Goal: Task Accomplishment & Management: Manage account settings

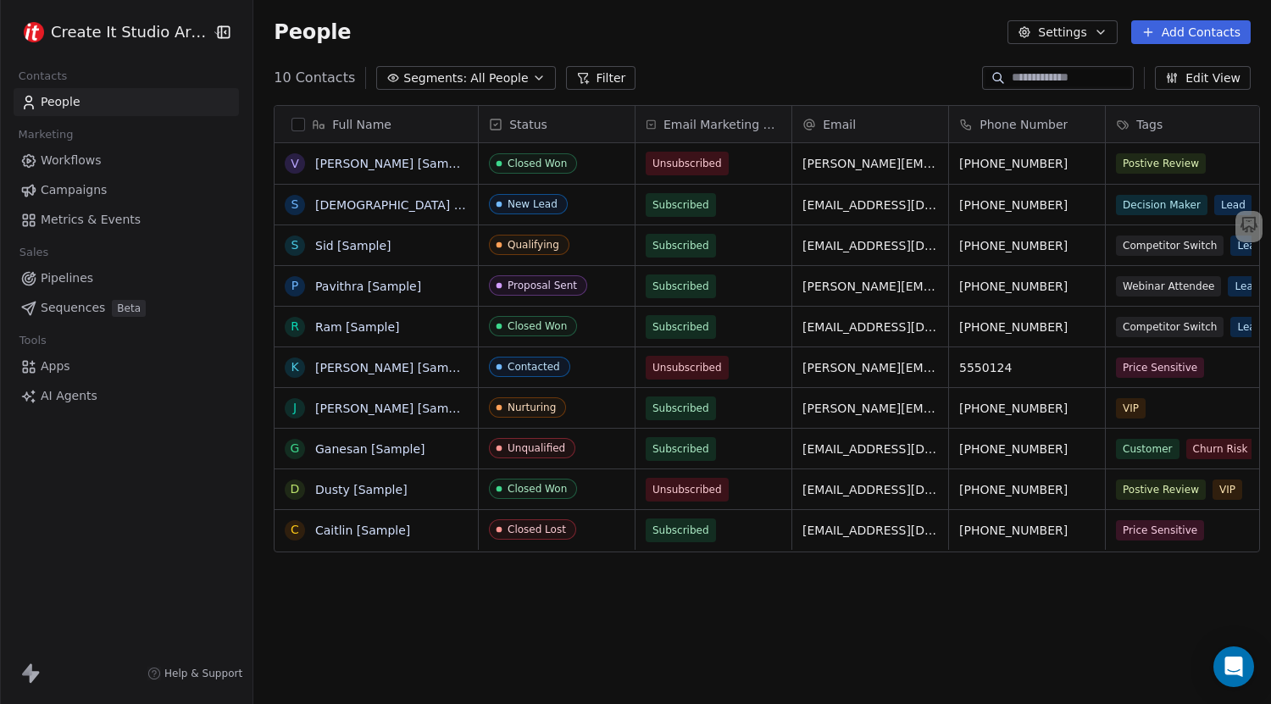
scroll to position [13, 13]
click at [366, 529] on link "Caitlin [Sample]" at bounding box center [362, 531] width 95 height 14
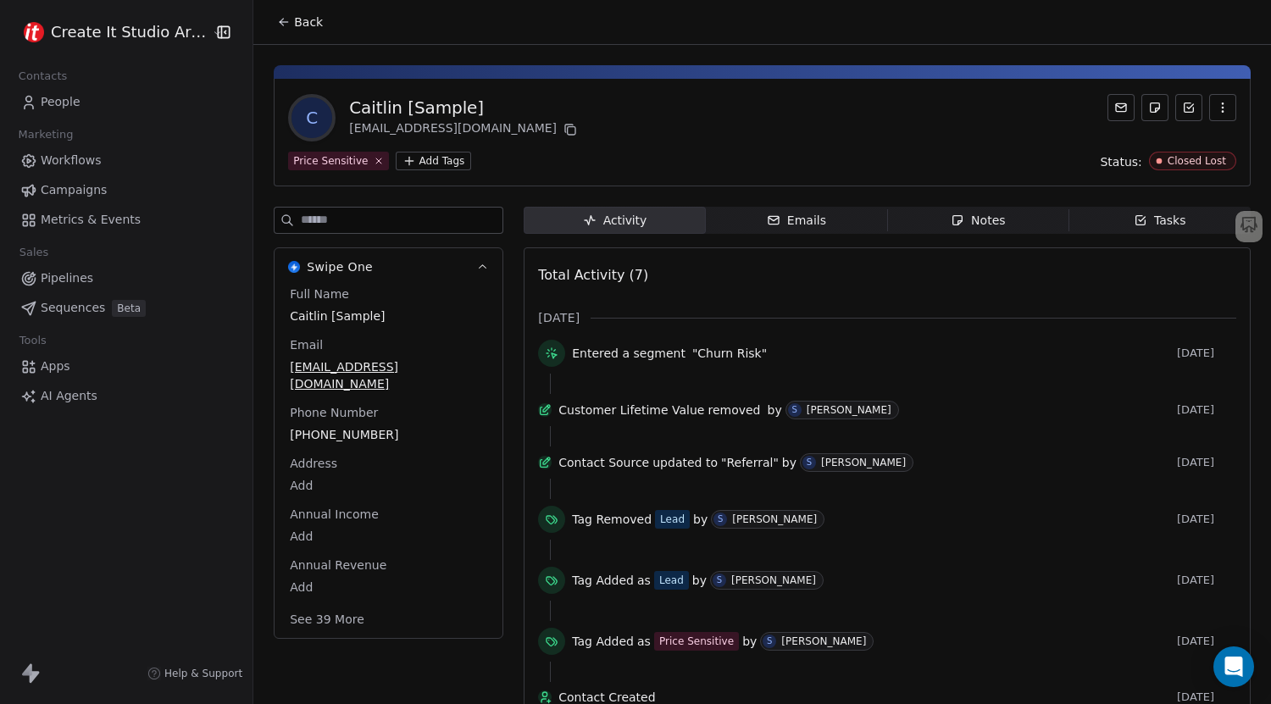
click at [277, 15] on icon at bounding box center [284, 22] width 14 height 14
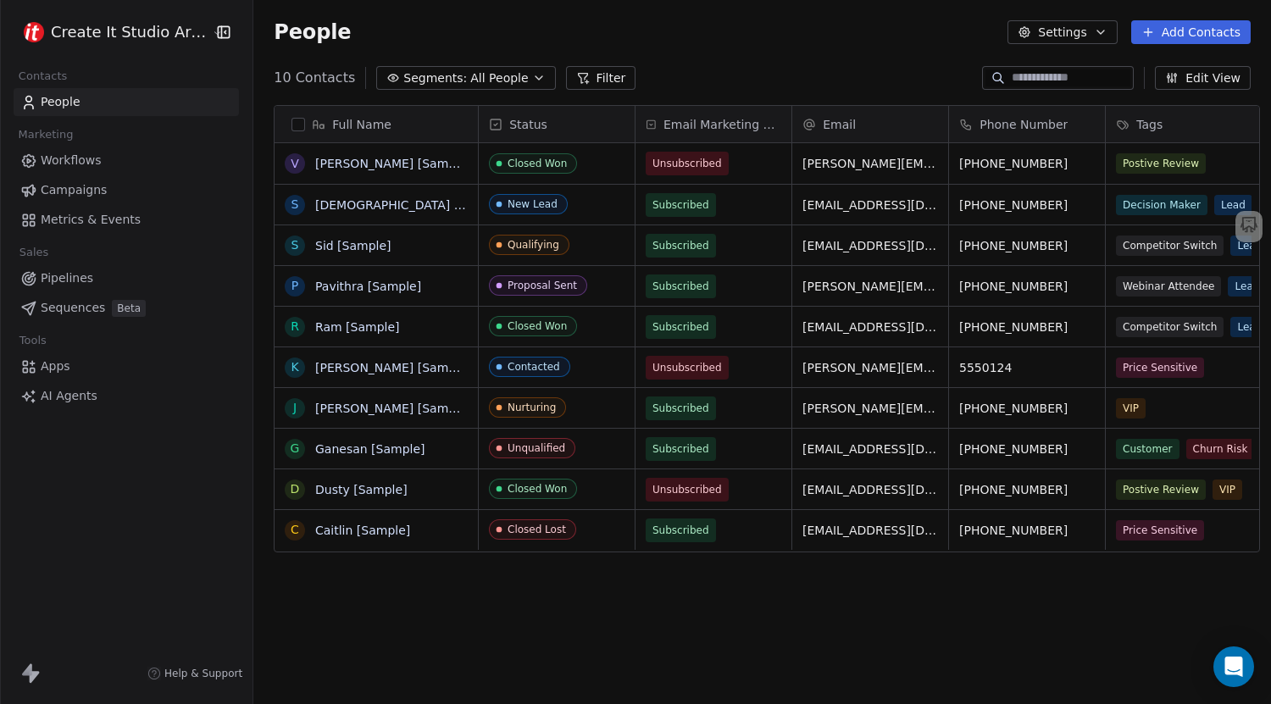
click at [1195, 42] on button "Add Contacts" at bounding box center [1190, 32] width 119 height 24
click at [1139, 78] on div "Create new contact" at bounding box center [1189, 68] width 157 height 27
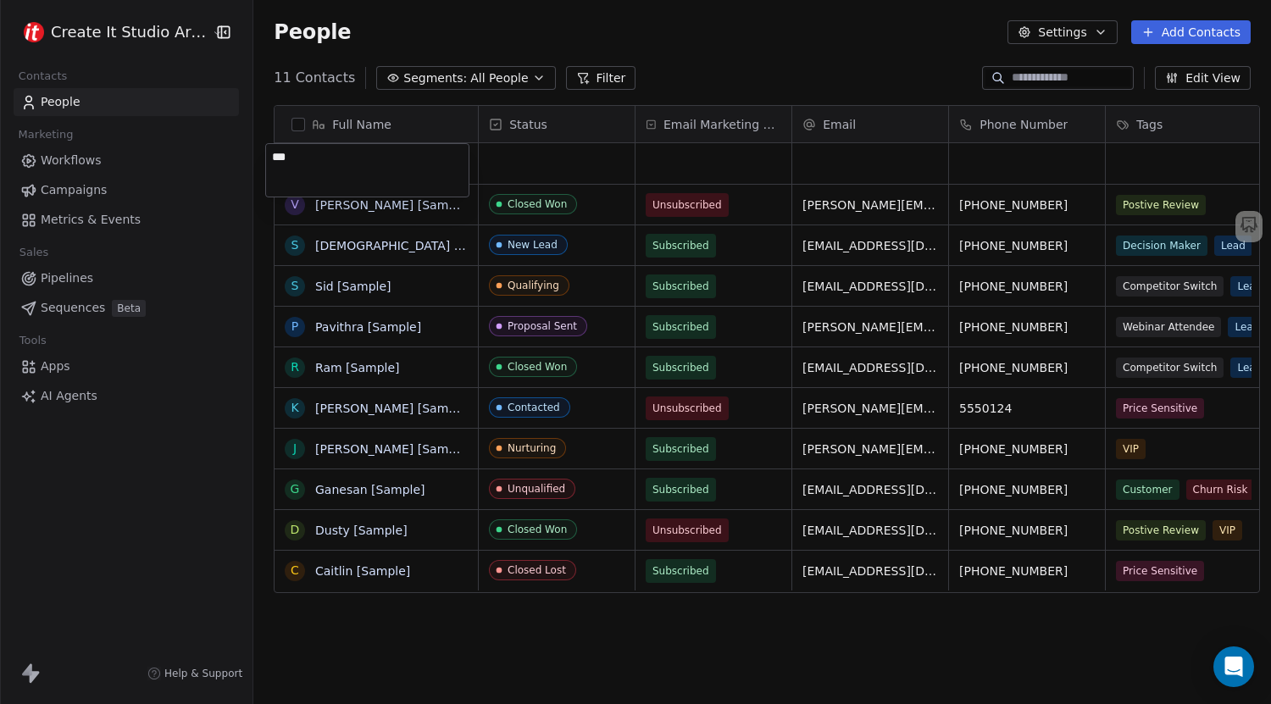
type textarea "****"
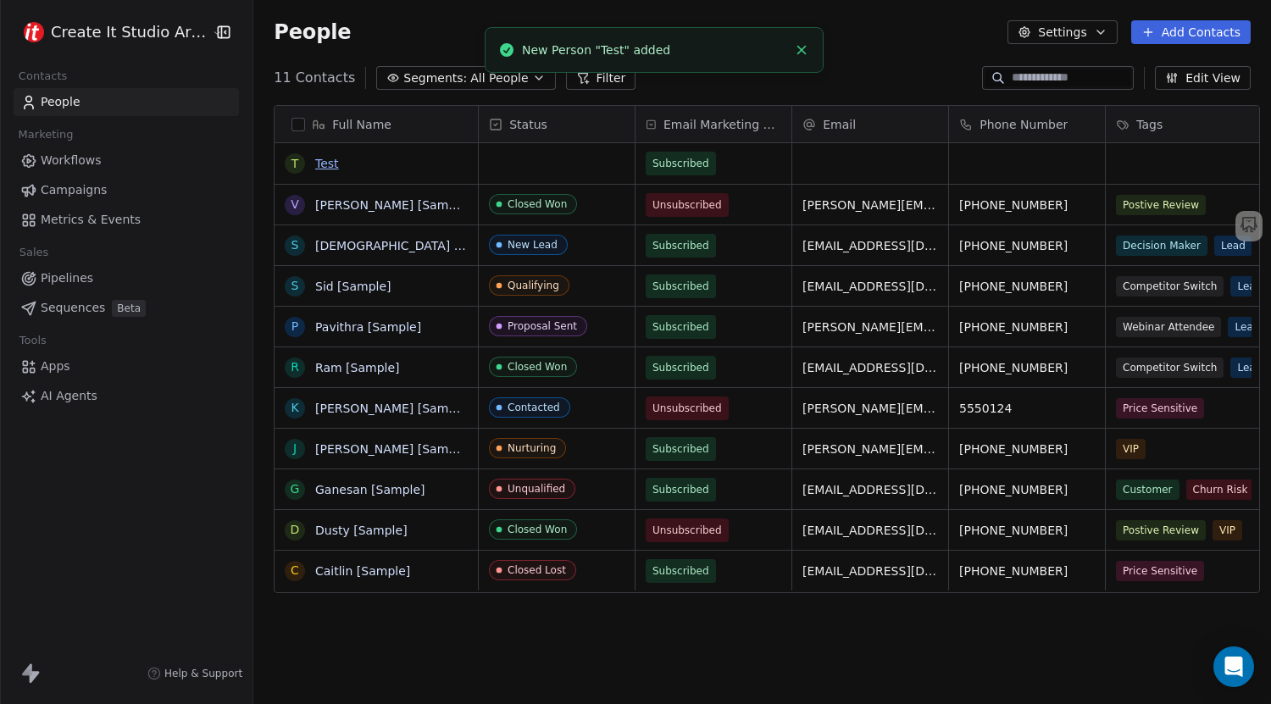
click at [315, 167] on link "Test" at bounding box center [327, 164] width 24 height 14
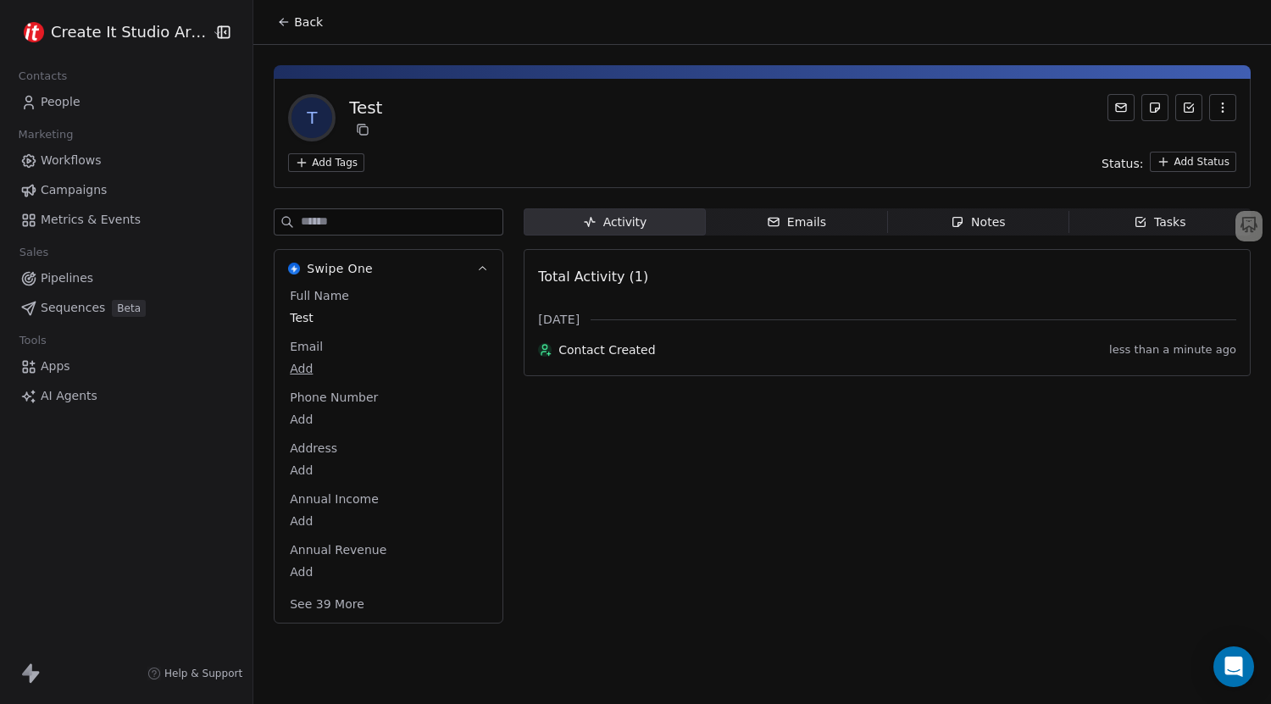
click at [333, 169] on html "Create It Studio Architects Contacts People Marketing Workflows Campaigns Metri…" at bounding box center [635, 352] width 1271 height 704
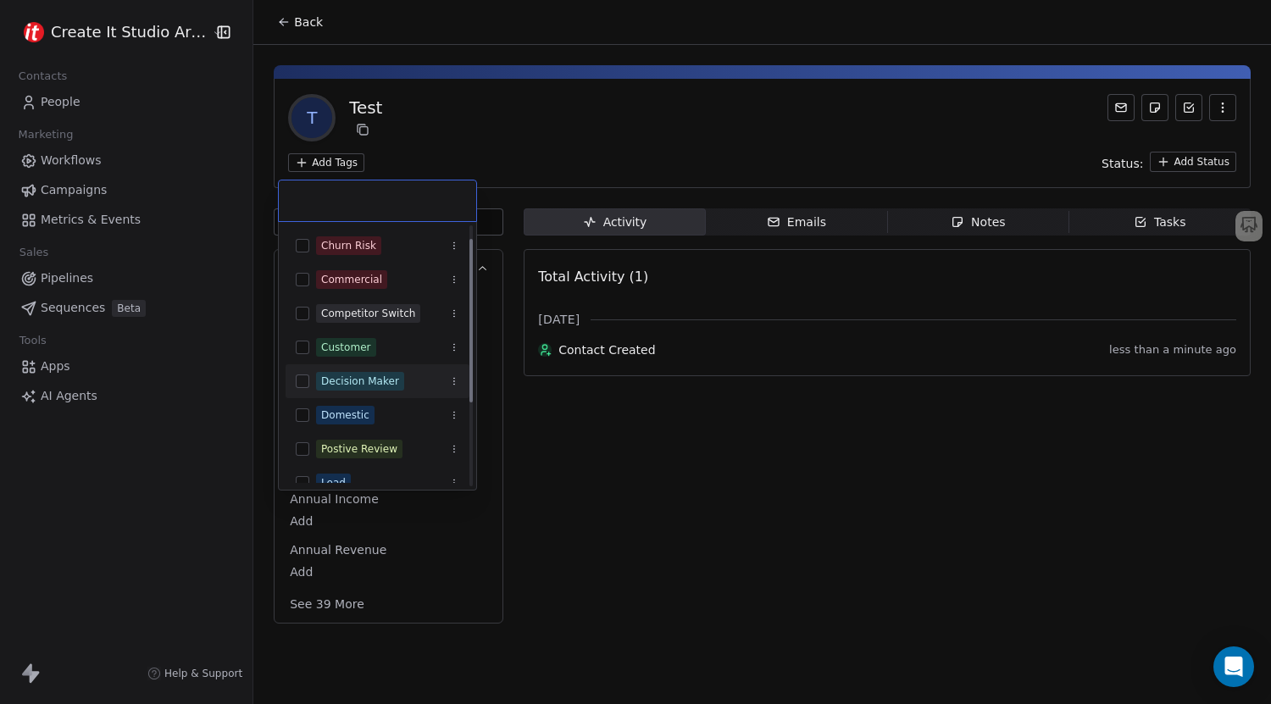
scroll to position [21, 0]
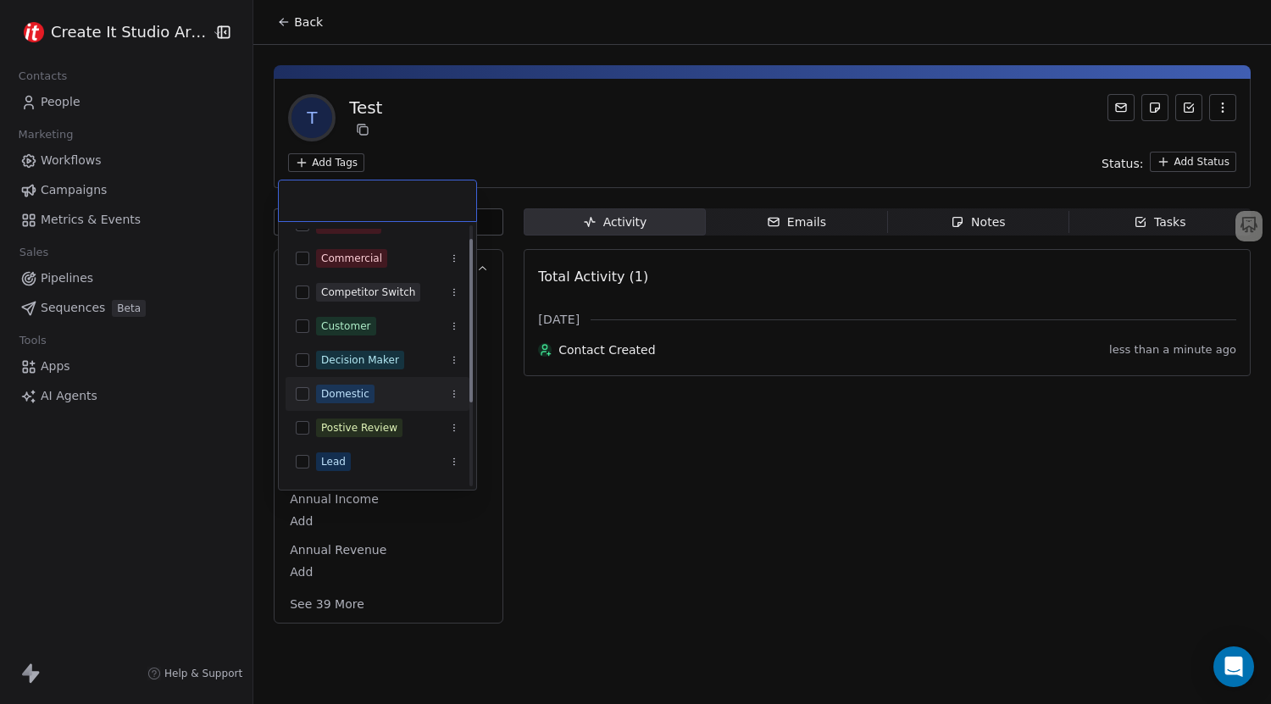
click at [363, 386] on span "Domestic" at bounding box center [345, 394] width 58 height 19
click at [532, 144] on html "Create It Studio Architects Contacts People Marketing Workflows Campaigns Metri…" at bounding box center [635, 352] width 1271 height 704
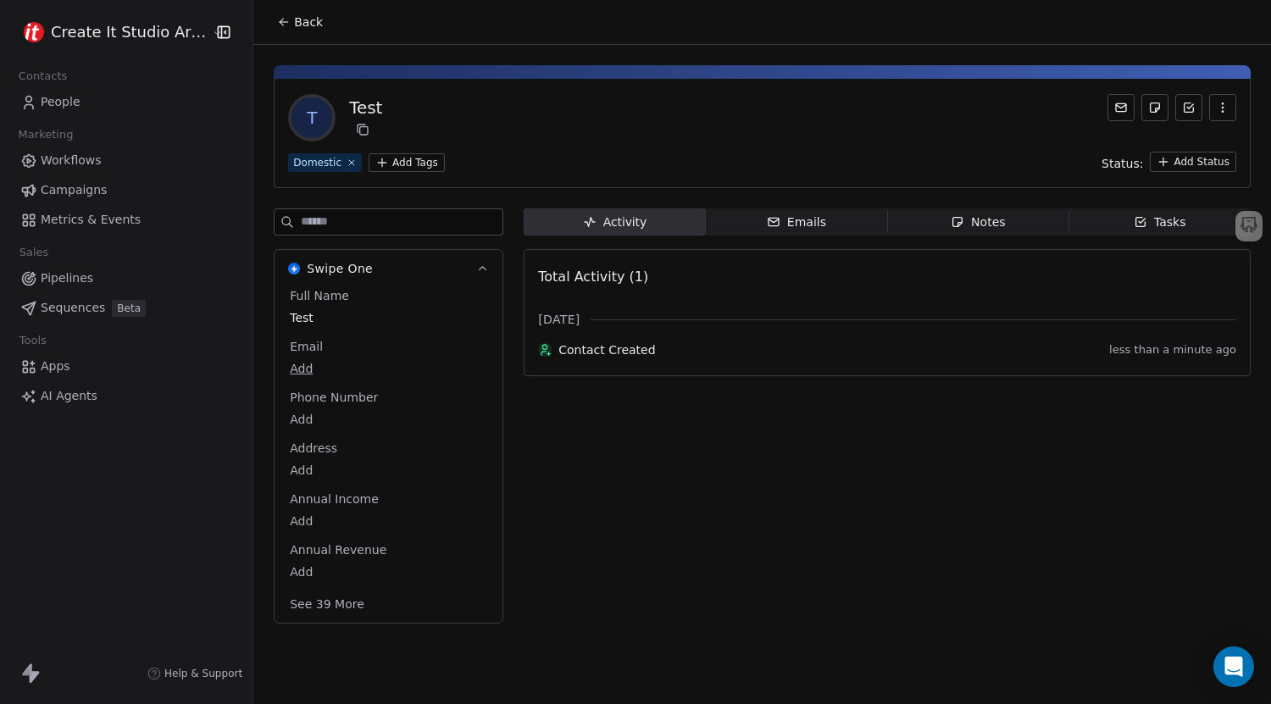
click at [292, 575] on body "Create It Studio Architects Contacts People Marketing Workflows Campaigns Metri…" at bounding box center [635, 352] width 1271 height 704
click at [358, 633] on html "Create It Studio Architects Contacts People Marketing Workflows Campaigns Metri…" at bounding box center [635, 352] width 1271 height 704
click at [316, 596] on button "See 39 More" at bounding box center [327, 604] width 95 height 31
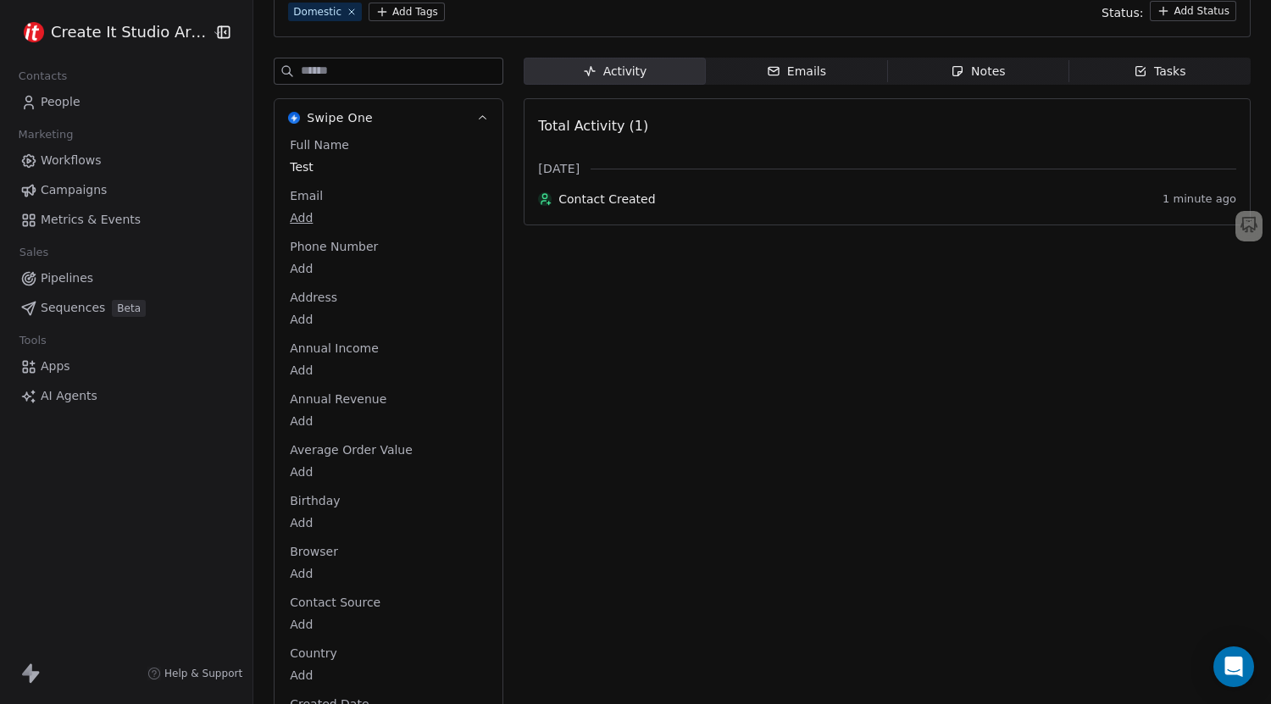
scroll to position [0, 0]
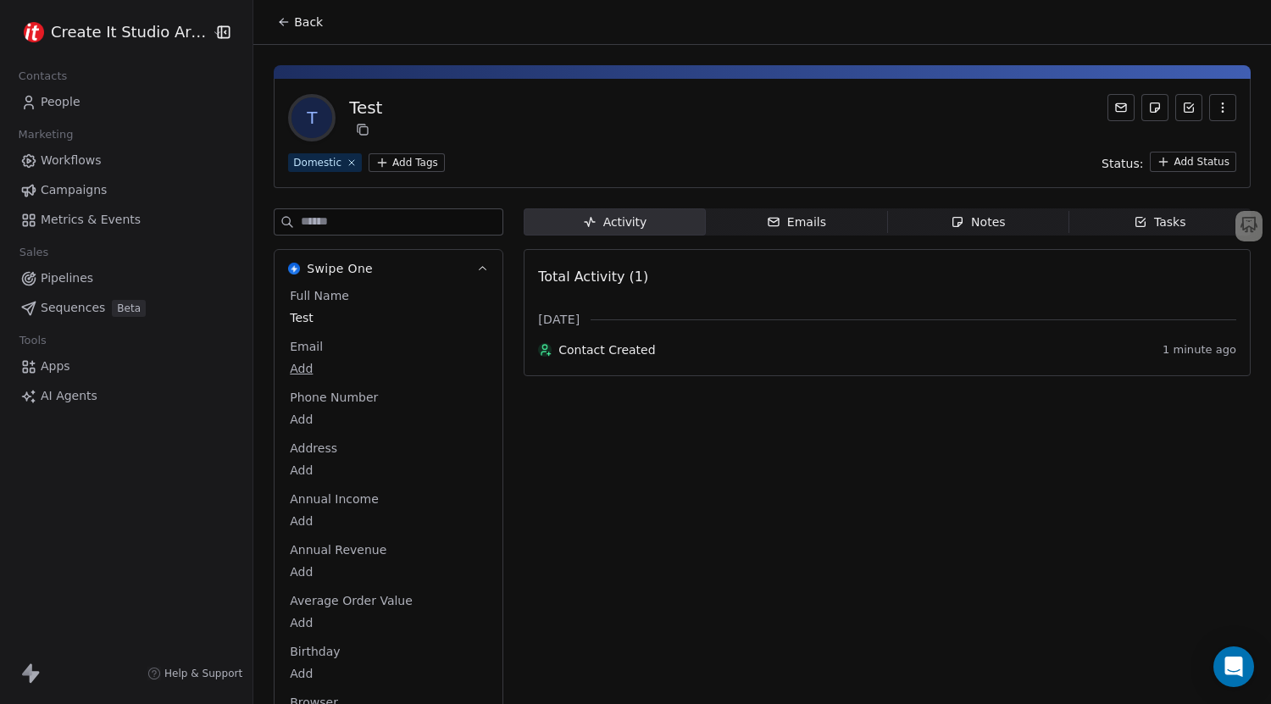
click at [353, 261] on span "Swipe One" at bounding box center [340, 268] width 66 height 17
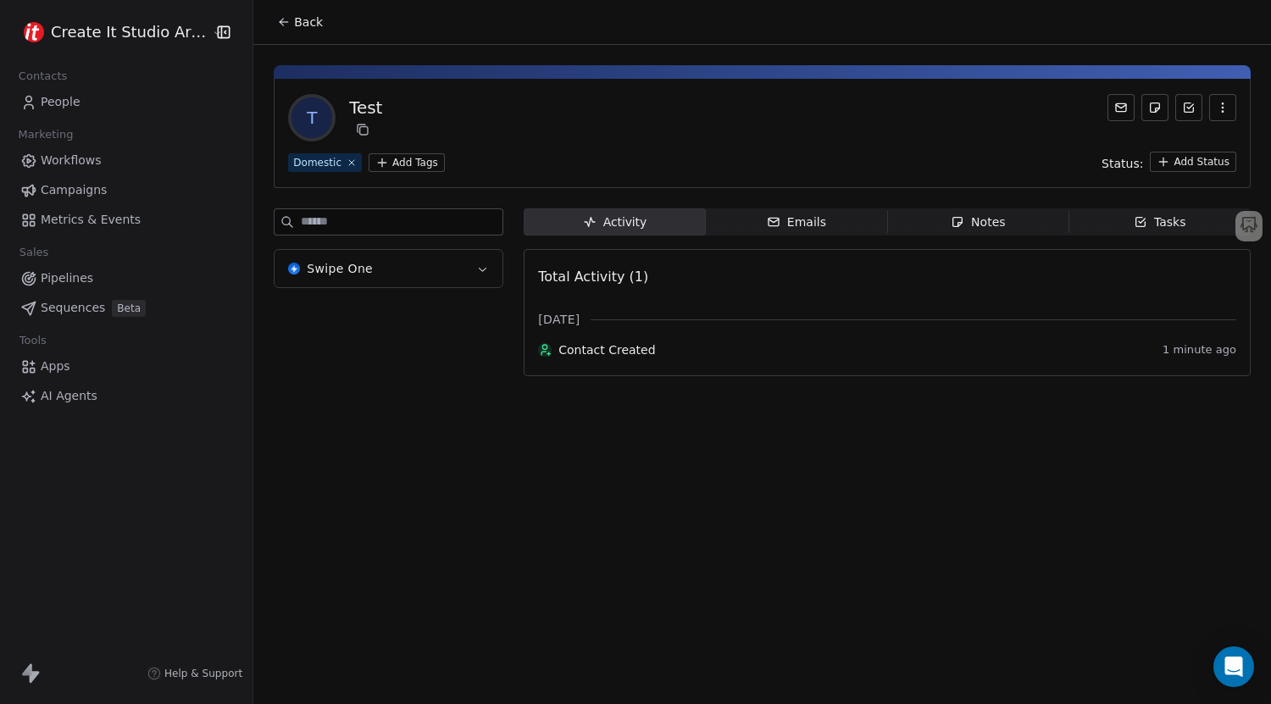
click at [353, 261] on span "Swipe One" at bounding box center [340, 268] width 66 height 17
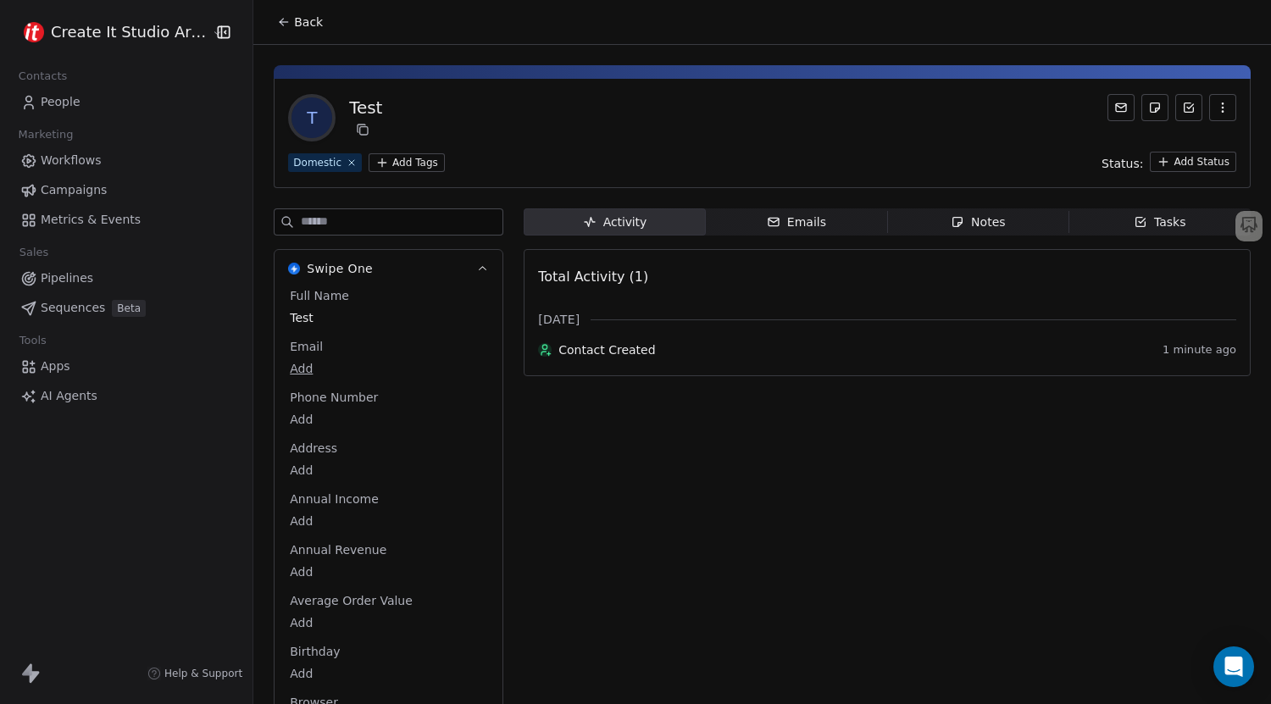
click at [1192, 166] on html "Create It Studio Architects Contacts People Marketing Workflows Campaigns Metri…" at bounding box center [635, 352] width 1271 height 704
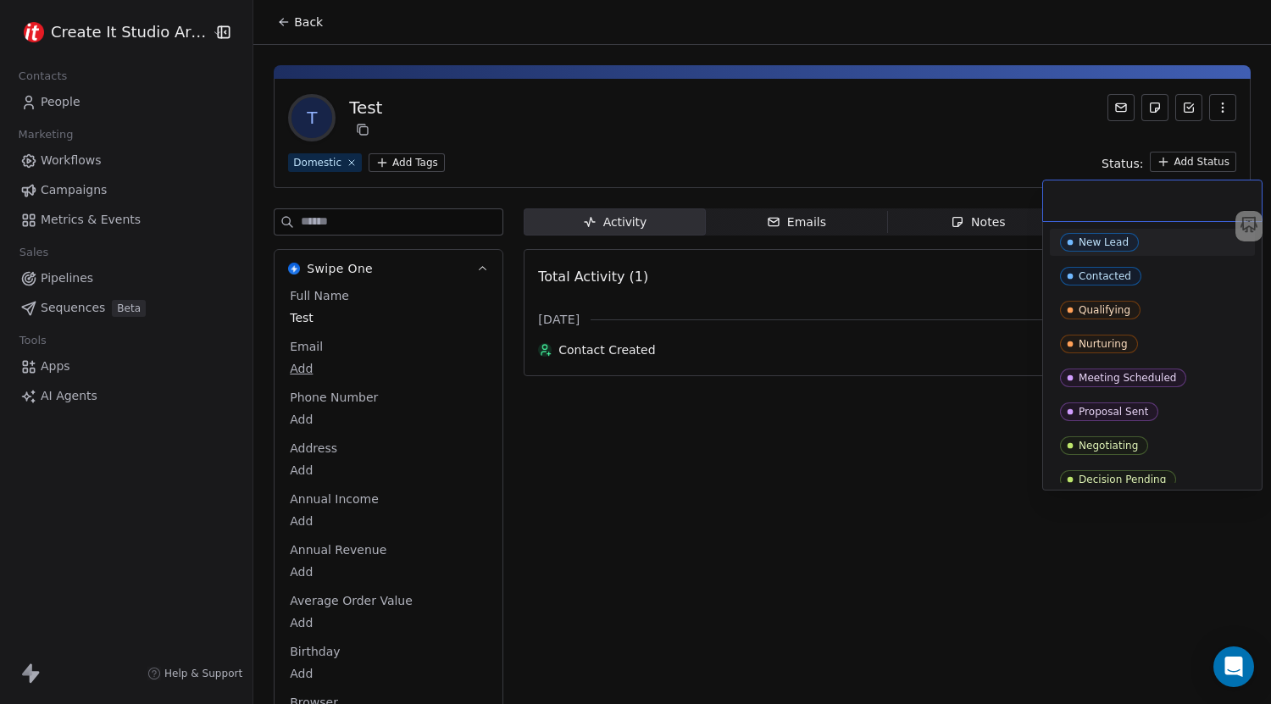
click at [1109, 237] on div "New Lead" at bounding box center [1104, 242] width 50 height 12
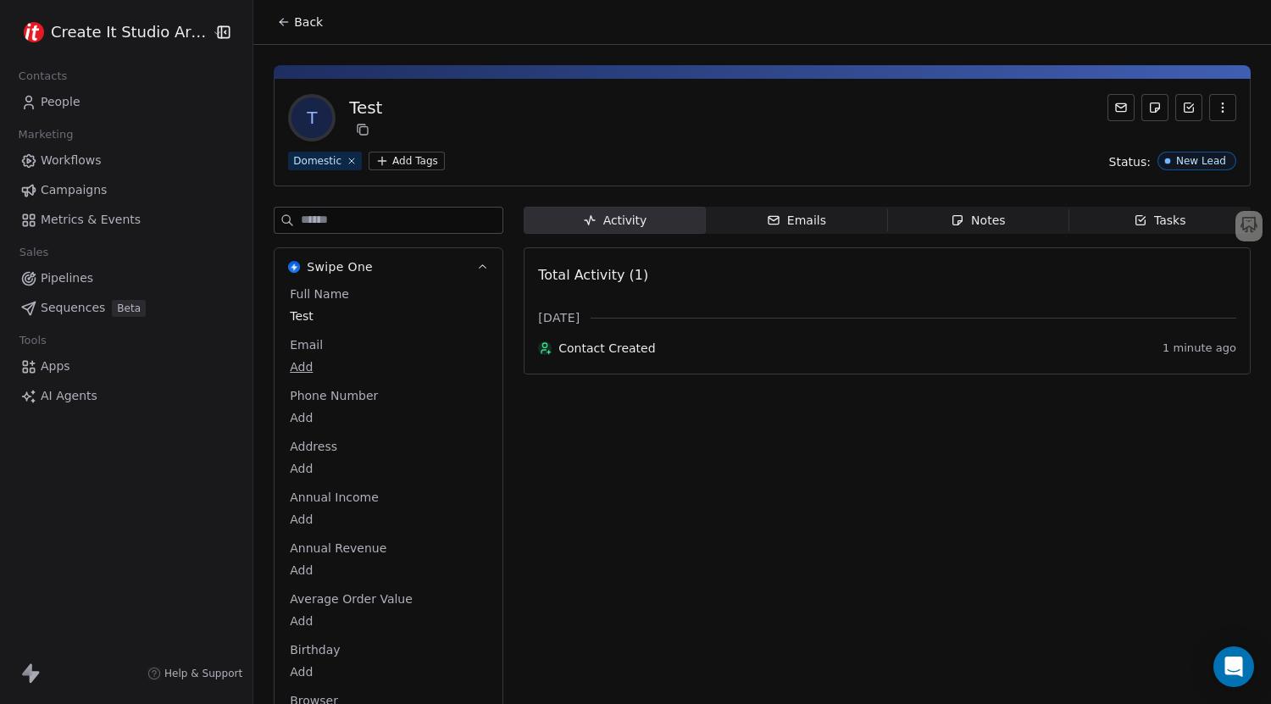
click at [1216, 112] on icon "button" at bounding box center [1223, 108] width 14 height 14
click at [974, 125] on div "T Test" at bounding box center [762, 117] width 948 height 47
click at [301, 118] on span "T" at bounding box center [311, 117] width 41 height 41
click at [688, 214] on span "Activity Activity" at bounding box center [614, 220] width 181 height 27
click at [774, 216] on div "Emails" at bounding box center [796, 221] width 59 height 18
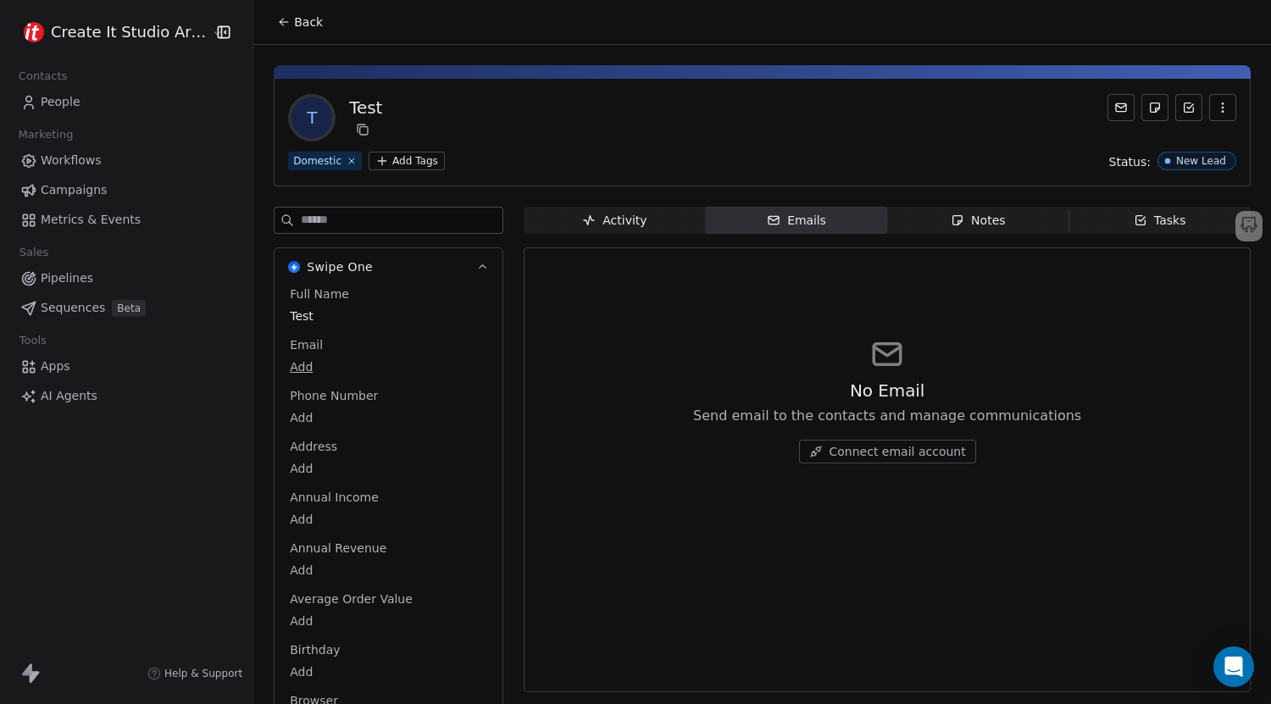
click at [951, 219] on icon "button" at bounding box center [958, 221] width 14 height 14
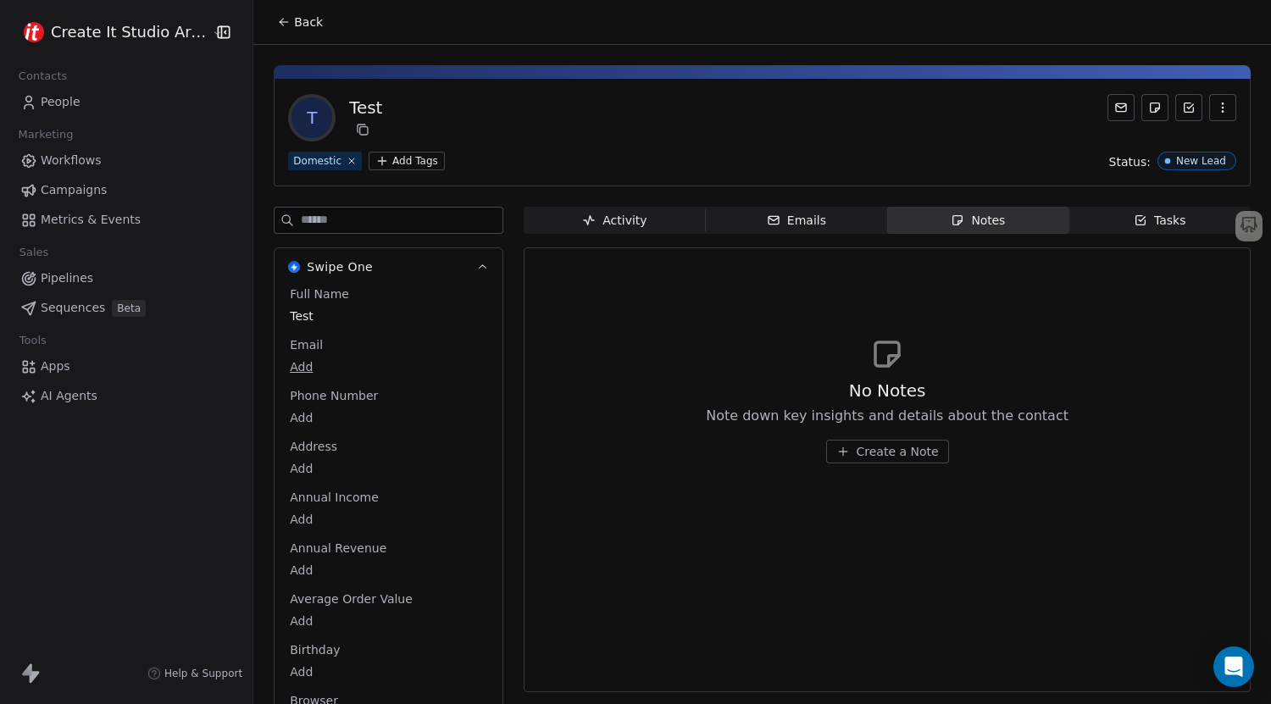
click at [1118, 219] on span "Tasks Tasks" at bounding box center [1159, 220] width 181 height 27
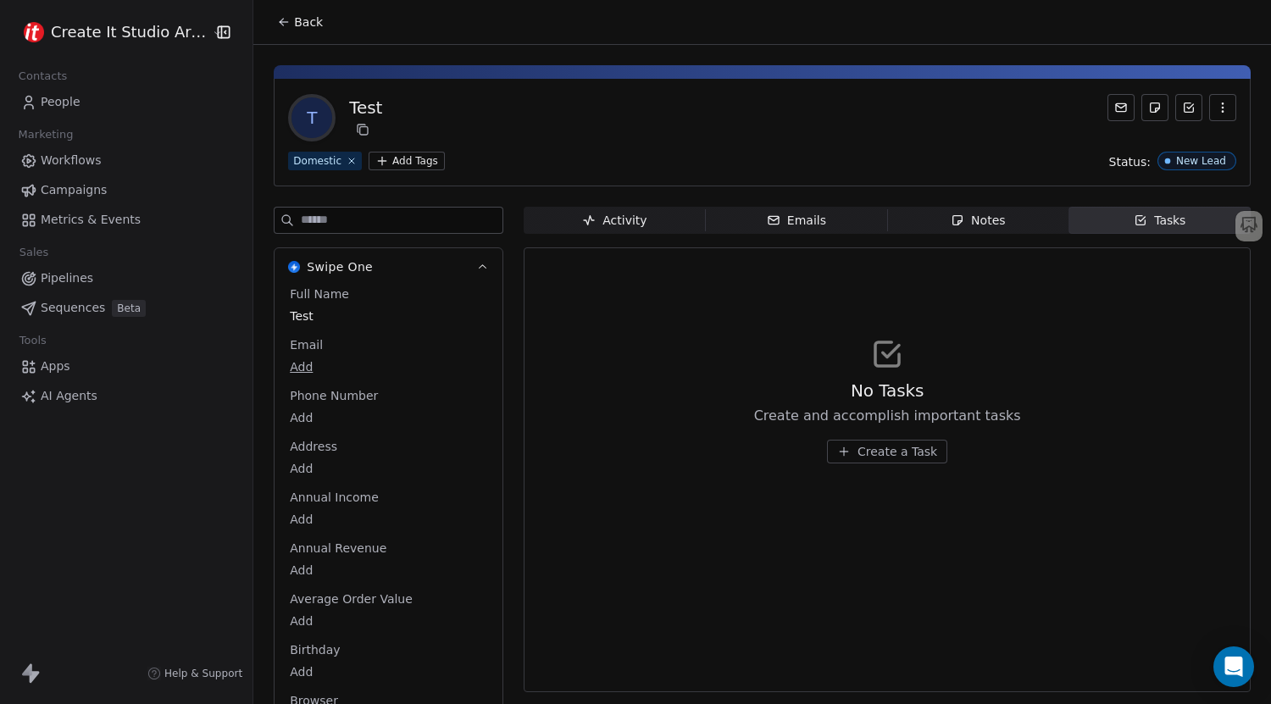
click at [602, 225] on div "Activity" at bounding box center [614, 221] width 64 height 18
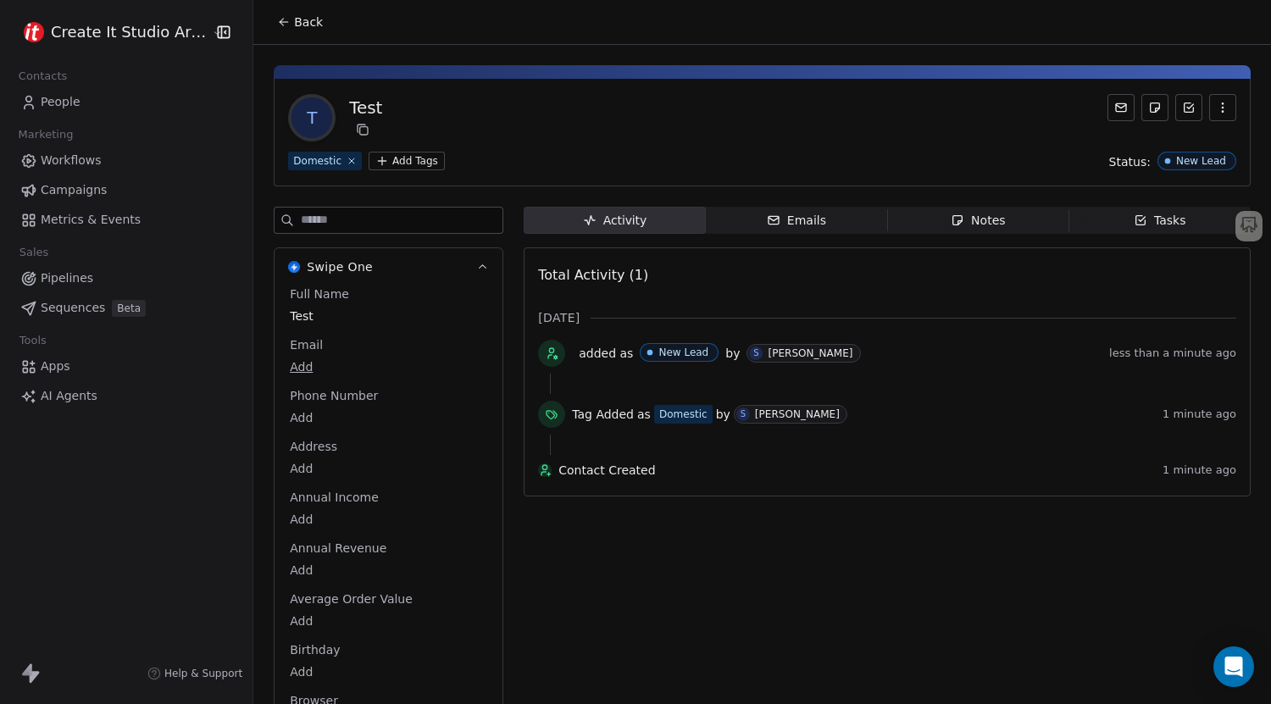
click at [1001, 214] on span "Notes Notes" at bounding box center [977, 220] width 181 height 27
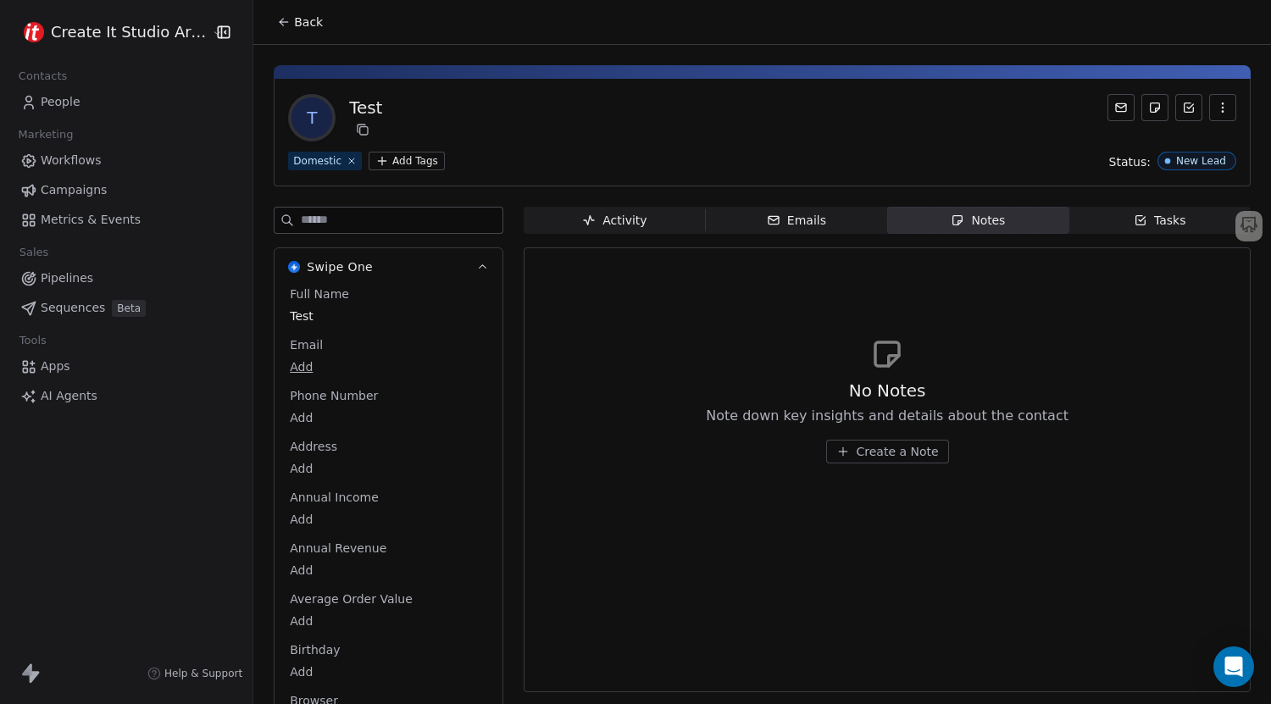
click at [857, 454] on span "Create a Note" at bounding box center [898, 451] width 82 height 17
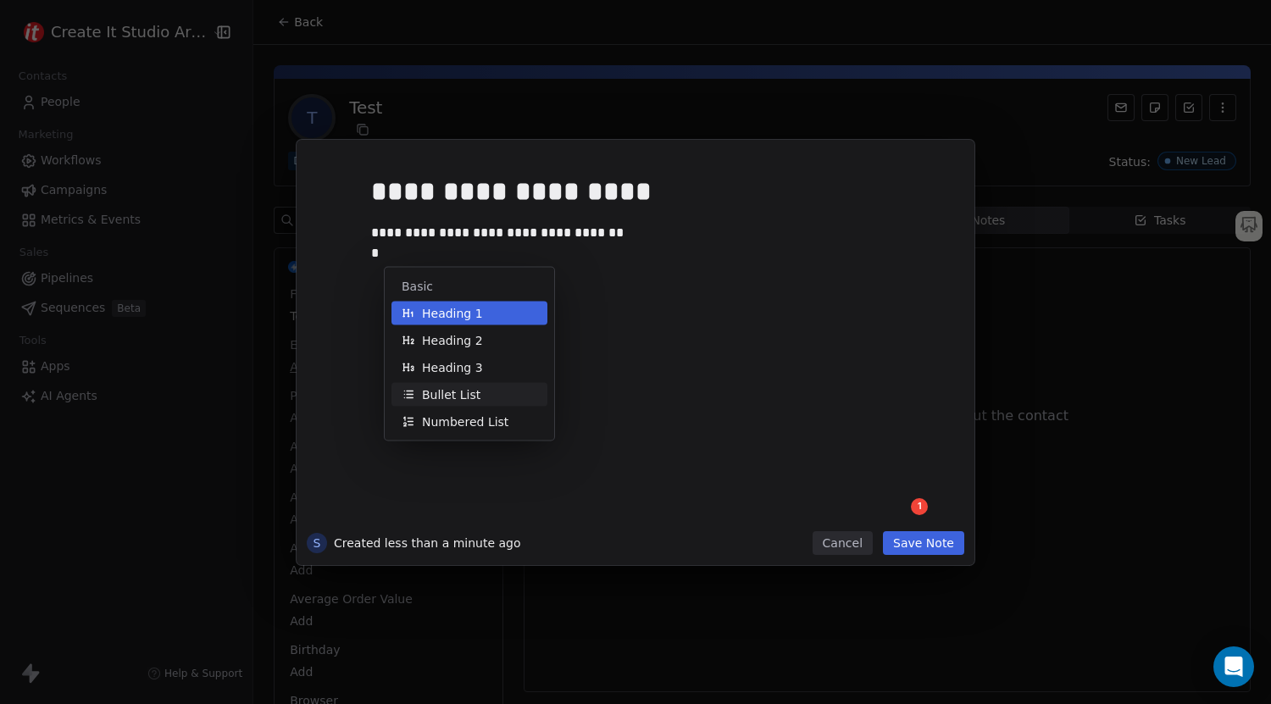
click at [485, 390] on button "Bullet List" at bounding box center [469, 395] width 156 height 24
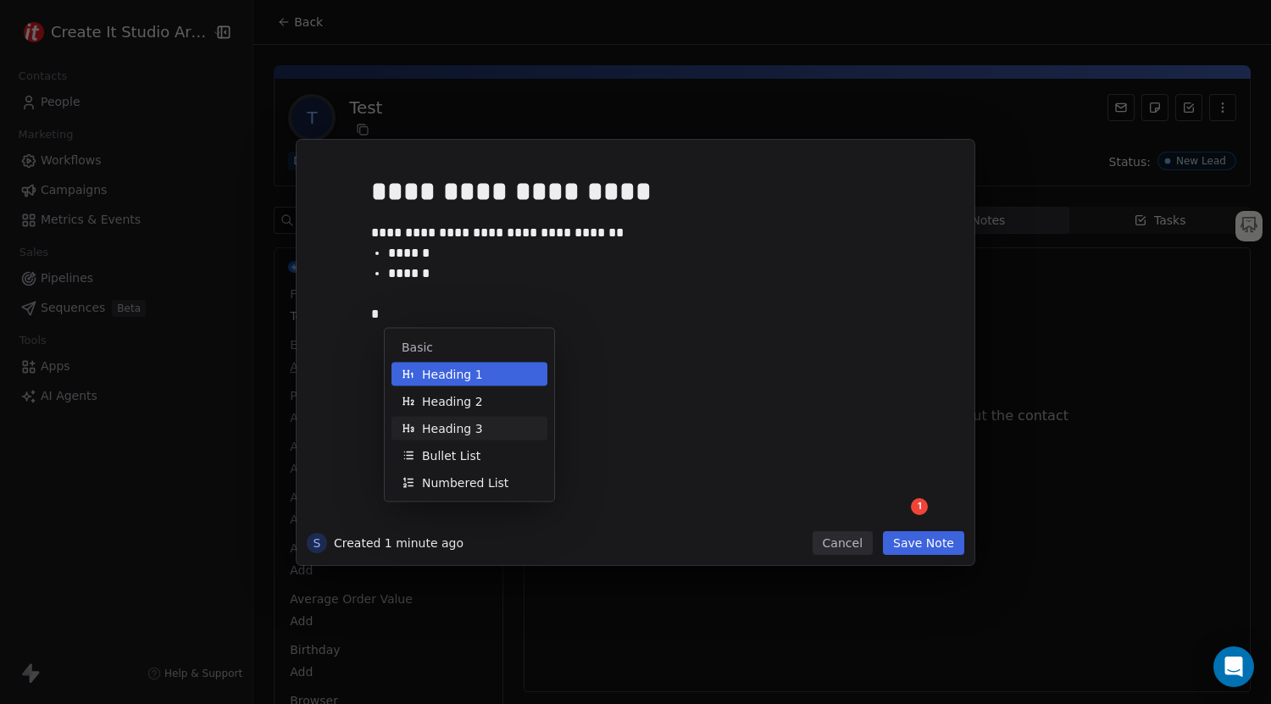
click at [482, 419] on button "Heading 3" at bounding box center [469, 429] width 156 height 24
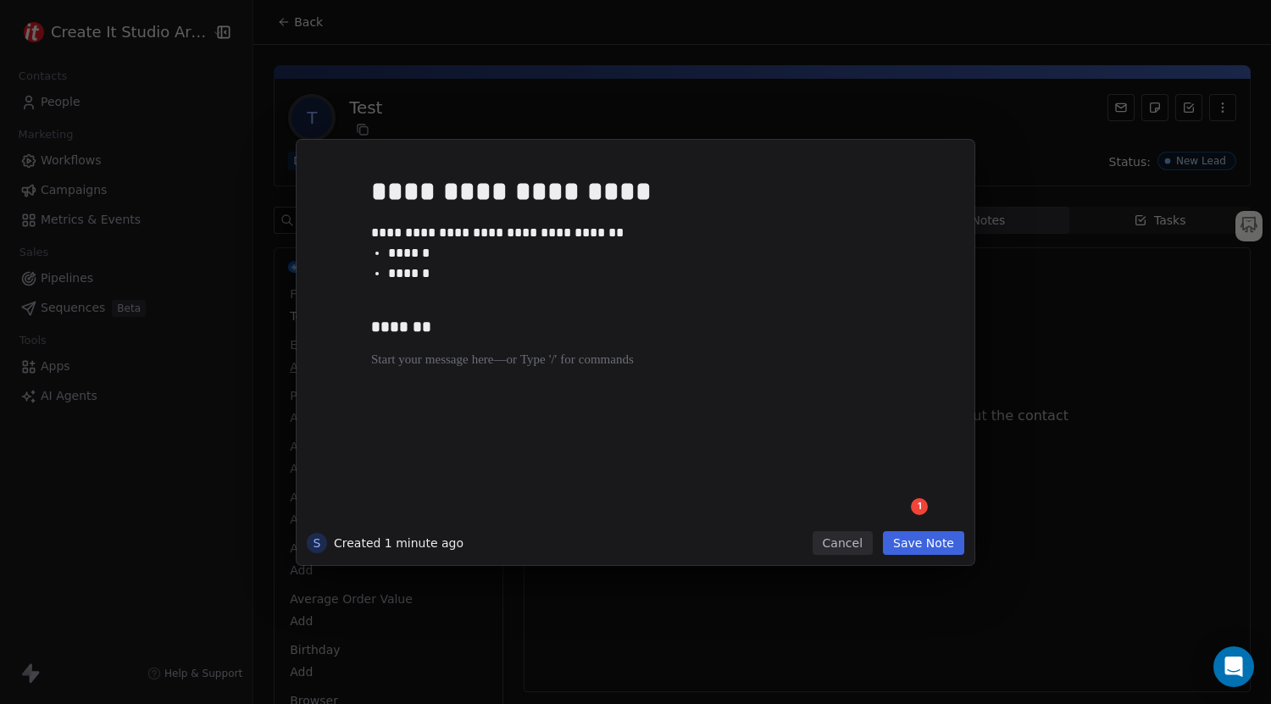
click at [928, 541] on button "Save Note" at bounding box center [923, 543] width 81 height 24
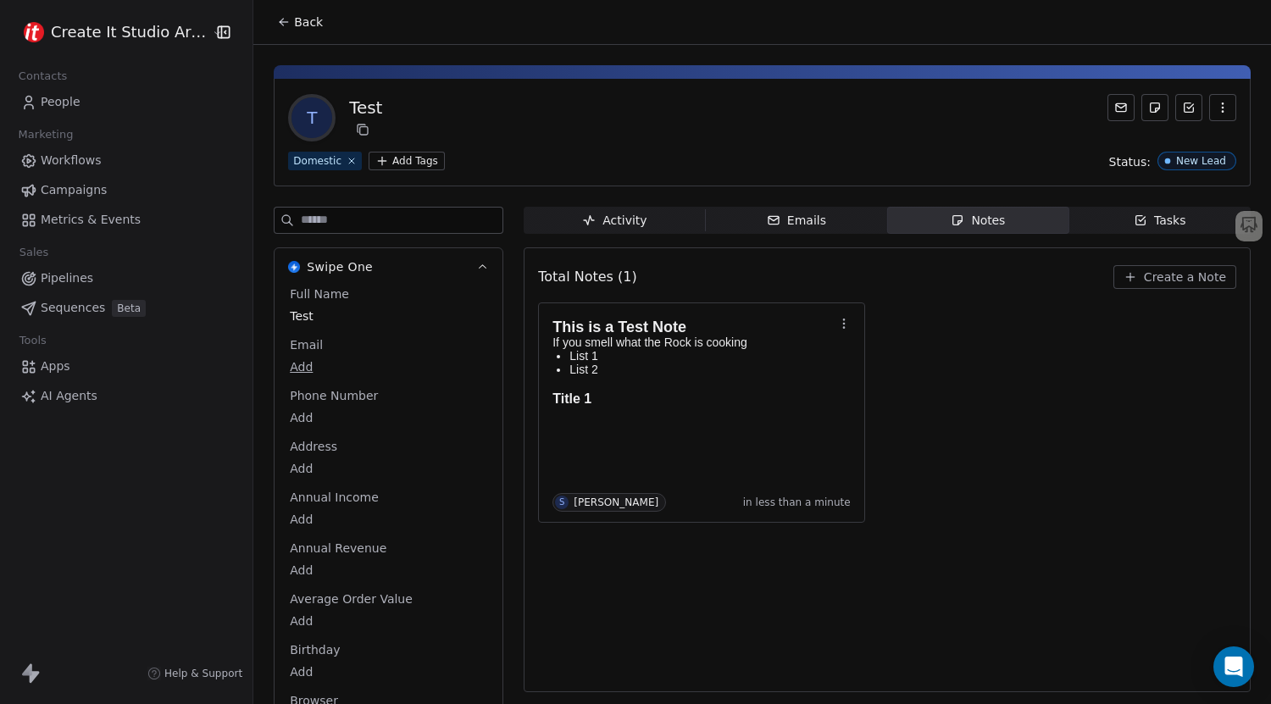
click at [1107, 221] on span "Tasks Tasks" at bounding box center [1159, 220] width 181 height 27
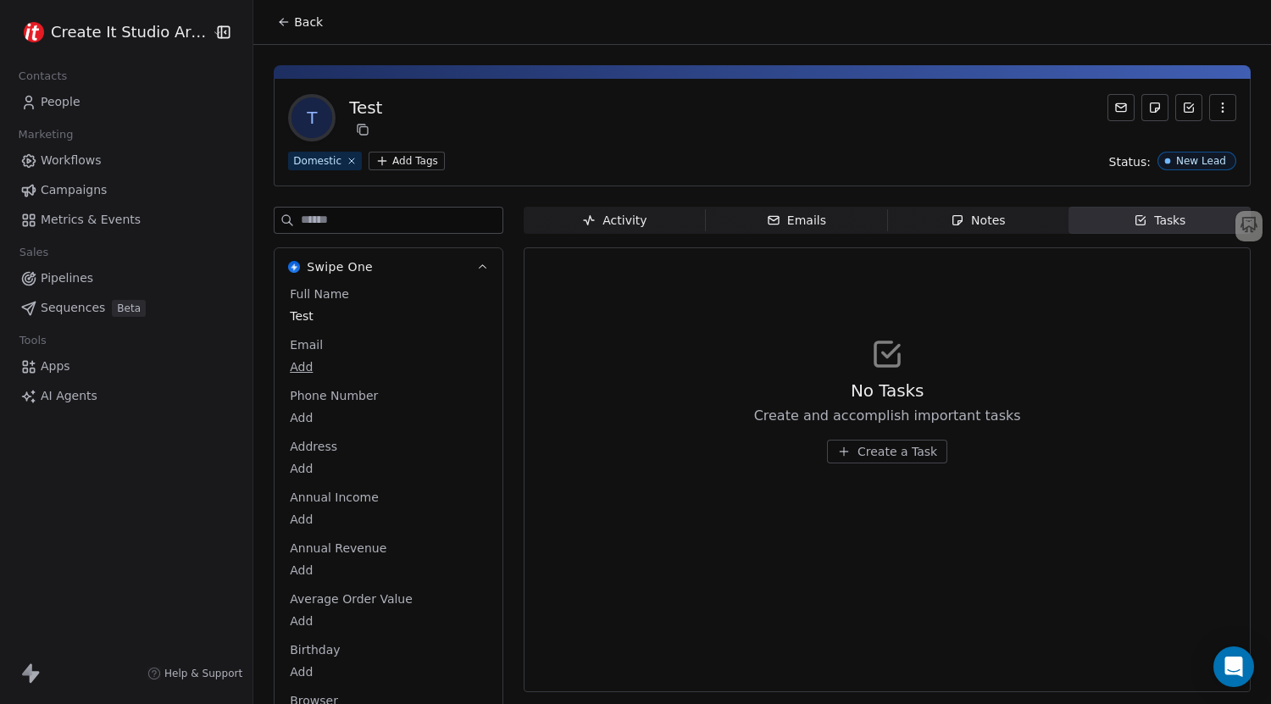
click at [865, 456] on span "Create a Task" at bounding box center [897, 451] width 80 height 17
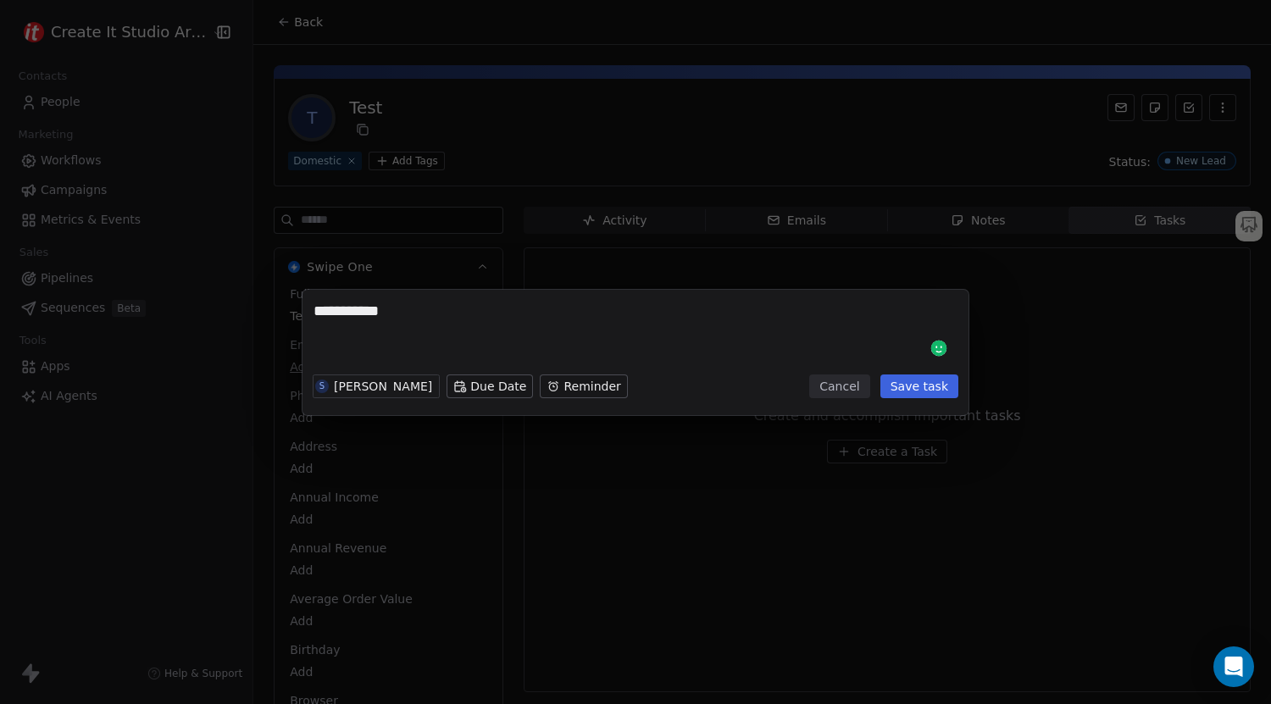
type textarea "**********"
click at [925, 383] on button "Save task" at bounding box center [919, 386] width 78 height 24
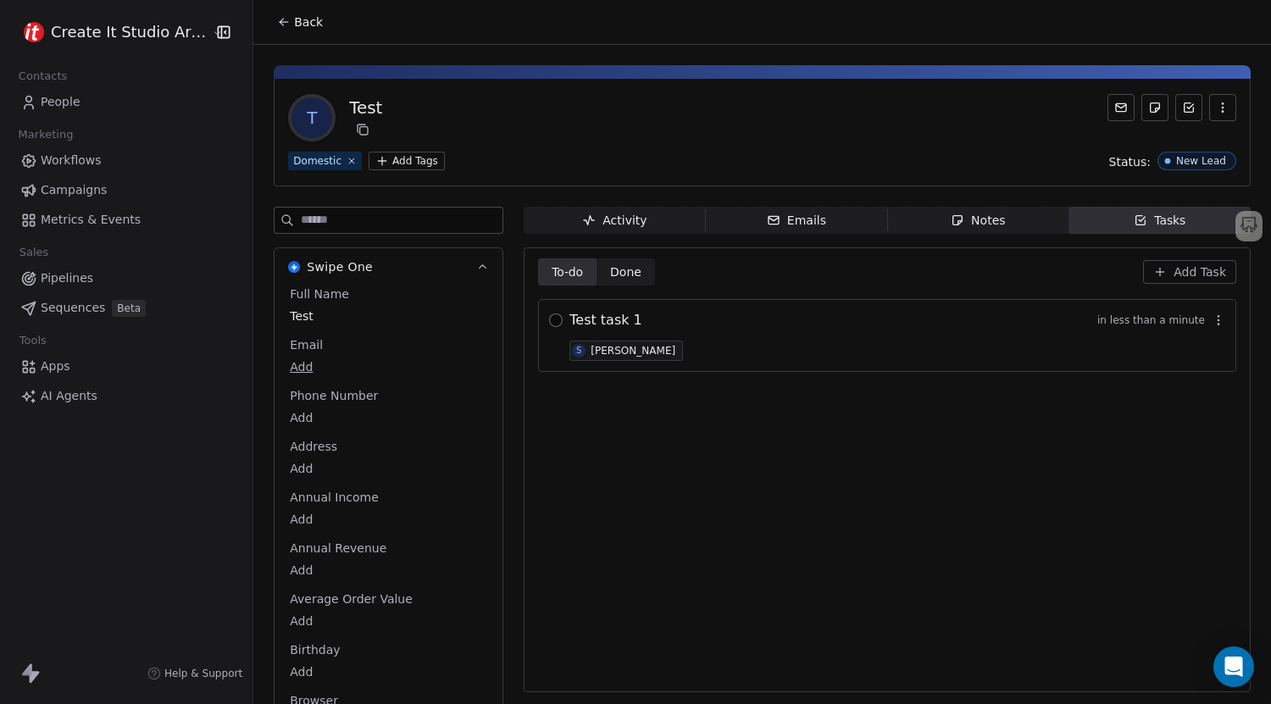
click at [549, 319] on button "button" at bounding box center [556, 320] width 14 height 14
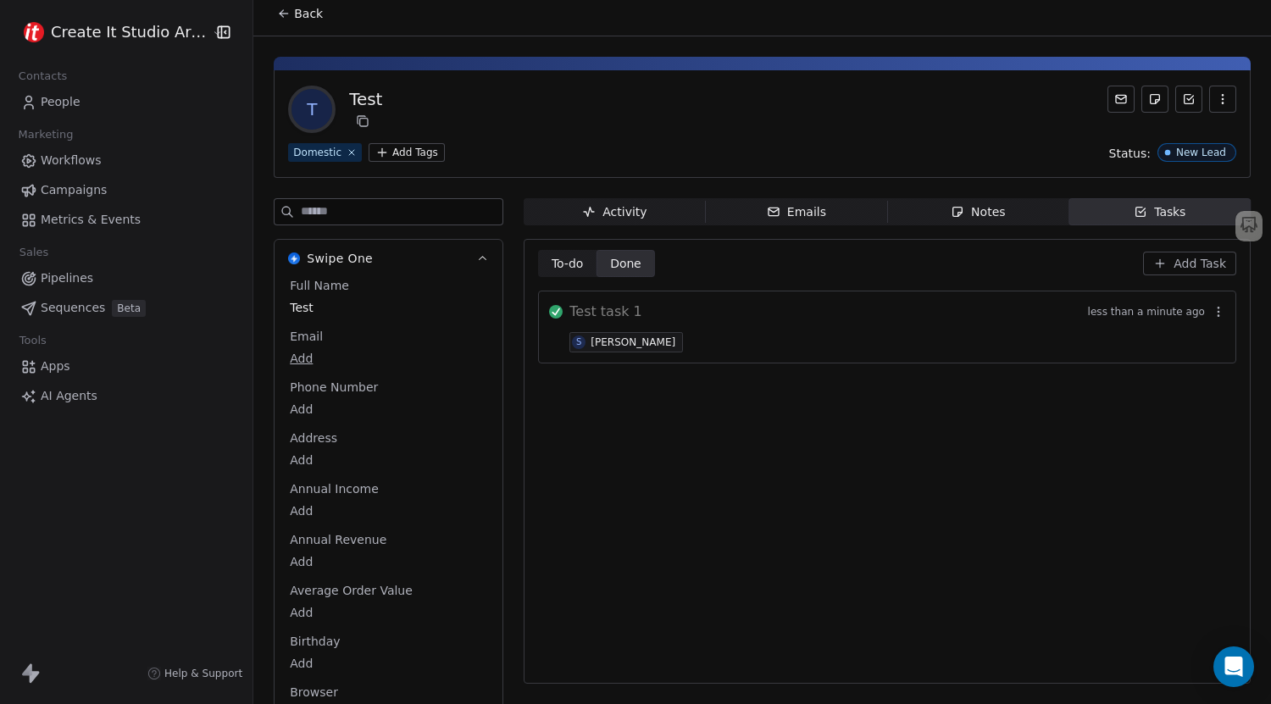
scroll to position [4, 0]
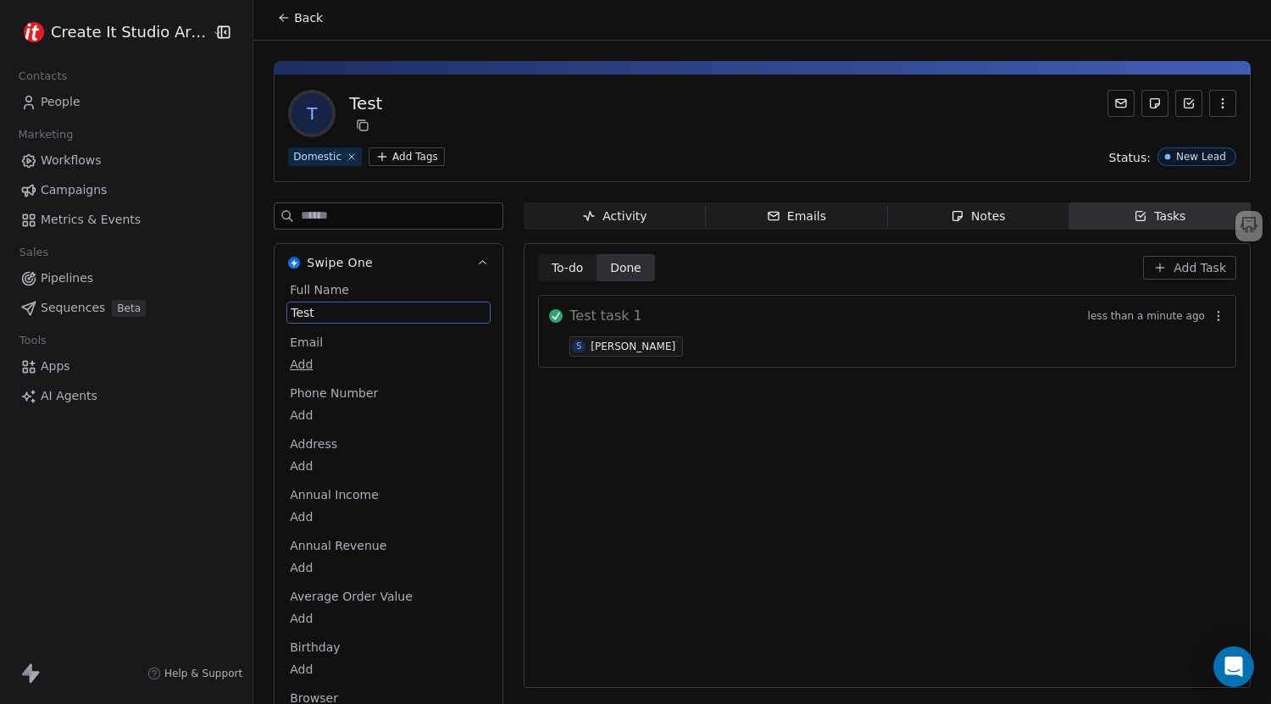
click at [291, 313] on span "Test" at bounding box center [389, 312] width 196 height 17
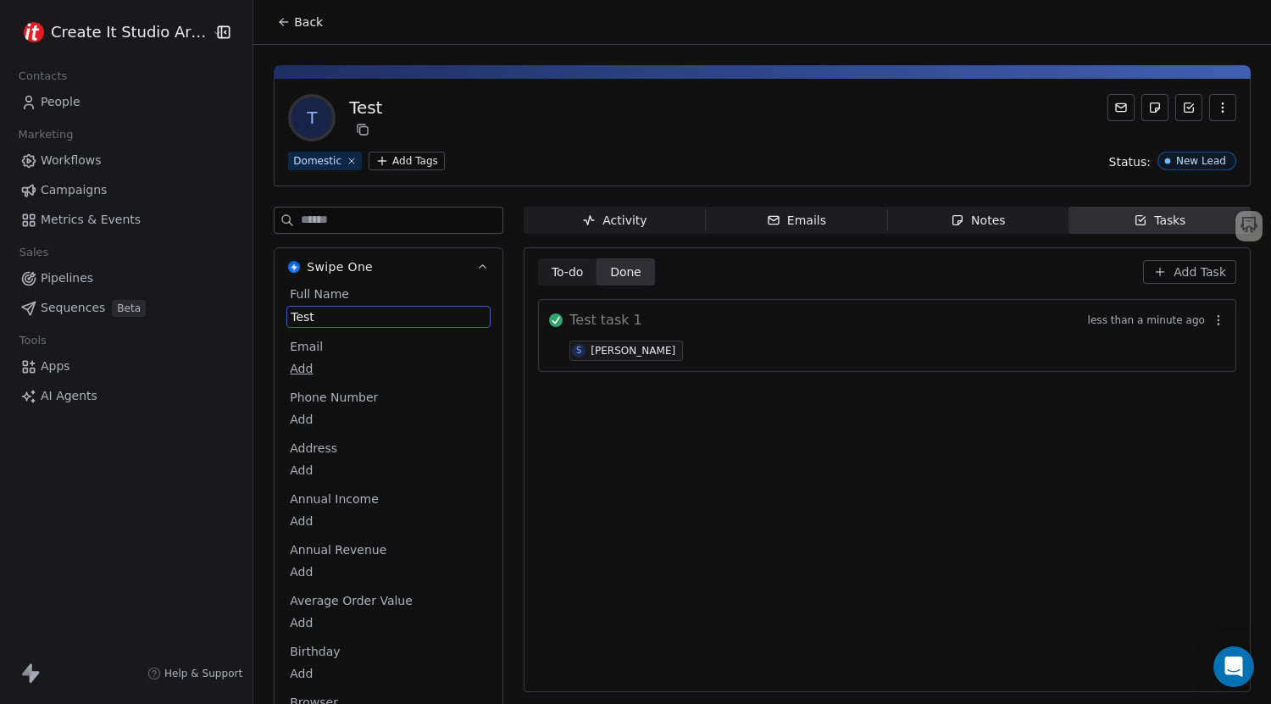
click at [294, 370] on body "Create It Studio Architects Contacts People Marketing Workflows Campaigns Metri…" at bounding box center [635, 352] width 1271 height 704
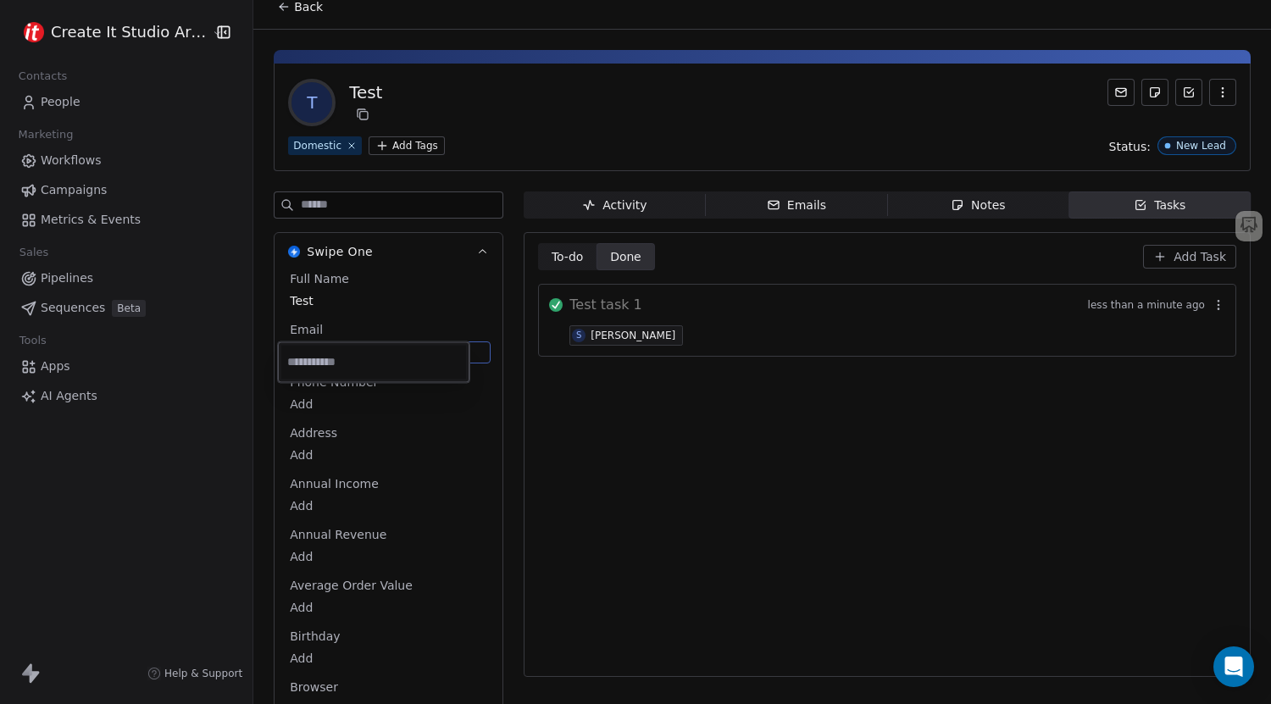
click at [638, 470] on html "Create It Studio Architects Contacts People Marketing Workflows Campaigns Metri…" at bounding box center [635, 352] width 1271 height 704
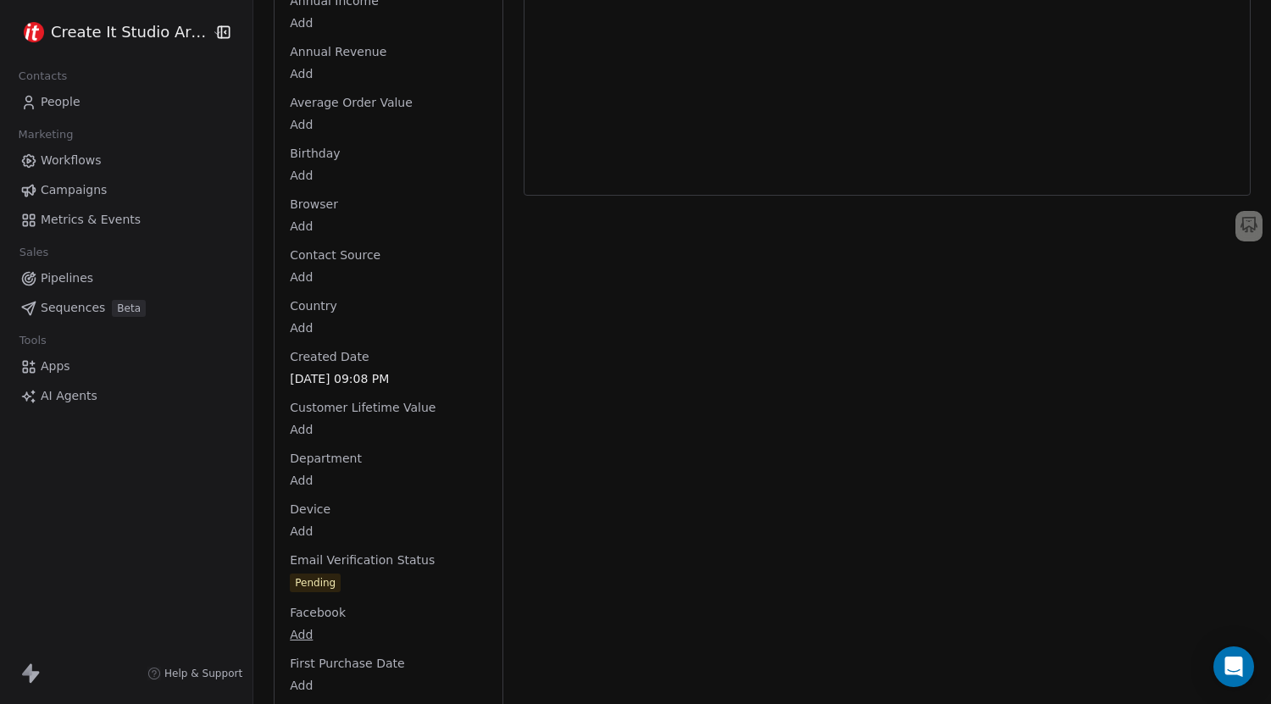
scroll to position [0, 0]
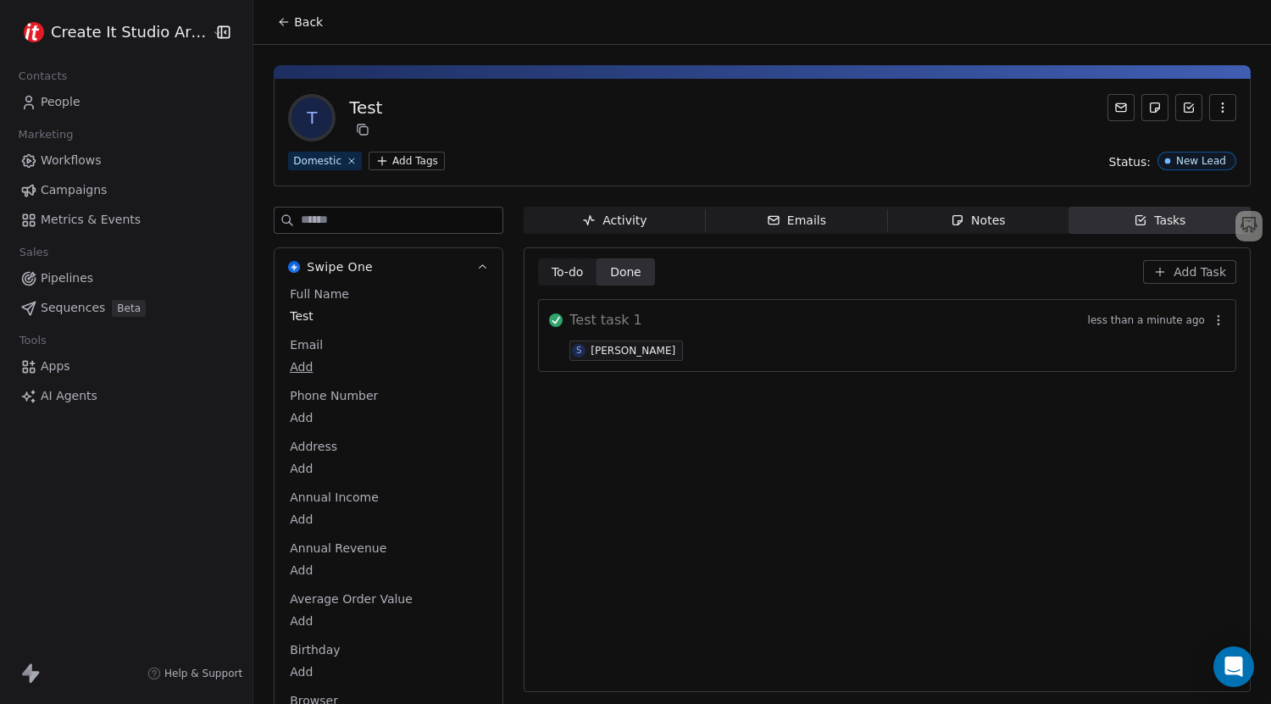
click at [58, 270] on span "Pipelines" at bounding box center [67, 278] width 53 height 18
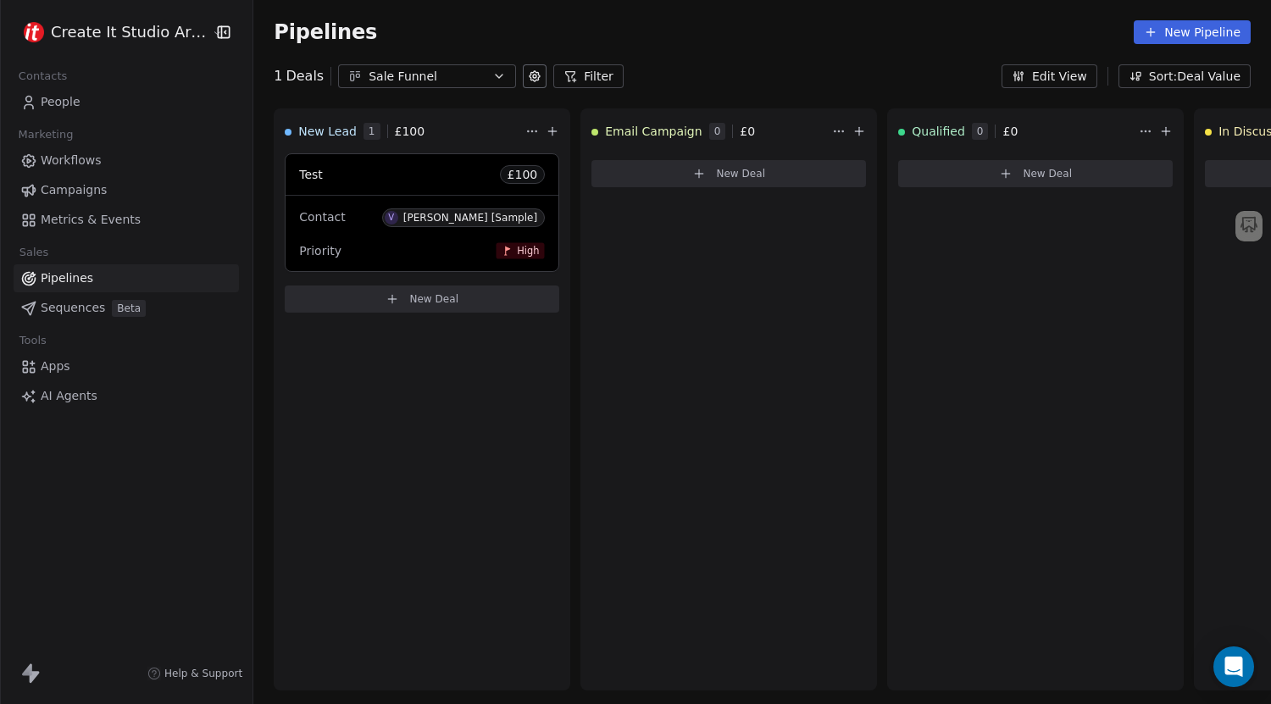
click at [466, 86] on button "Sale Funnel" at bounding box center [427, 76] width 178 height 24
click at [620, 48] on html "Create It Studio Architects Contacts People Marketing Workflows Campaigns Metri…" at bounding box center [635, 352] width 1271 height 704
click at [1155, 32] on icon at bounding box center [1151, 32] width 8 height 0
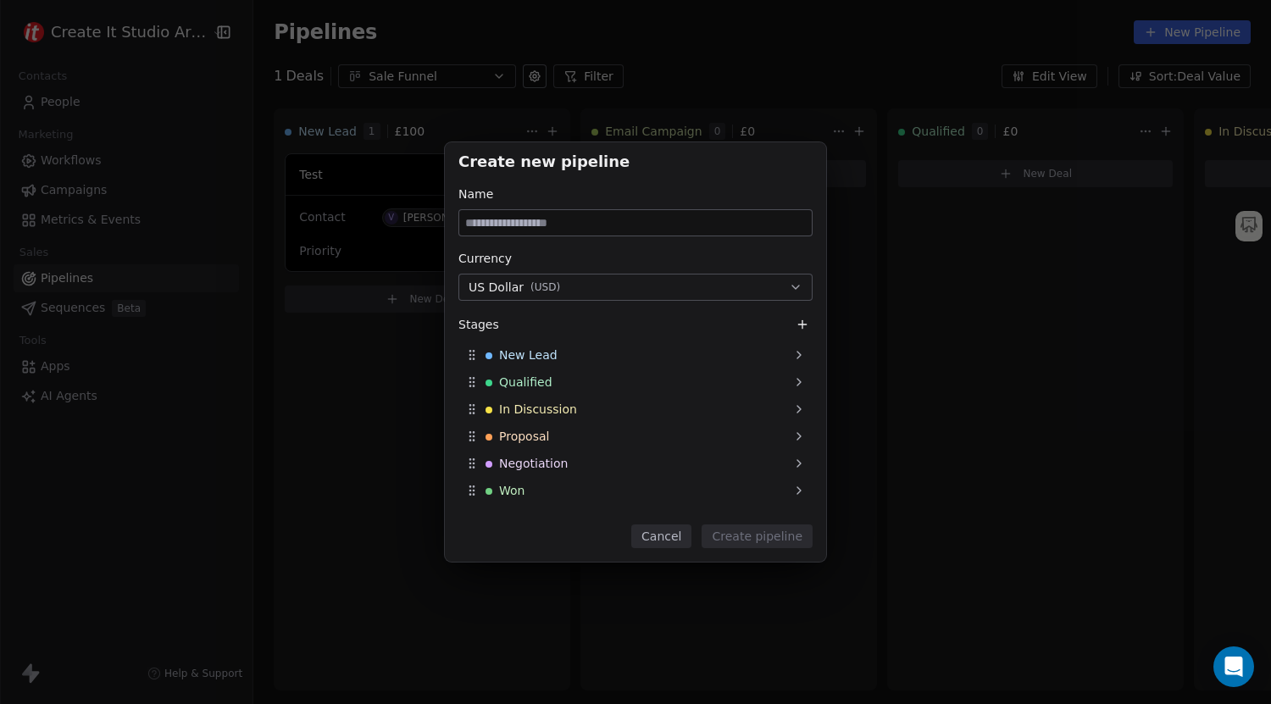
click at [573, 284] on button "US Dollar ( USD )" at bounding box center [635, 287] width 354 height 27
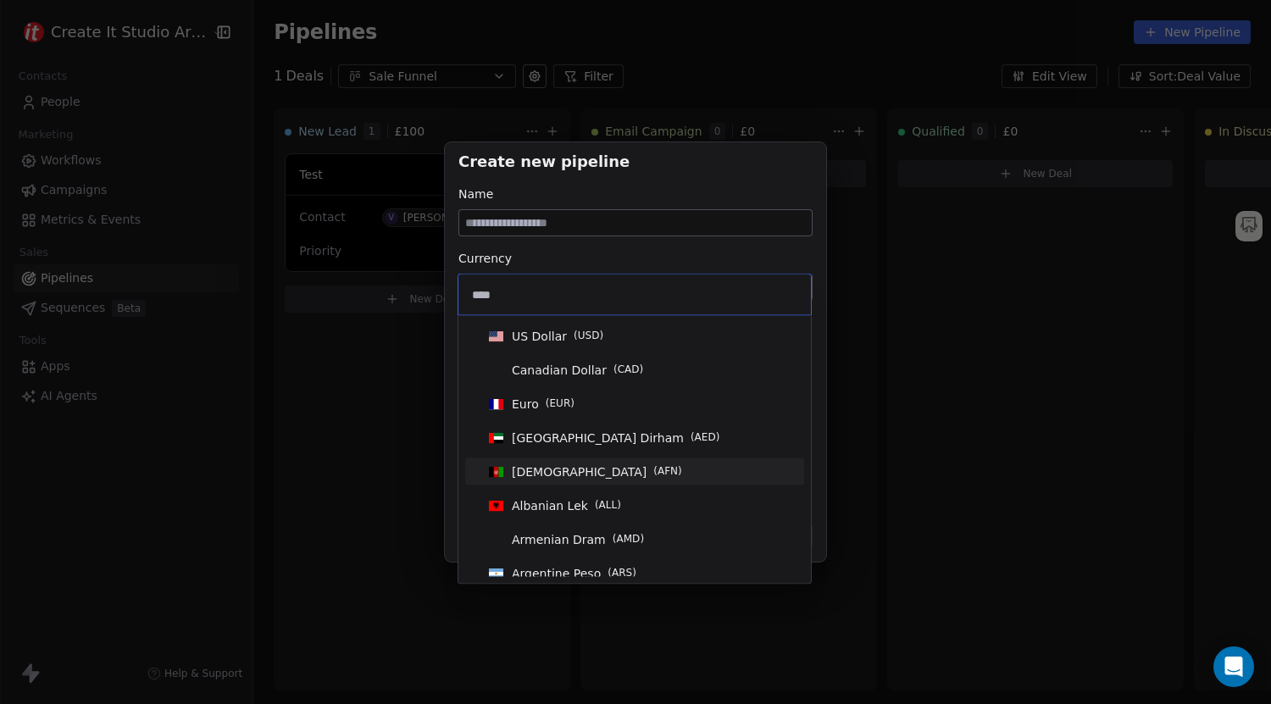
type input "*****"
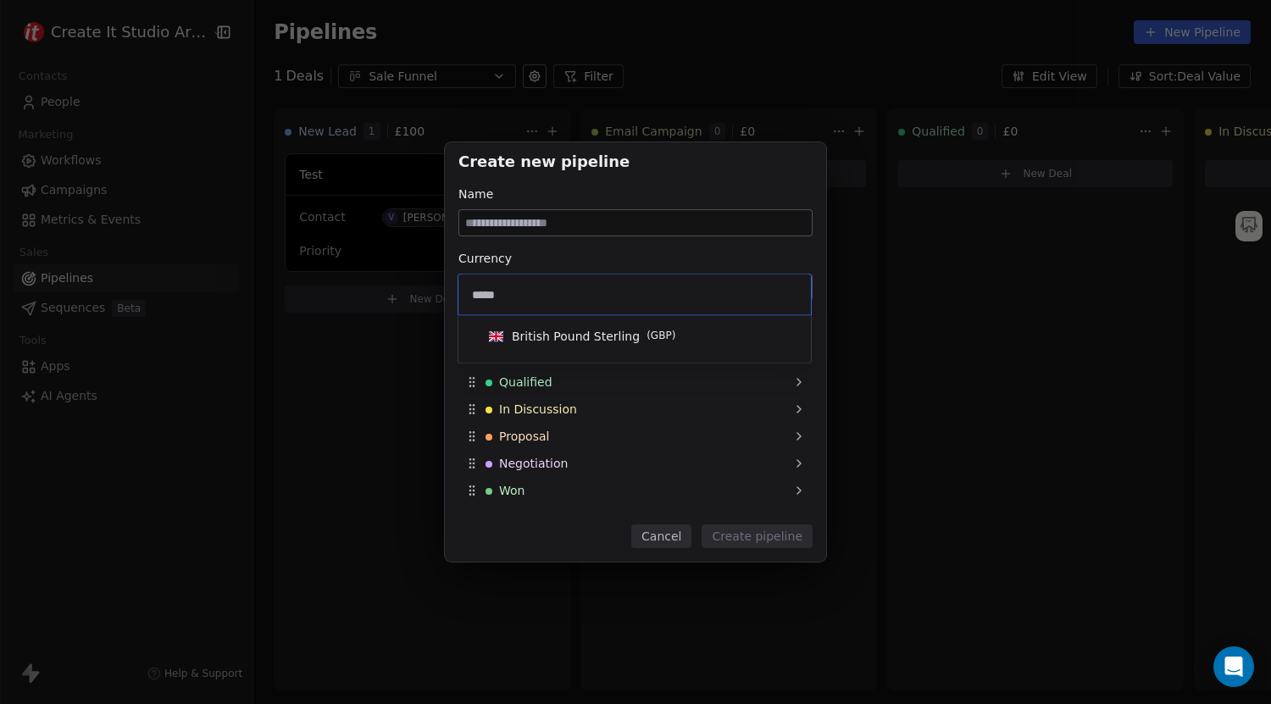
click at [597, 339] on span "British Pound Sterling" at bounding box center [576, 336] width 128 height 17
click at [552, 225] on input at bounding box center [635, 222] width 352 height 25
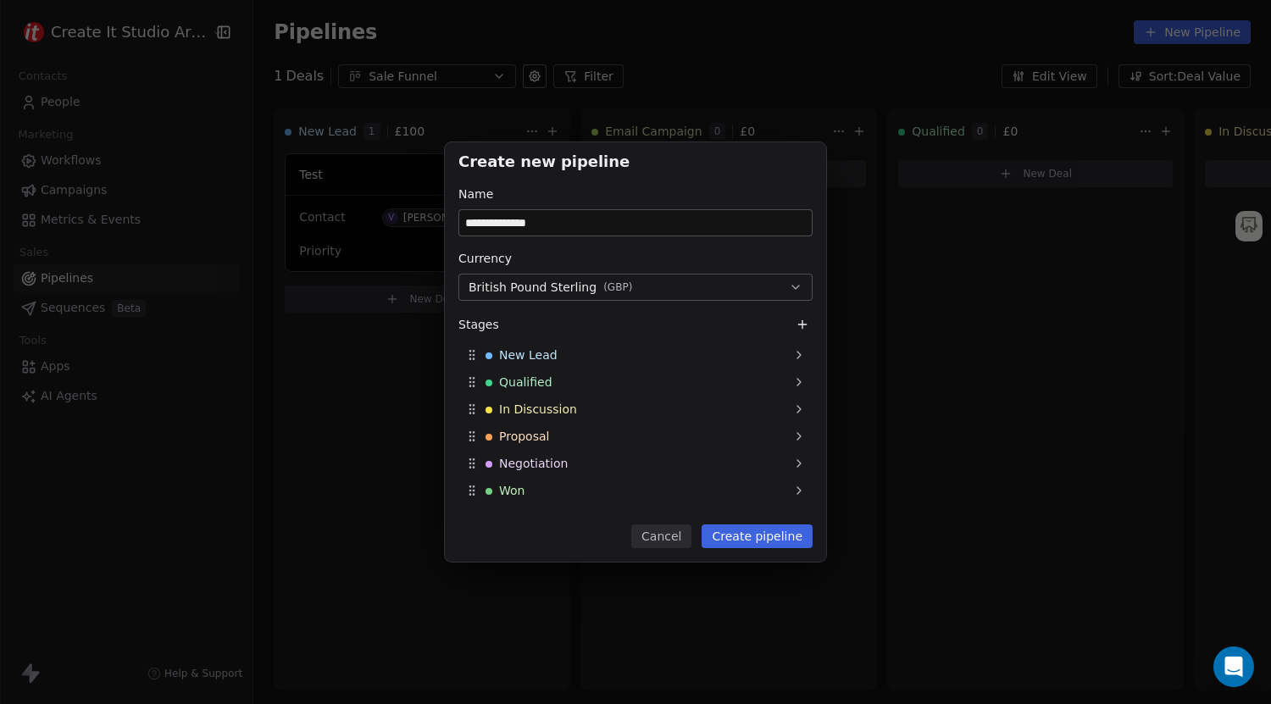
type input "**********"
drag, startPoint x: 778, startPoint y: 545, endPoint x: 617, endPoint y: 367, distance: 239.9
click at [640, 373] on div "**********" at bounding box center [635, 352] width 381 height 420
click at [546, 360] on span "New Lead" at bounding box center [528, 355] width 58 height 17
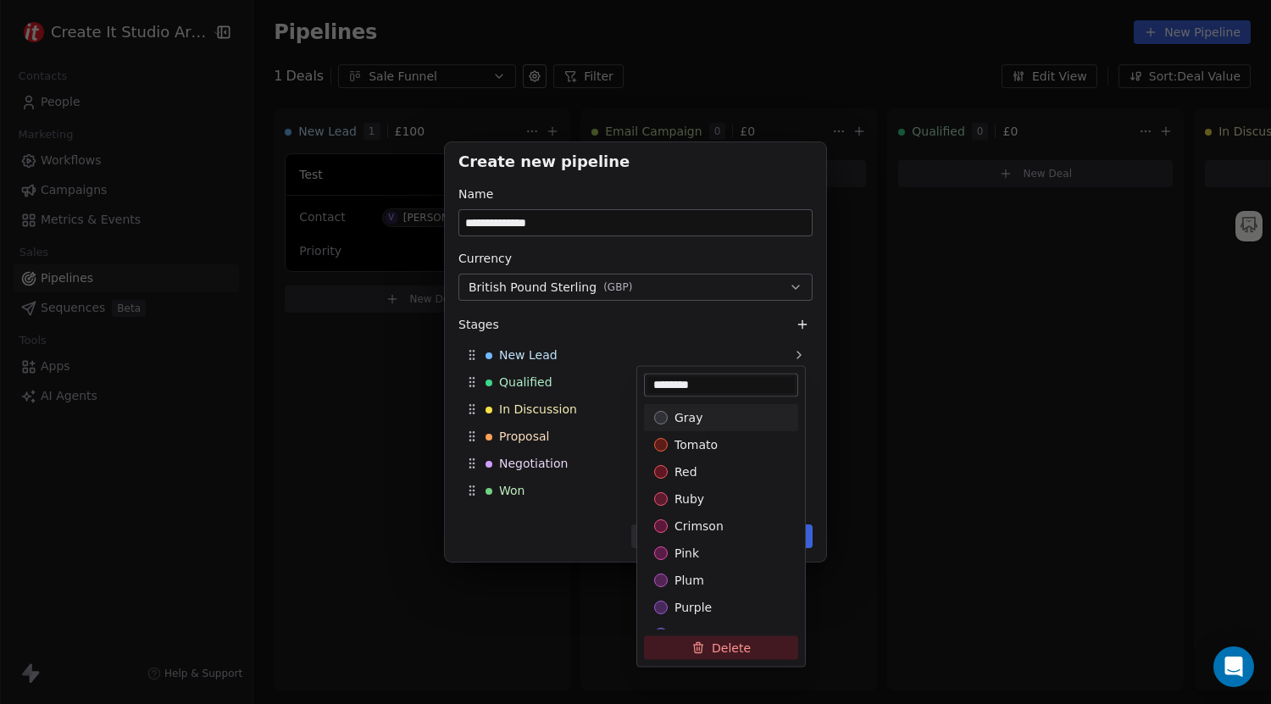
click at [704, 392] on input "********" at bounding box center [720, 385] width 147 height 17
type input "**********"
click at [537, 387] on div "**********" at bounding box center [635, 352] width 1271 height 420
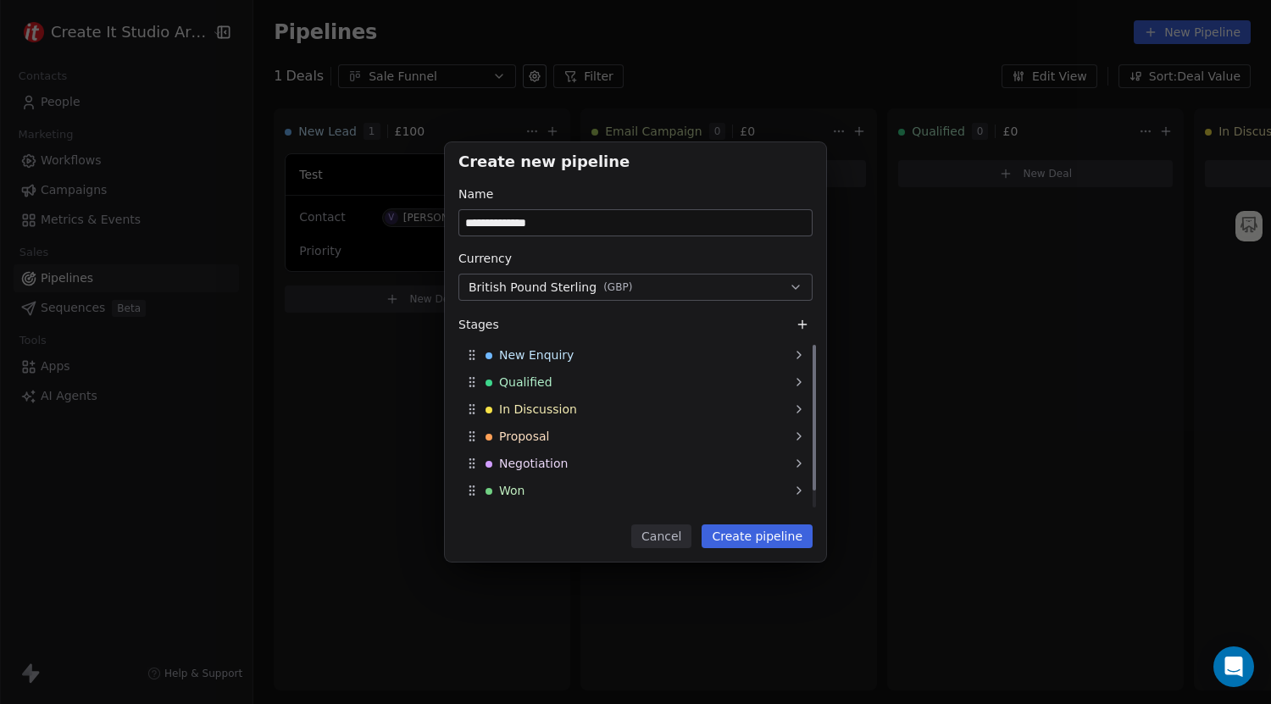
click at [537, 387] on span "Qualified" at bounding box center [525, 382] width 53 height 17
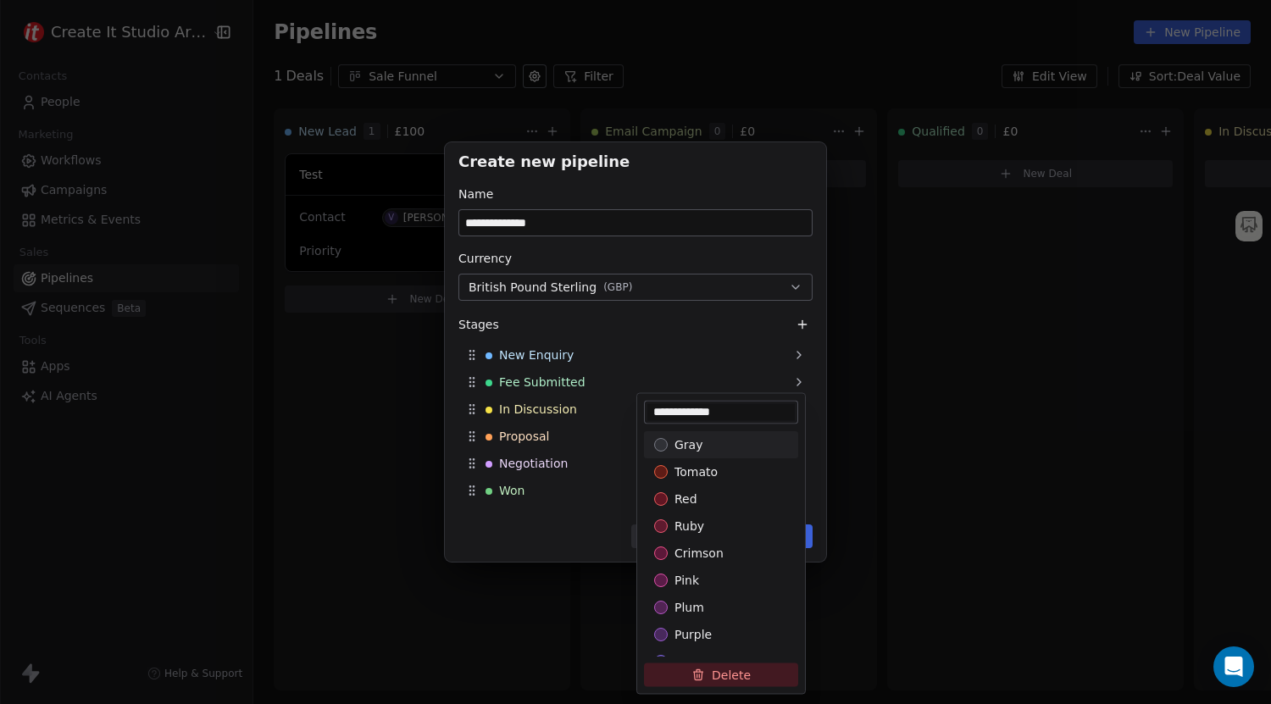
type input "**********"
click at [580, 419] on div "**********" at bounding box center [635, 352] width 1271 height 420
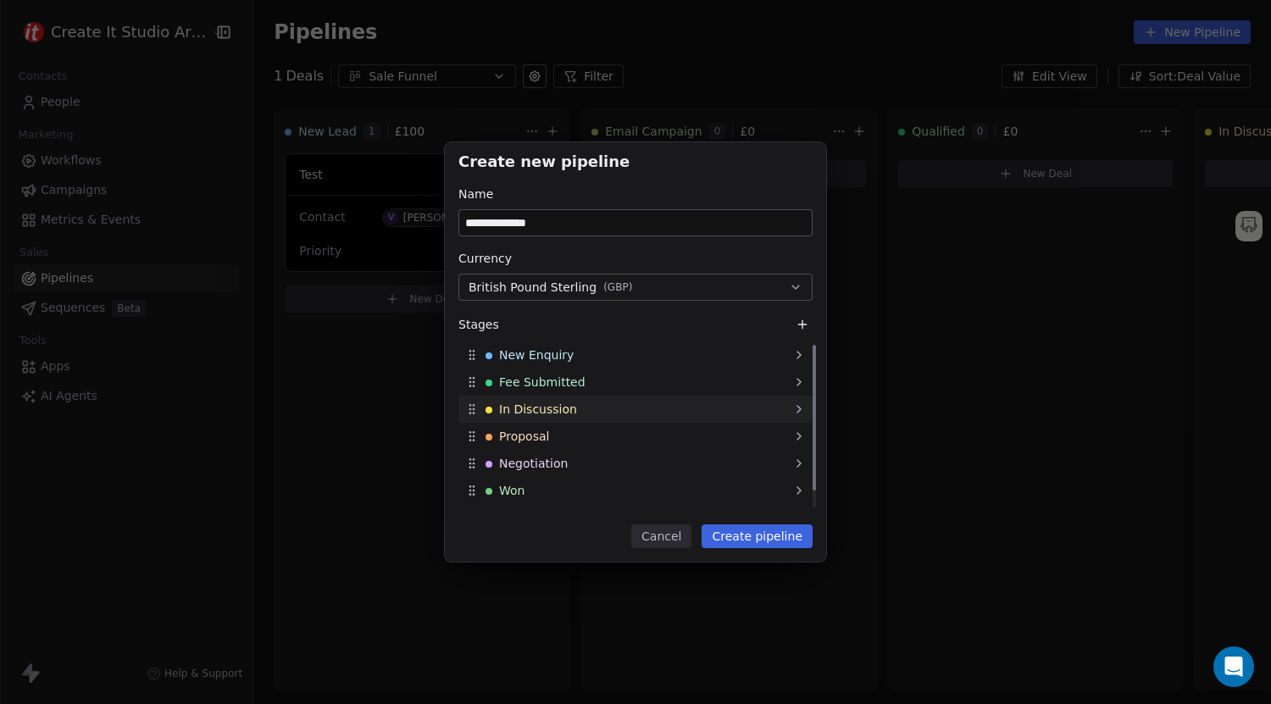
click at [586, 412] on div "In Discussion" at bounding box center [635, 409] width 354 height 27
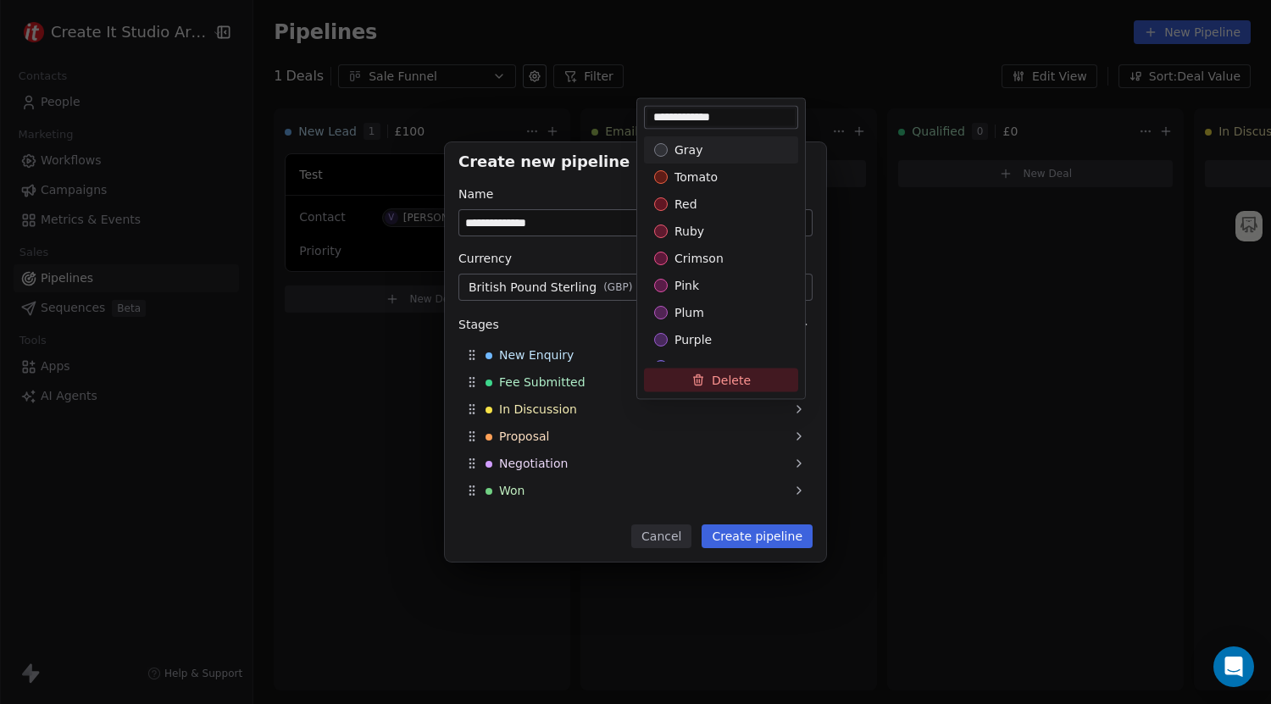
click at [708, 388] on button "Delete" at bounding box center [721, 380] width 154 height 24
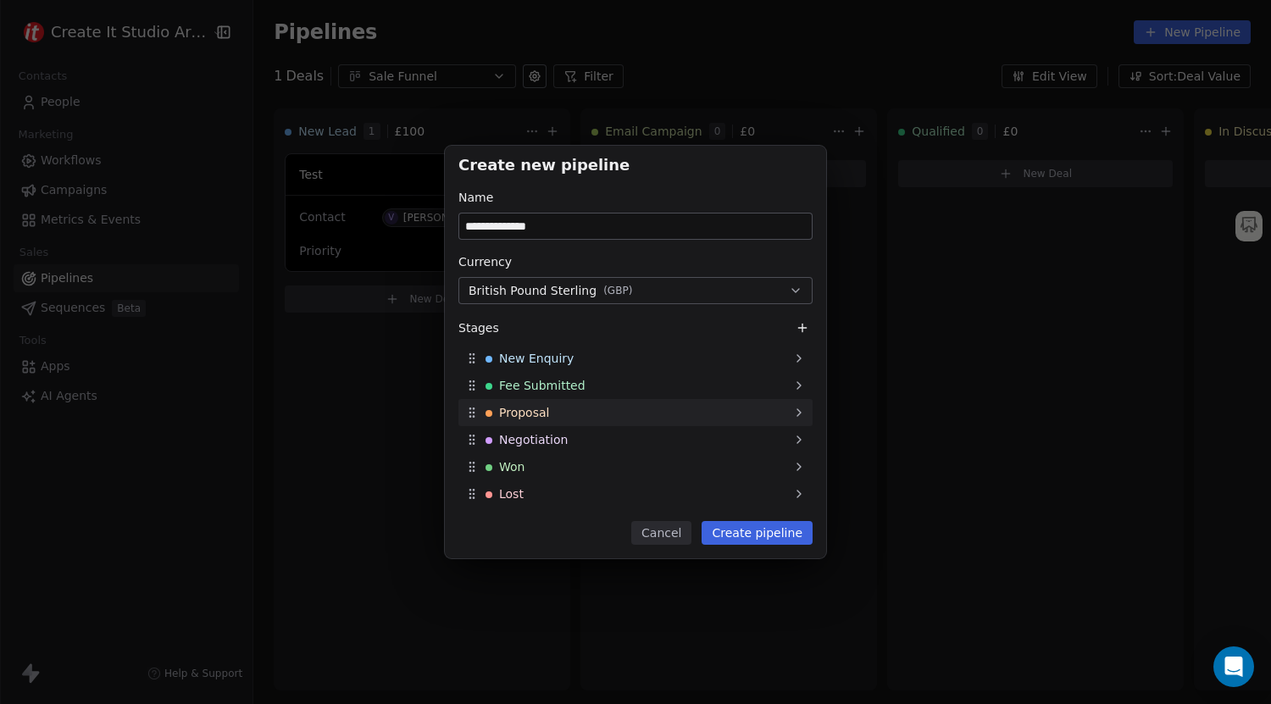
click at [569, 405] on div "Proposal" at bounding box center [635, 412] width 354 height 27
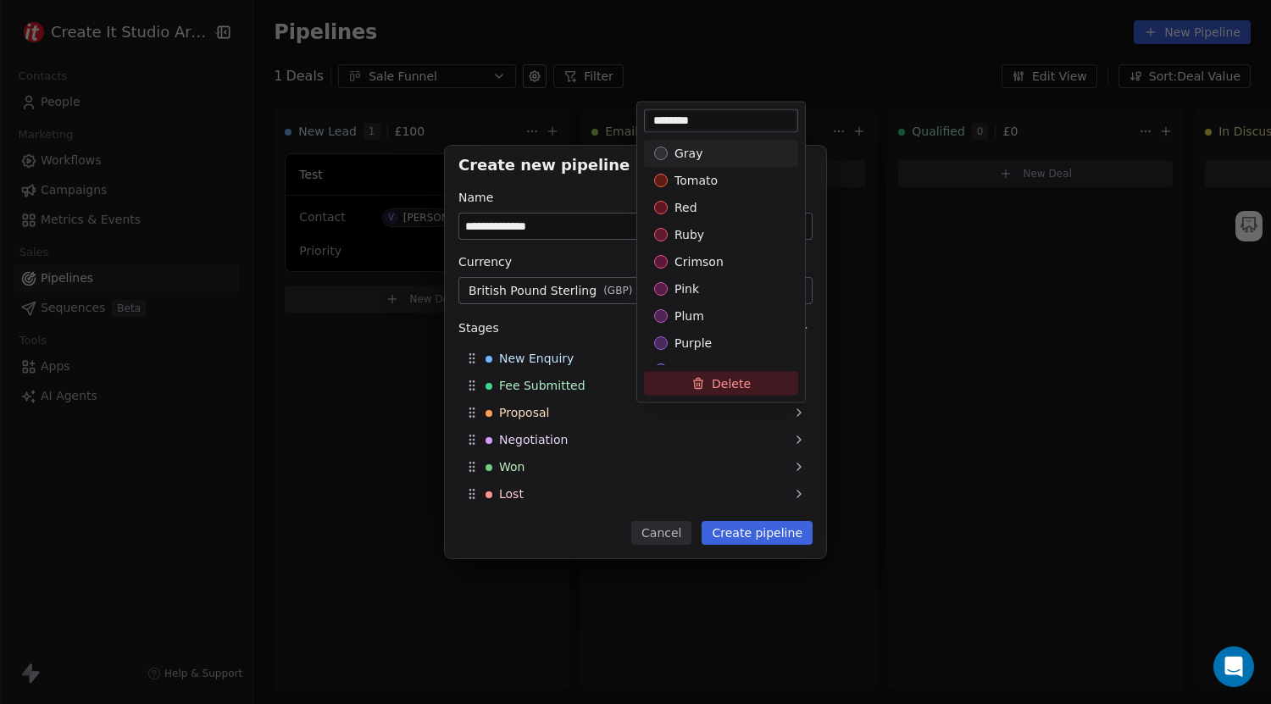
click at [713, 390] on button "Delete" at bounding box center [721, 383] width 154 height 24
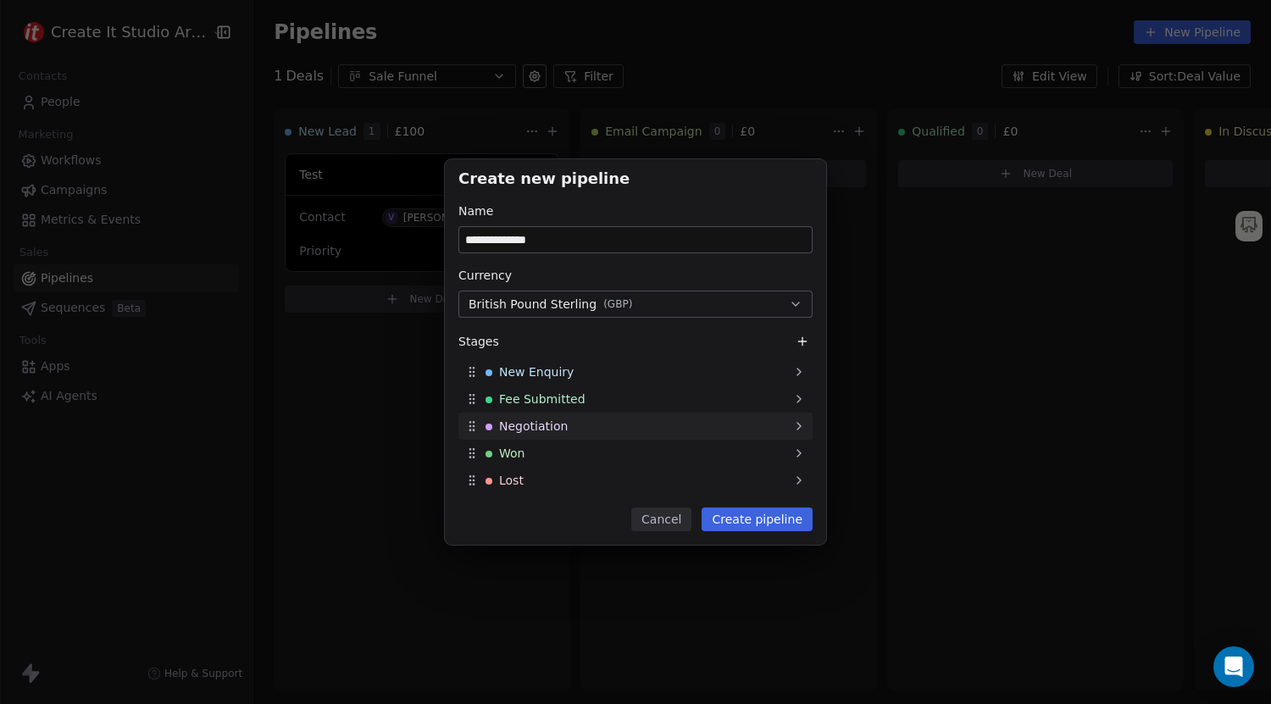
click at [553, 422] on span "Negotiation" at bounding box center [533, 426] width 69 height 17
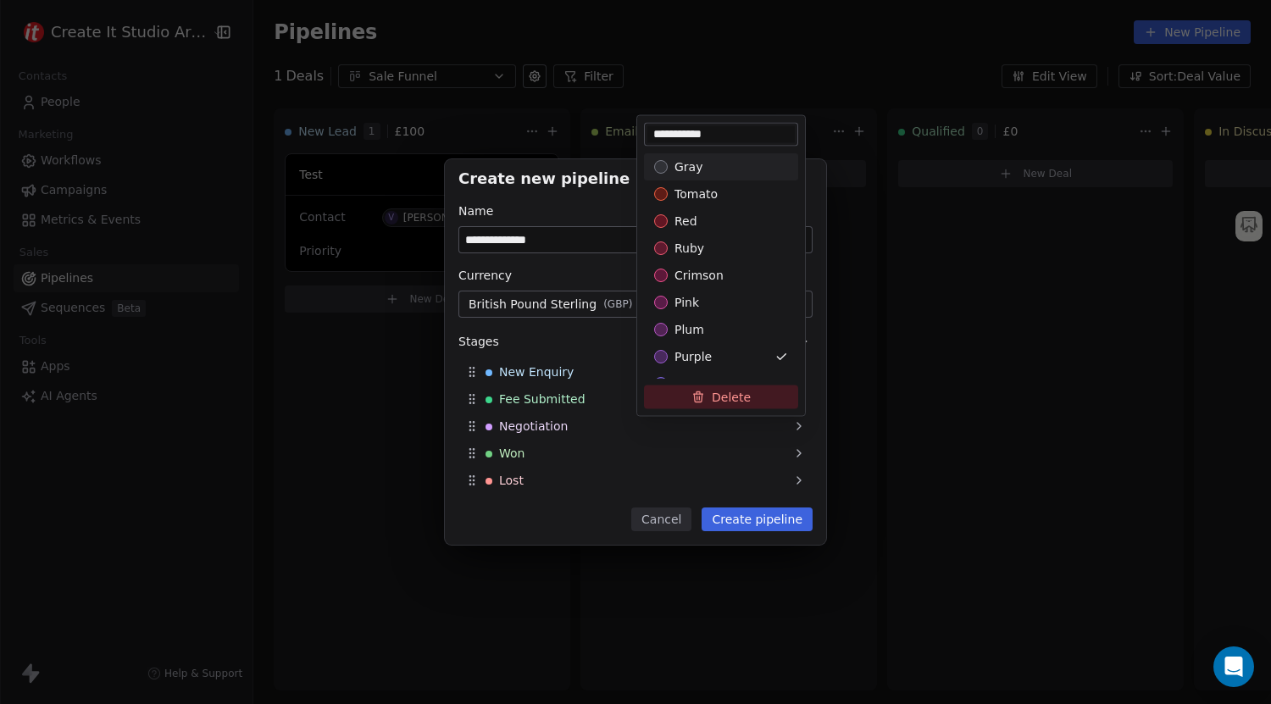
click at [714, 390] on button "Delete" at bounding box center [721, 397] width 154 height 24
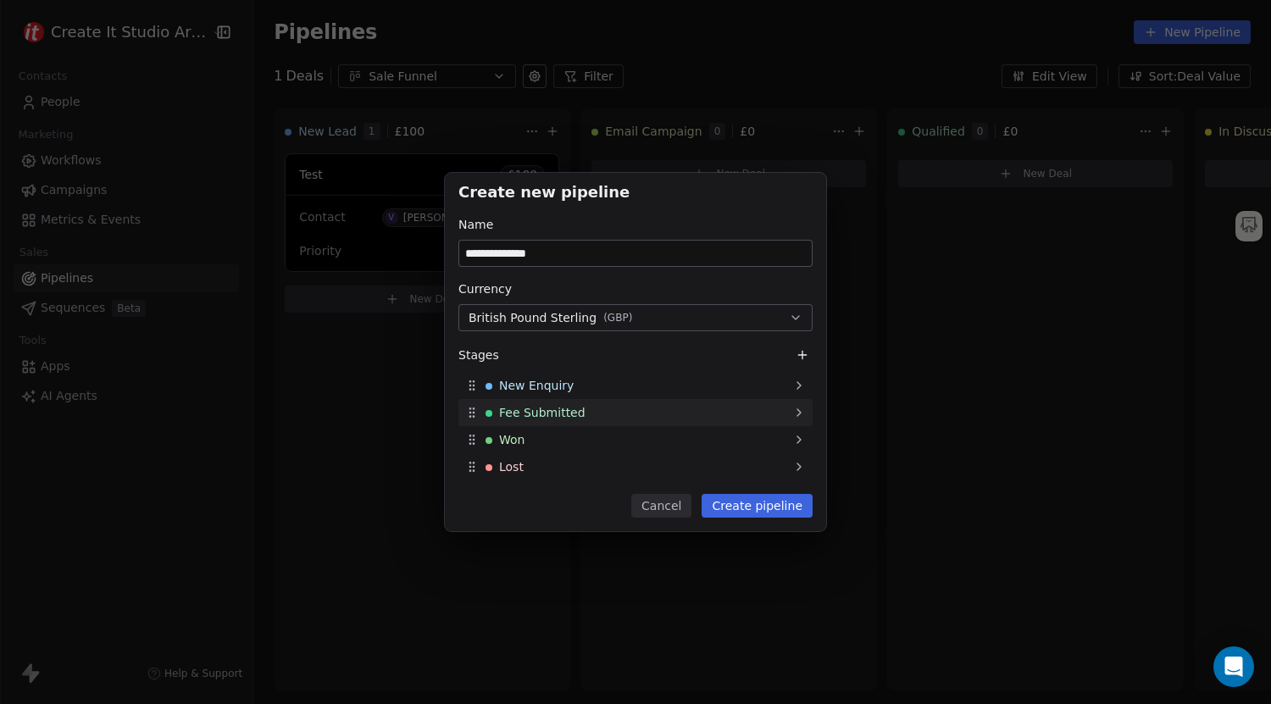
click at [575, 413] on span "Fee Submitted" at bounding box center [542, 412] width 86 height 17
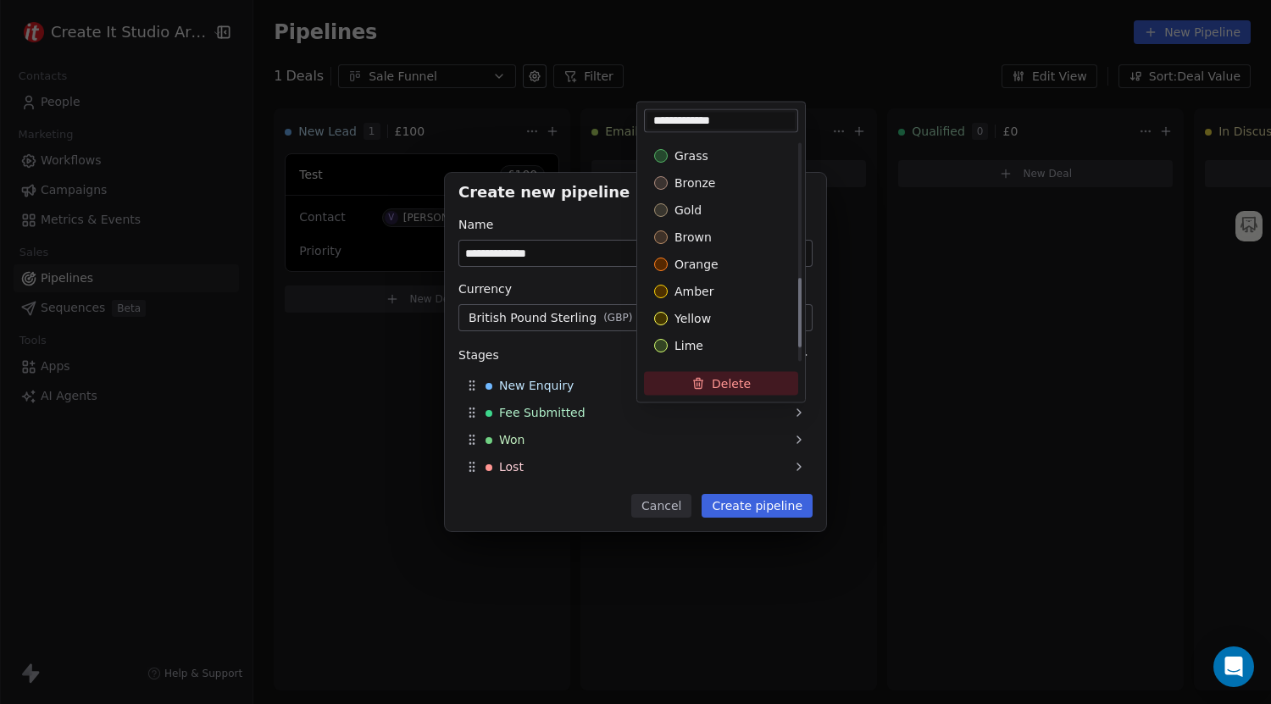
scroll to position [426, 0]
click at [704, 264] on span "orange" at bounding box center [696, 269] width 44 height 17
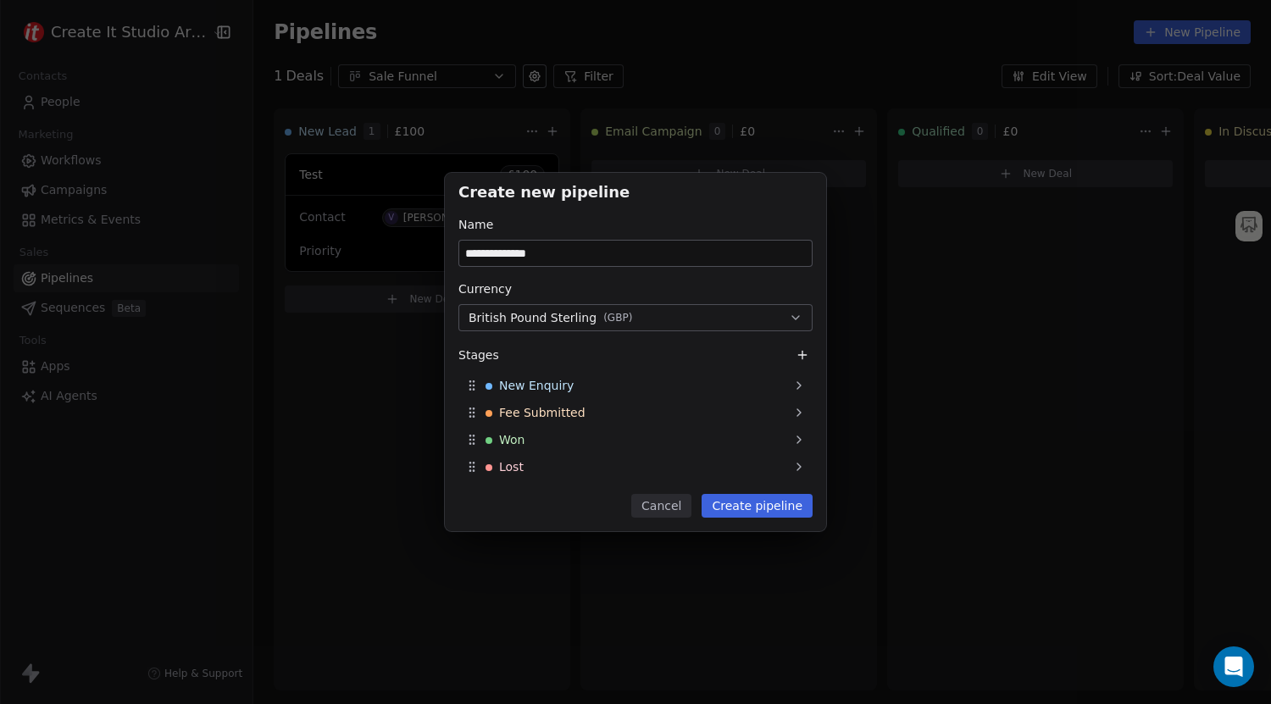
click at [765, 508] on div "**********" at bounding box center [635, 352] width 1271 height 359
click at [765, 508] on button "Create pipeline" at bounding box center [757, 506] width 111 height 24
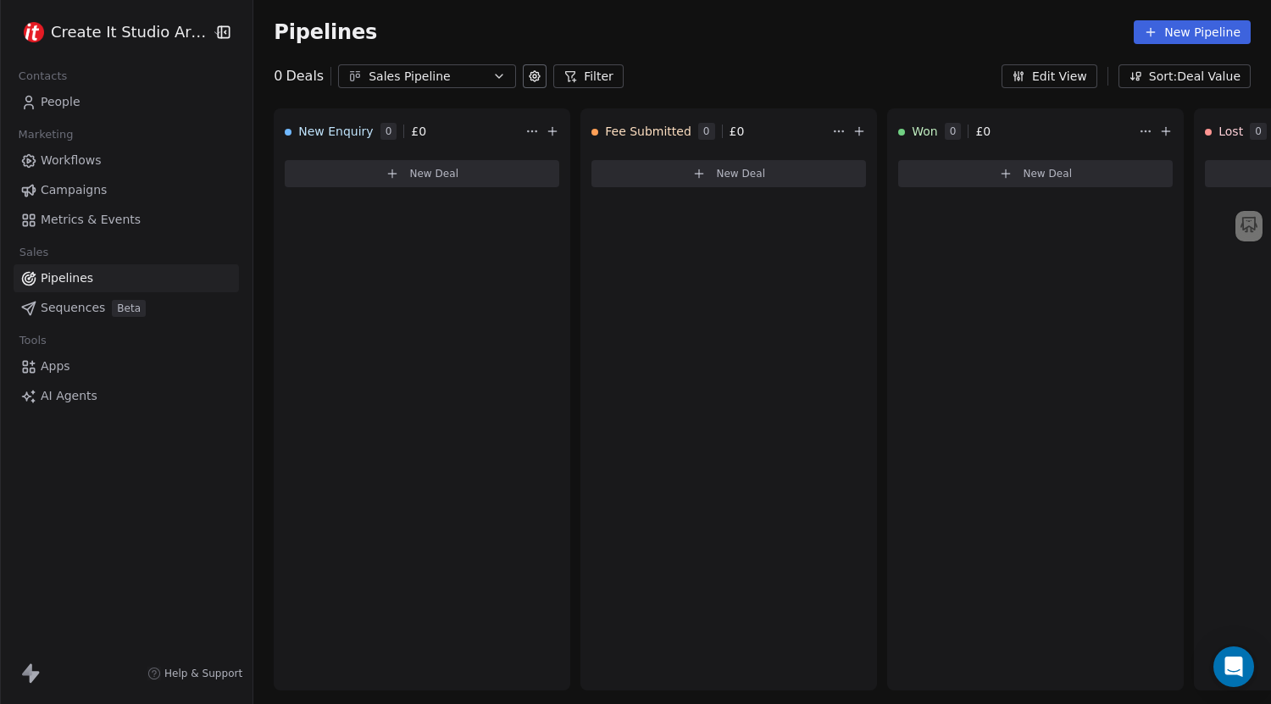
click at [468, 74] on div "Sales Pipeline" at bounding box center [427, 77] width 117 height 18
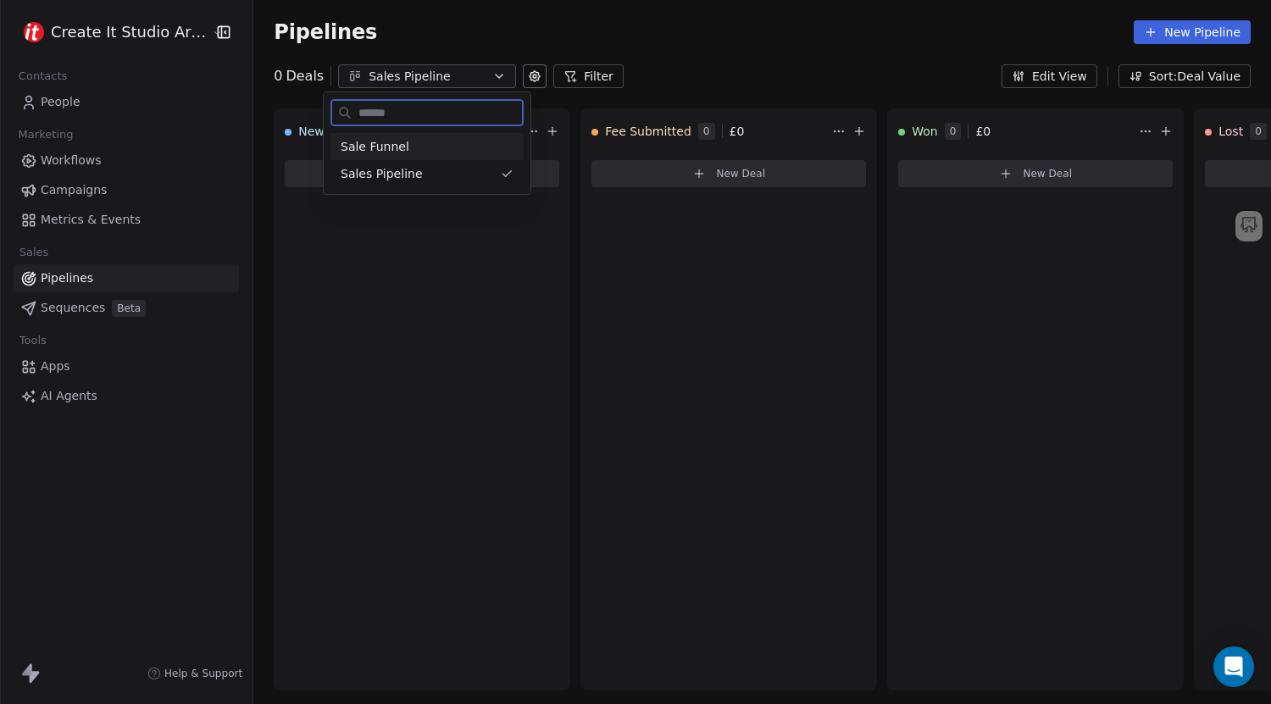
click at [427, 149] on div "Sale Funnel" at bounding box center [427, 147] width 173 height 18
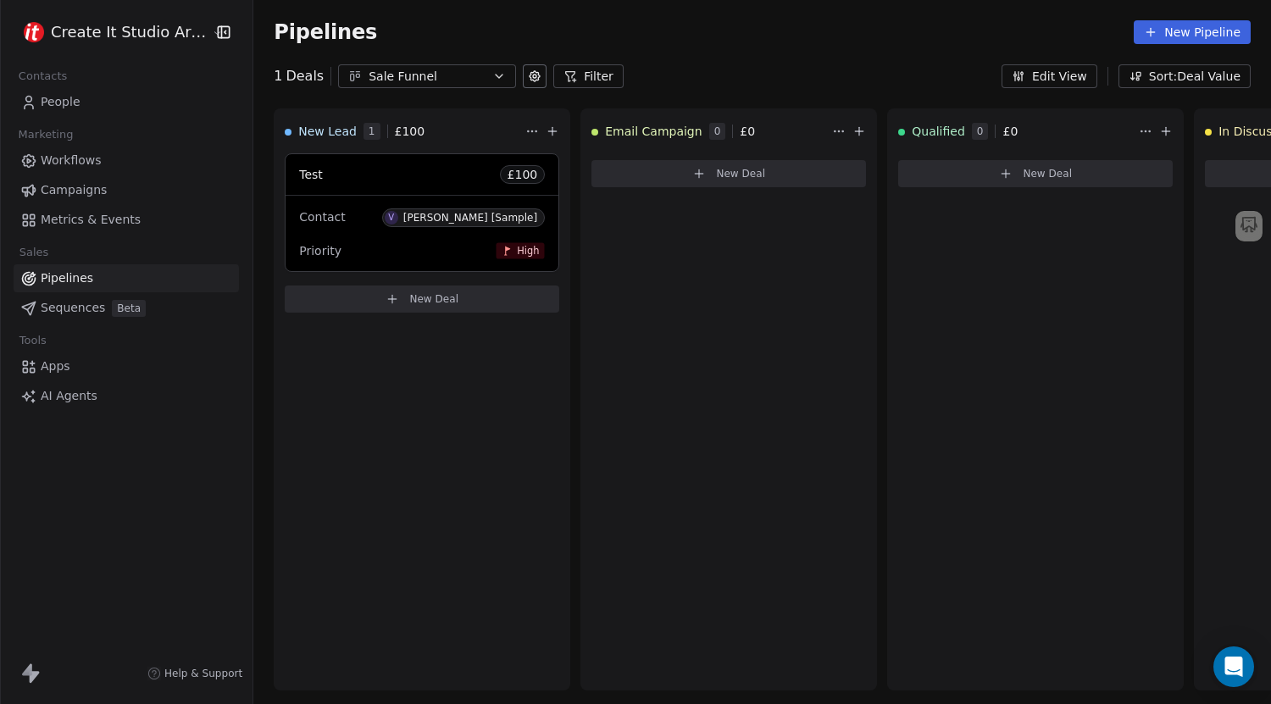
click at [528, 82] on icon at bounding box center [535, 76] width 14 height 14
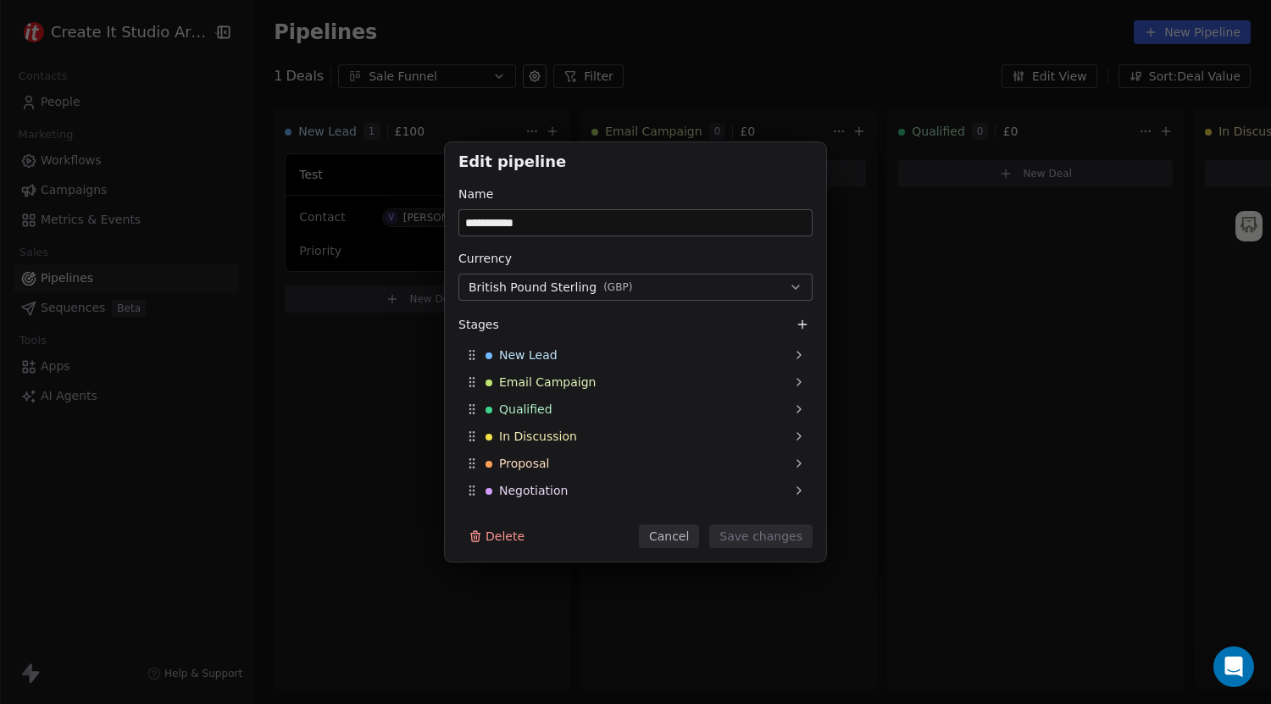
drag, startPoint x: 538, startPoint y: 219, endPoint x: 441, endPoint y: 222, distance: 97.5
click at [441, 222] on div "**********" at bounding box center [635, 352] width 1271 height 420
type input "**********"
click at [783, 541] on button "Save changes" at bounding box center [760, 536] width 103 height 24
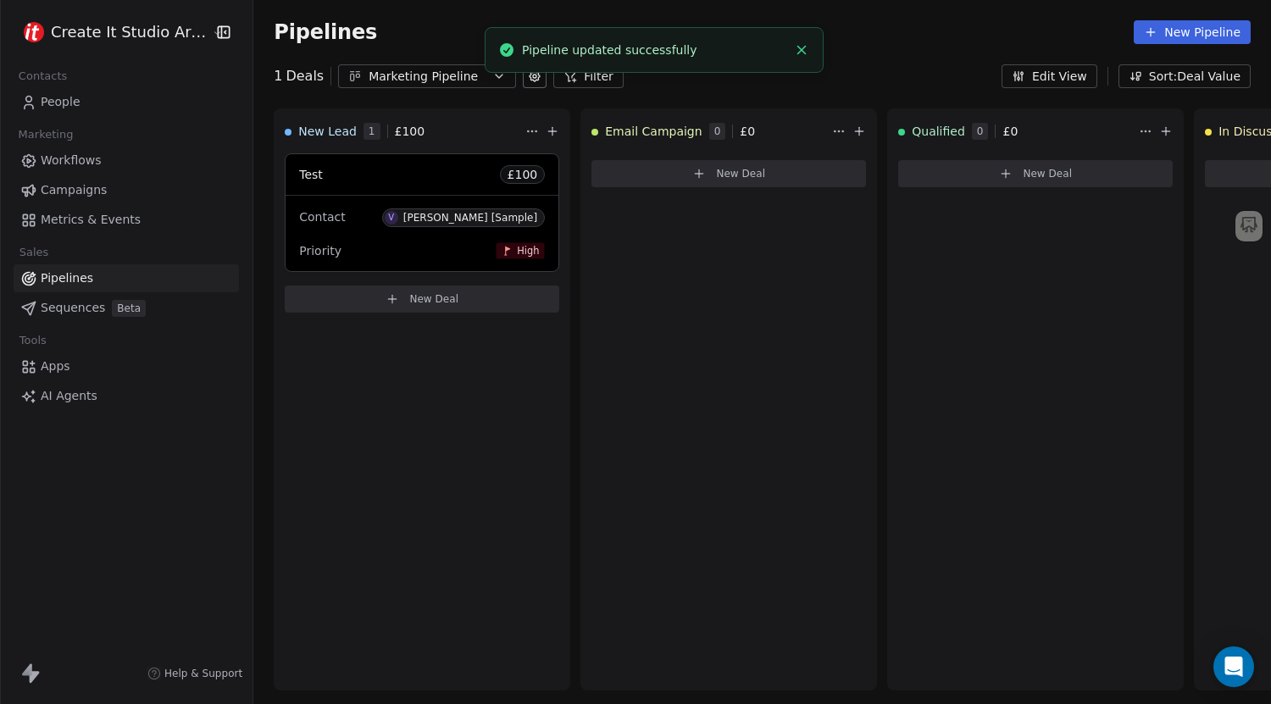
click at [461, 80] on div "Marketing Pipeline" at bounding box center [427, 77] width 117 height 18
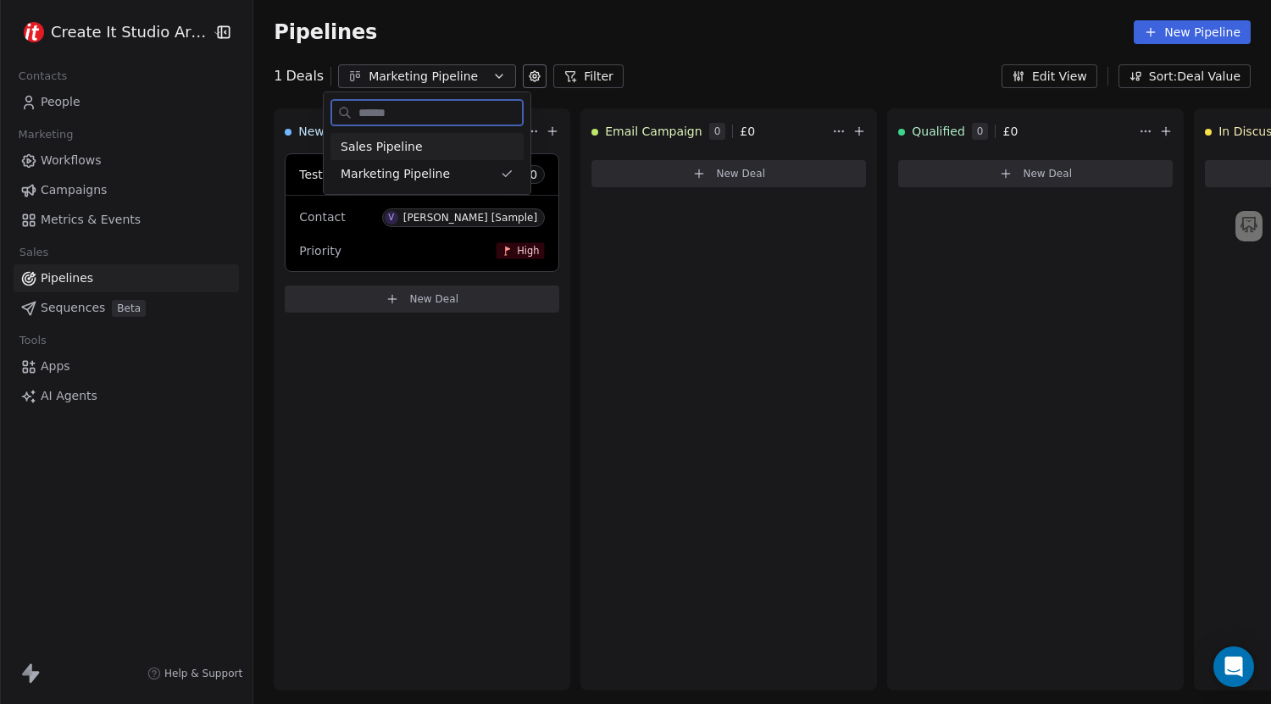
click at [444, 144] on div "Sales Pipeline" at bounding box center [427, 147] width 173 height 18
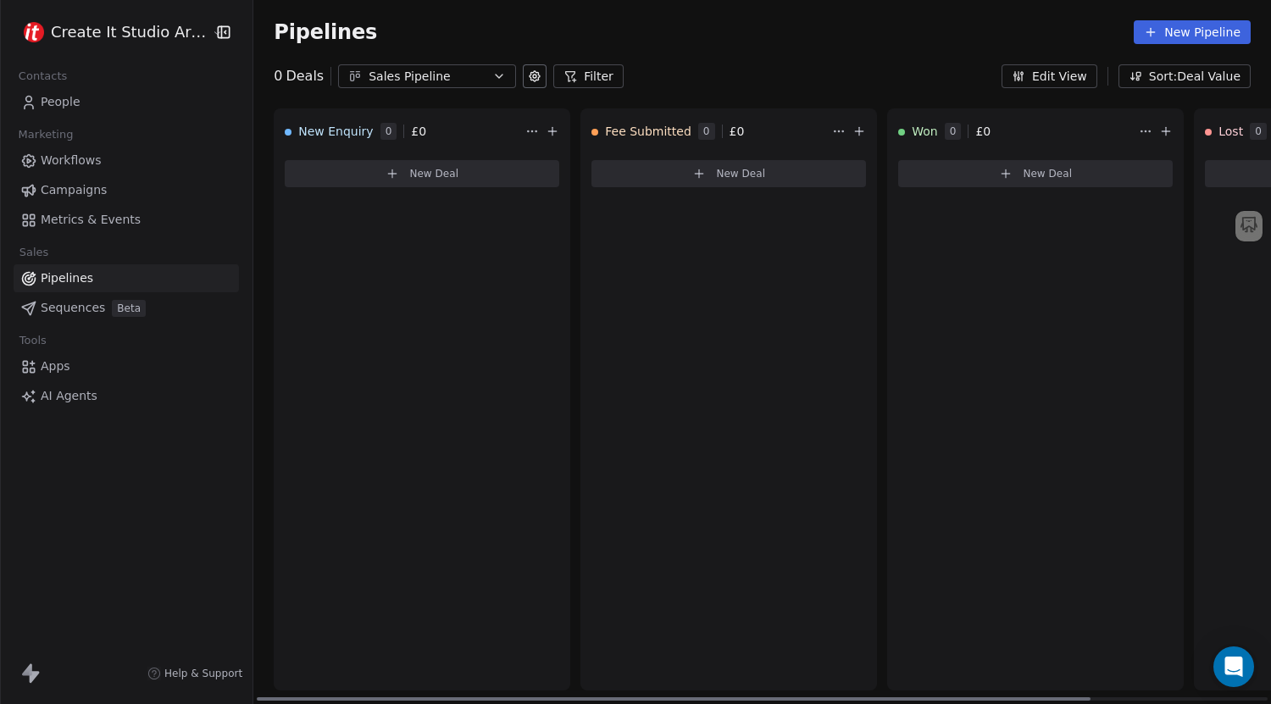
click at [441, 179] on span "New Deal" at bounding box center [433, 174] width 49 height 14
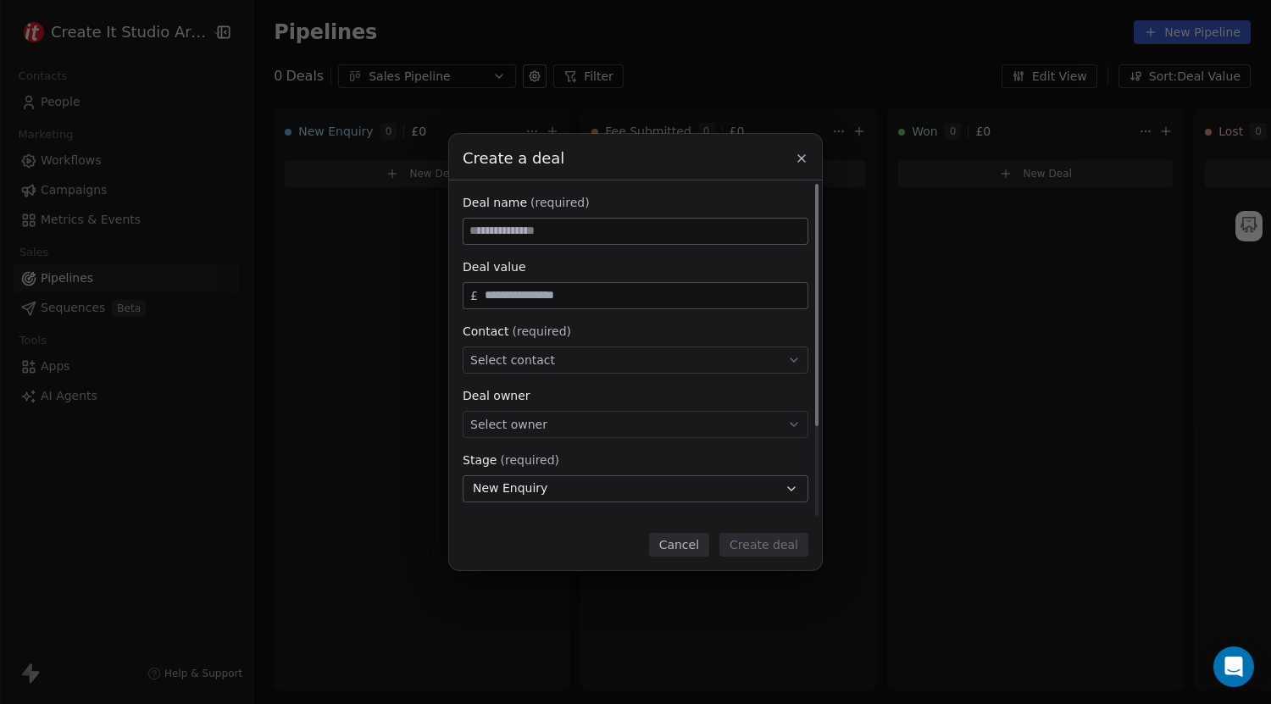
paste input "**********"
type input "**********"
click at [534, 294] on input "text" at bounding box center [642, 295] width 323 height 13
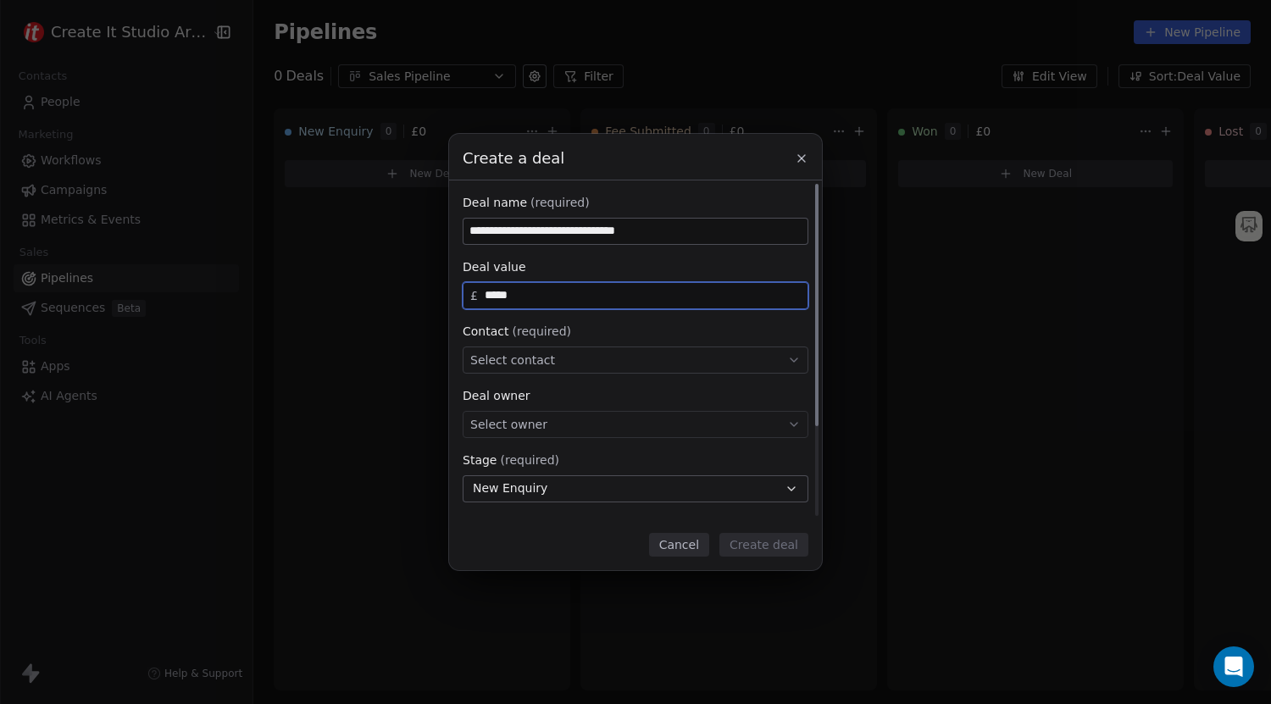
type input "*****"
click at [550, 356] on div "Select contact" at bounding box center [636, 360] width 346 height 27
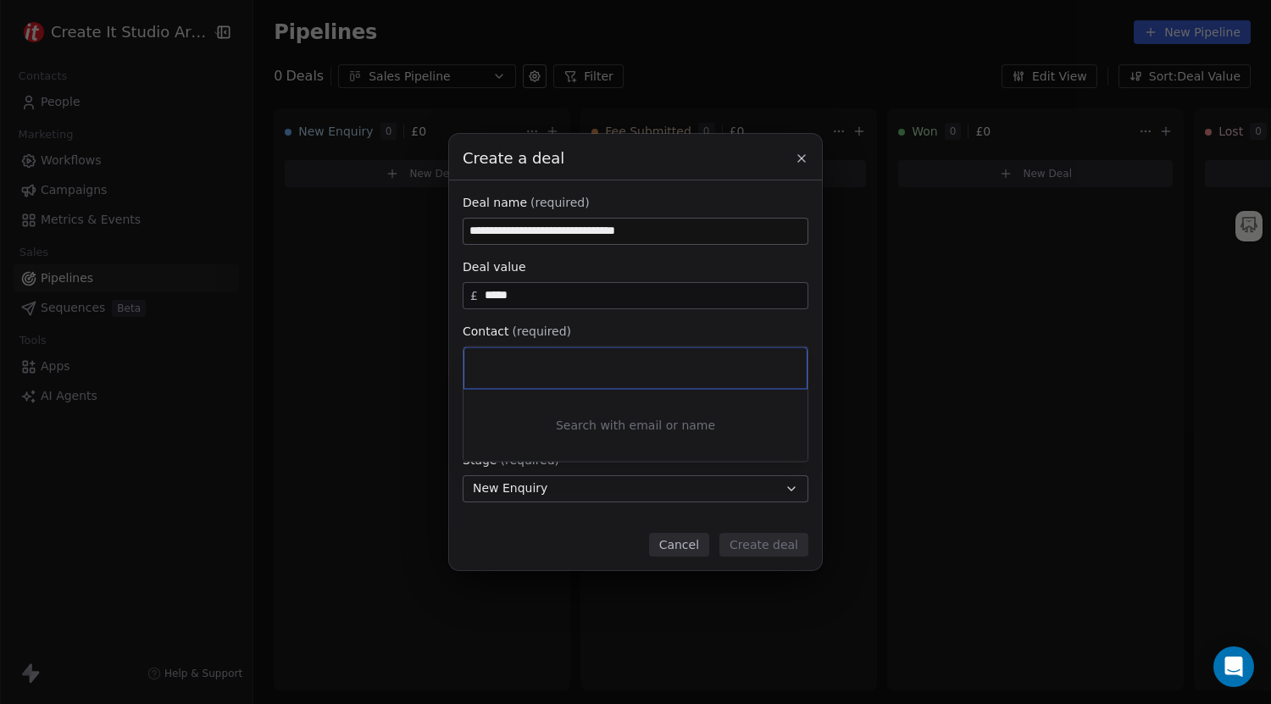
click at [611, 320] on div "**********" at bounding box center [635, 351] width 1271 height 435
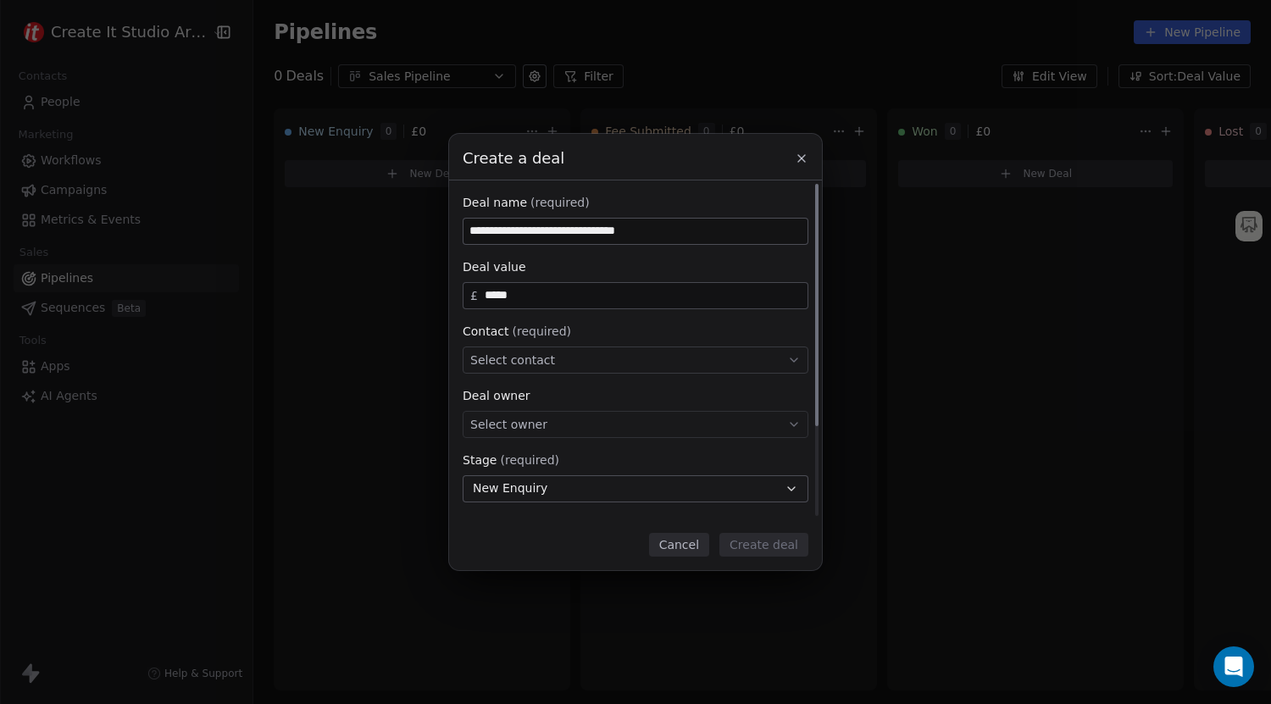
click at [588, 428] on div "Select owner" at bounding box center [636, 424] width 346 height 27
click at [560, 480] on div "[PERSON_NAME]" at bounding box center [550, 476] width 85 height 12
click at [568, 485] on button "New Enquiry" at bounding box center [636, 488] width 346 height 27
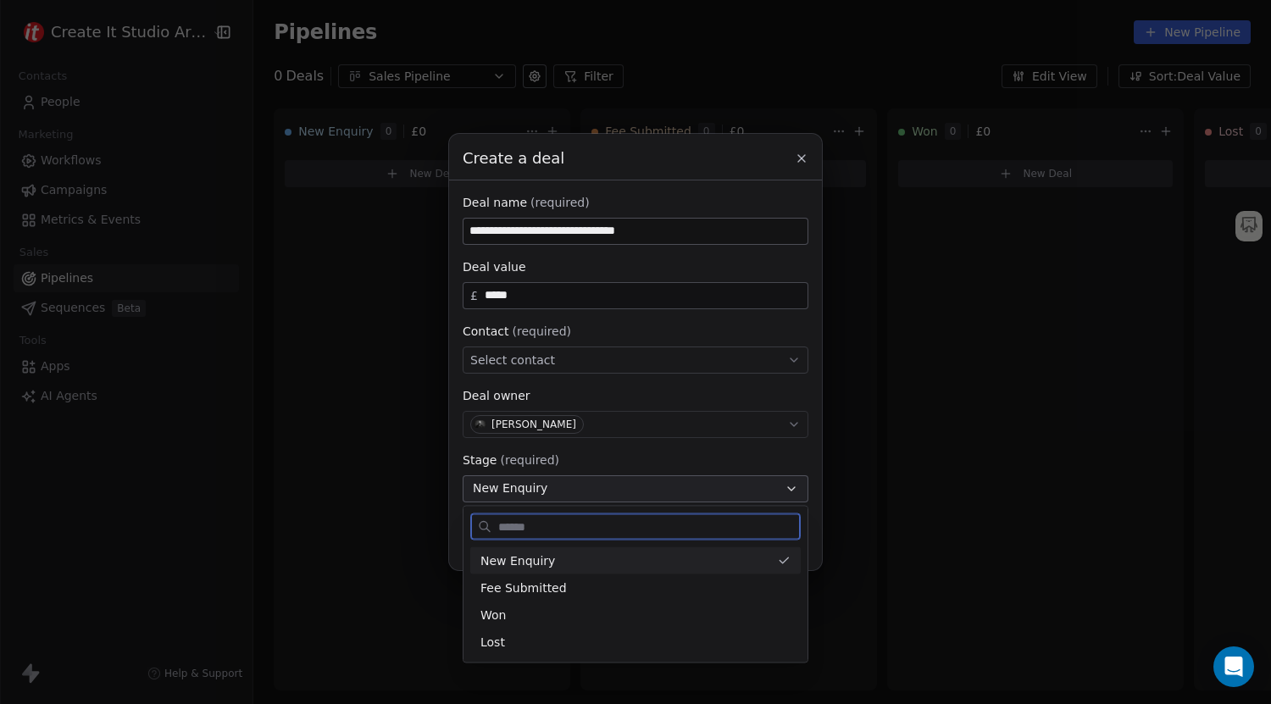
click at [555, 557] on div "New Enquiry" at bounding box center [625, 561] width 290 height 18
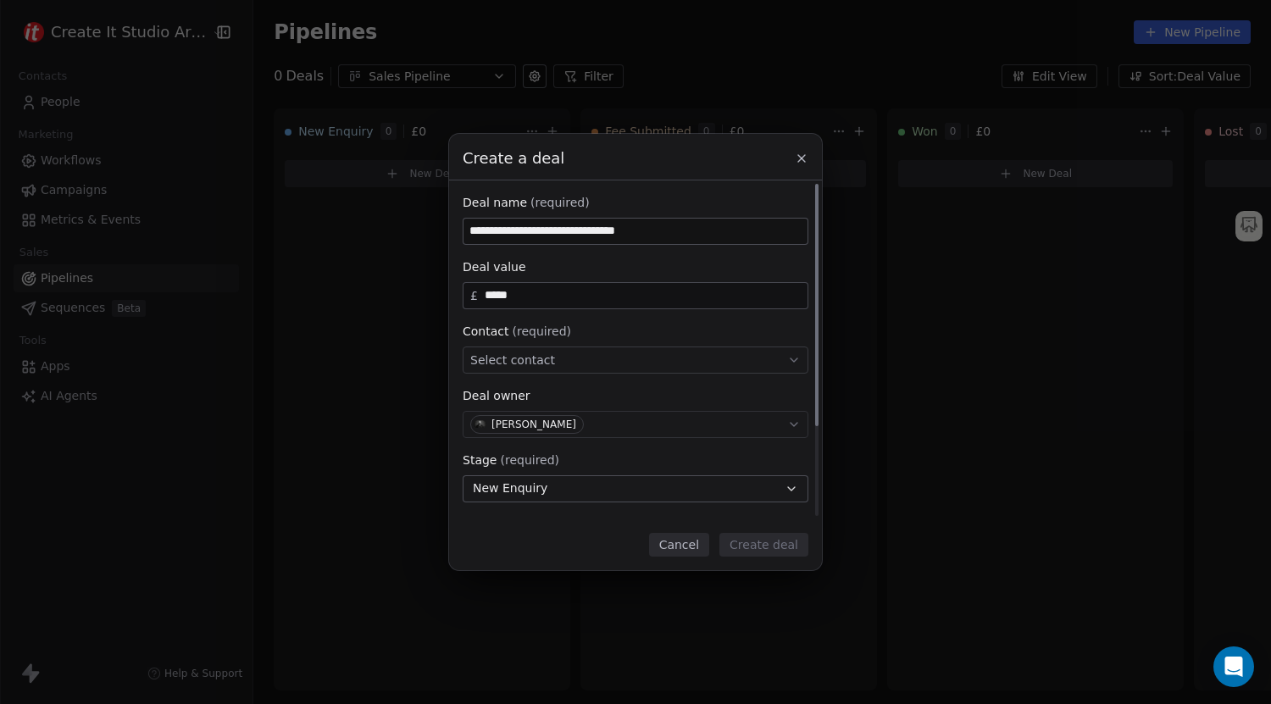
click at [603, 370] on div "Select contact" at bounding box center [636, 360] width 346 height 27
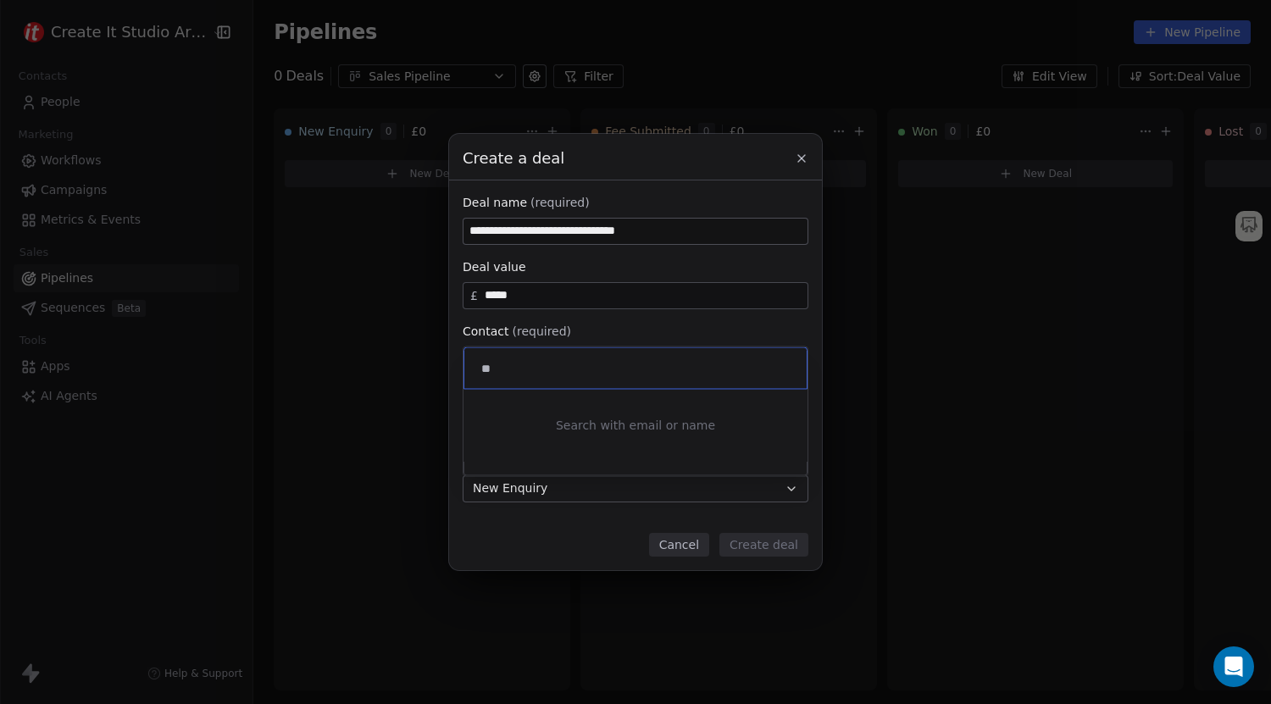
type input "*"
click at [680, 545] on button "Cancel" at bounding box center [679, 545] width 60 height 24
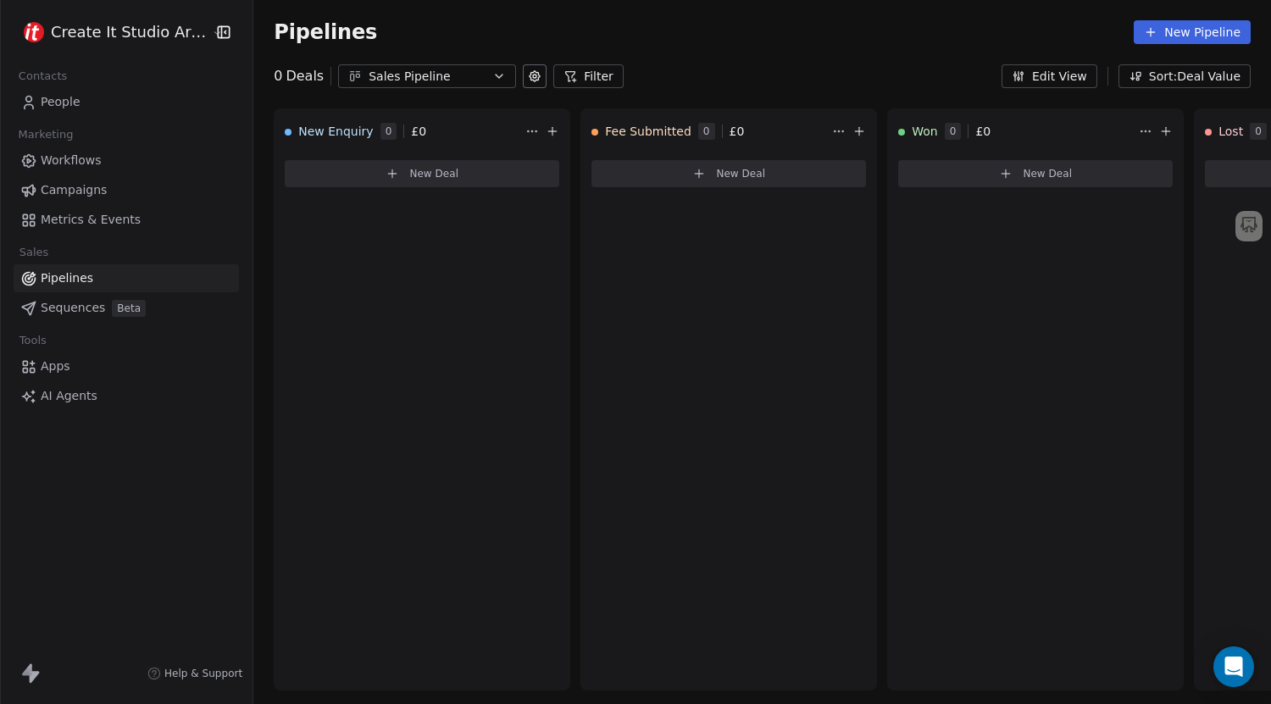
click at [1092, 73] on button "Edit View" at bounding box center [1049, 76] width 96 height 24
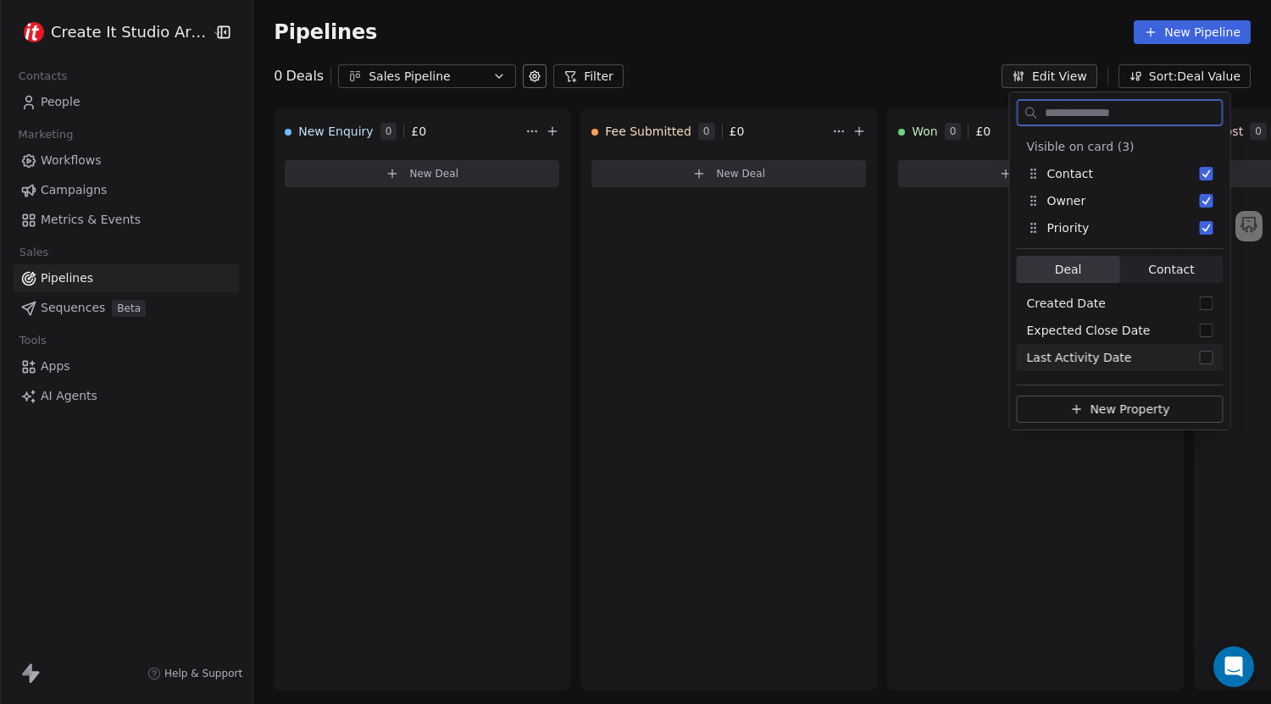
click at [1060, 396] on button "New Property" at bounding box center [1120, 409] width 207 height 27
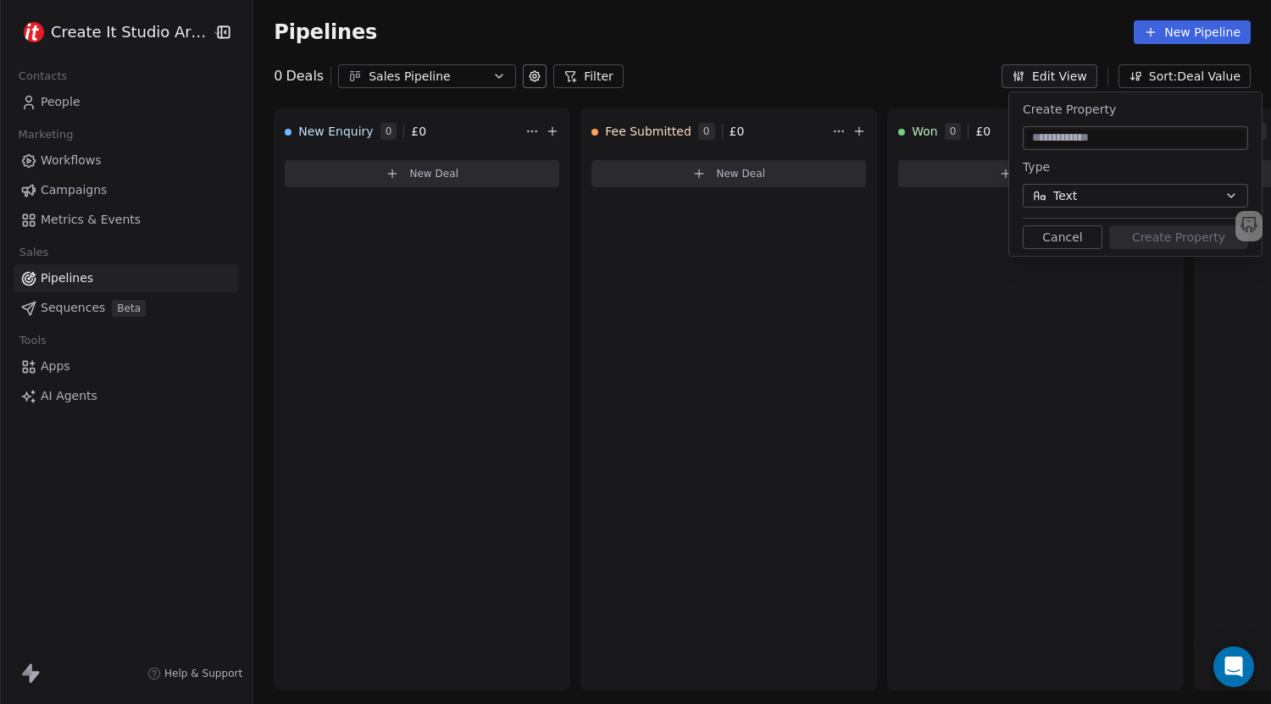
click at [1058, 232] on button "Cancel" at bounding box center [1063, 237] width 80 height 24
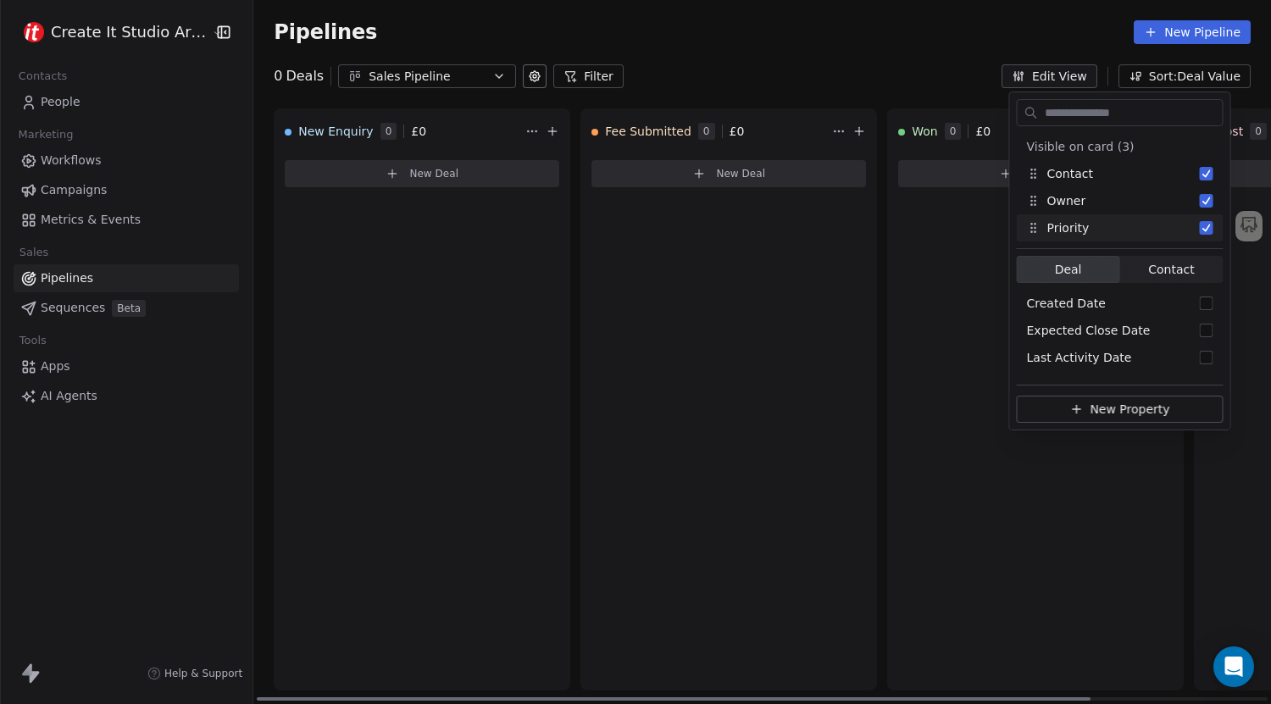
click at [929, 410] on div "Won 0 £ 0 New Deal" at bounding box center [1035, 399] width 297 height 582
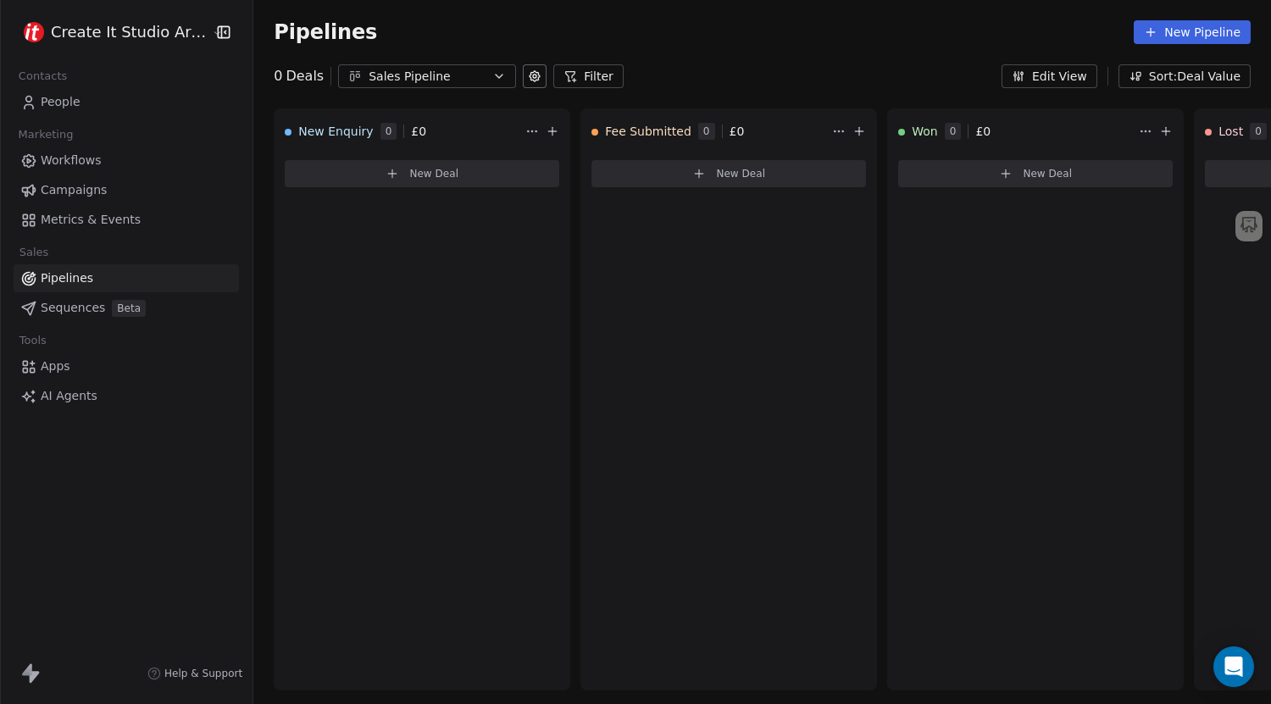
click at [69, 103] on span "People" at bounding box center [61, 102] width 40 height 18
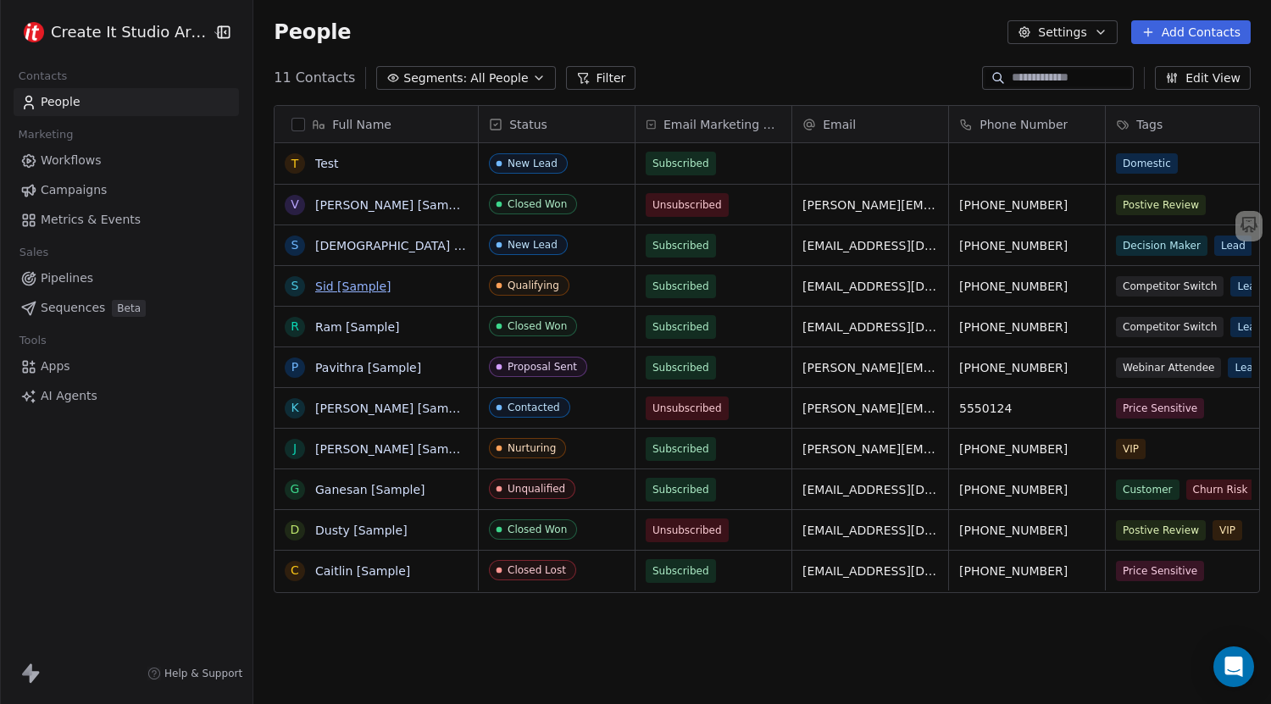
scroll to position [607, 1014]
click at [58, 302] on span "Sequences" at bounding box center [73, 308] width 64 height 18
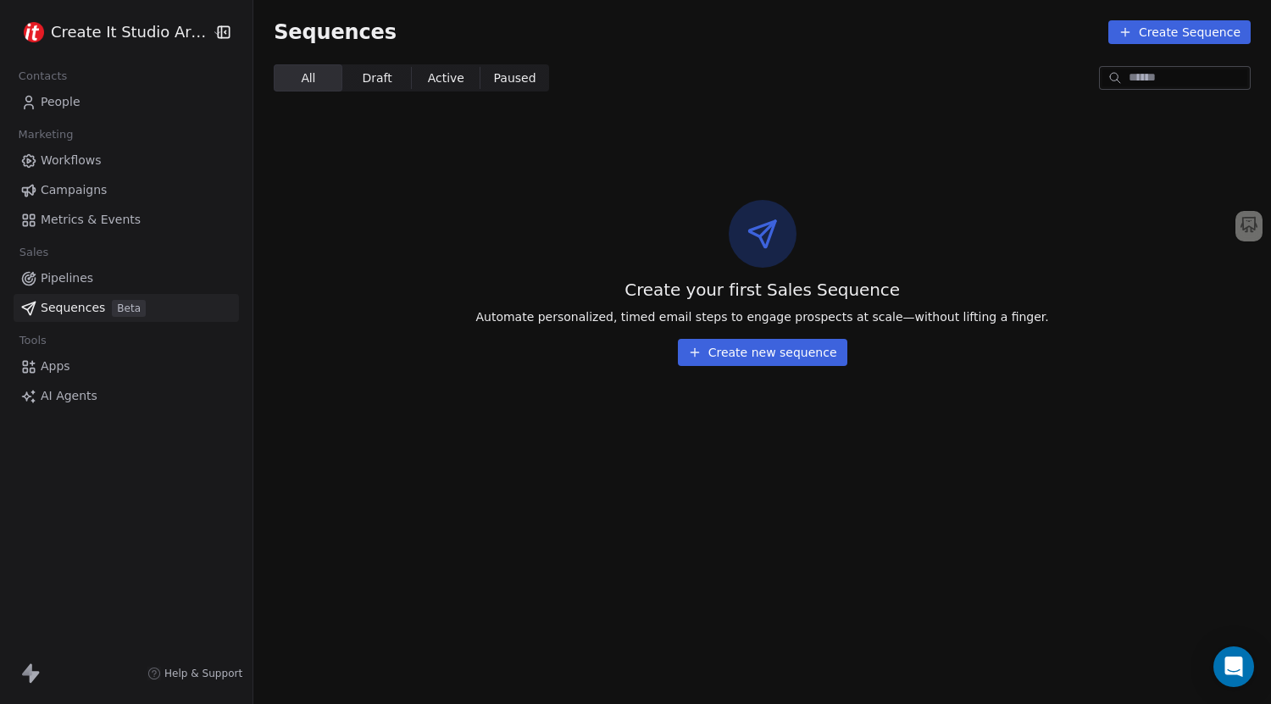
click at [58, 276] on span "Pipelines" at bounding box center [67, 278] width 53 height 18
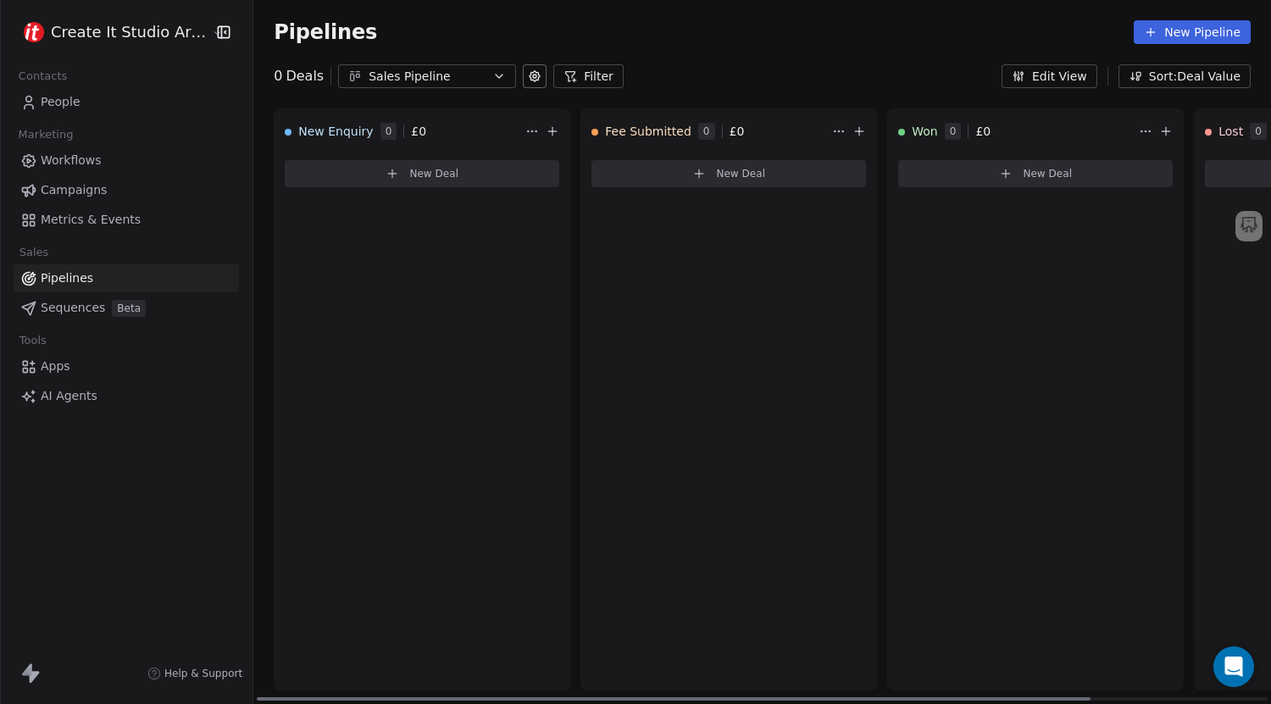
click at [410, 178] on span "New Deal" at bounding box center [433, 174] width 49 height 14
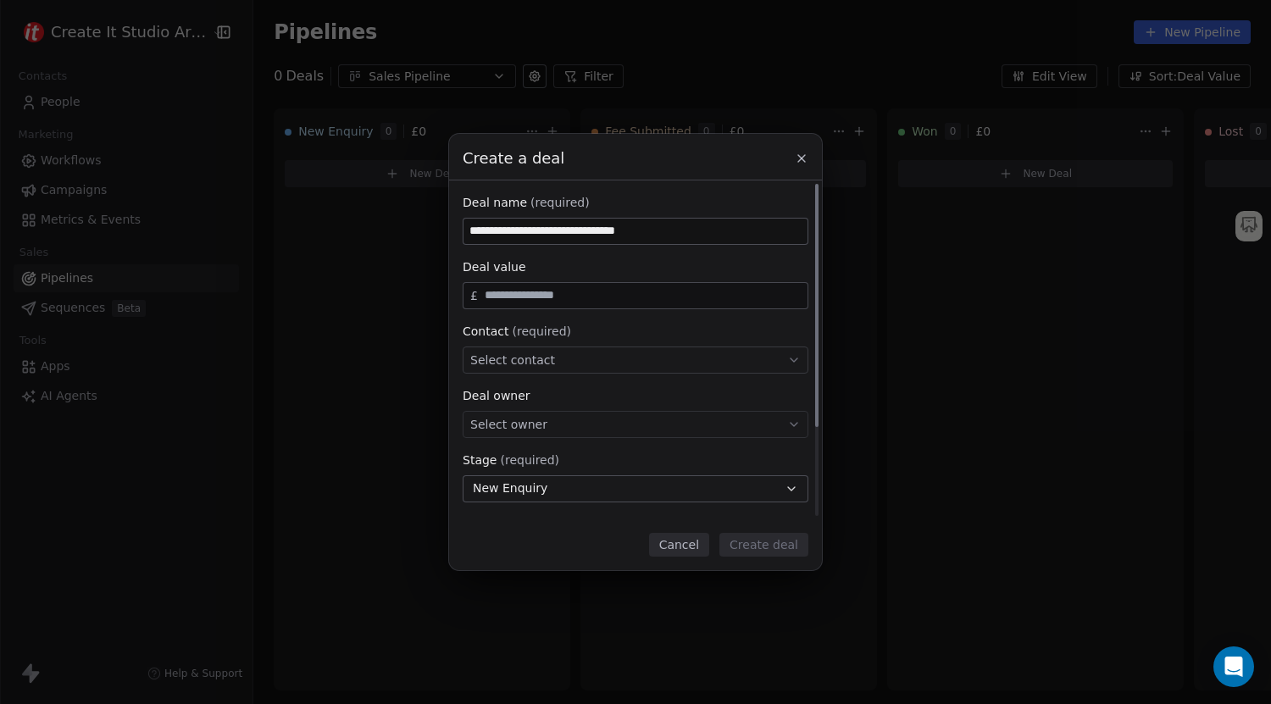
type input "**********"
click at [529, 297] on input "text" at bounding box center [642, 295] width 323 height 13
type input "*****"
click at [540, 352] on span "Select contact" at bounding box center [512, 360] width 85 height 17
type input "****"
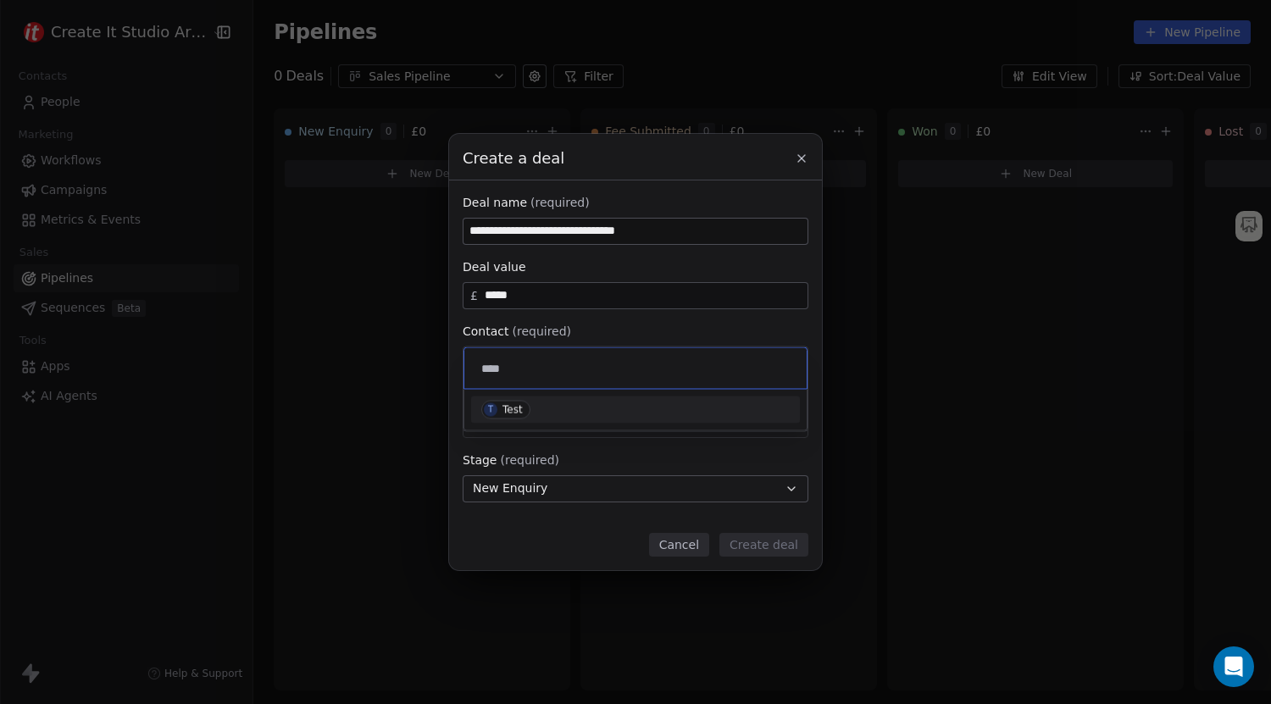
click at [562, 410] on div "T Test" at bounding box center [635, 410] width 308 height 19
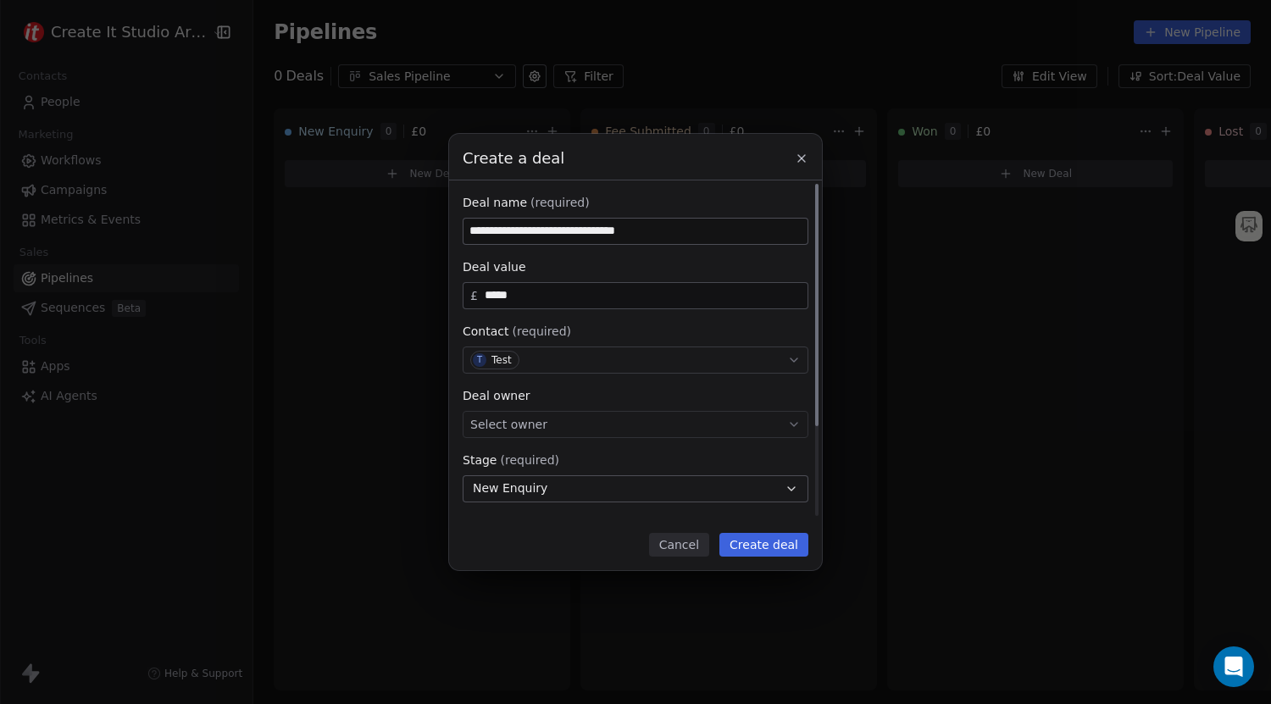
click at [559, 431] on div "Select owner" at bounding box center [636, 424] width 346 height 27
click at [557, 473] on div "[PERSON_NAME]" at bounding box center [550, 476] width 85 height 12
click at [565, 495] on button "New Enquiry" at bounding box center [636, 488] width 346 height 27
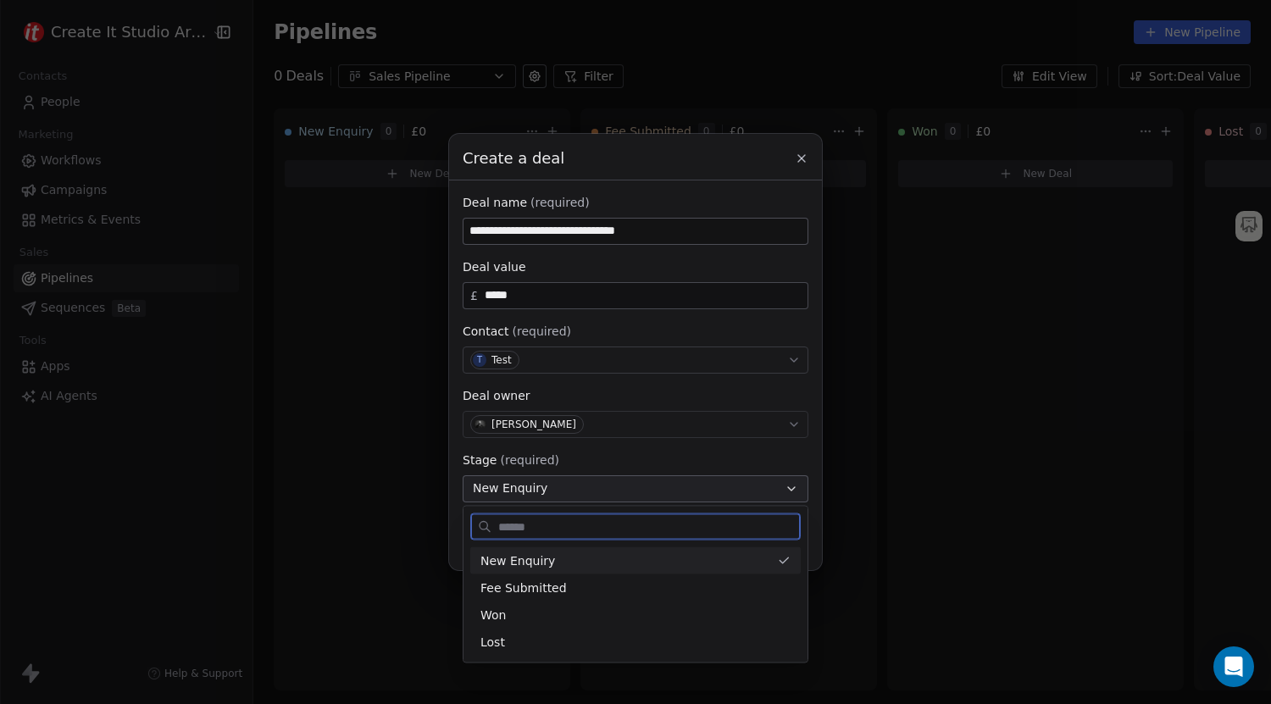
click at [552, 559] on div "New Enquiry" at bounding box center [625, 561] width 290 height 18
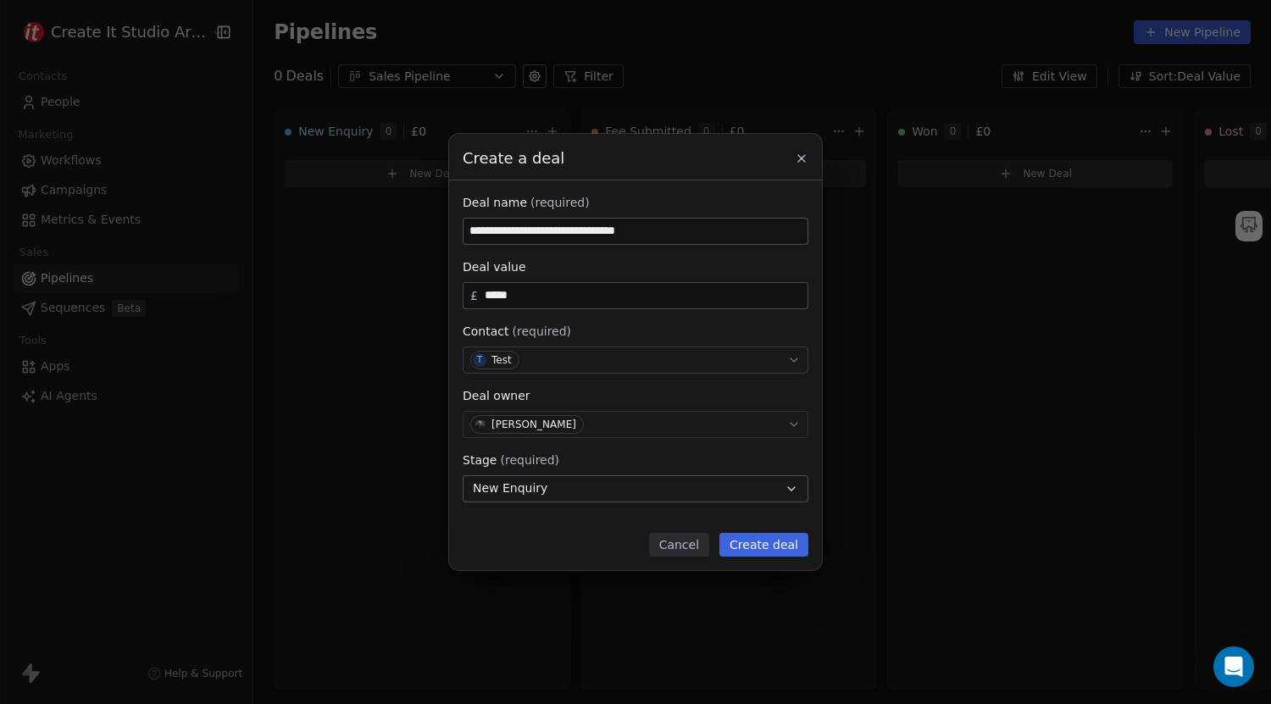
click at [777, 550] on button "Create deal" at bounding box center [763, 545] width 89 height 24
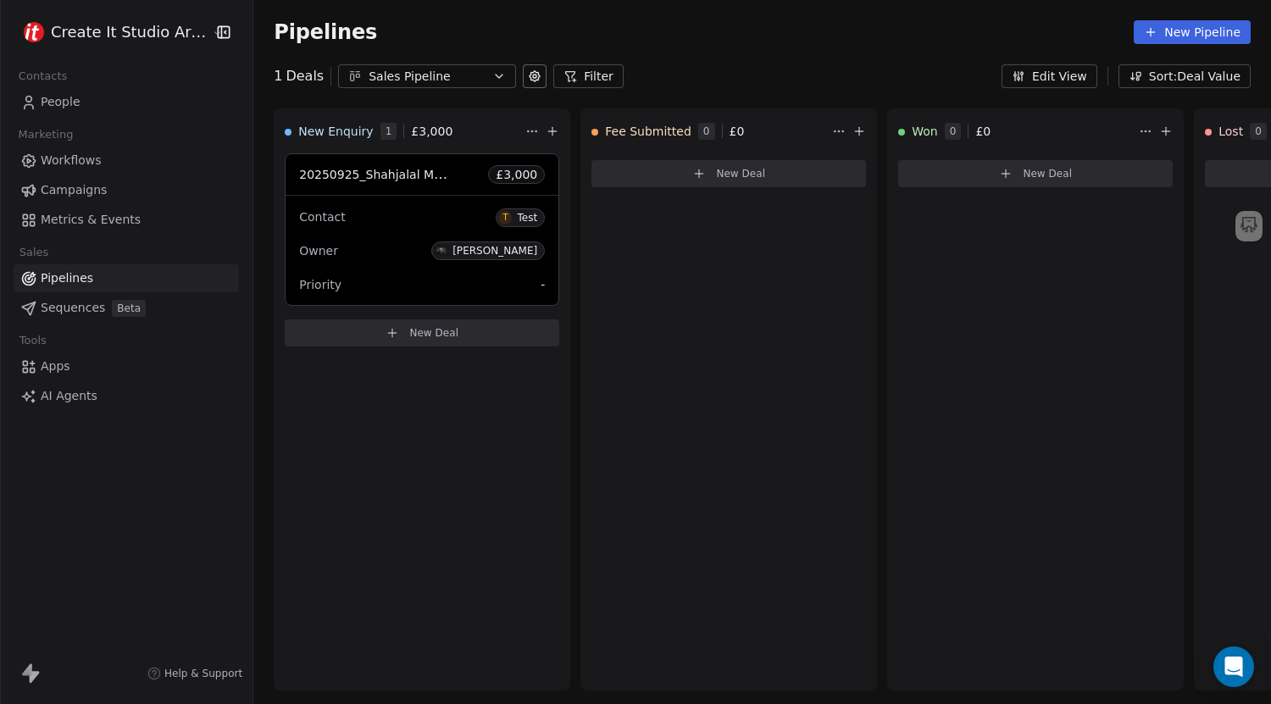
click at [1190, 84] on button "Sort: Deal Value" at bounding box center [1184, 76] width 132 height 24
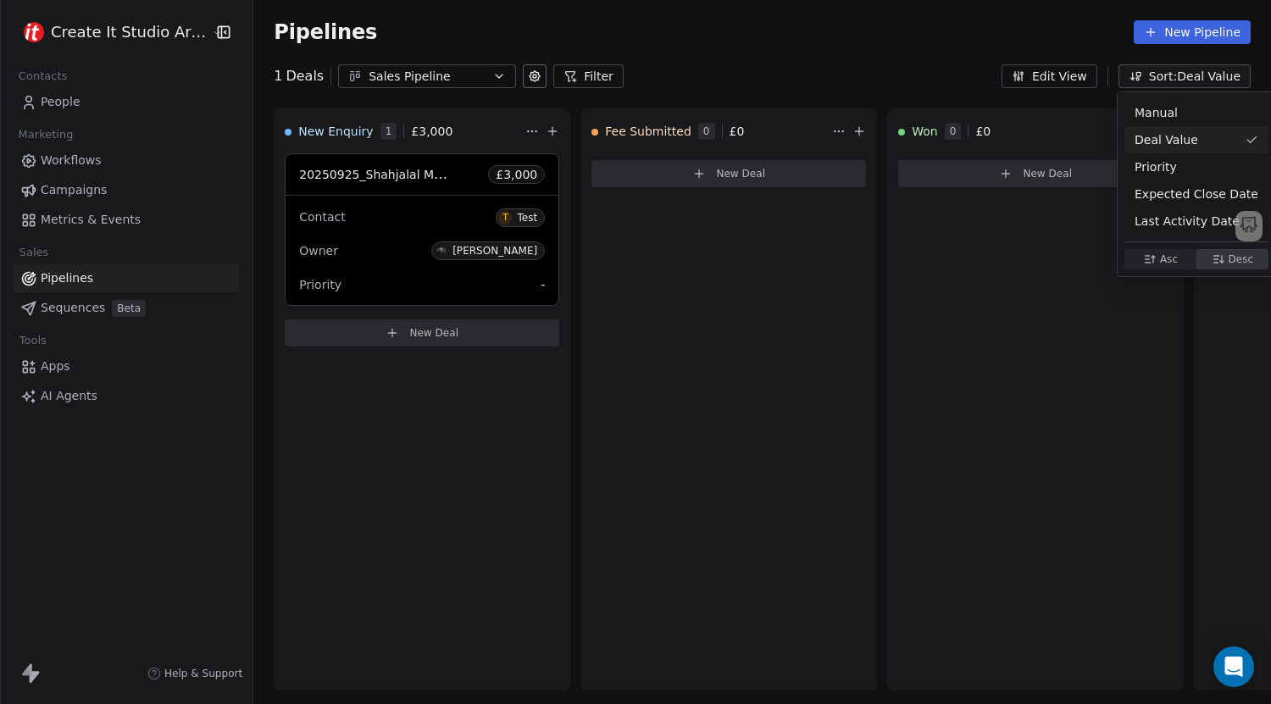
click at [1065, 87] on html "Create It Studio Architects Contacts People Marketing Workflows Campaigns Metri…" at bounding box center [635, 352] width 1271 height 704
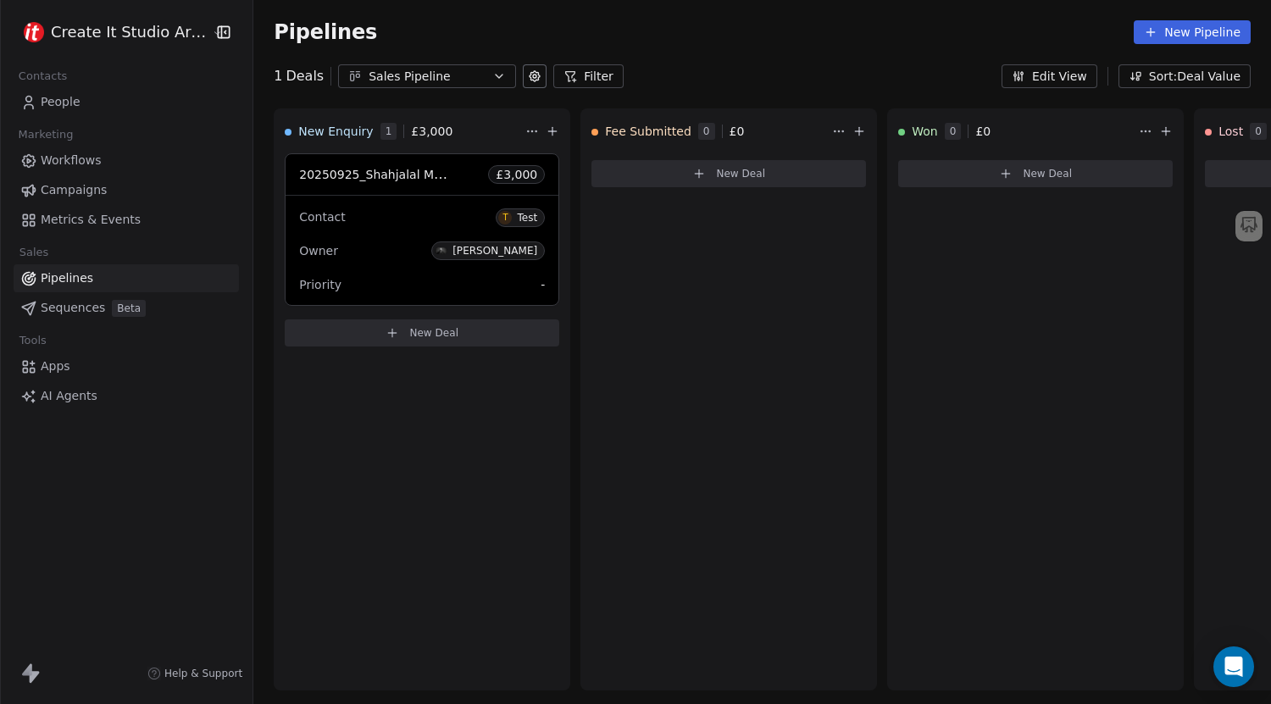
click at [1065, 85] on button "Edit View" at bounding box center [1049, 76] width 96 height 24
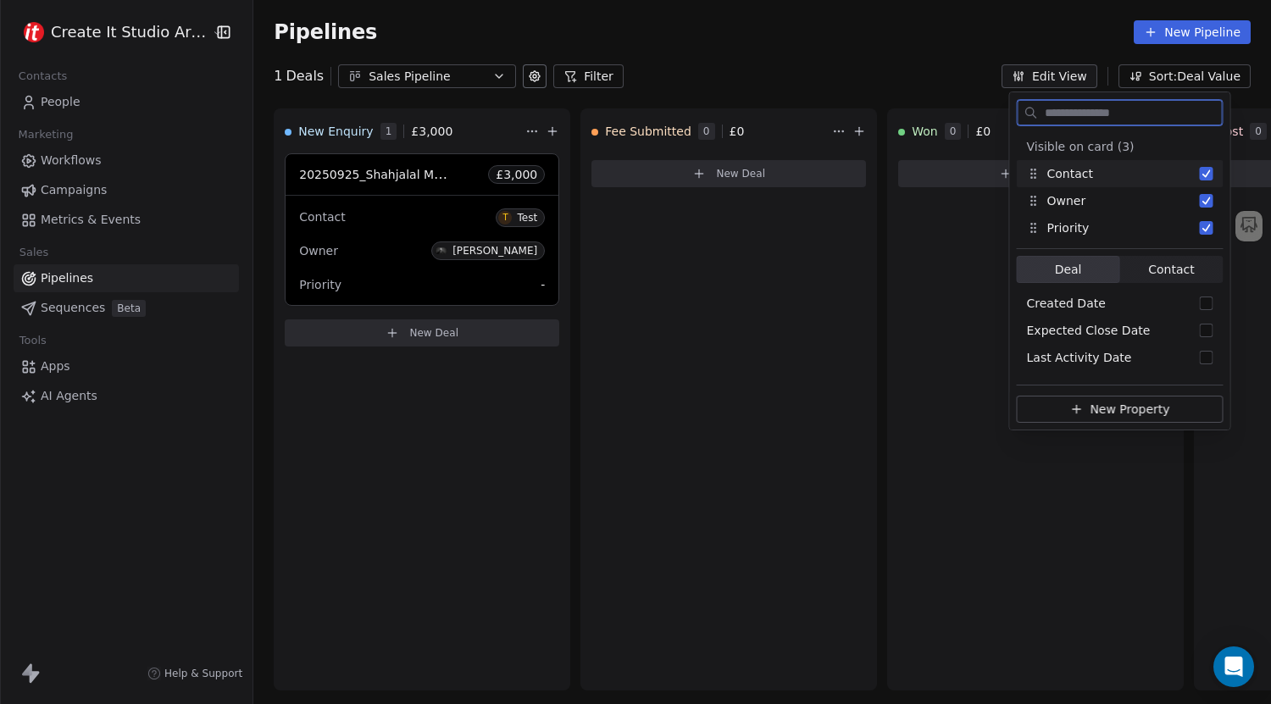
click at [1205, 179] on button "Suggestions" at bounding box center [1207, 174] width 14 height 14
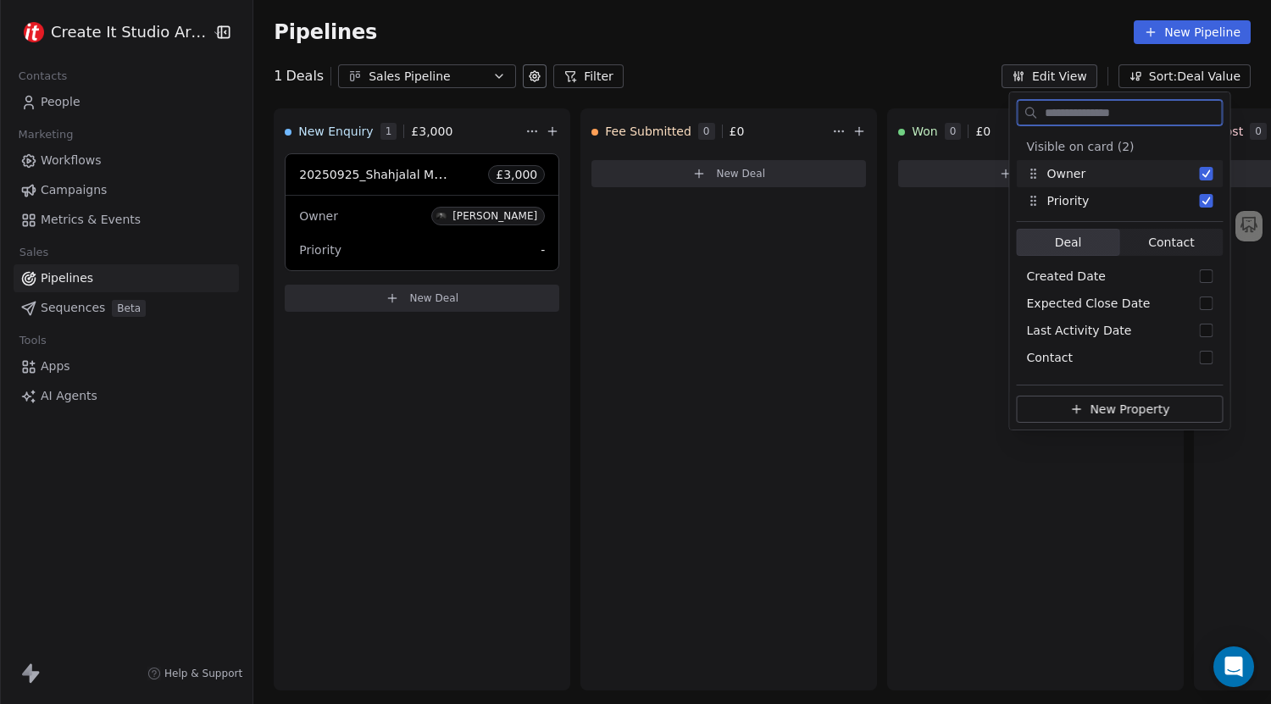
click at [1205, 179] on button "Suggestions" at bounding box center [1207, 174] width 14 height 14
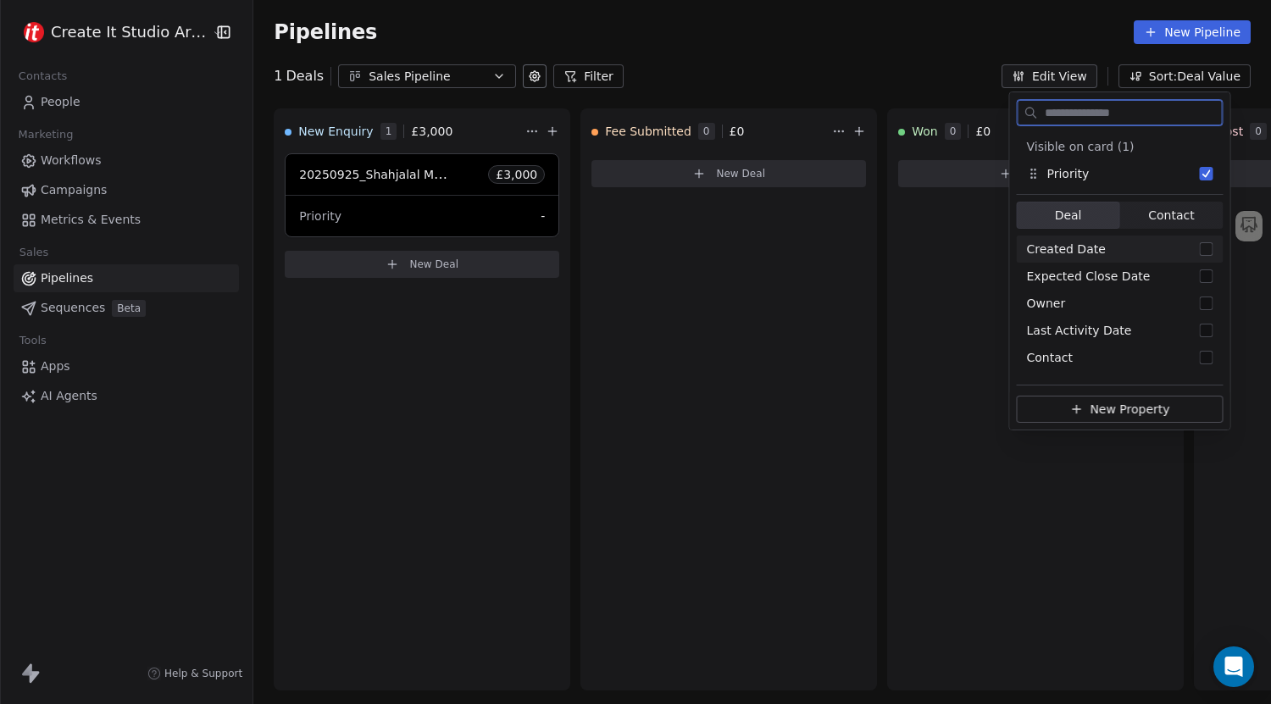
click at [1203, 249] on button "Suggestions" at bounding box center [1207, 249] width 14 height 14
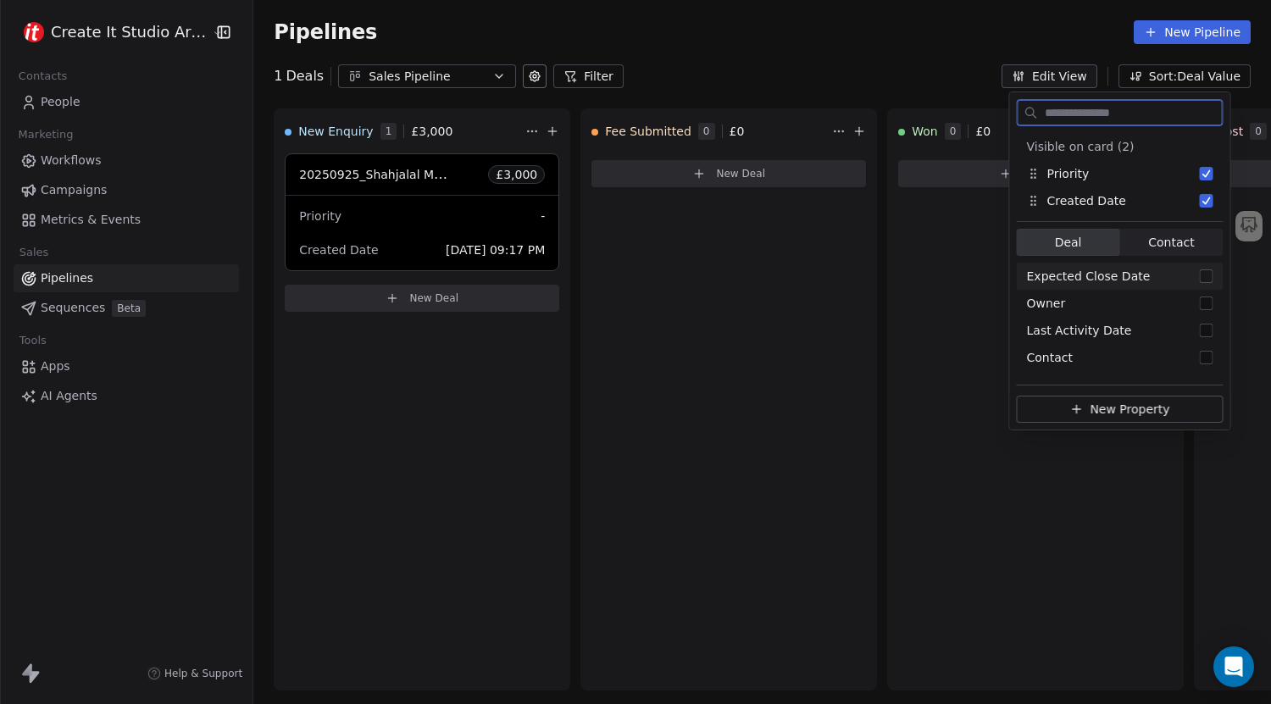
click at [1202, 281] on button "Suggestions" at bounding box center [1207, 276] width 14 height 14
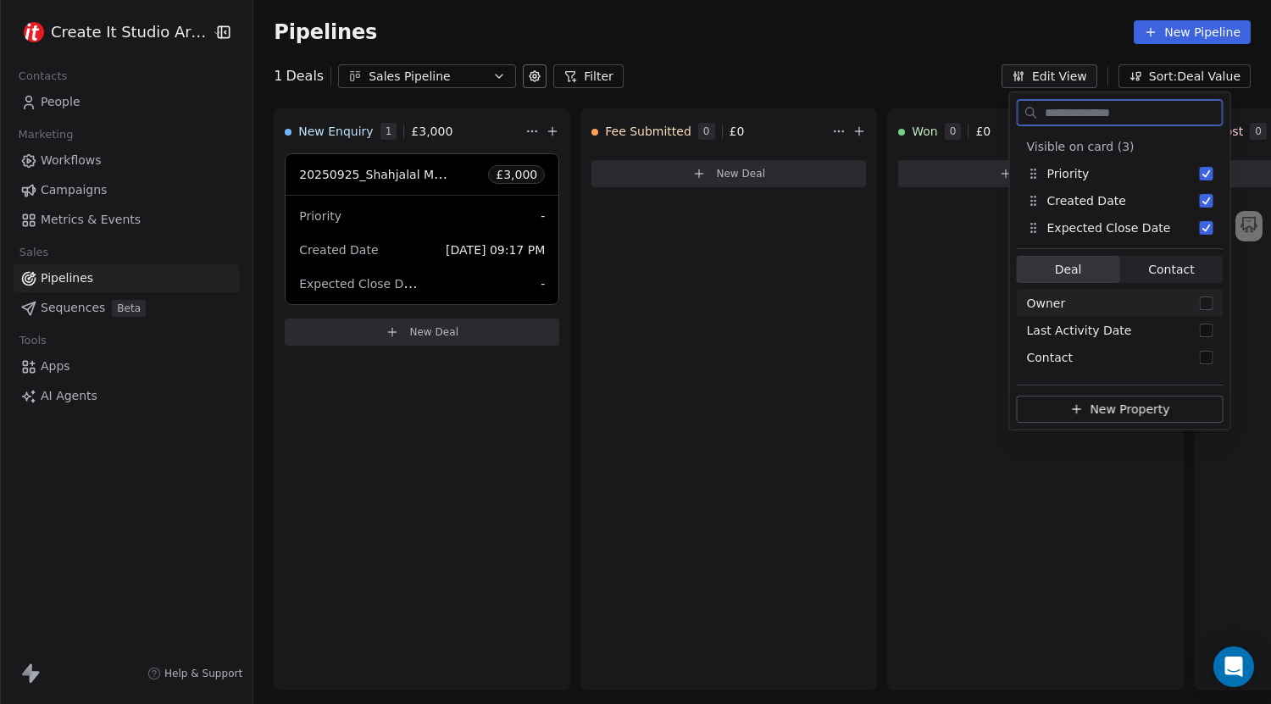
click at [1206, 307] on button "Suggestions" at bounding box center [1207, 304] width 14 height 14
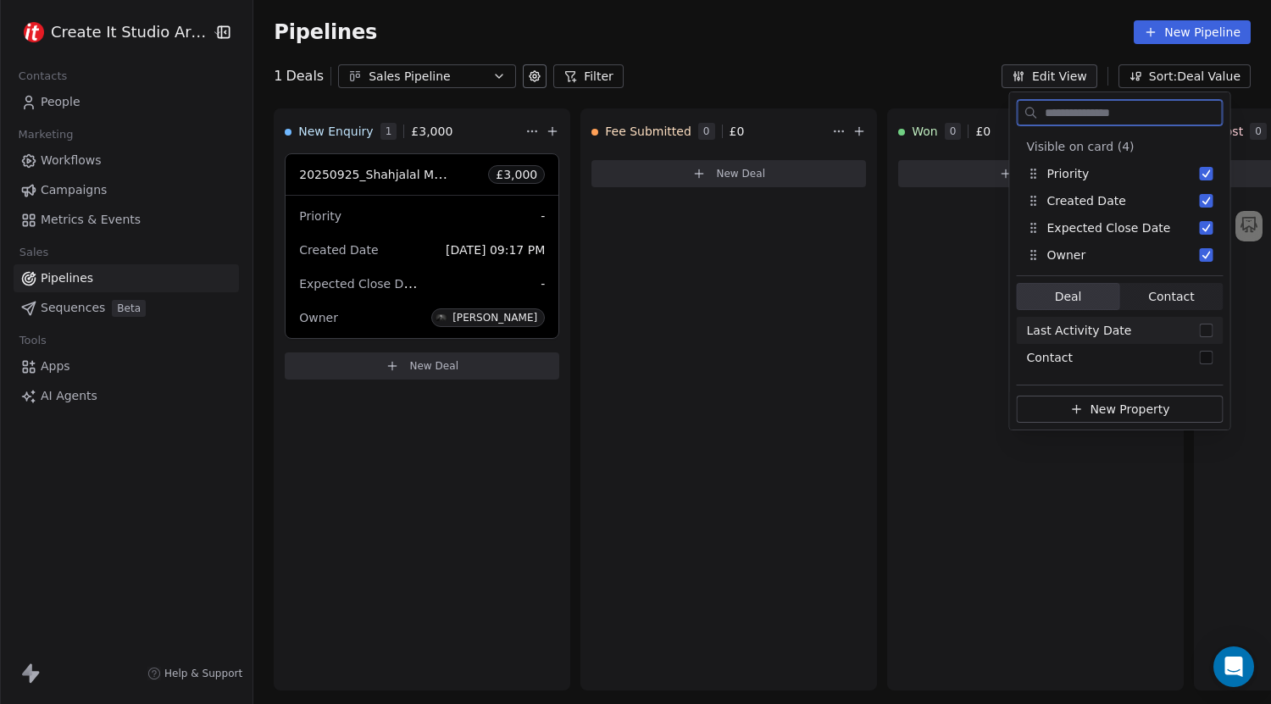
click at [1207, 334] on button "Suggestions" at bounding box center [1207, 331] width 14 height 14
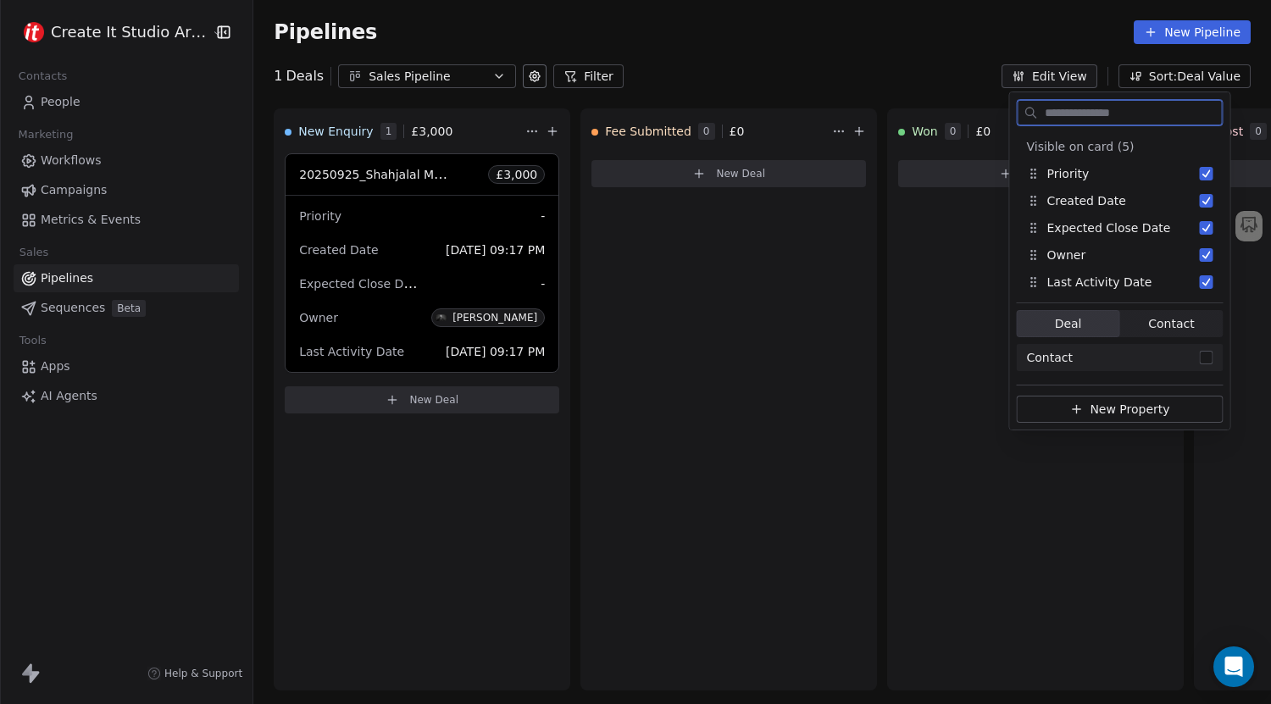
click at [1207, 354] on button "Suggestions" at bounding box center [1207, 358] width 14 height 14
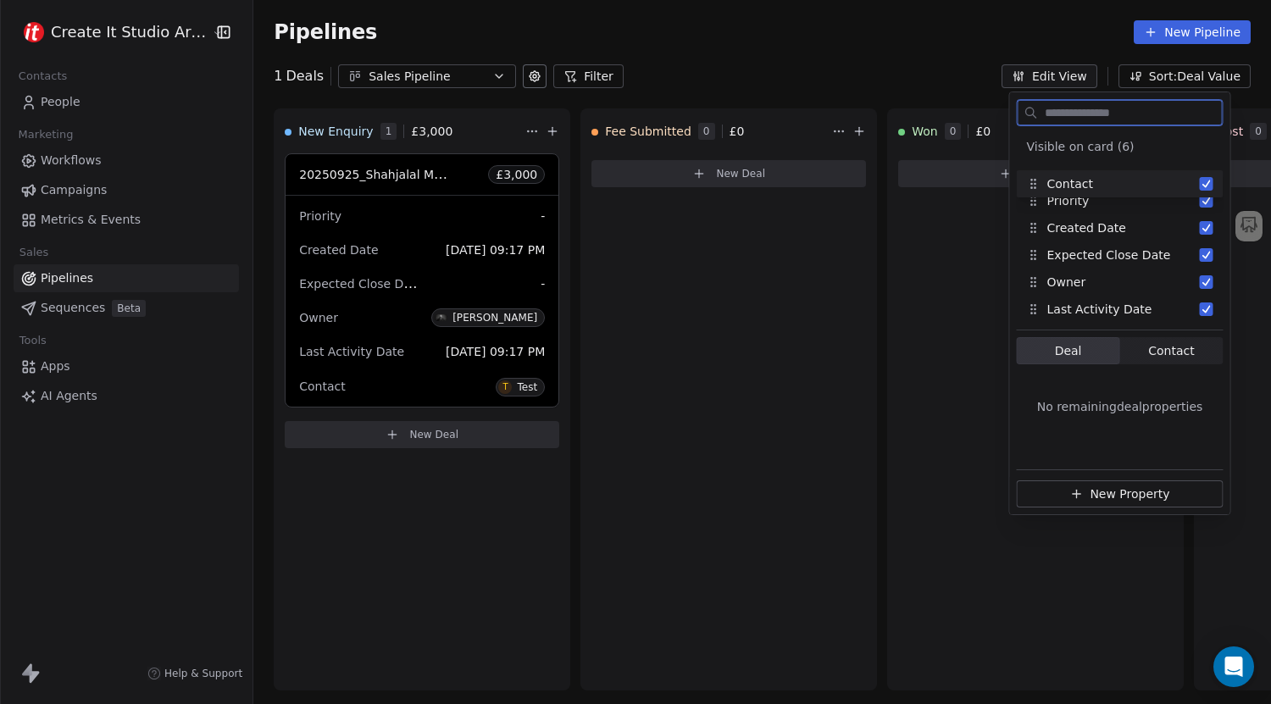
drag, startPoint x: 1032, startPoint y: 306, endPoint x: 1034, endPoint y: 180, distance: 125.4
click at [1034, 180] on icon "Suggestions" at bounding box center [1034, 184] width 14 height 14
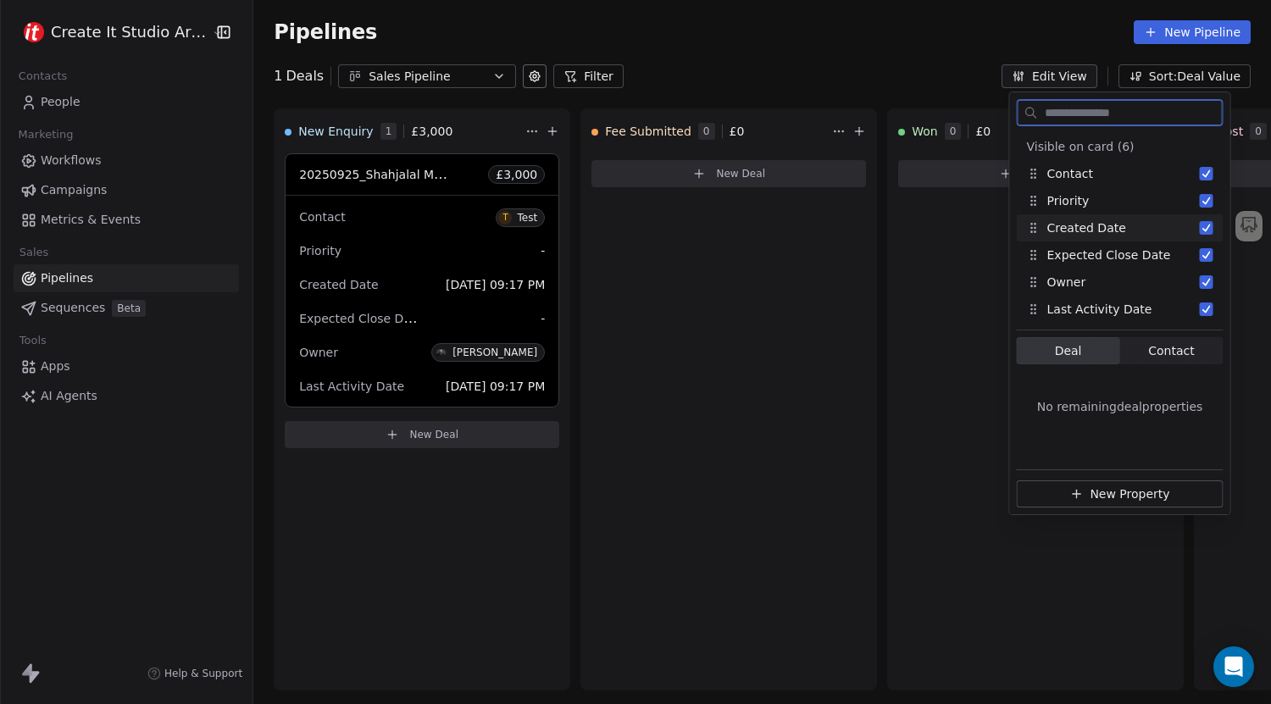
click at [1206, 225] on button "Suggestions" at bounding box center [1207, 228] width 14 height 14
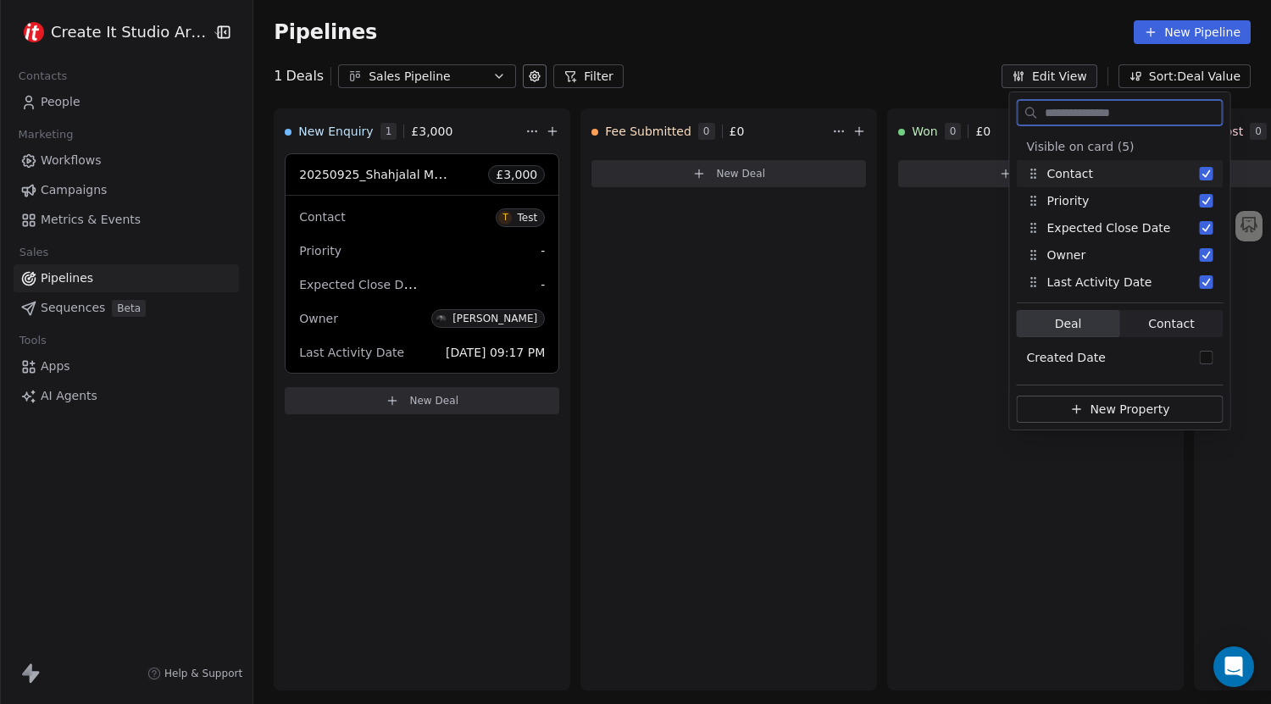
click at [1206, 225] on button "Suggestions" at bounding box center [1207, 228] width 14 height 14
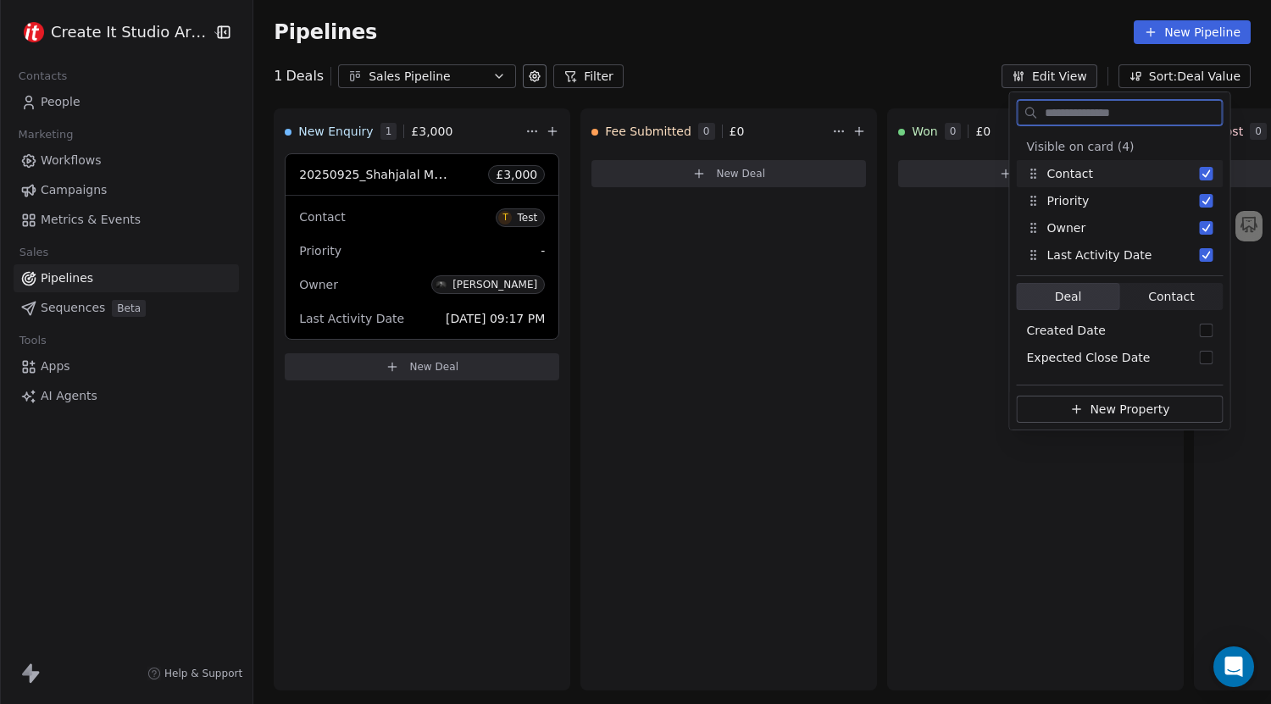
click at [1206, 225] on button "Suggestions" at bounding box center [1207, 228] width 14 height 14
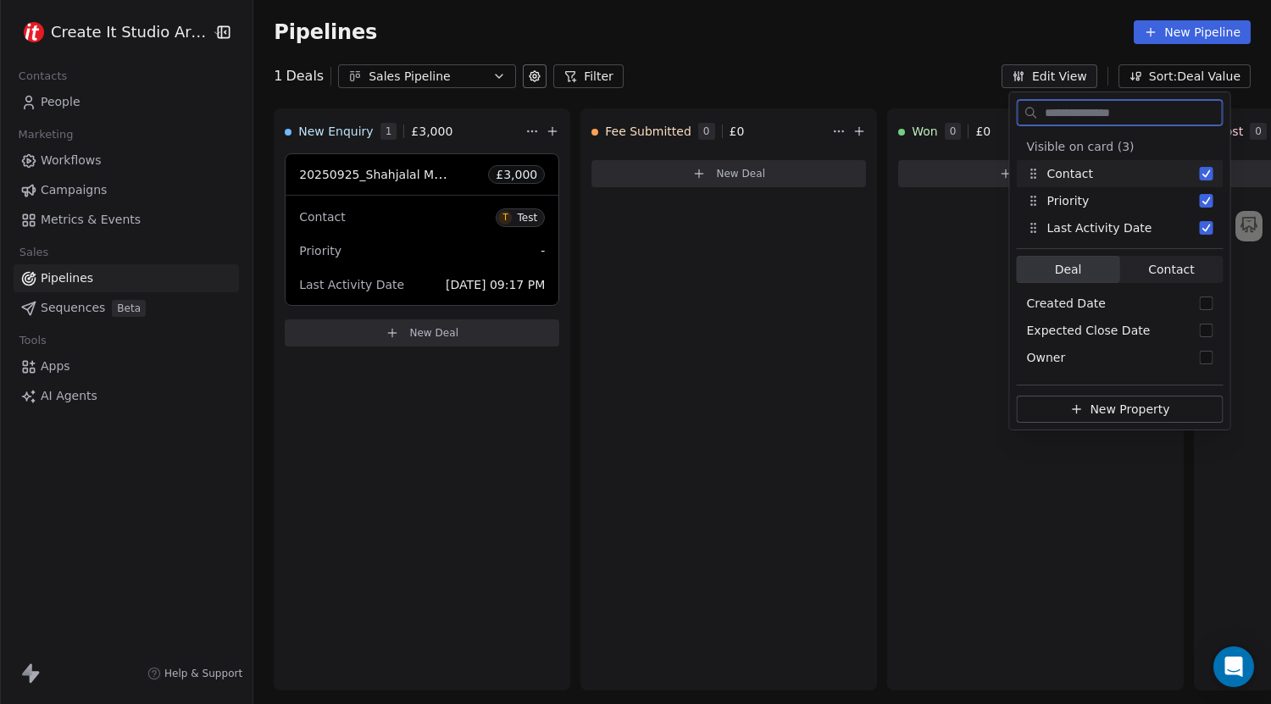
click at [1206, 225] on button "Suggestions" at bounding box center [1207, 228] width 14 height 14
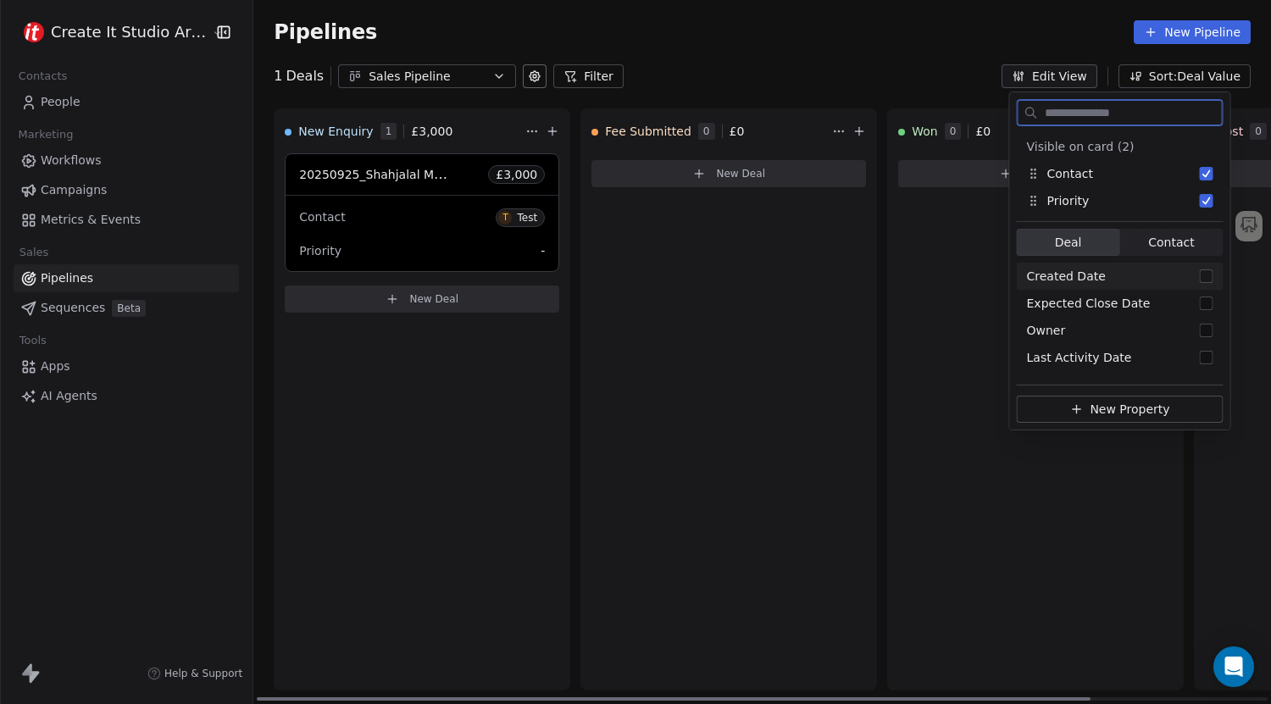
click at [450, 247] on div "Priority -" at bounding box center [422, 250] width 246 height 27
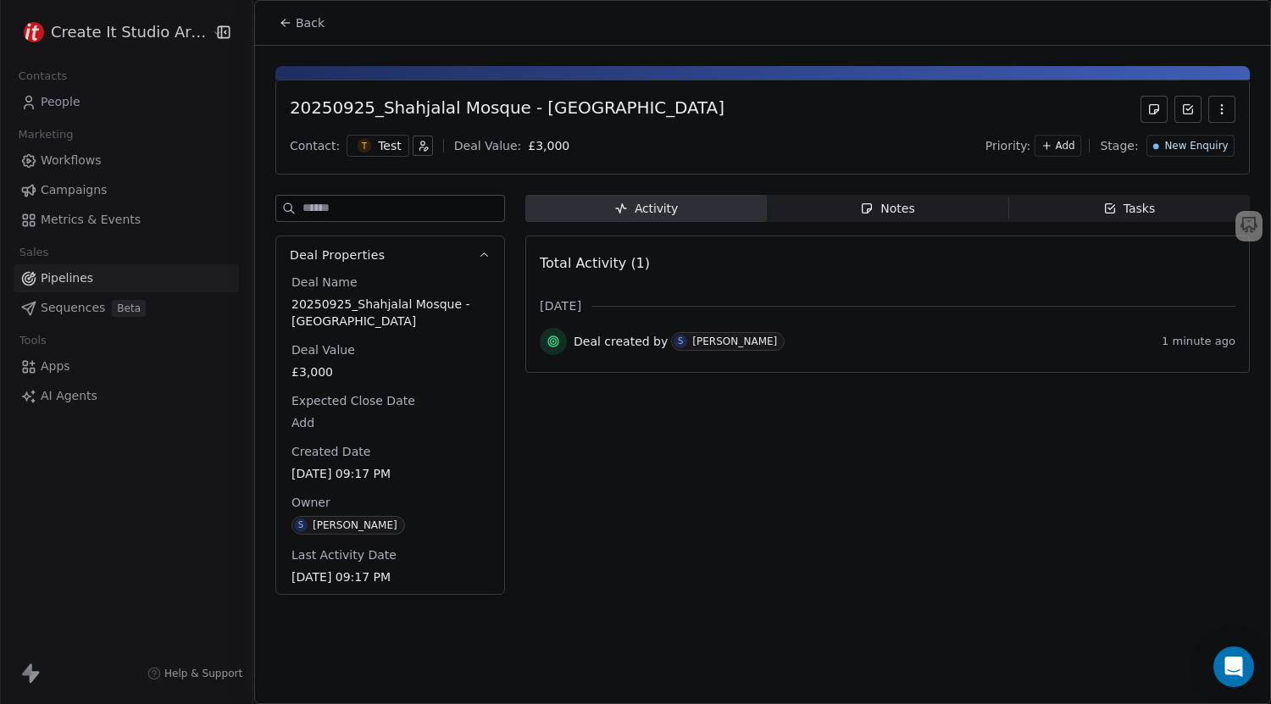
click at [1065, 149] on div "Add" at bounding box center [1057, 146] width 47 height 22
click at [1029, 214] on span "Medium" at bounding box center [1049, 209] width 41 height 14
click at [289, 25] on icon at bounding box center [286, 23] width 14 height 14
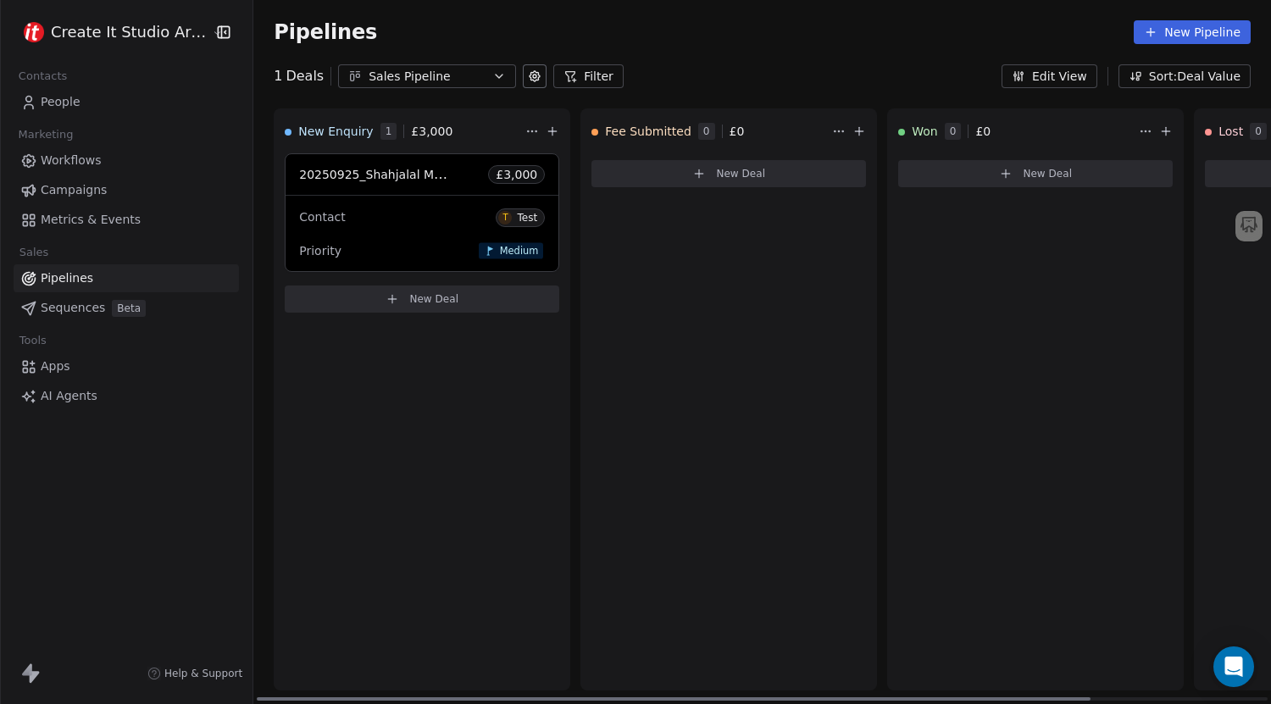
click at [438, 227] on div "Contact T Test" at bounding box center [422, 216] width 246 height 28
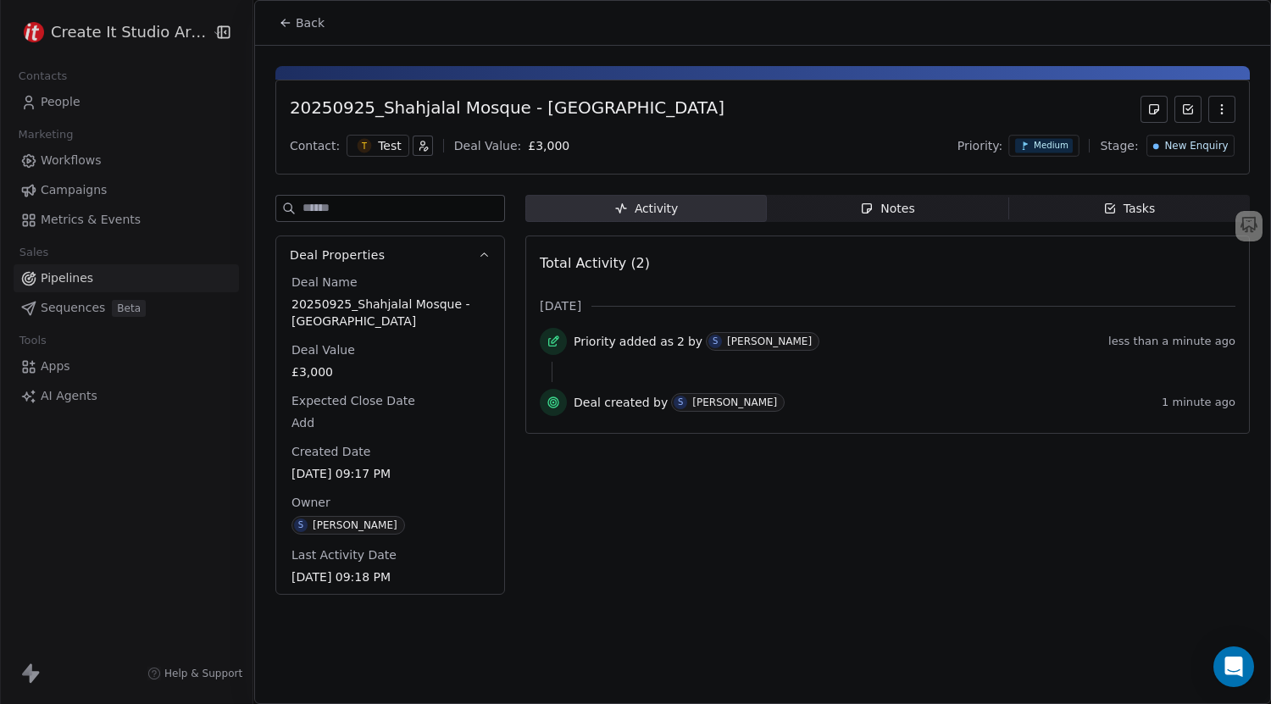
click at [1222, 113] on icon "button" at bounding box center [1221, 113] width 1 height 1
click at [724, 69] on div at bounding box center [762, 73] width 974 height 14
click at [417, 147] on icon "button" at bounding box center [423, 146] width 12 height 12
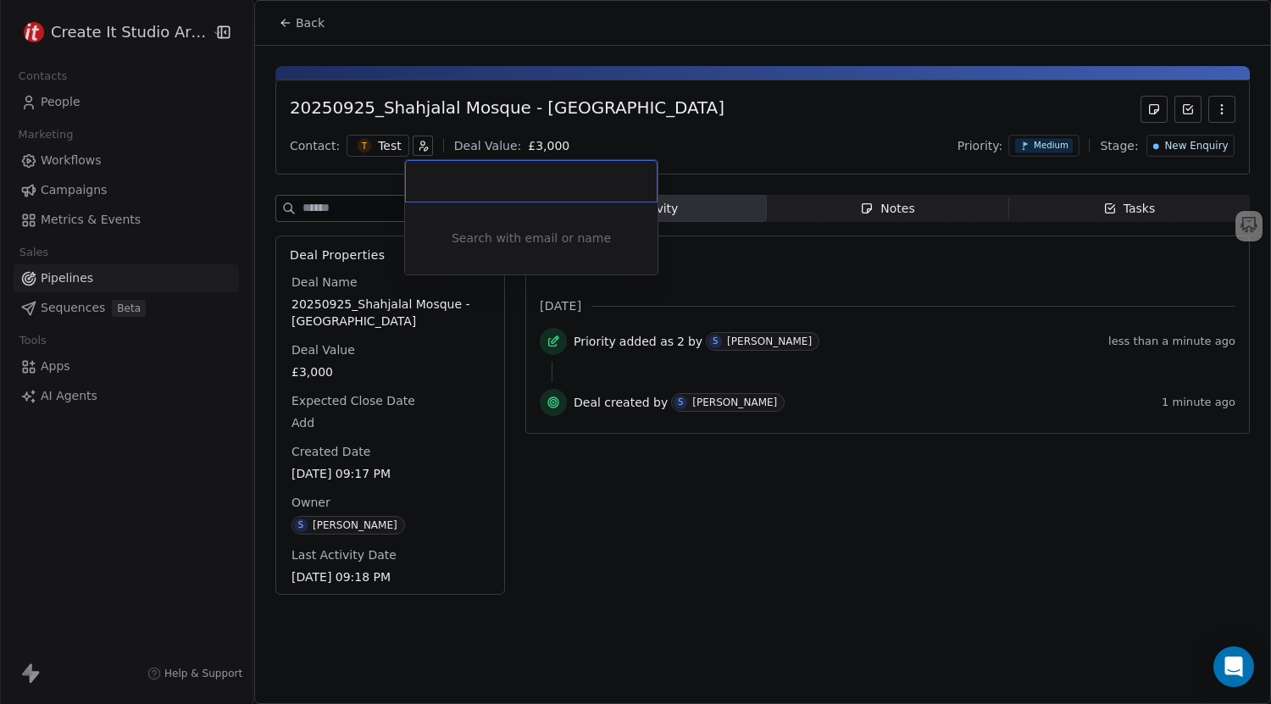
click at [570, 136] on html "Create It Studio Architects Contacts People Marketing Workflows Campaigns Metri…" at bounding box center [635, 352] width 1271 height 704
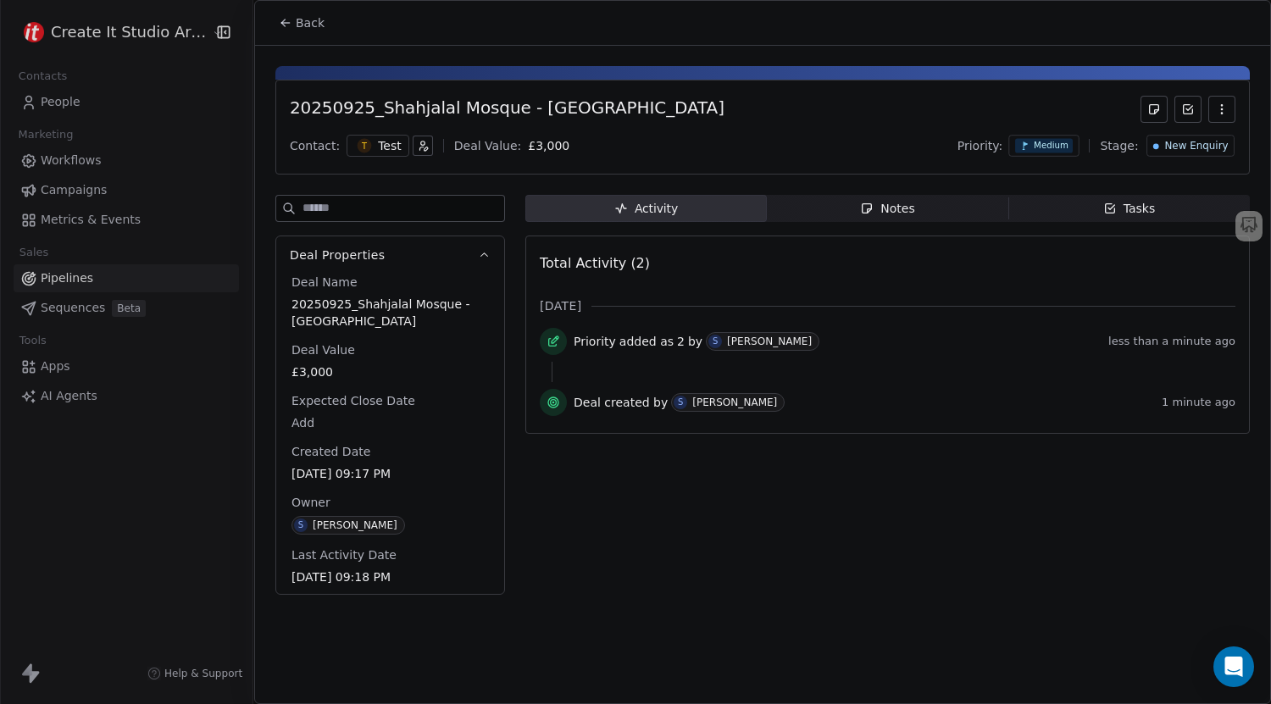
click at [513, 154] on div "Contact: T Test Deal Value: £ 3,000" at bounding box center [430, 146] width 280 height 22
click at [534, 145] on body "Create It Studio Architects Contacts People Marketing Workflows Campaigns Metri…" at bounding box center [635, 352] width 1271 height 704
click at [745, 156] on html "Create It Studio Architects Contacts People Marketing Workflows Campaigns Metri…" at bounding box center [635, 352] width 1271 height 704
click at [317, 20] on span "Back" at bounding box center [310, 22] width 29 height 17
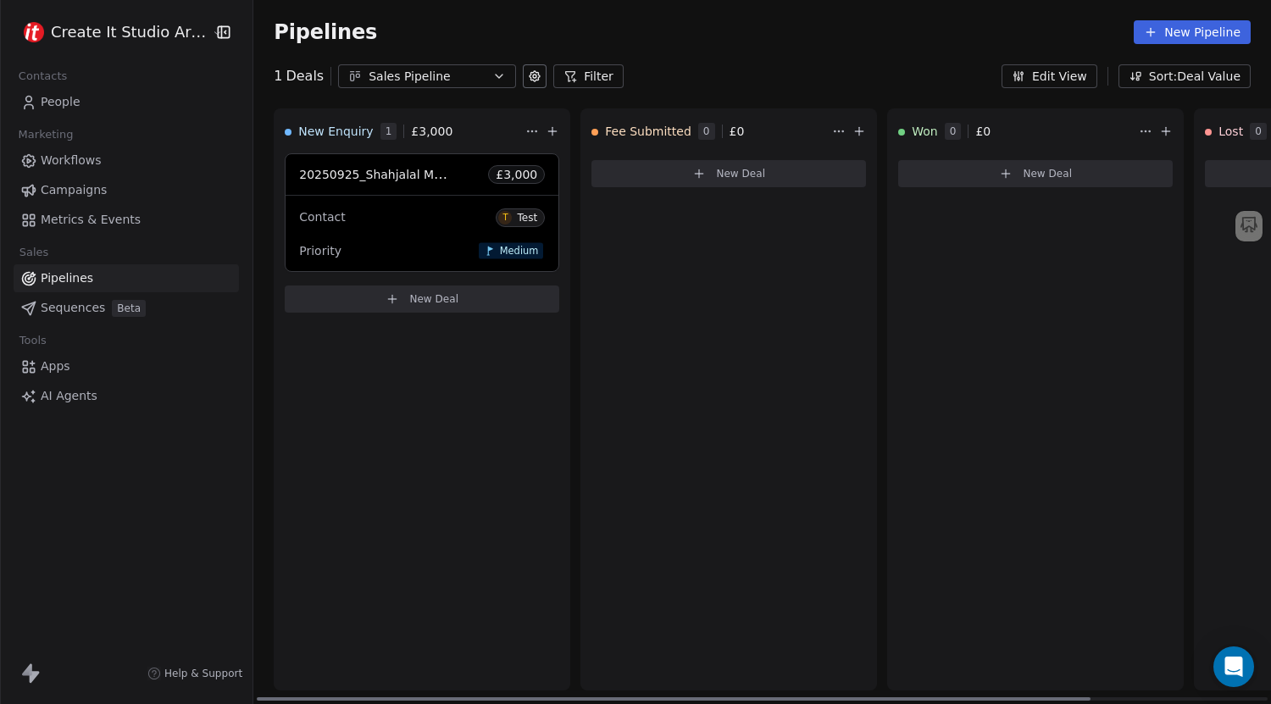
click at [467, 204] on div "Contact T Test" at bounding box center [422, 216] width 246 height 28
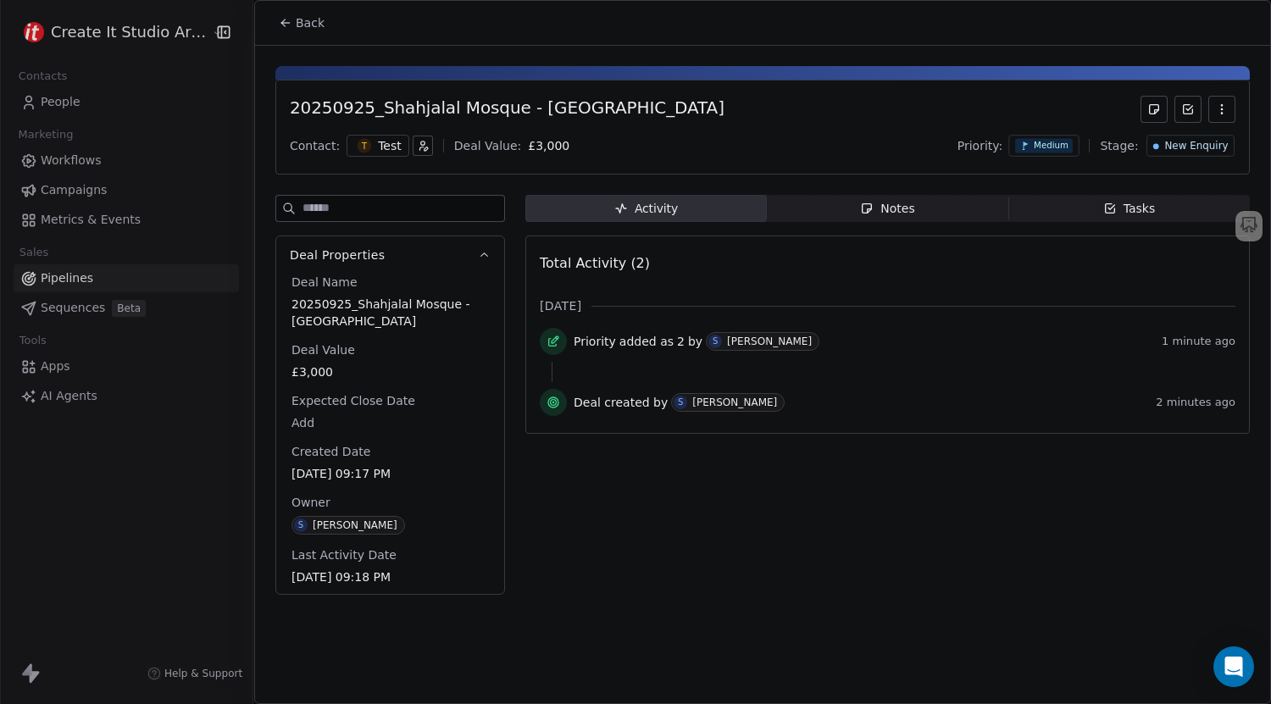
click at [931, 210] on span "Notes Notes" at bounding box center [887, 208] width 241 height 27
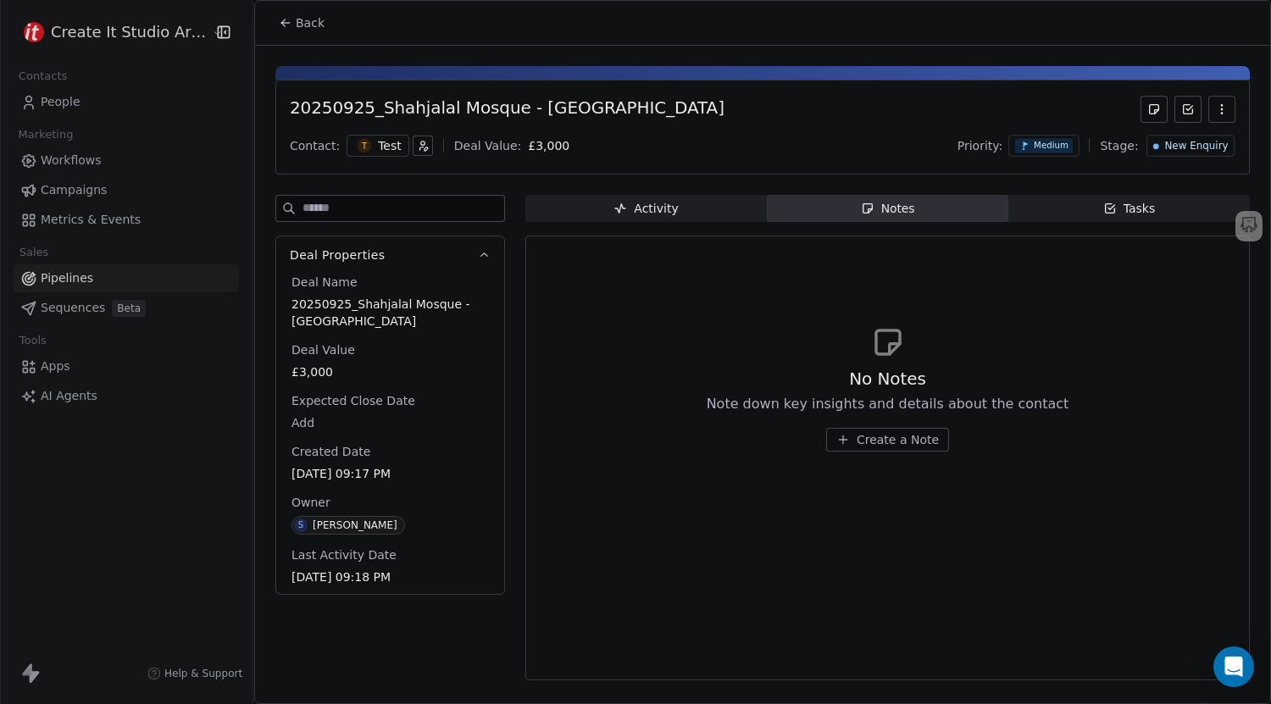
click at [1062, 211] on span "Tasks Tasks" at bounding box center [1128, 208] width 241 height 27
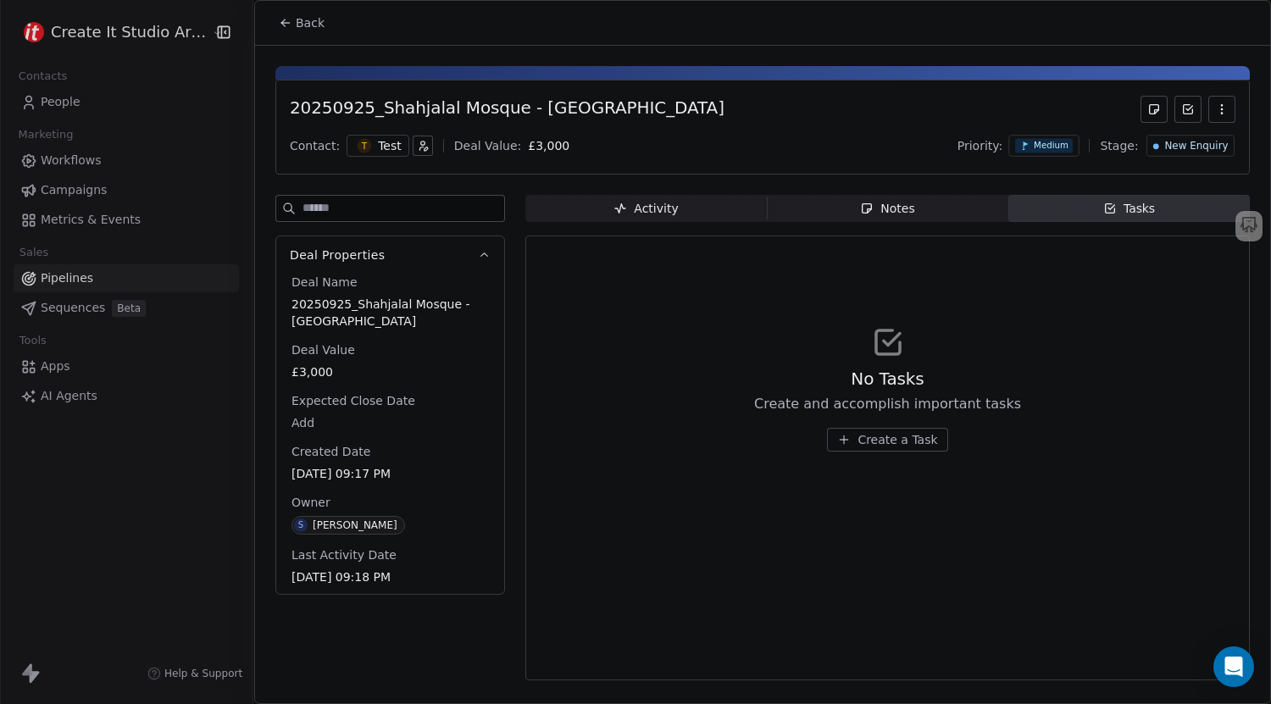
click at [829, 216] on span "Notes Notes" at bounding box center [887, 208] width 241 height 27
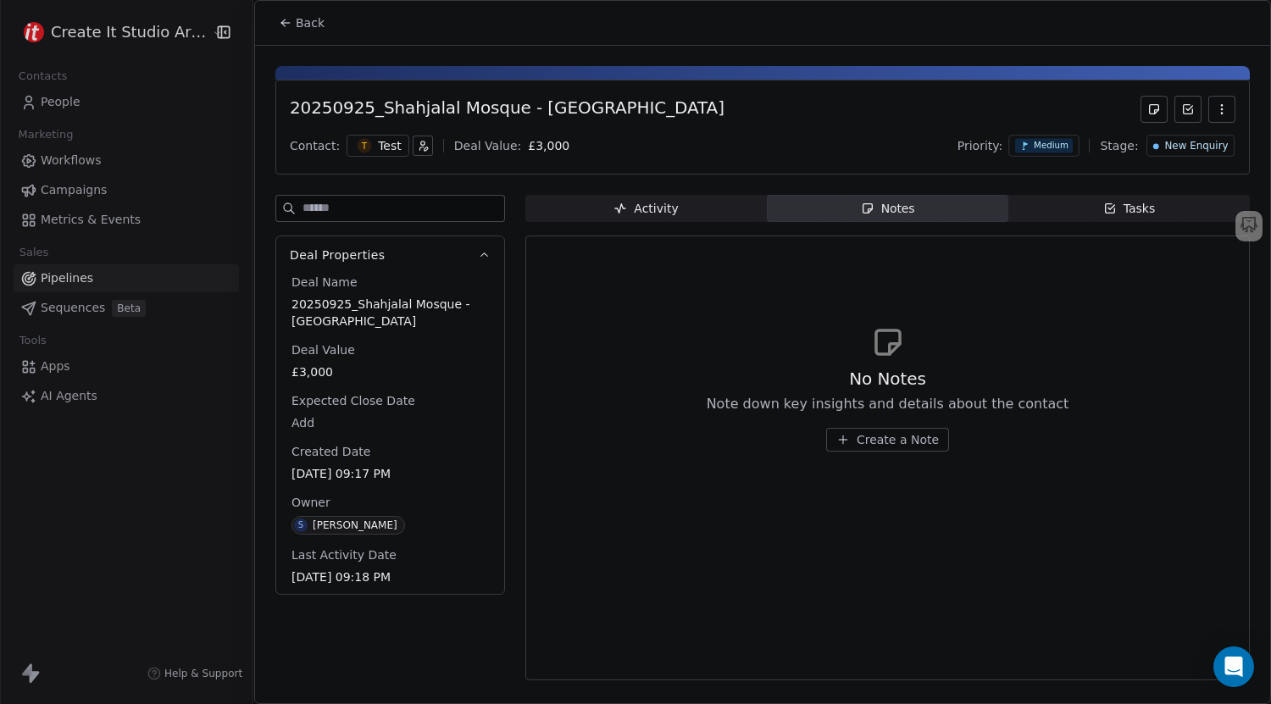
click at [309, 31] on span "Back" at bounding box center [310, 22] width 29 height 17
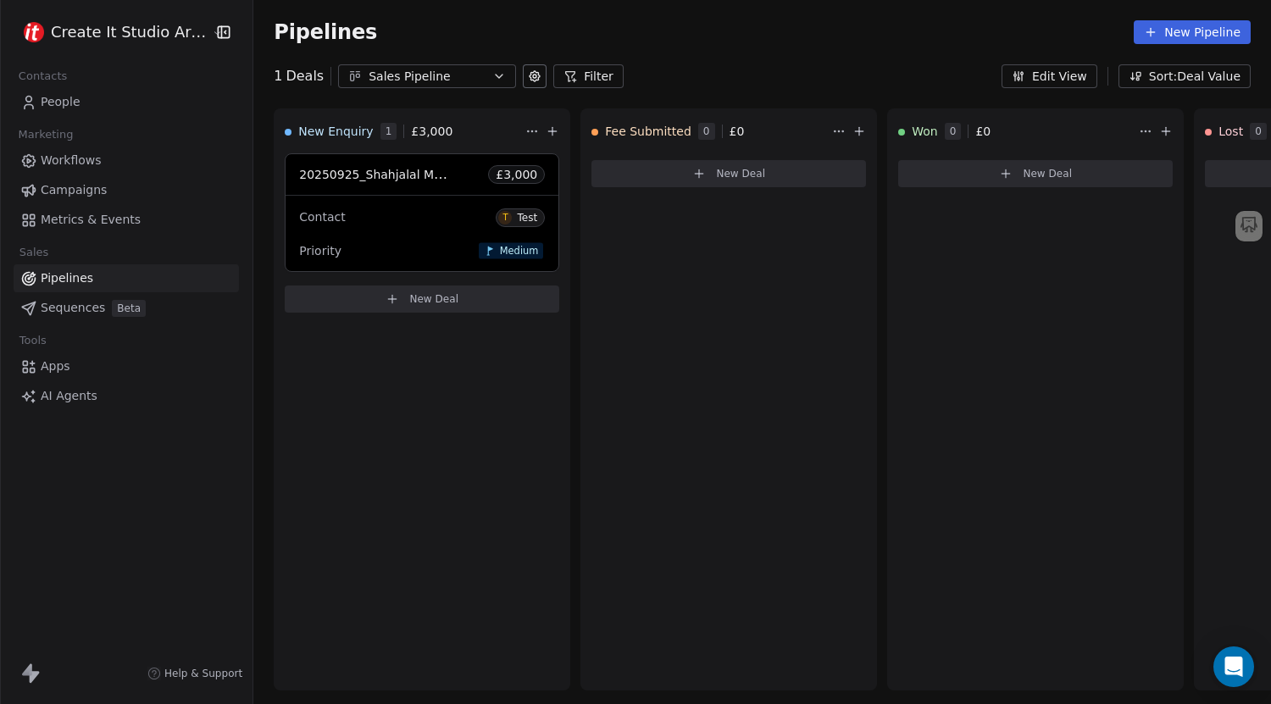
click at [1082, 73] on button "Edit View" at bounding box center [1049, 76] width 96 height 24
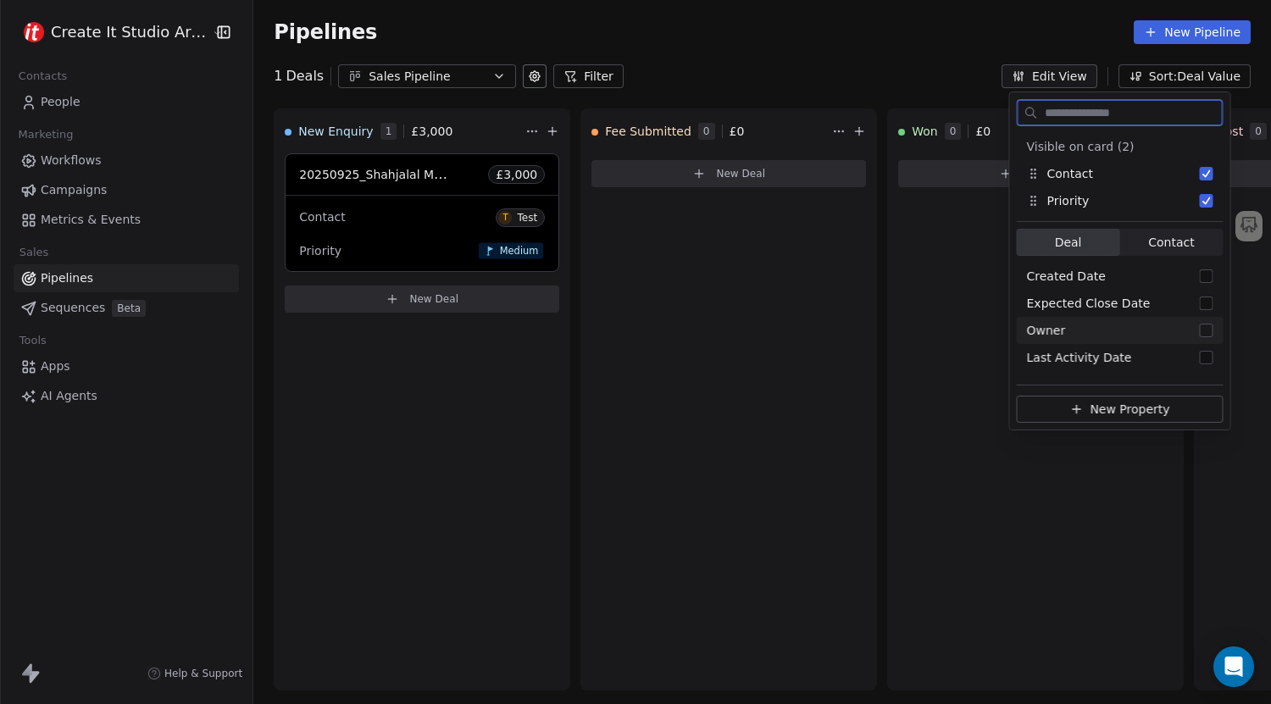
click at [1101, 418] on button "New Property" at bounding box center [1120, 409] width 207 height 27
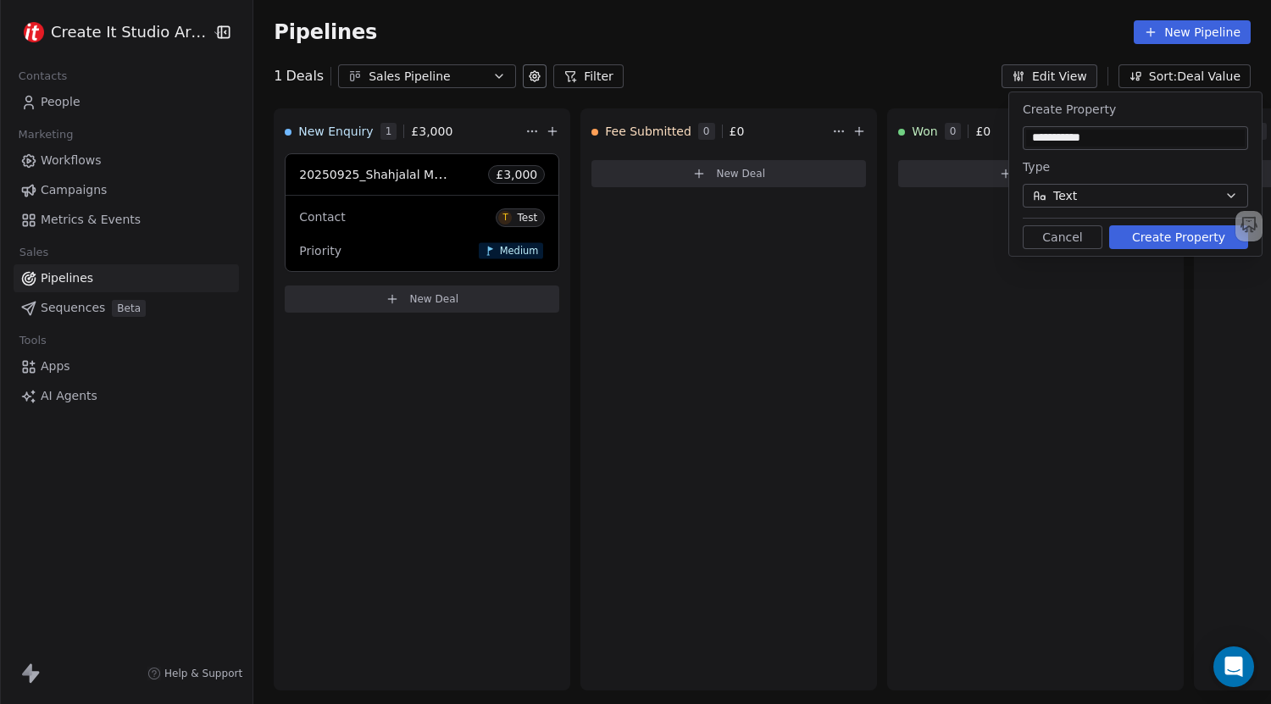
type input "**********"
click at [1104, 197] on button "Text" at bounding box center [1135, 196] width 225 height 24
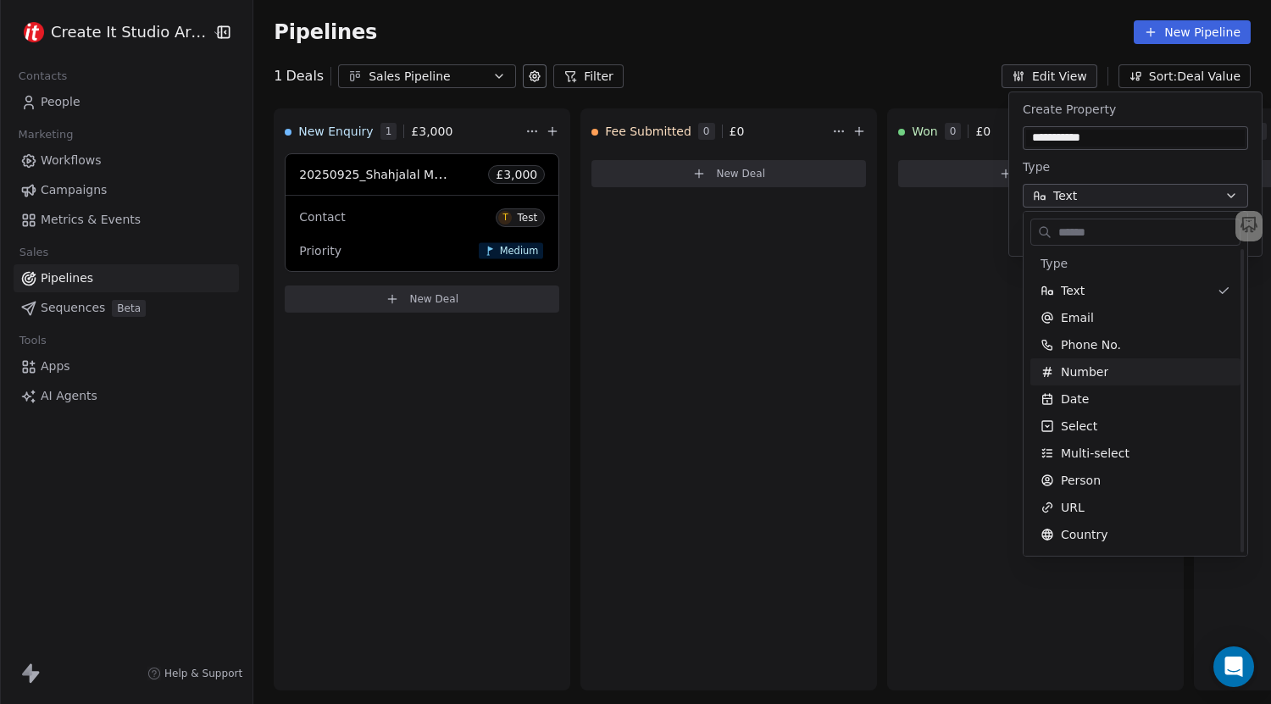
scroll to position [5, 0]
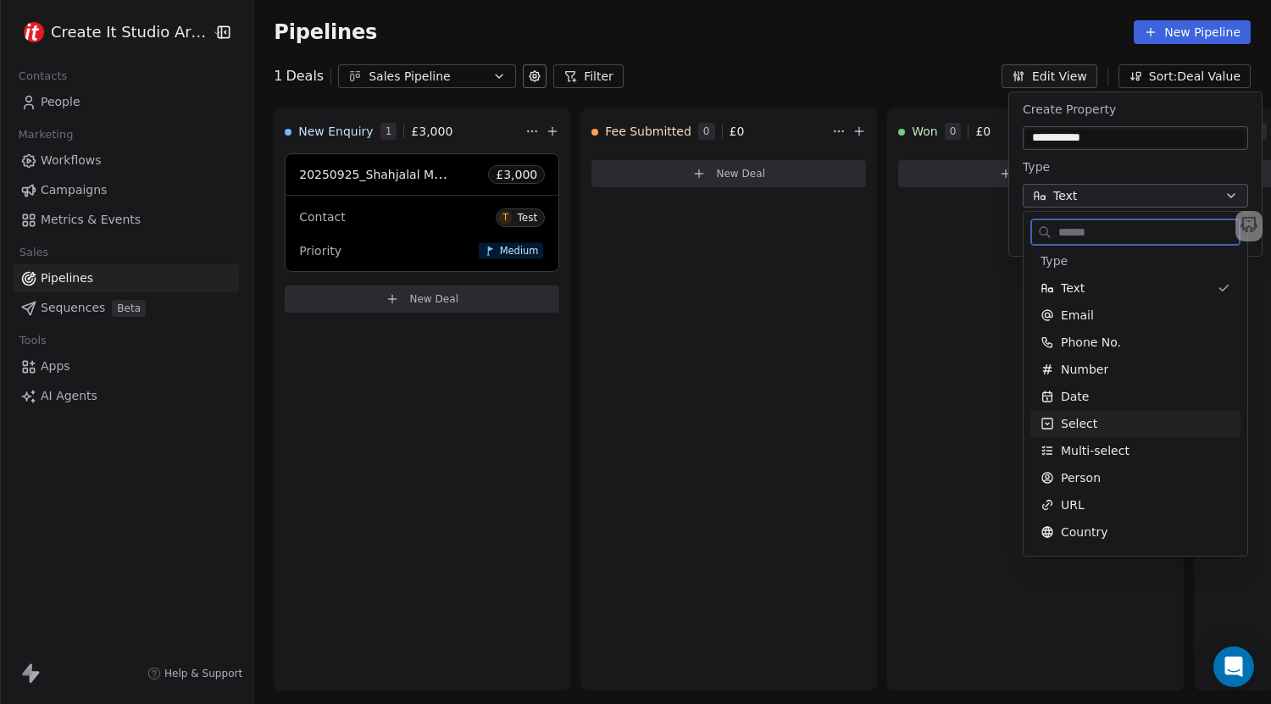
click at [1104, 417] on div "Select" at bounding box center [1135, 423] width 190 height 17
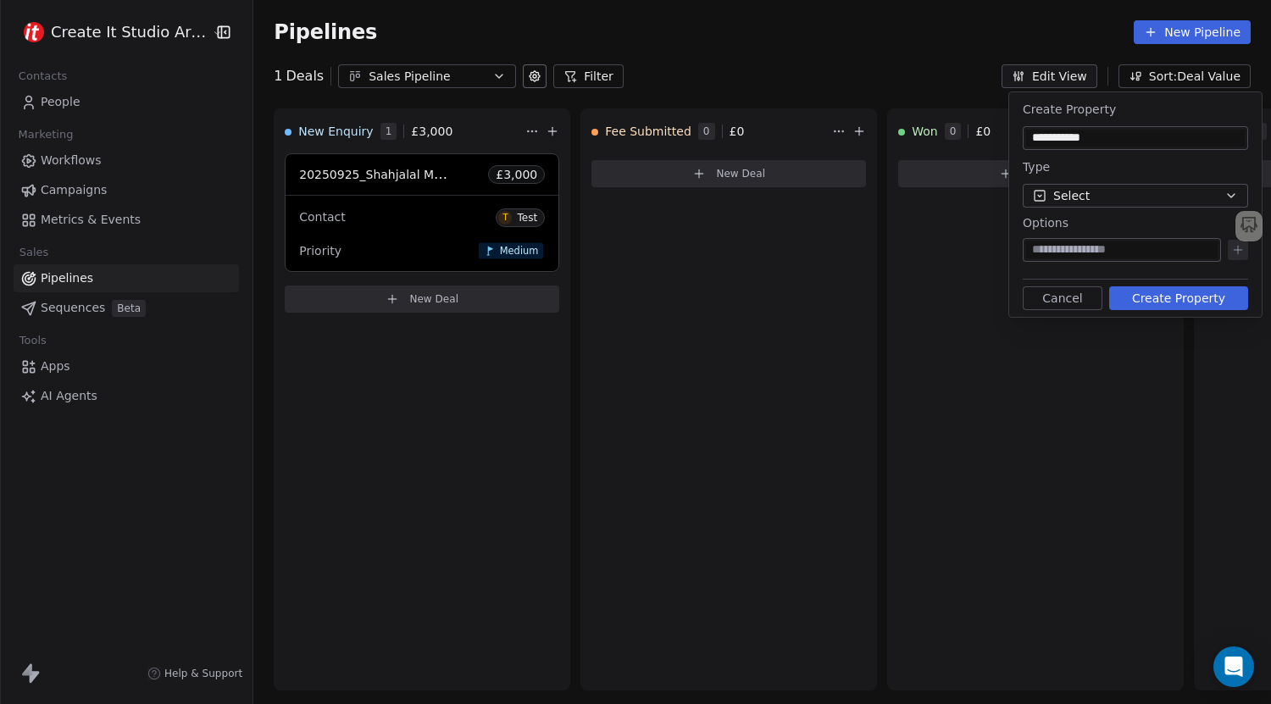
click at [1032, 240] on div at bounding box center [1122, 250] width 198 height 24
type input "********"
click at [1238, 252] on icon at bounding box center [1238, 250] width 0 height 8
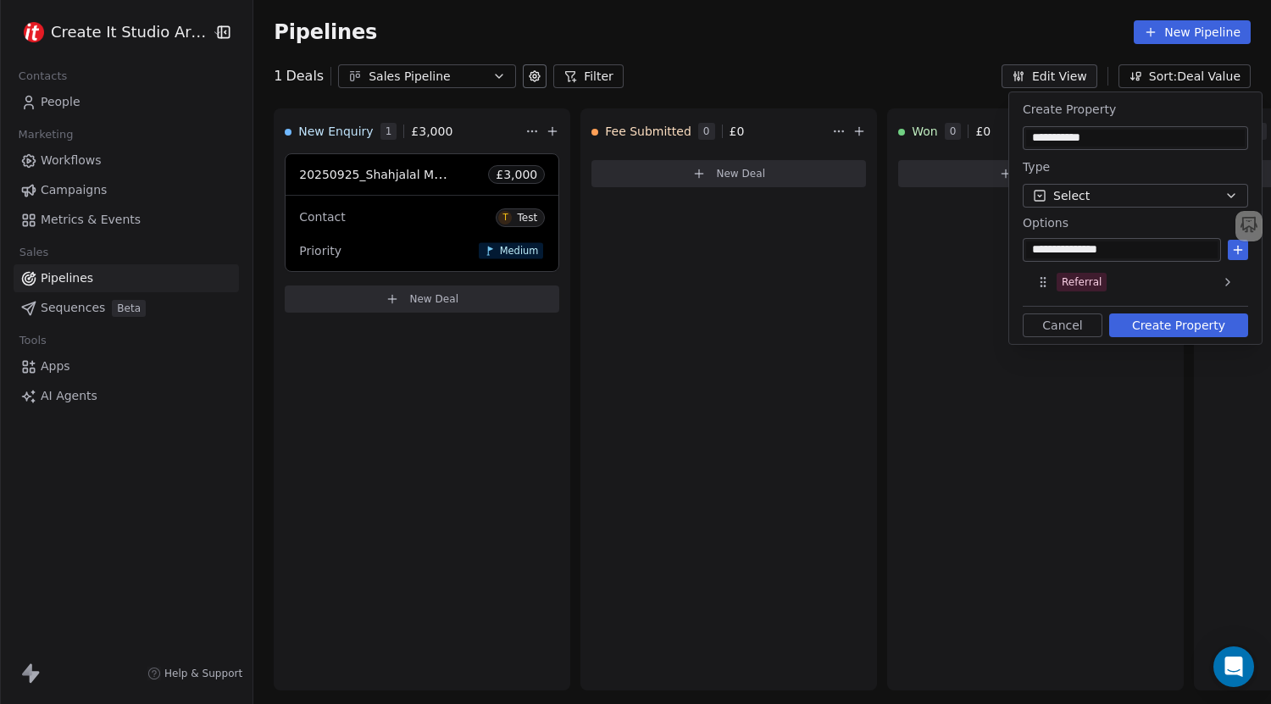
type input "**********"
click at [1237, 250] on icon at bounding box center [1238, 250] width 8 height 0
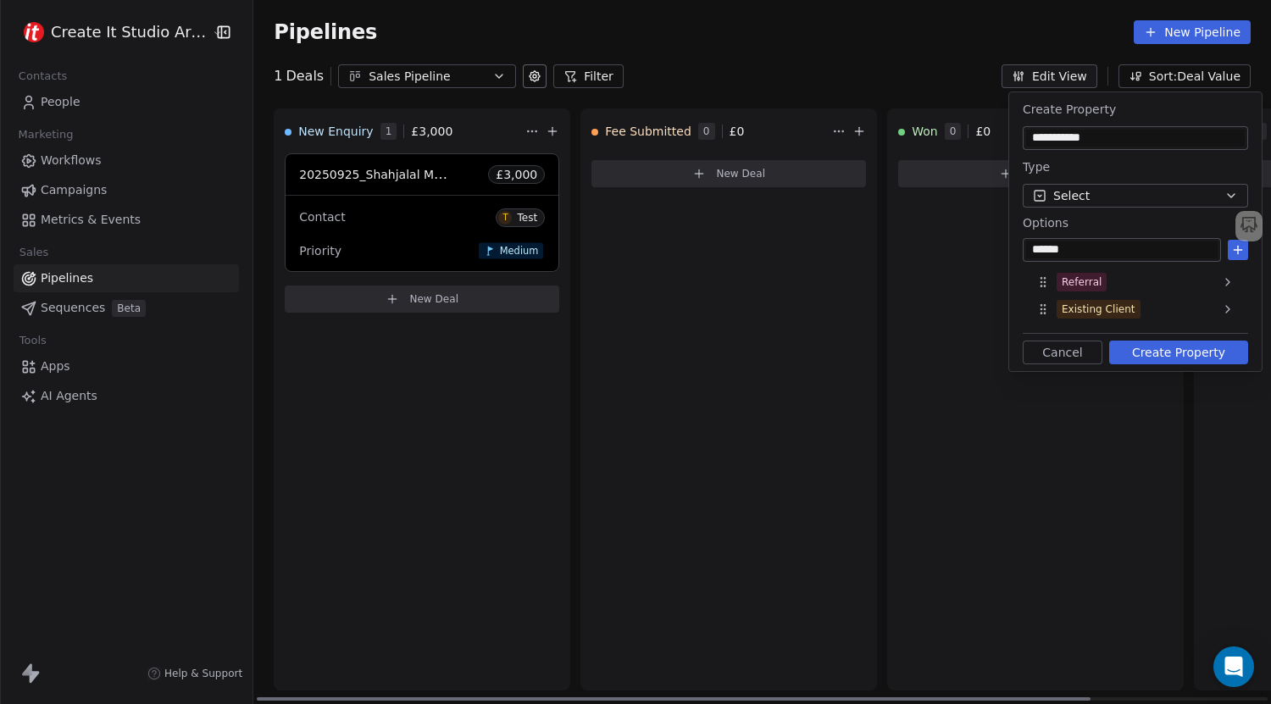
type input "*******"
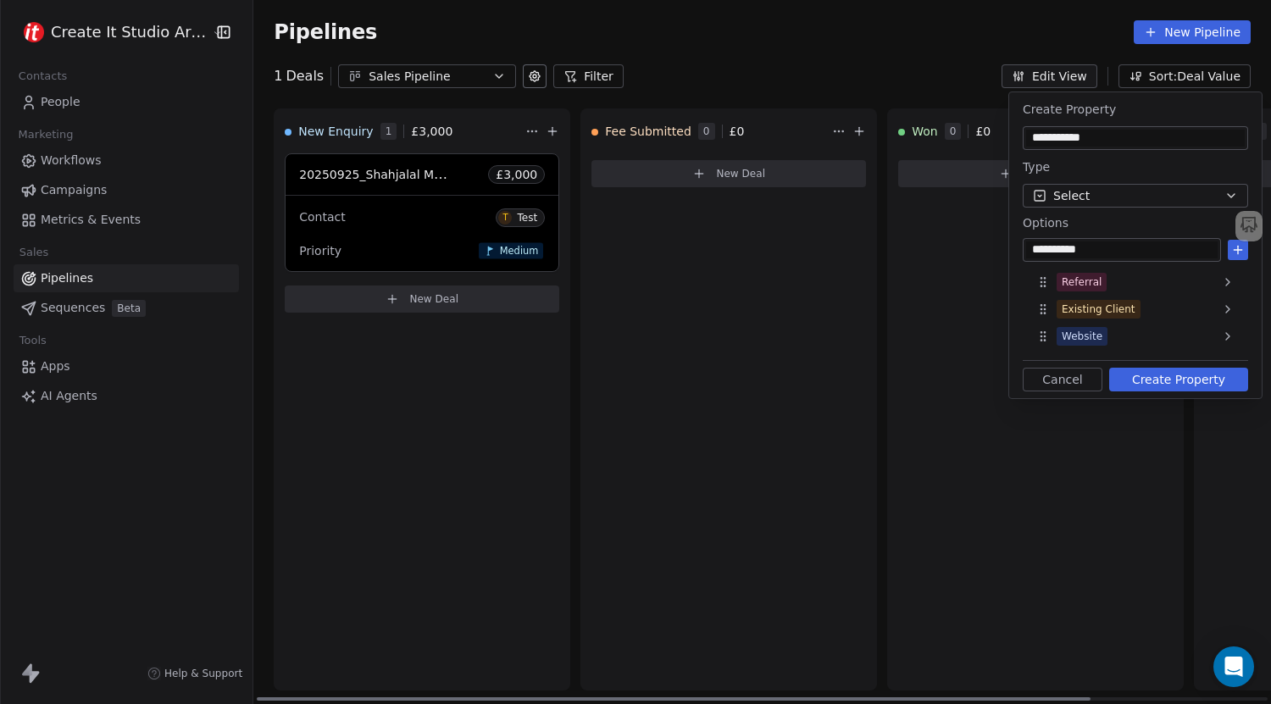
type input "**********"
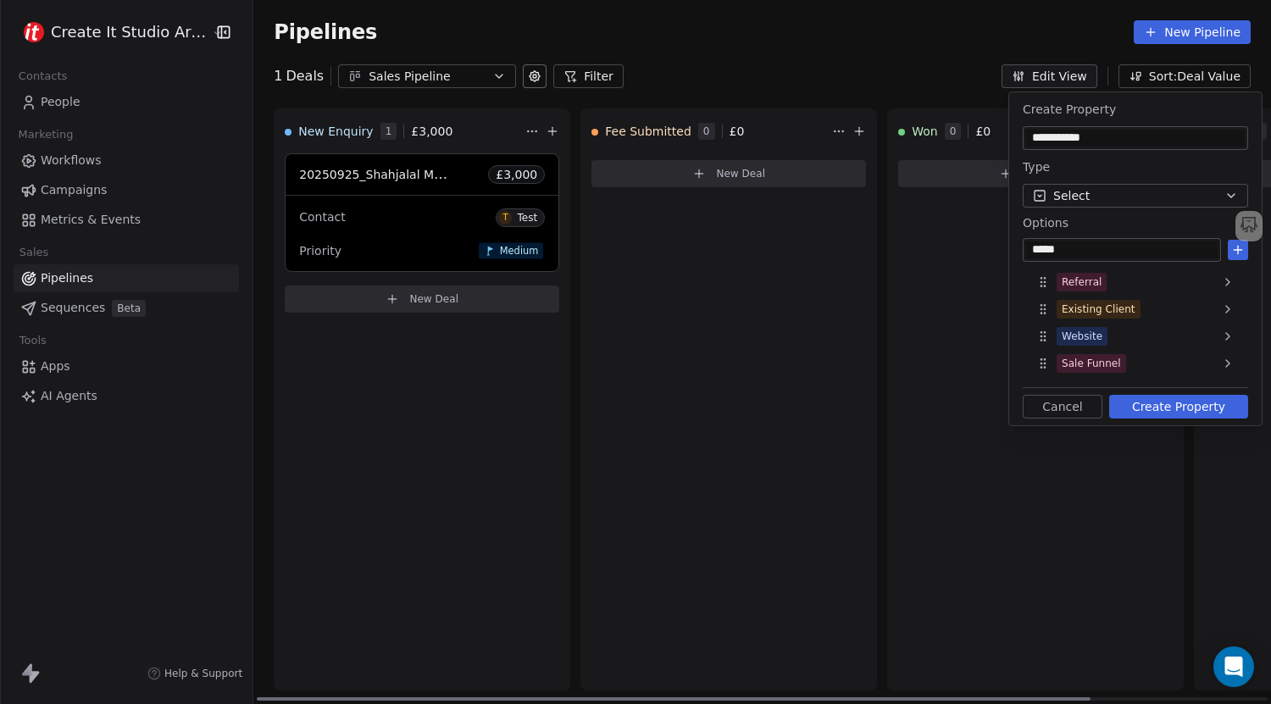
type input "******"
type input "*********"
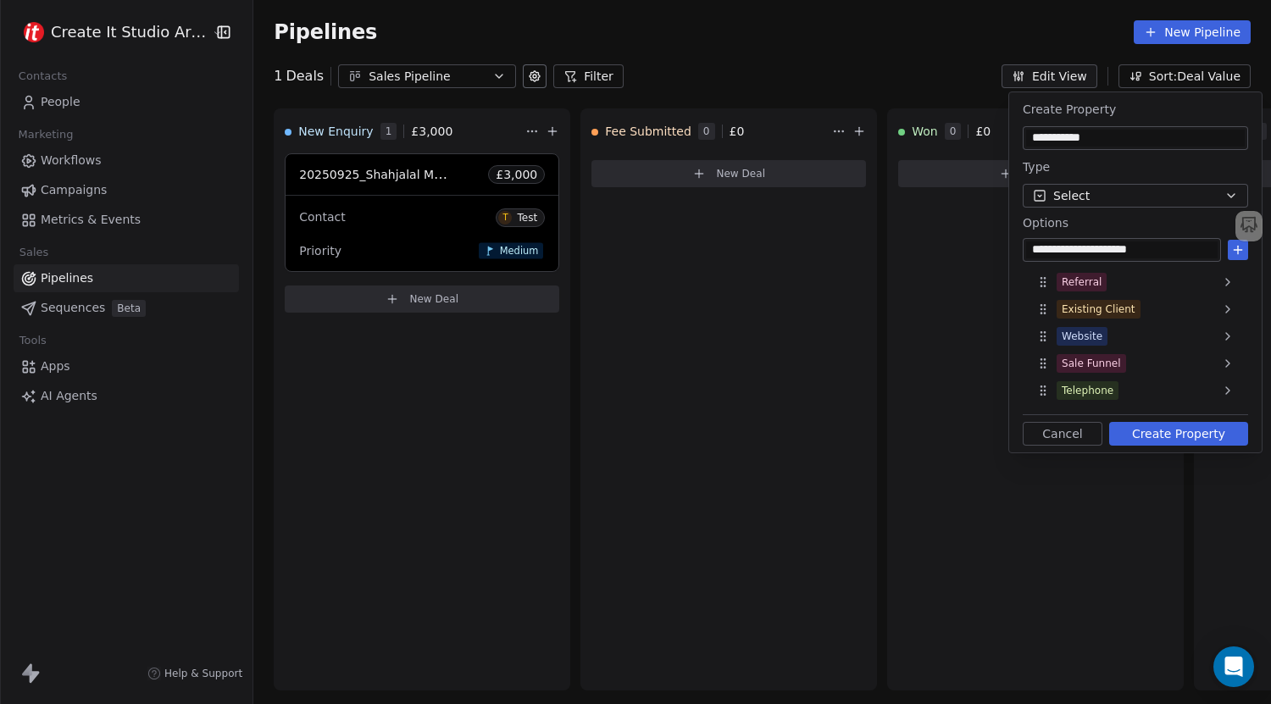
type input "**********"
click at [1246, 251] on button at bounding box center [1238, 250] width 20 height 20
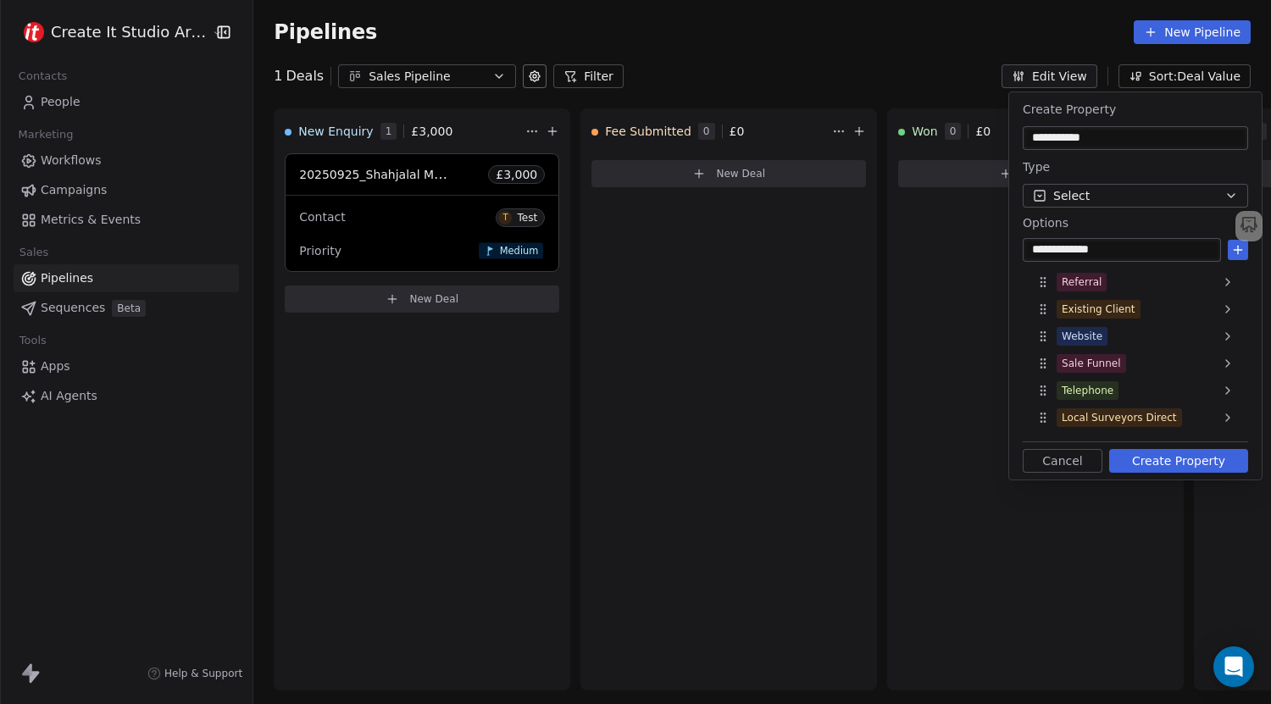
type input "**********"
click at [1239, 252] on icon at bounding box center [1238, 250] width 14 height 14
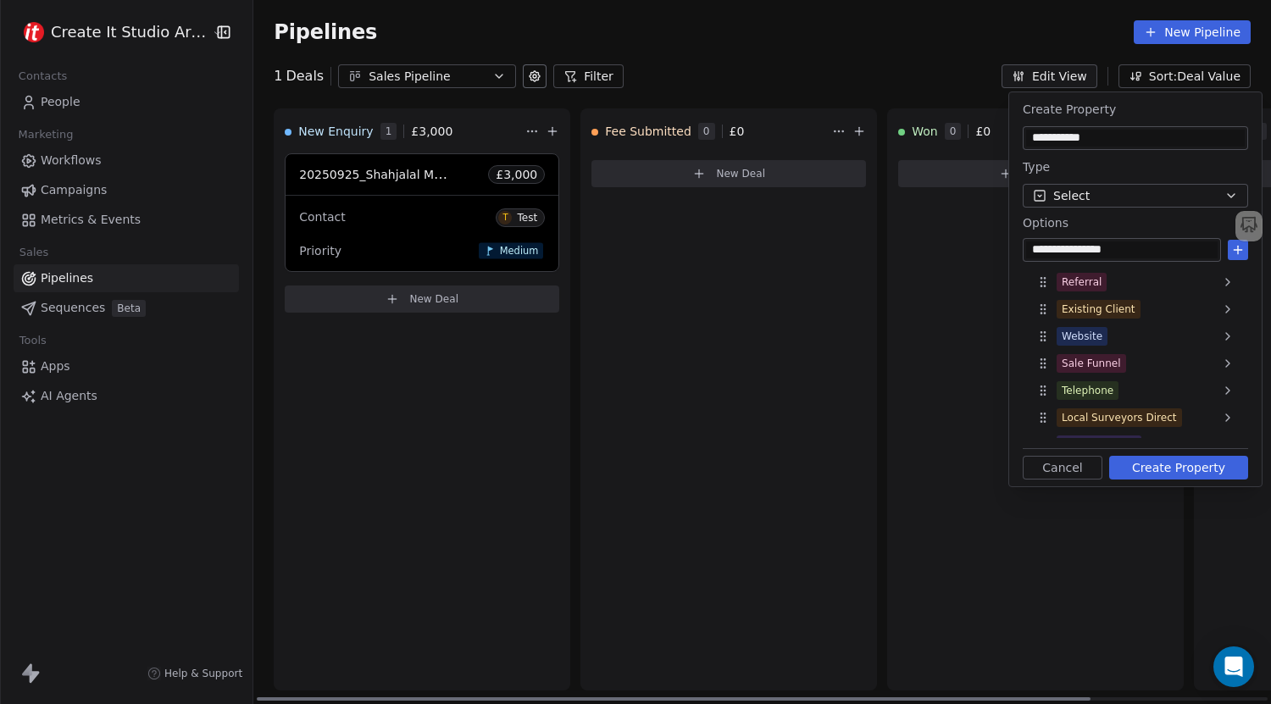
type input "**********"
click at [1166, 472] on button "Create Property" at bounding box center [1178, 468] width 139 height 24
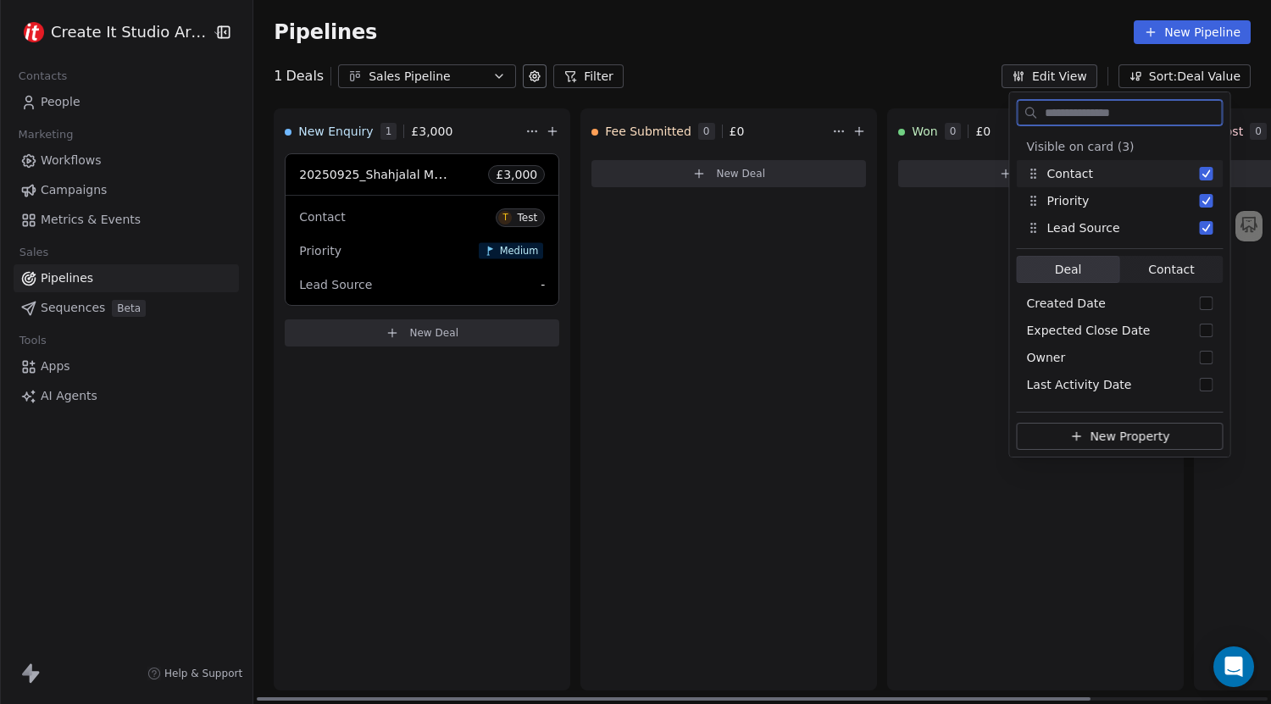
click at [512, 282] on div "Lead Source -" at bounding box center [422, 284] width 246 height 27
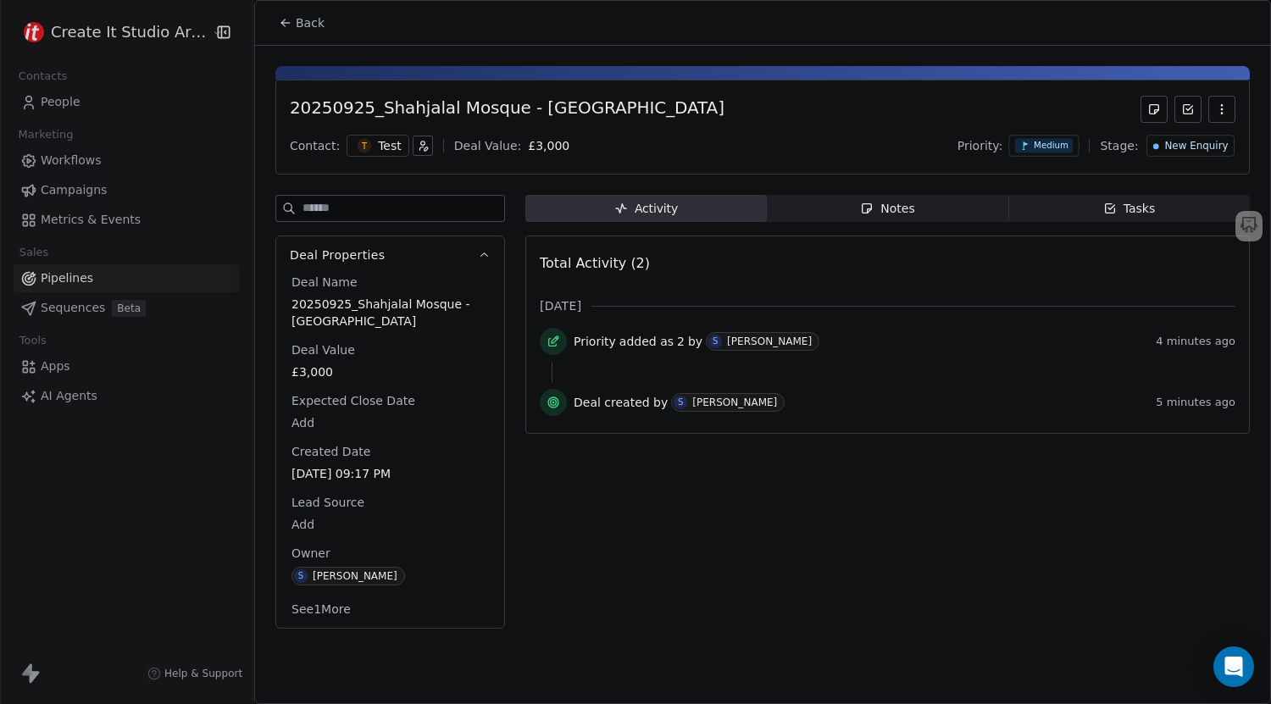
click at [311, 524] on body "Create It Studio Architects Contacts People Marketing Workflows Campaigns Metri…" at bounding box center [635, 352] width 1271 height 704
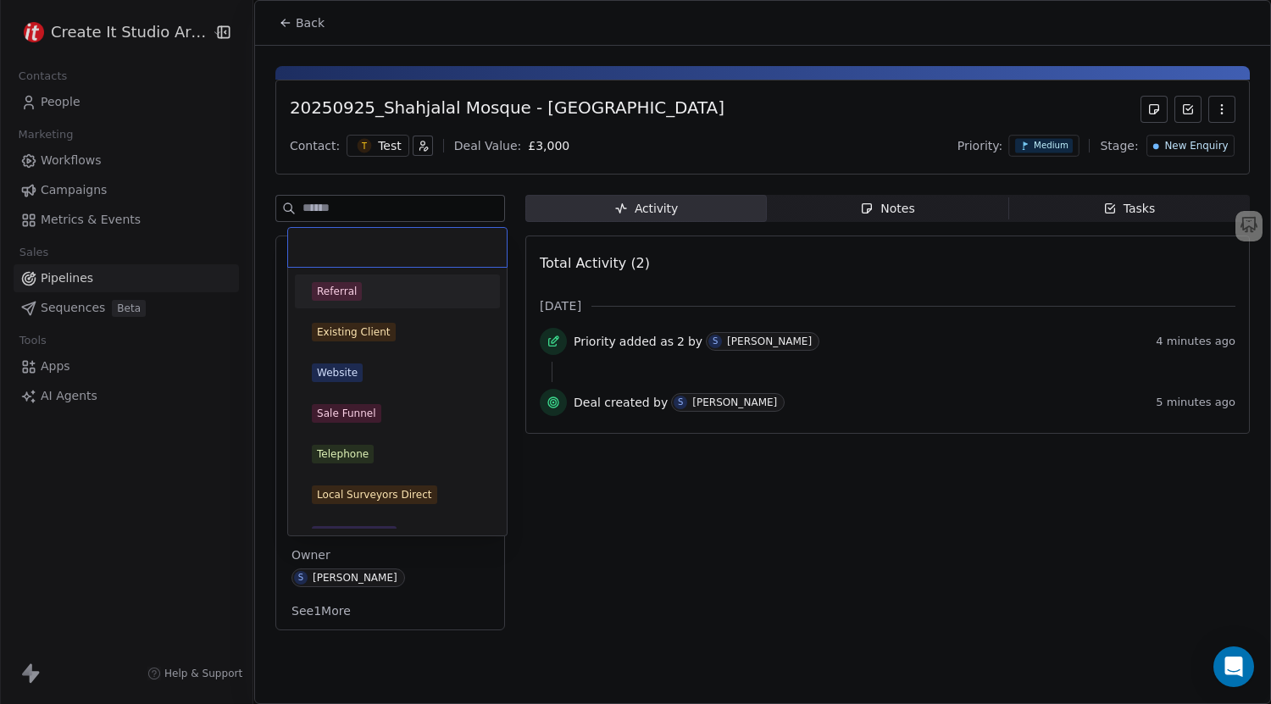
click at [350, 291] on div "Referral" at bounding box center [337, 291] width 40 height 15
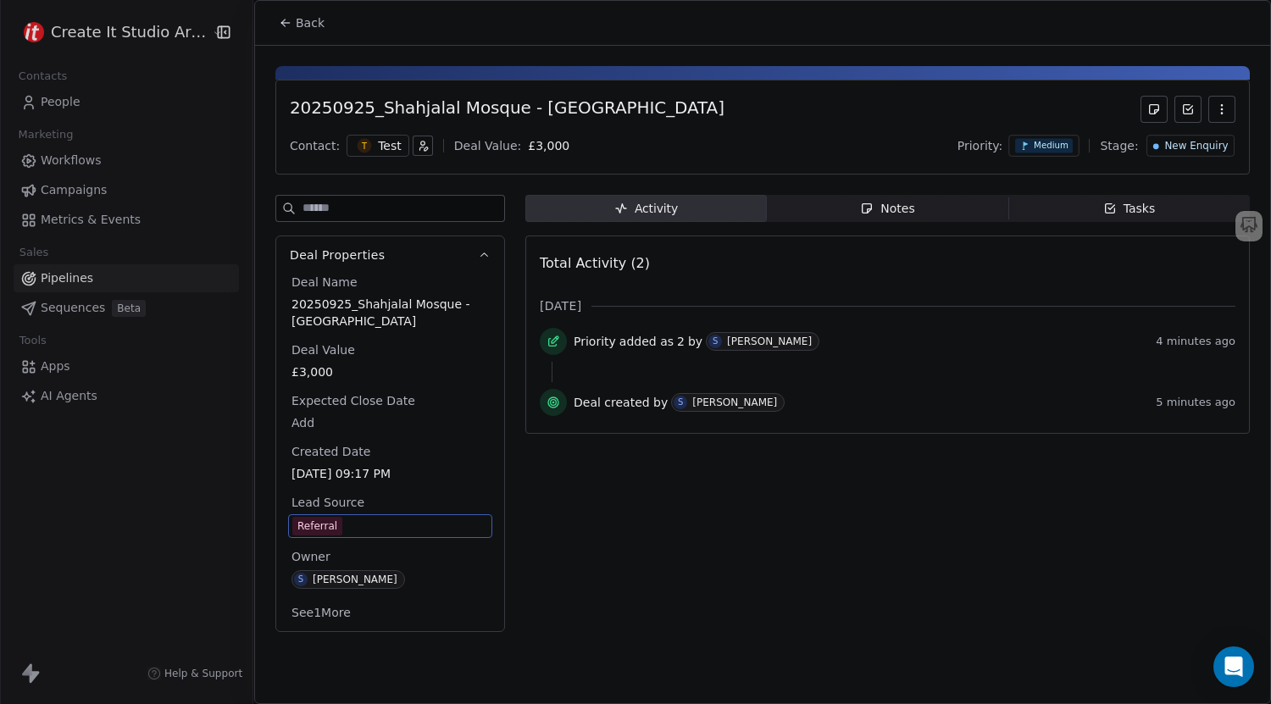
click at [585, 582] on div "Activity Activity Notes Notes Tasks Tasks Total Activity (2) [DATE] Priority ad…" at bounding box center [887, 418] width 724 height 447
click at [291, 25] on icon at bounding box center [286, 23] width 14 height 14
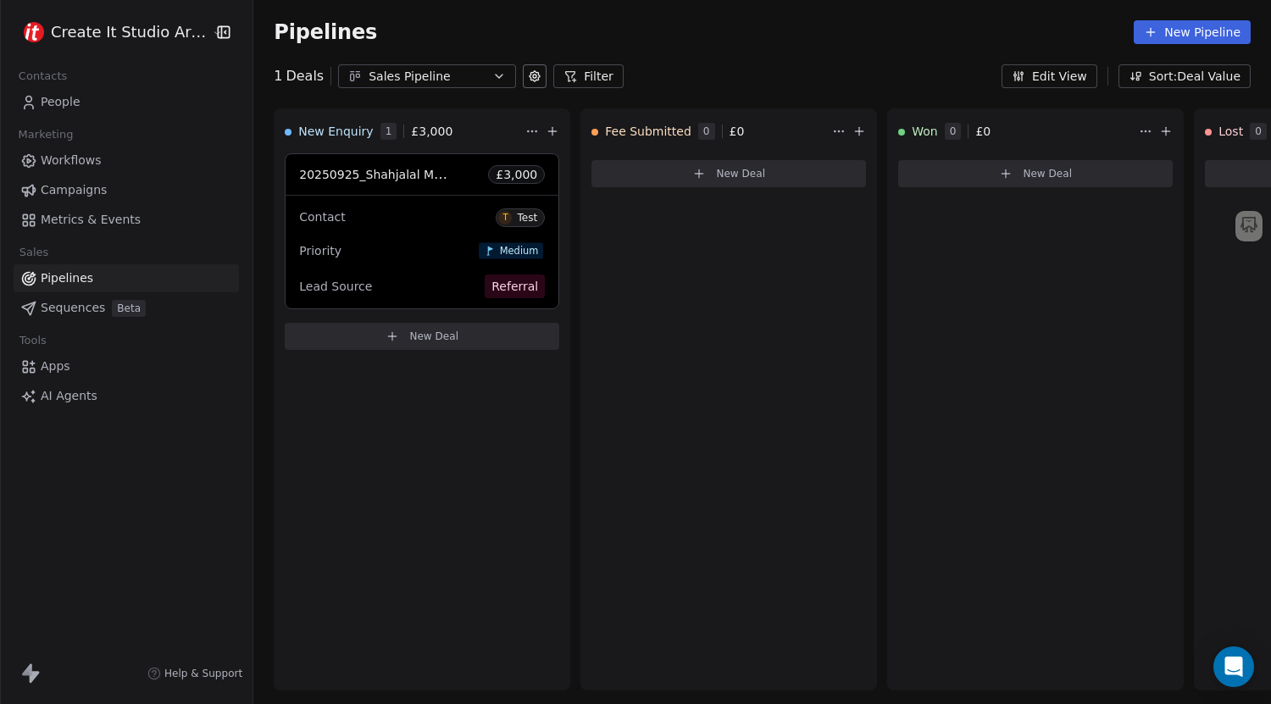
click at [1082, 74] on button "Edit View" at bounding box center [1049, 76] width 96 height 24
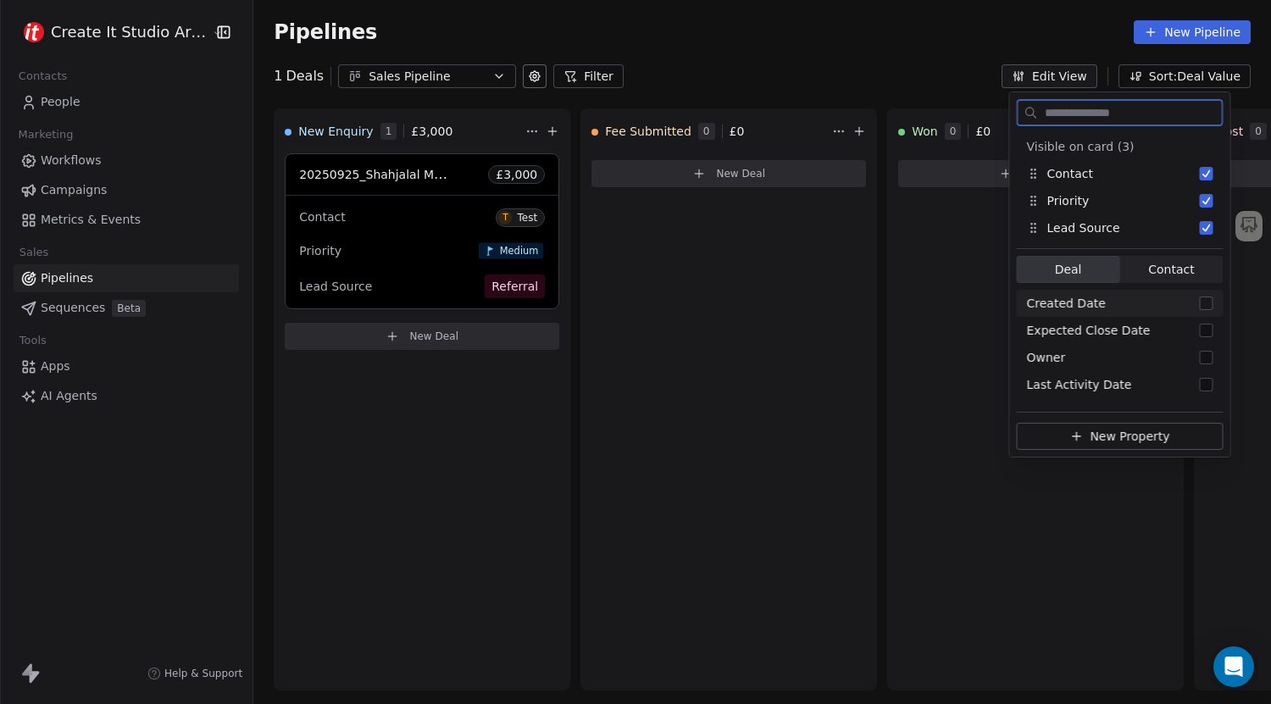
click at [1138, 274] on span "Contact Contact" at bounding box center [1171, 269] width 103 height 27
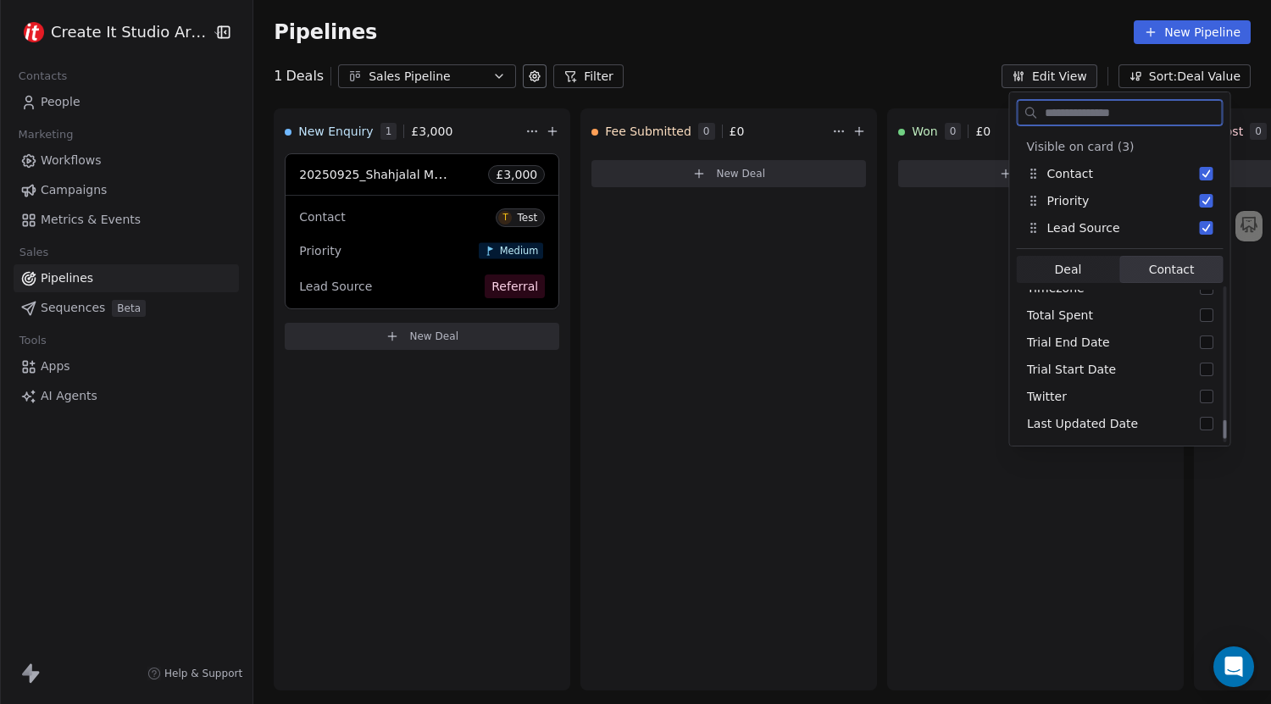
scroll to position [1071, 0]
click at [1068, 263] on span "Deal" at bounding box center [1068, 270] width 27 height 18
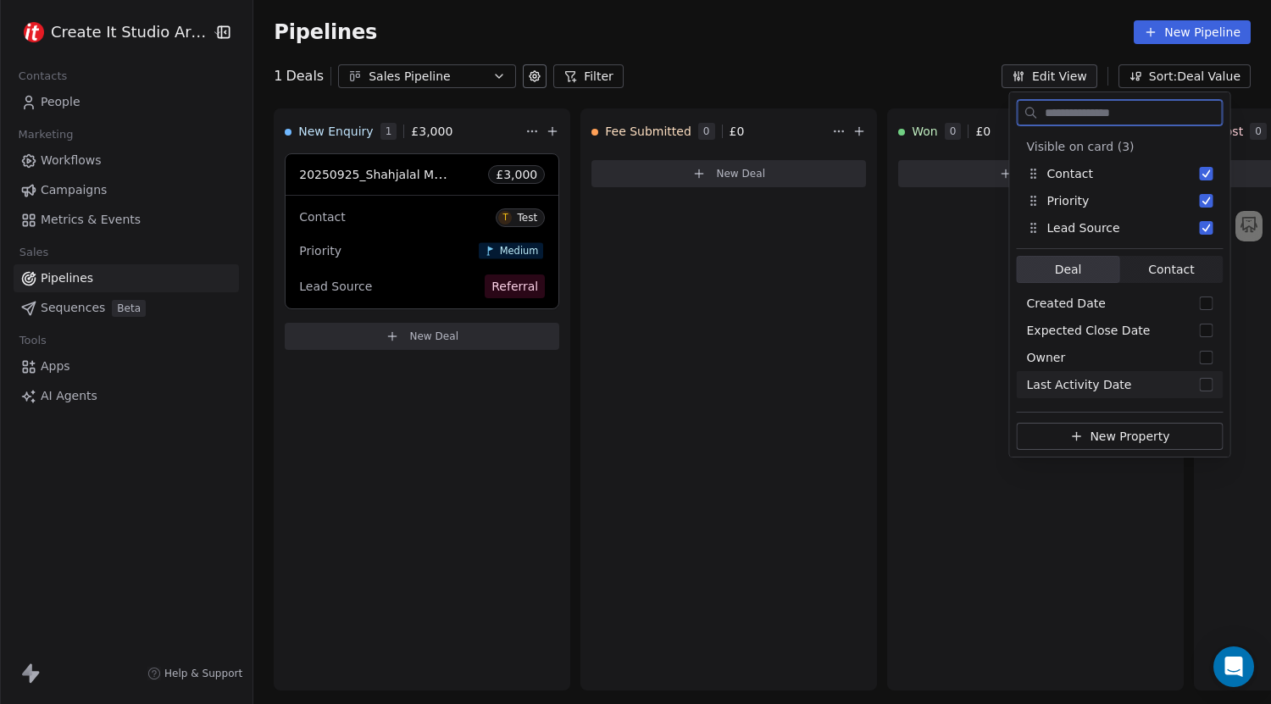
click at [1095, 445] on button "New Property" at bounding box center [1120, 436] width 207 height 27
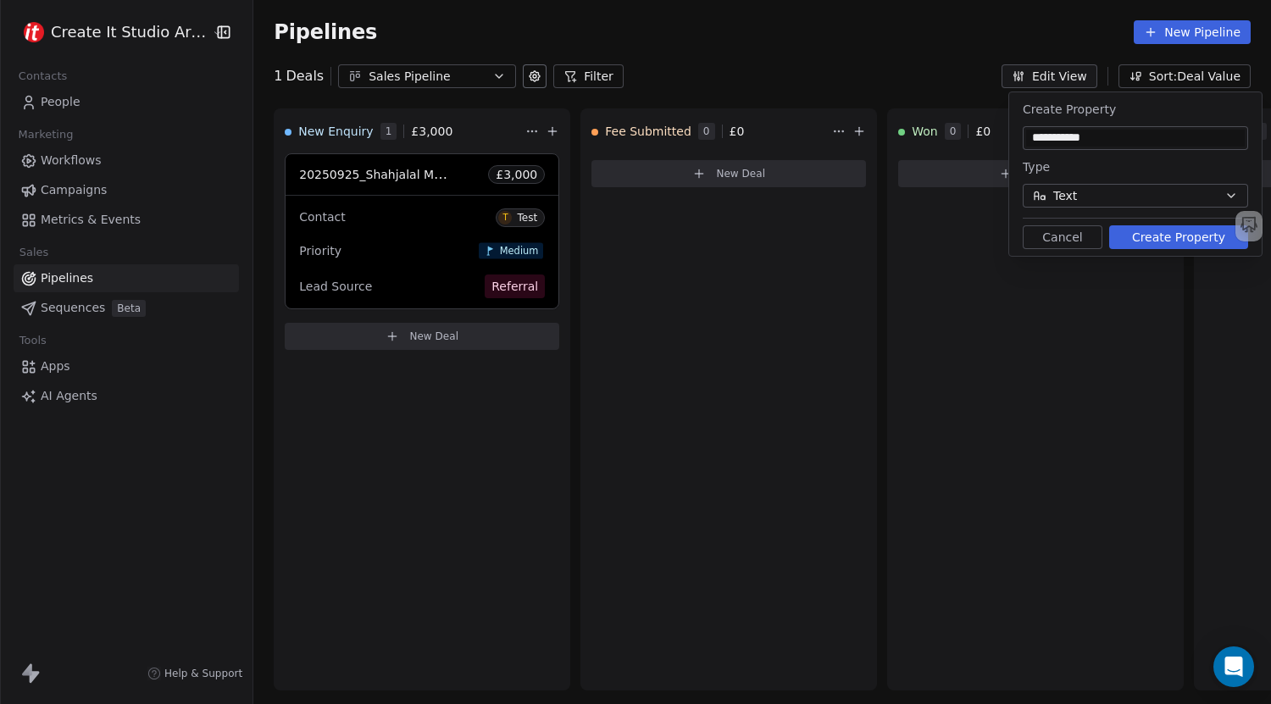
type input "**********"
click at [1144, 238] on button "Create Property" at bounding box center [1178, 237] width 139 height 24
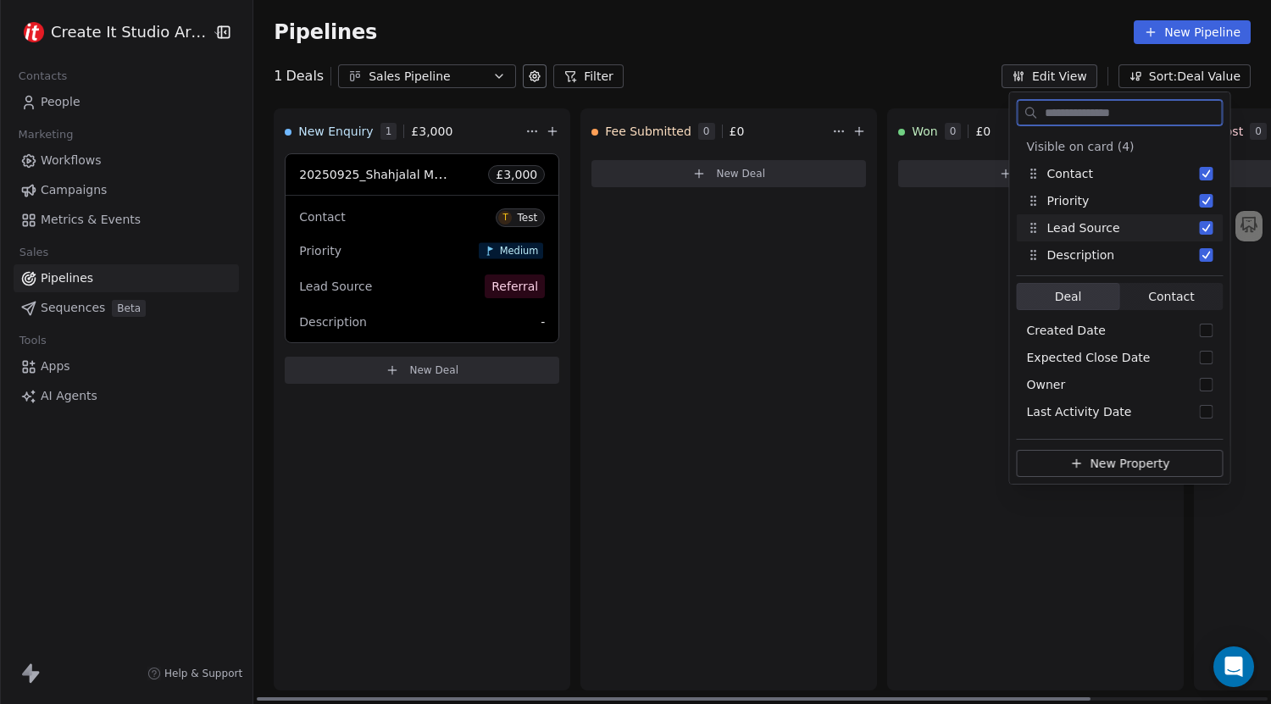
click at [448, 291] on div "Lead Source Referral" at bounding box center [422, 286] width 246 height 31
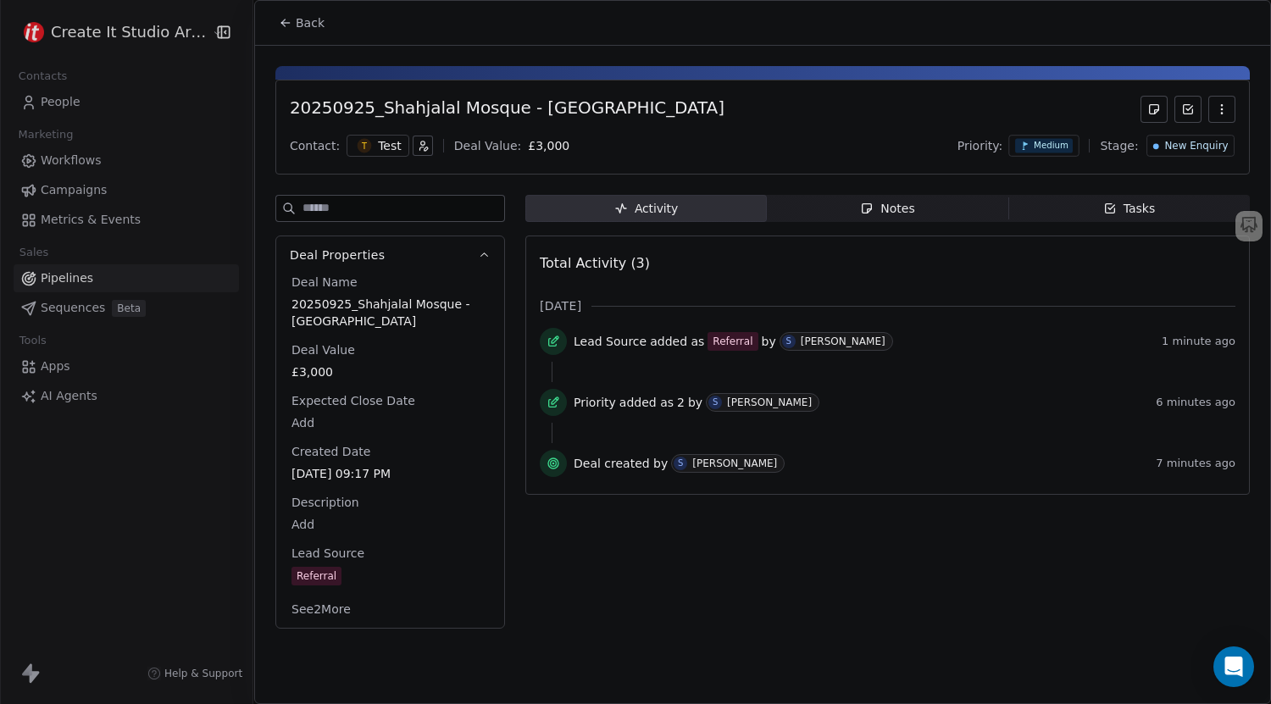
click at [306, 521] on body "Create It Studio Architects Contacts People Marketing Workflows Campaigns Metri…" at bounding box center [635, 352] width 1271 height 704
type textarea "**********"
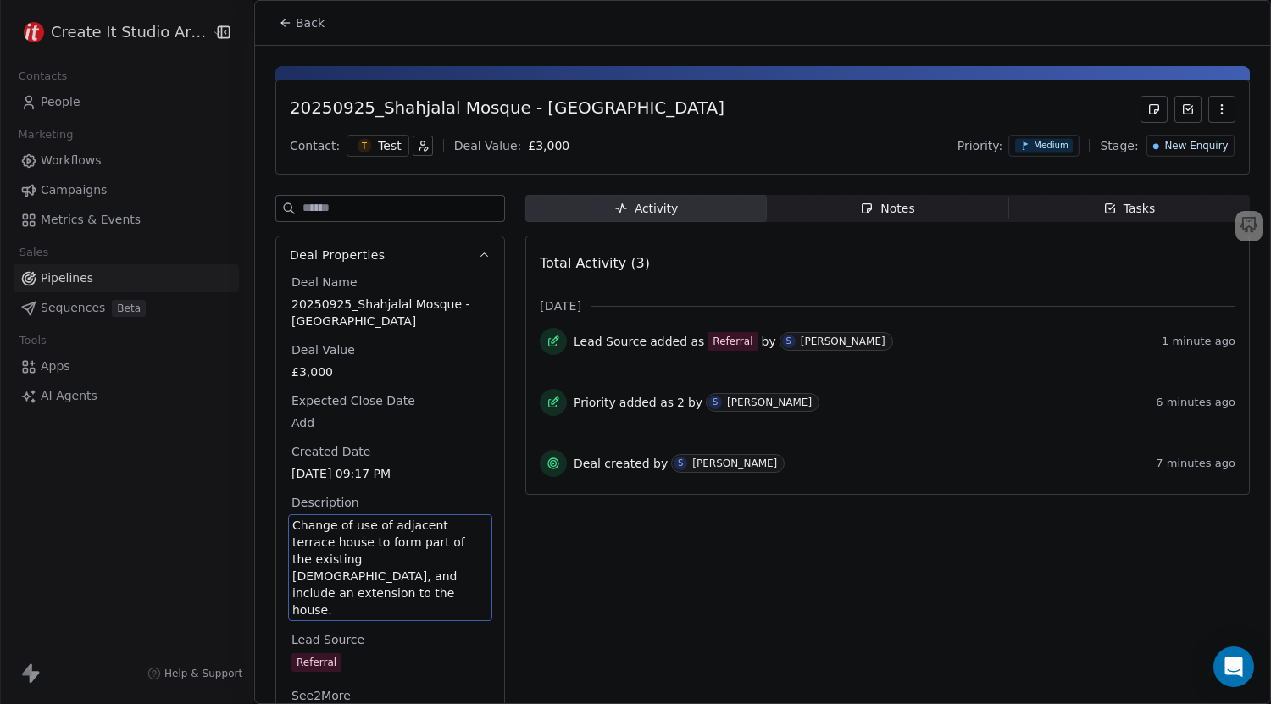
click at [303, 19] on span "Back" at bounding box center [310, 22] width 29 height 17
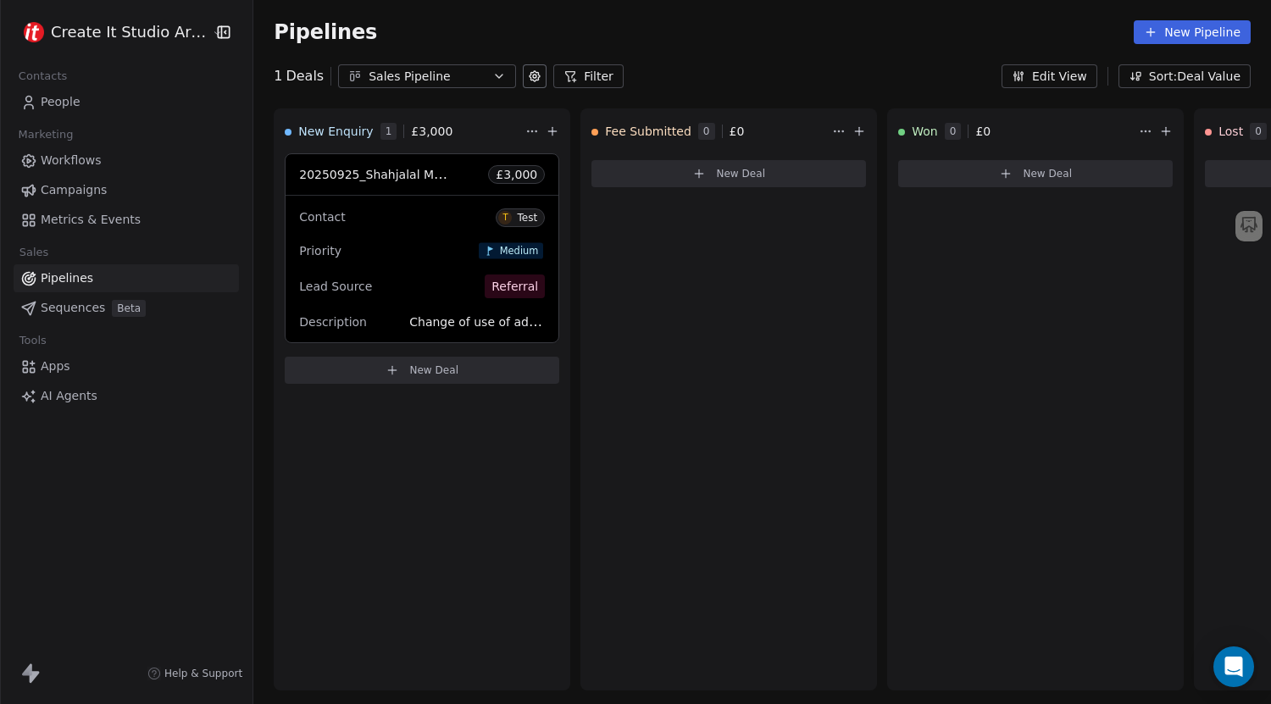
click at [1084, 69] on button "Edit View" at bounding box center [1049, 76] width 96 height 24
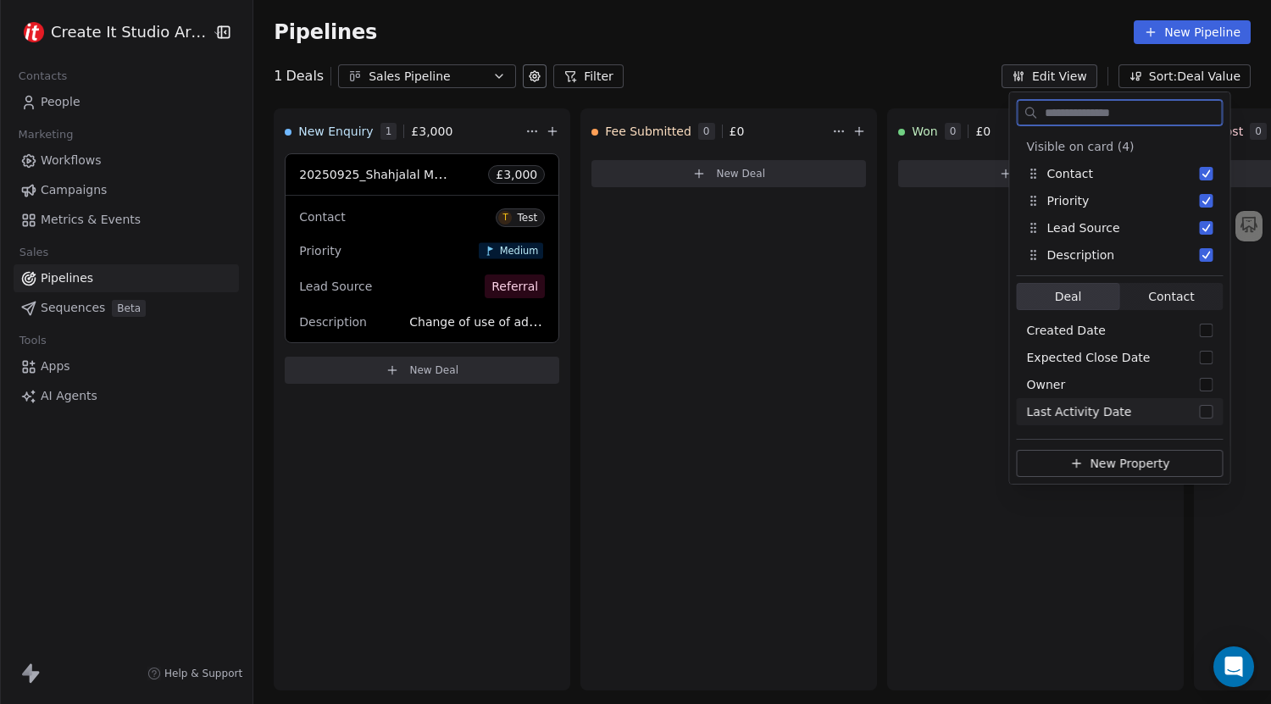
click at [1107, 468] on button "New Property" at bounding box center [1120, 463] width 207 height 27
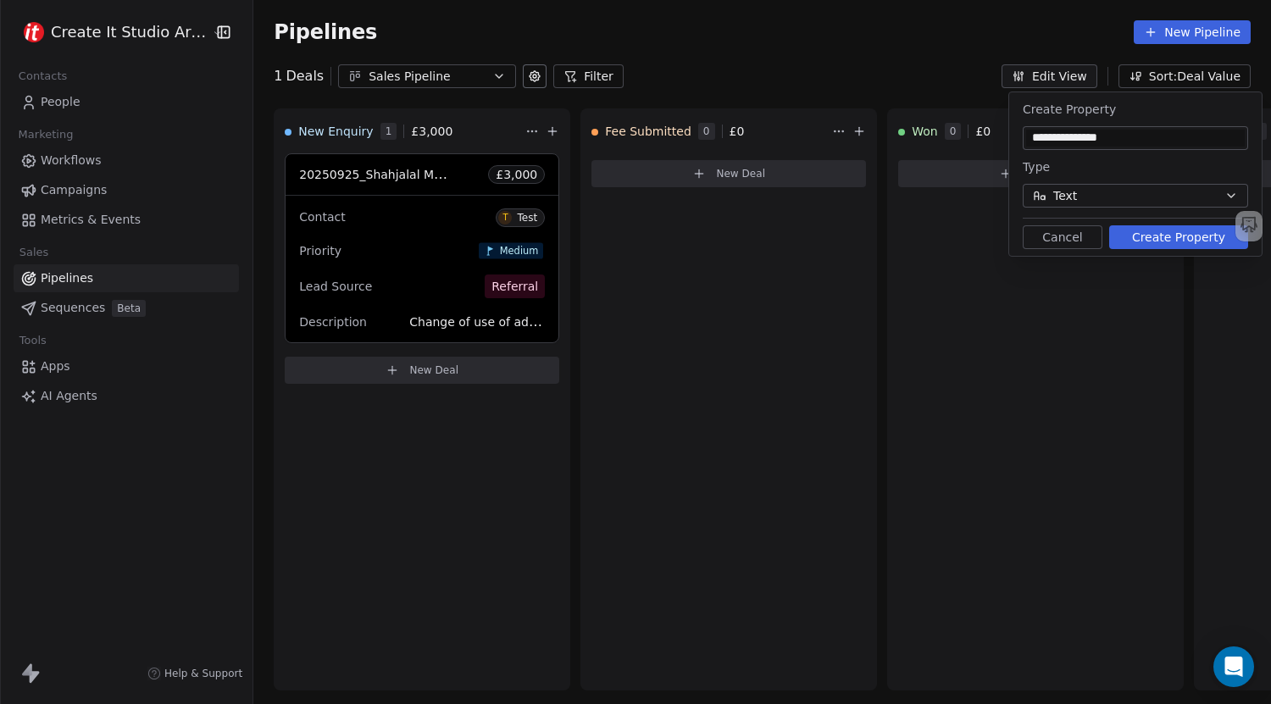
type input "**********"
click at [1097, 191] on button "Text" at bounding box center [1135, 196] width 225 height 24
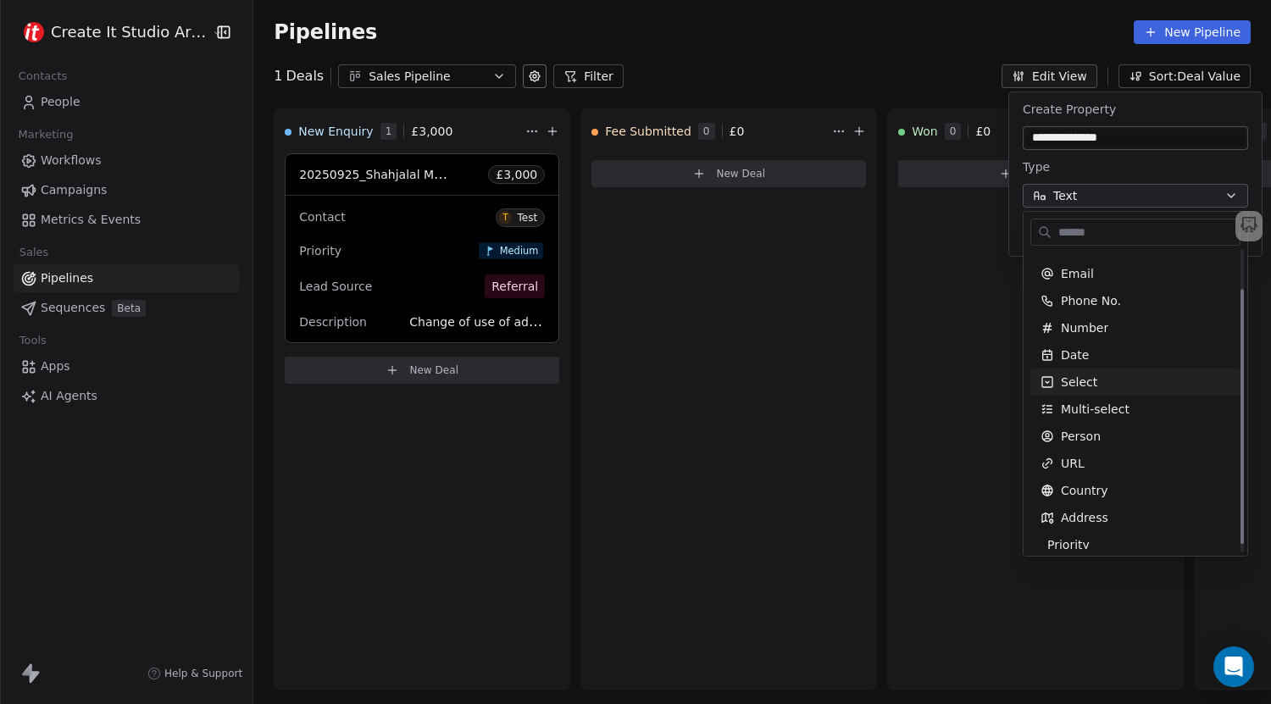
scroll to position [56, 0]
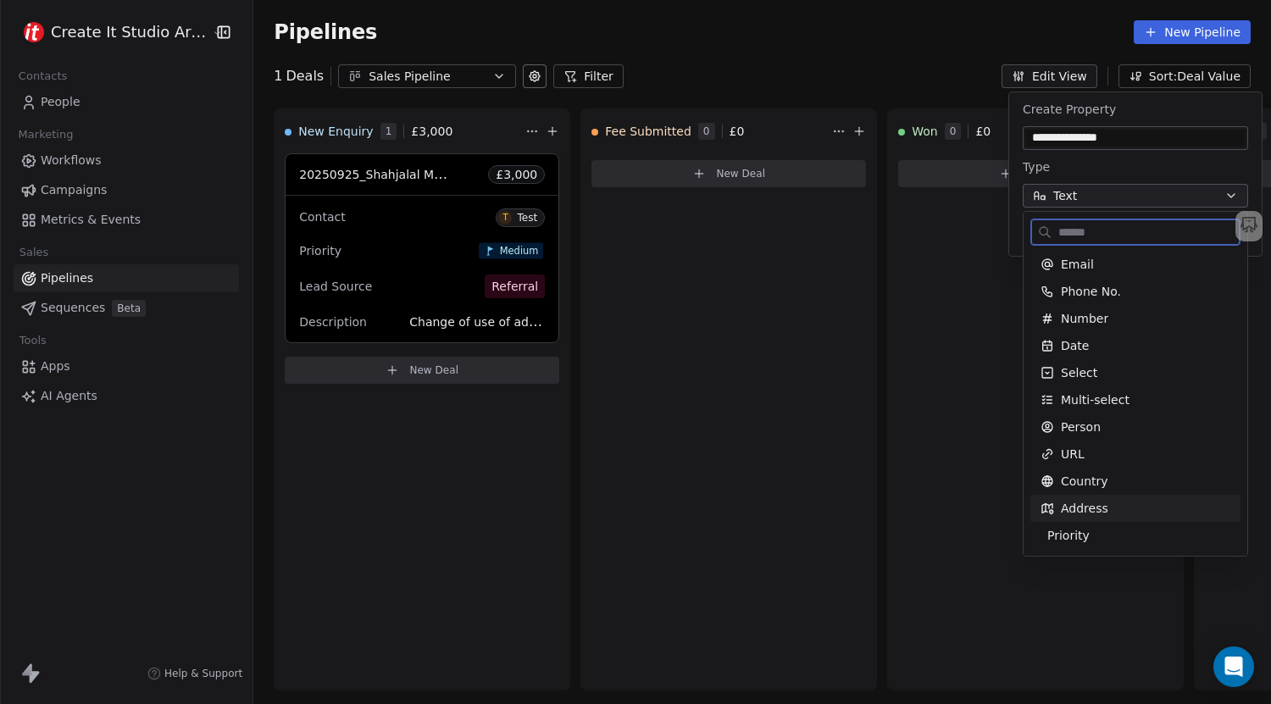
click at [1093, 500] on span "Address" at bounding box center [1084, 508] width 47 height 17
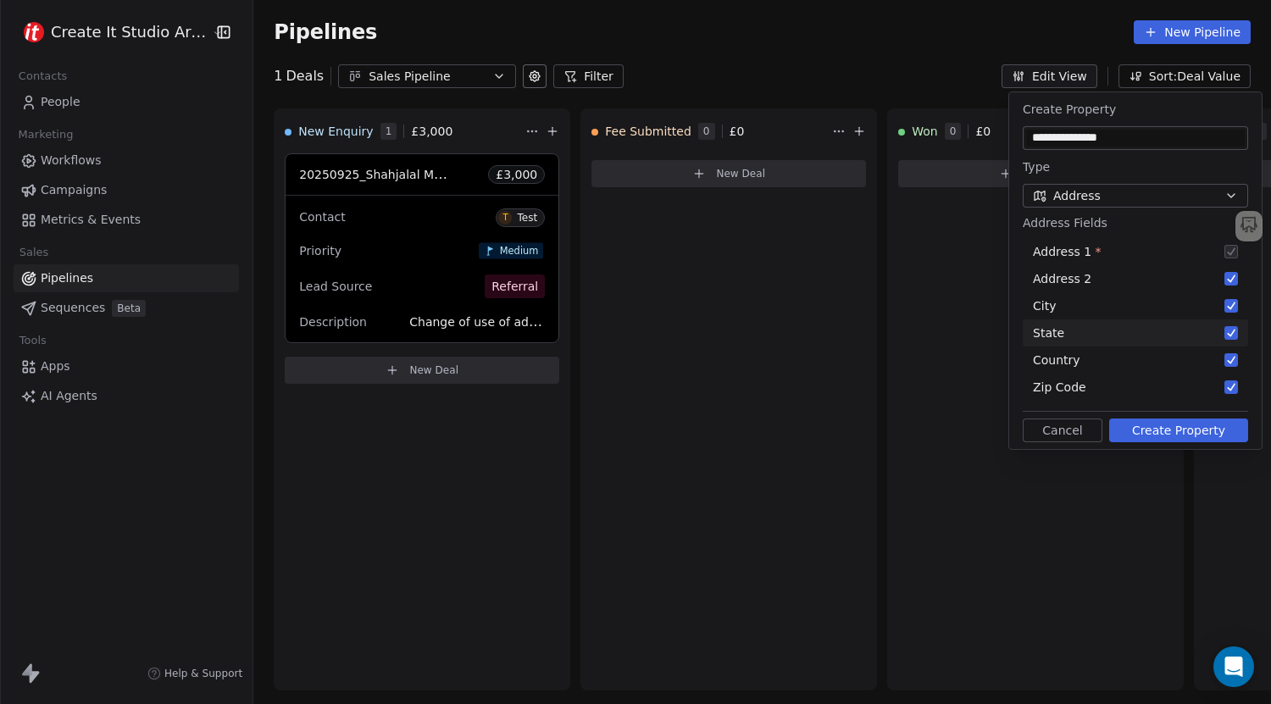
click at [1234, 341] on div "State" at bounding box center [1135, 332] width 225 height 27
click at [1234, 356] on button "Suggestions" at bounding box center [1231, 360] width 14 height 14
click at [1163, 434] on button "Create Property" at bounding box center [1178, 431] width 139 height 24
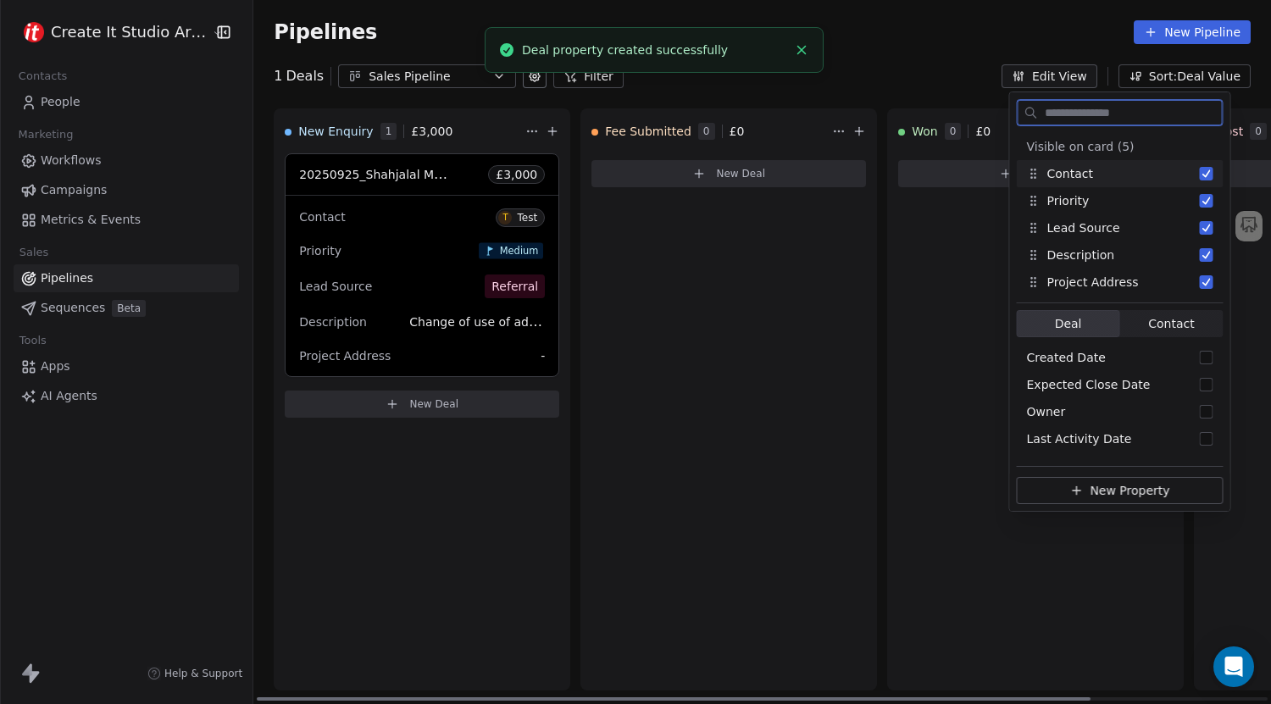
click at [401, 260] on div "Priority Medium" at bounding box center [422, 250] width 246 height 27
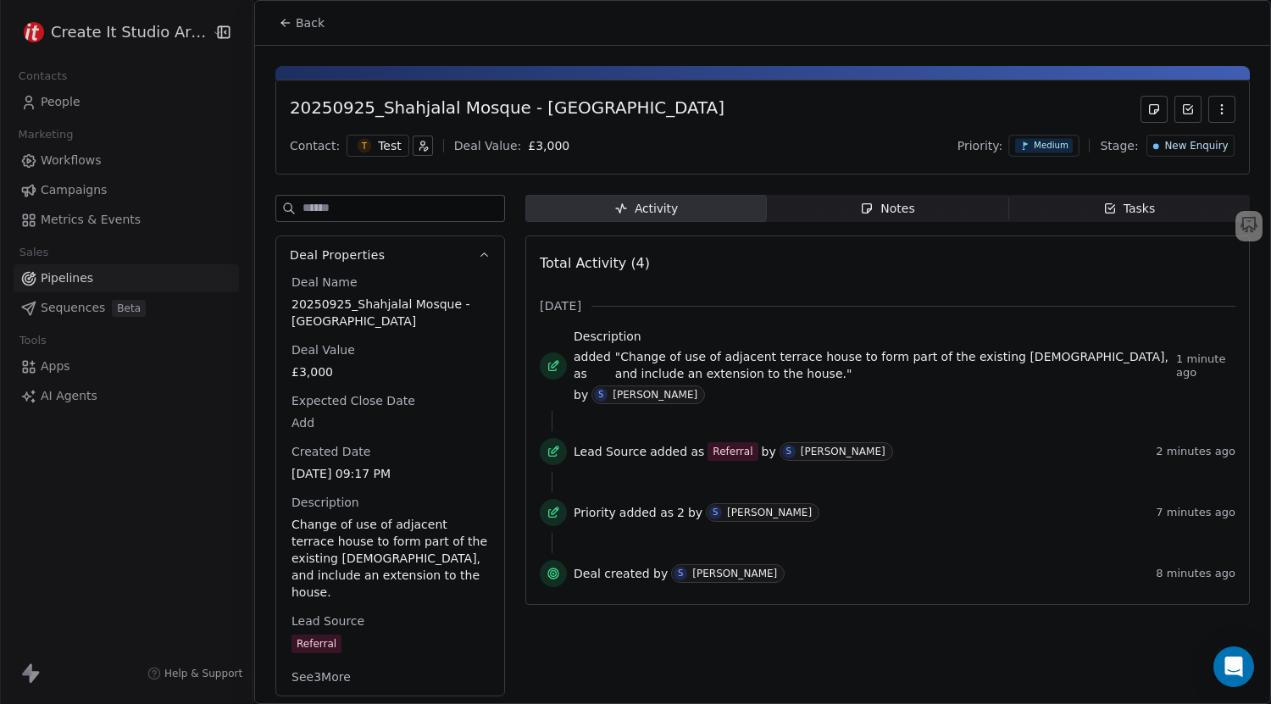
click at [339, 662] on button "See 3 More" at bounding box center [321, 677] width 80 height 31
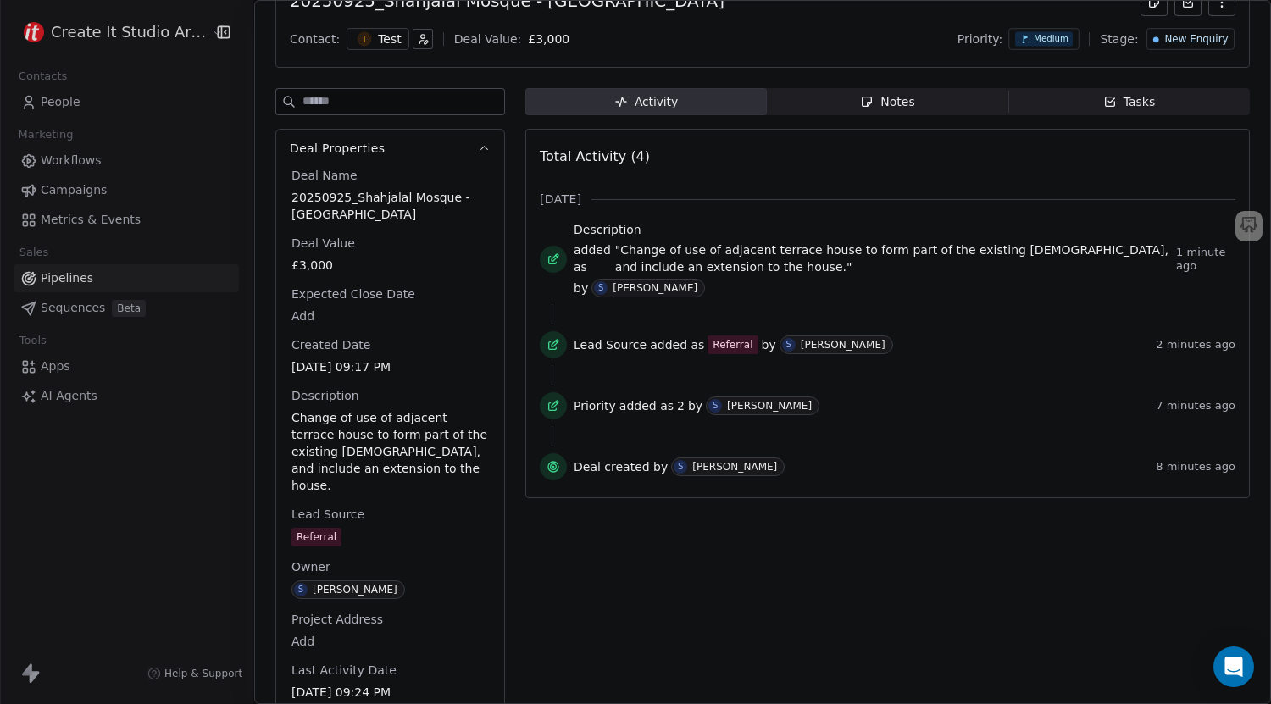
click at [312, 622] on body "Create It Studio Architects Contacts People Marketing Workflows Campaigns Metri…" at bounding box center [635, 352] width 1271 height 704
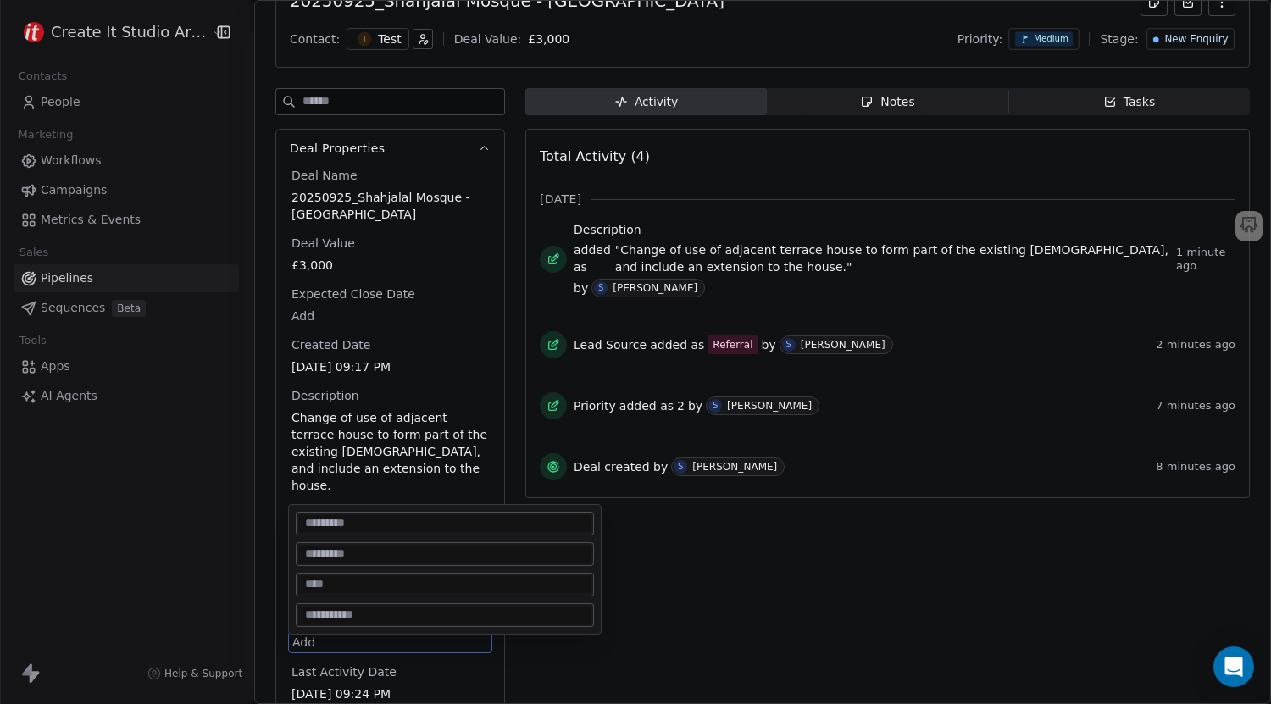
scroll to position [108, 0]
click at [397, 615] on input at bounding box center [444, 615] width 291 height 17
paste input "*******"
type input "*******"
click at [404, 578] on input at bounding box center [444, 584] width 291 height 17
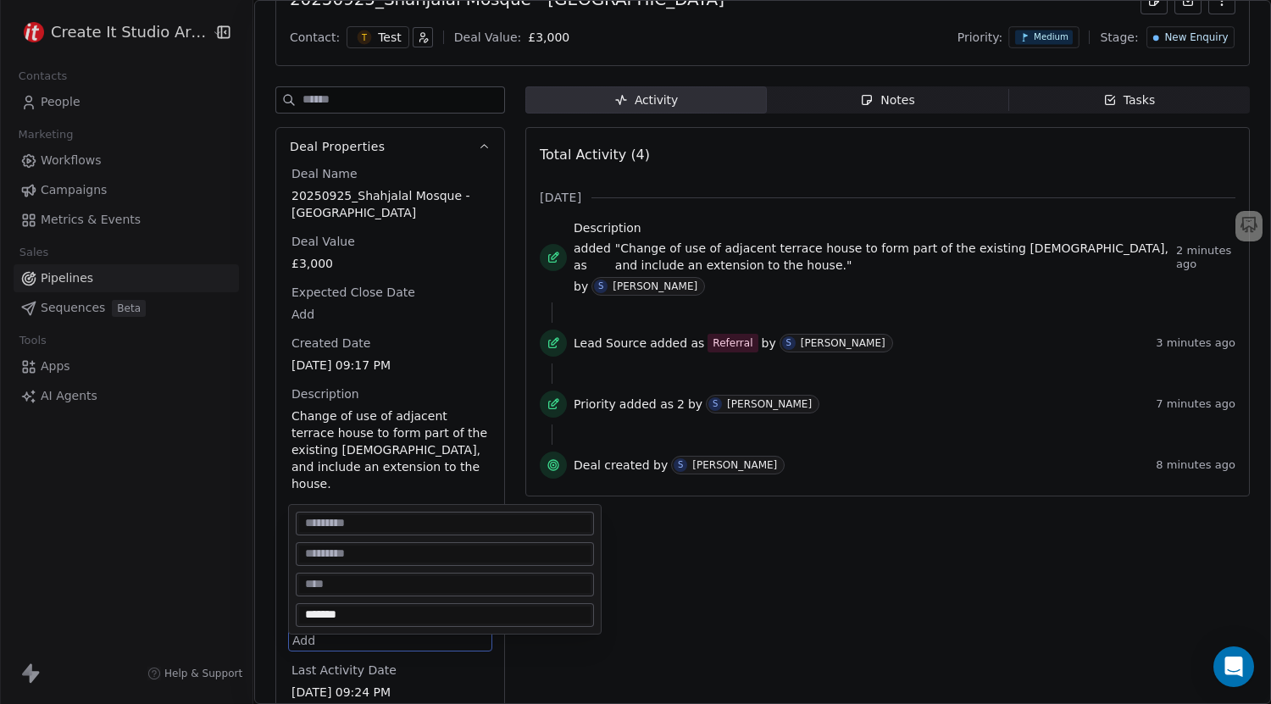
paste input "******"
type input "******"
click at [374, 521] on input at bounding box center [444, 523] width 291 height 17
paste input "**********"
type input "**********"
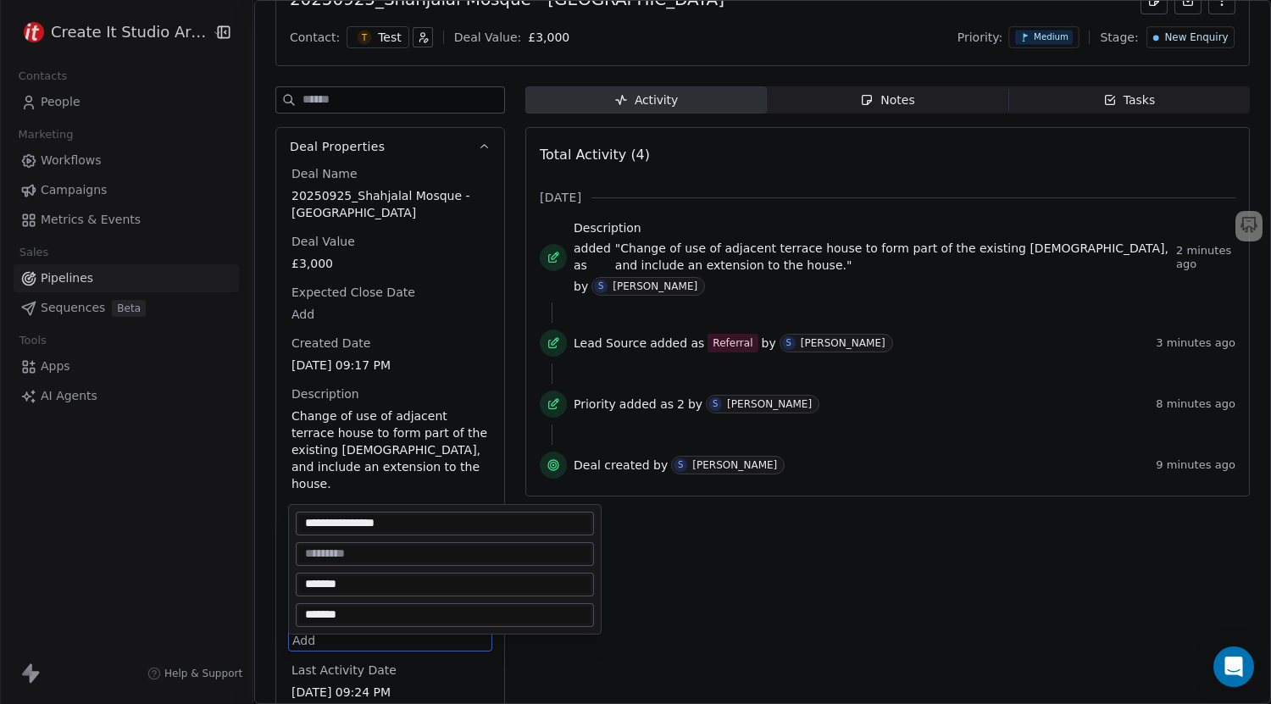
click at [649, 603] on html "Create It Studio Architects Contacts People Marketing Workflows Campaigns Metri…" at bounding box center [635, 352] width 1271 height 704
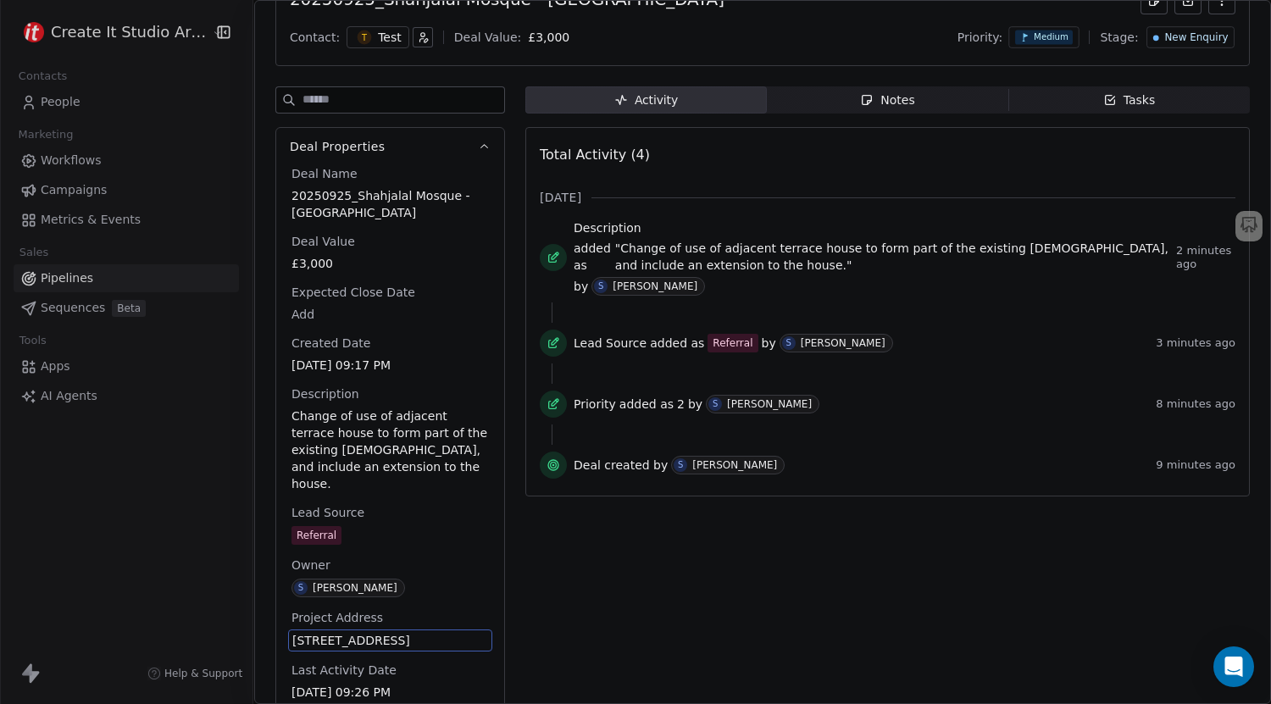
click at [375, 632] on span "[STREET_ADDRESS]" at bounding box center [390, 640] width 196 height 17
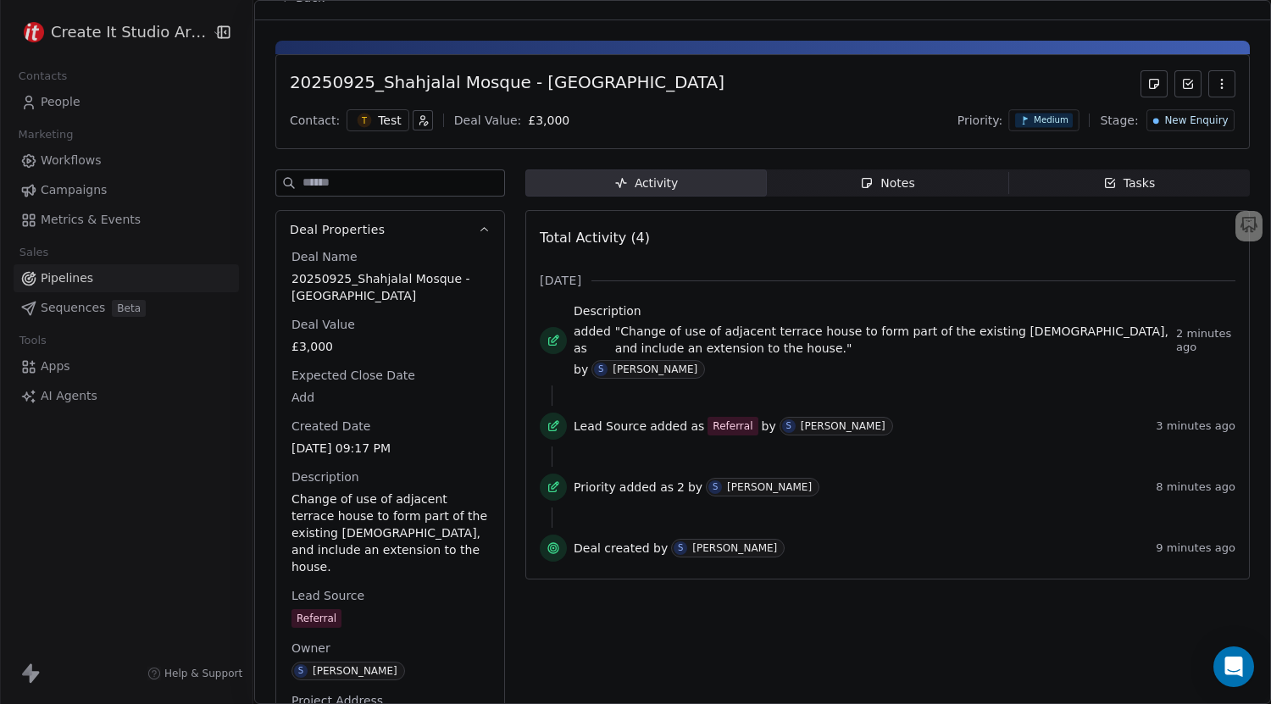
scroll to position [0, 0]
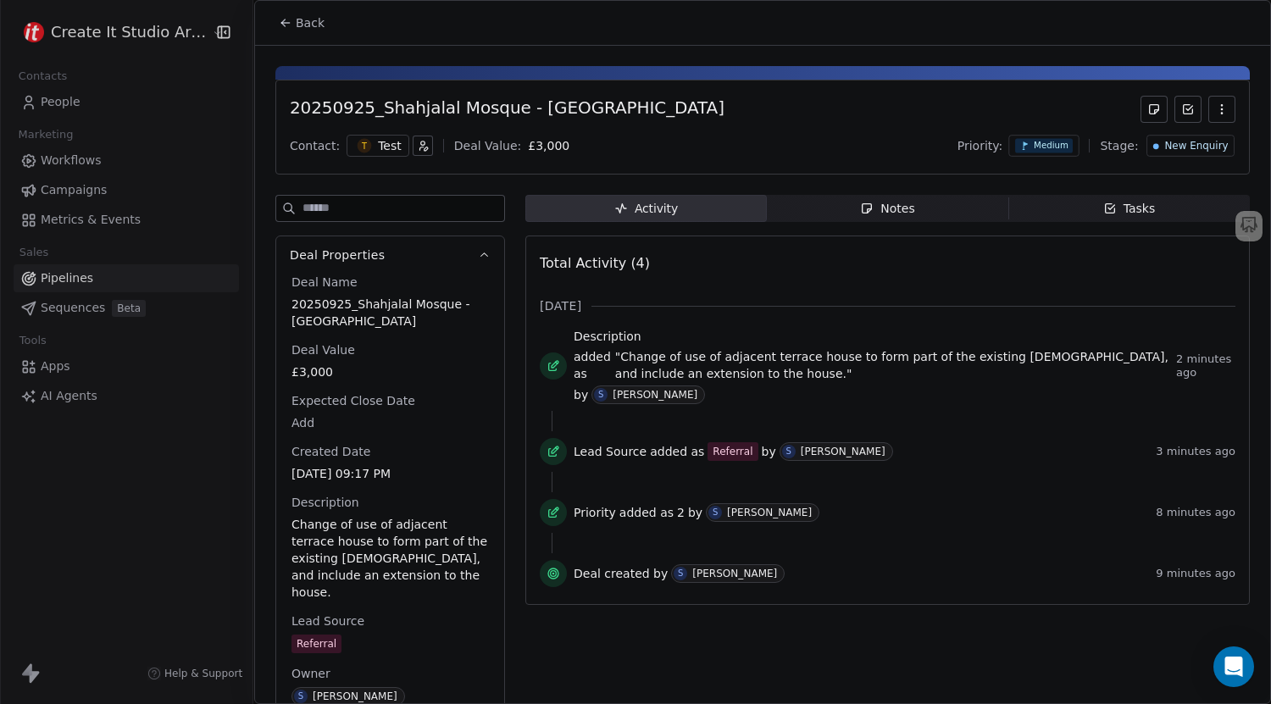
click at [288, 17] on icon at bounding box center [286, 23] width 14 height 14
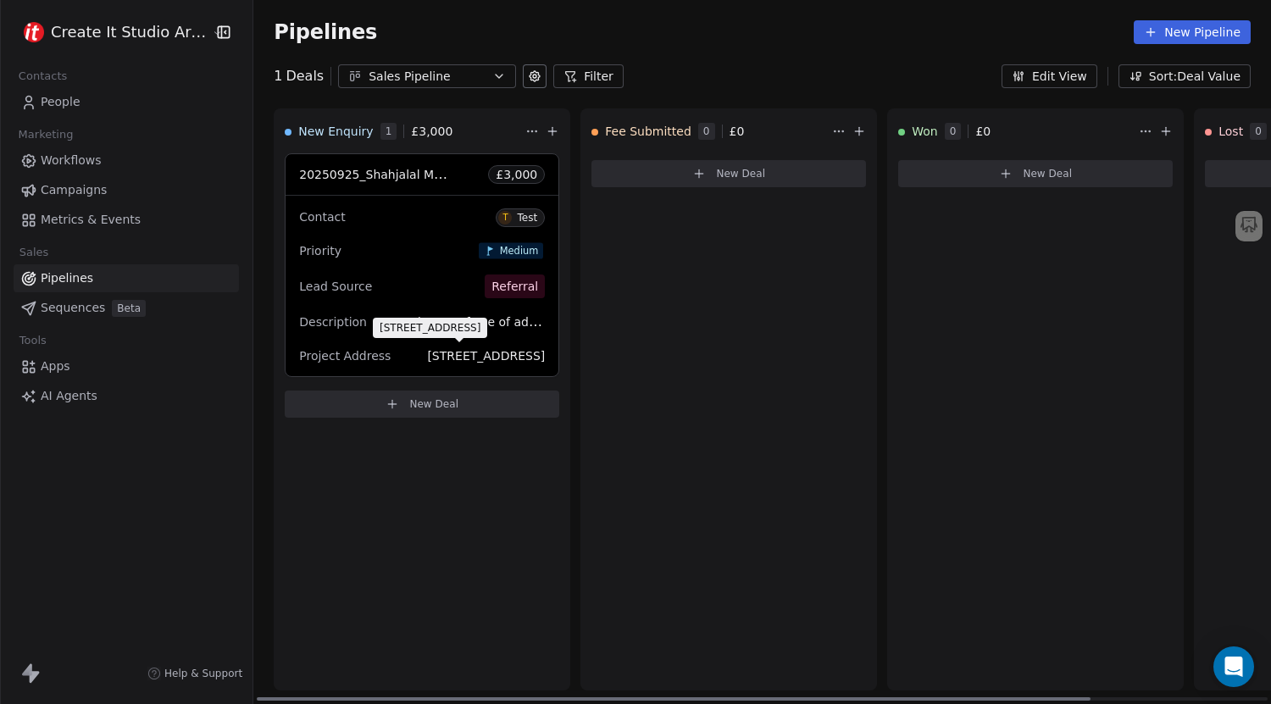
click at [429, 359] on span "[STREET_ADDRESS]" at bounding box center [486, 356] width 118 height 14
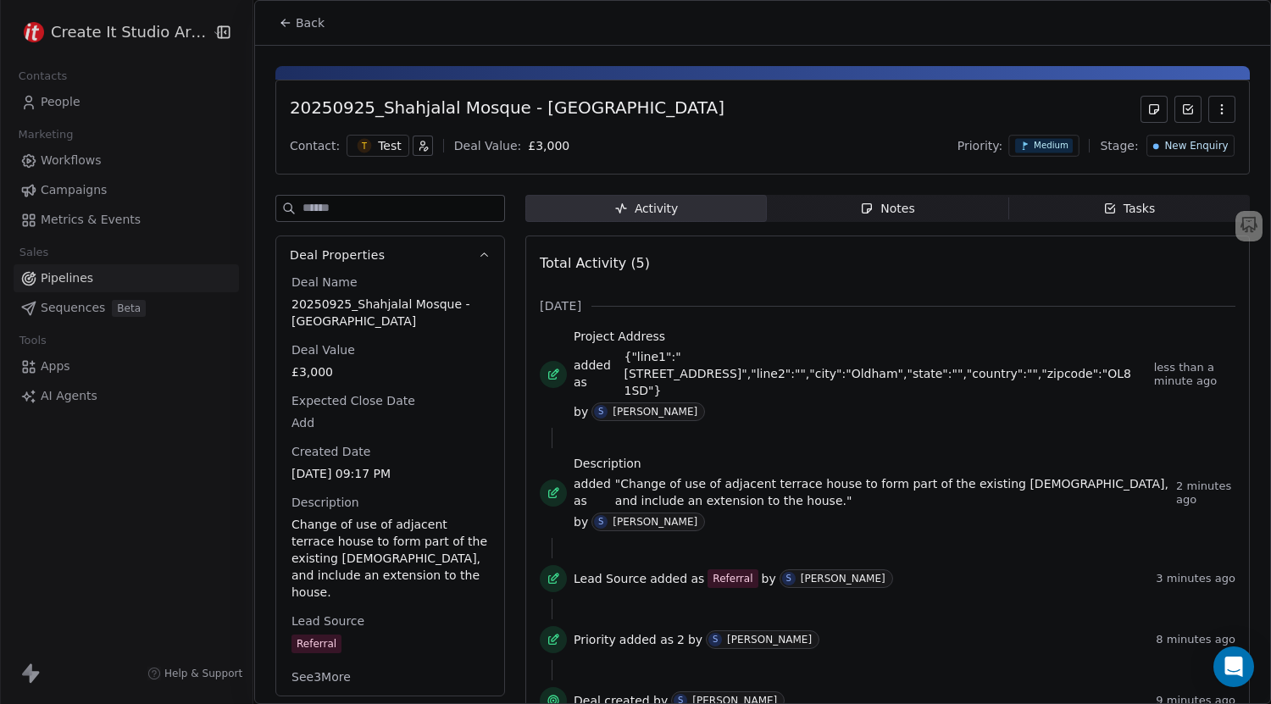
scroll to position [5, 0]
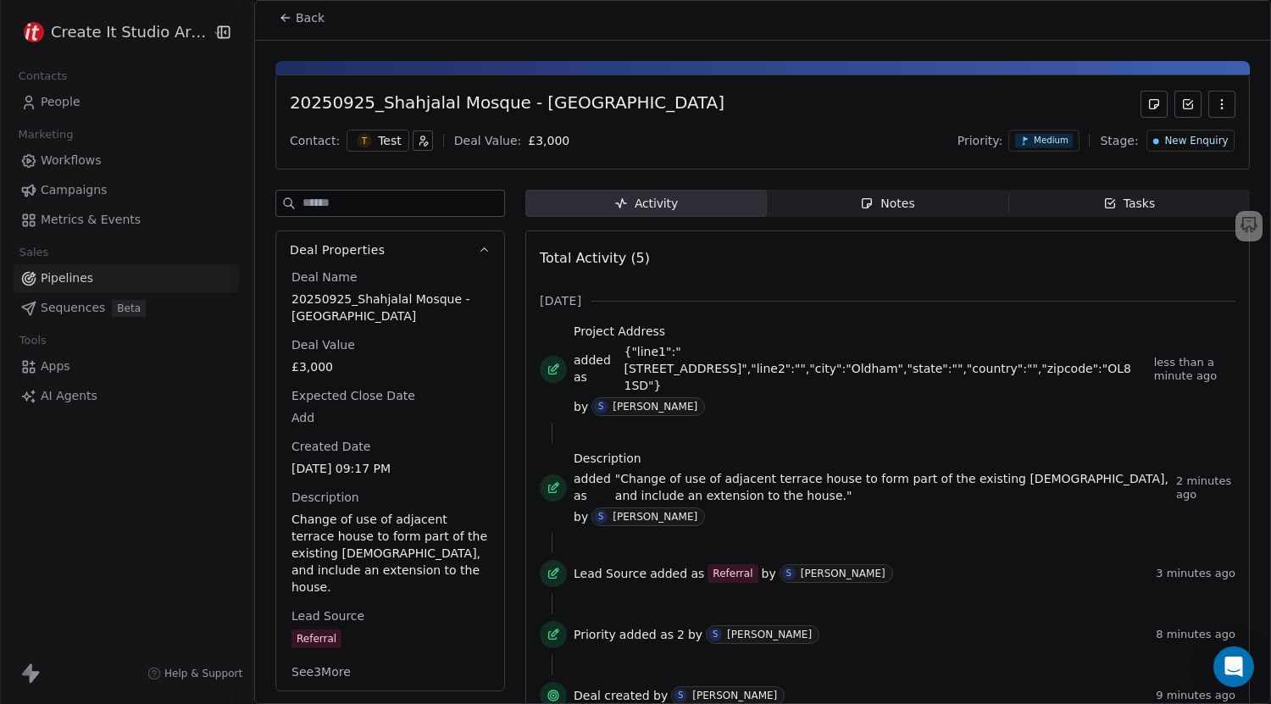
click at [323, 657] on button "See 3 More" at bounding box center [321, 672] width 80 height 31
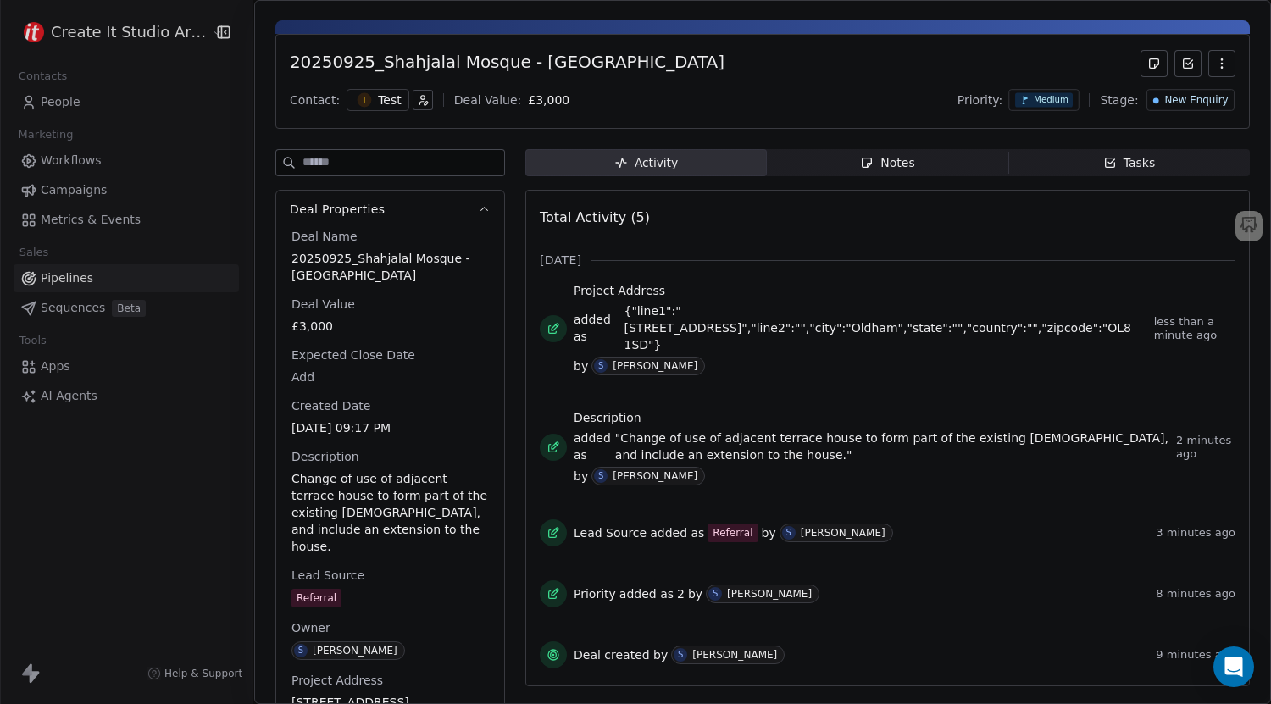
scroll to position [107, 0]
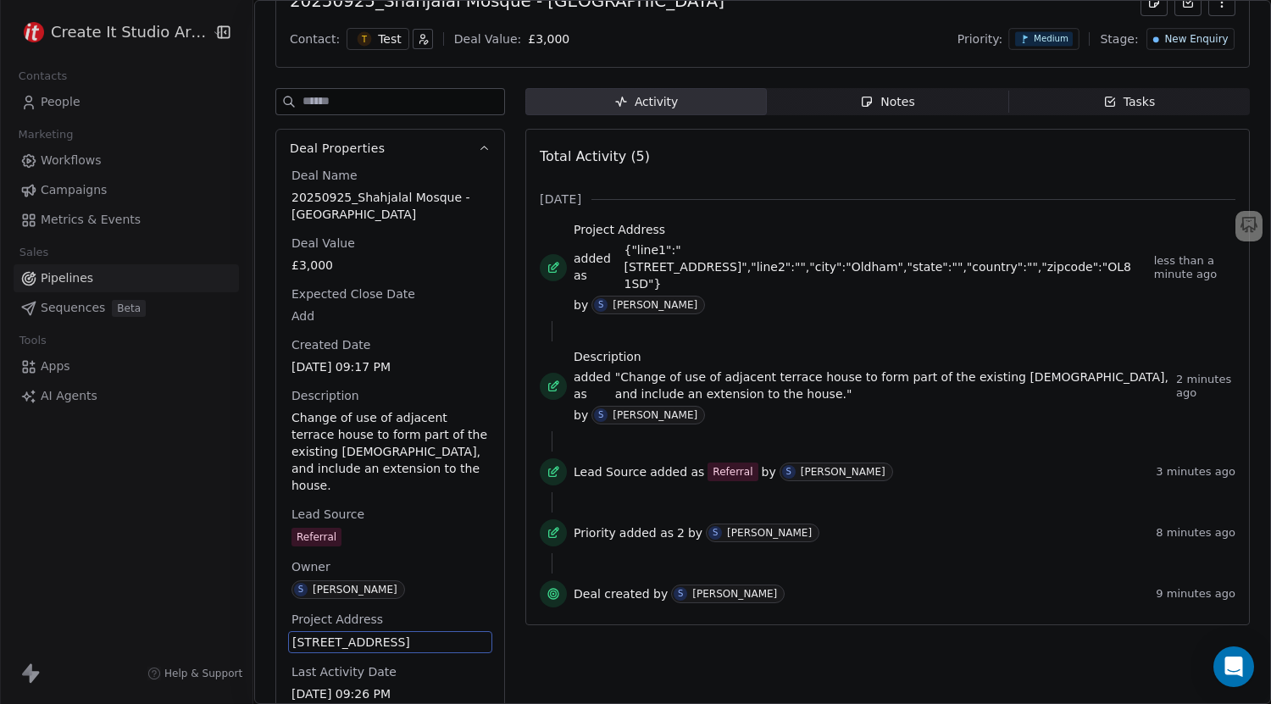
click at [331, 634] on span "[STREET_ADDRESS]" at bounding box center [390, 642] width 196 height 17
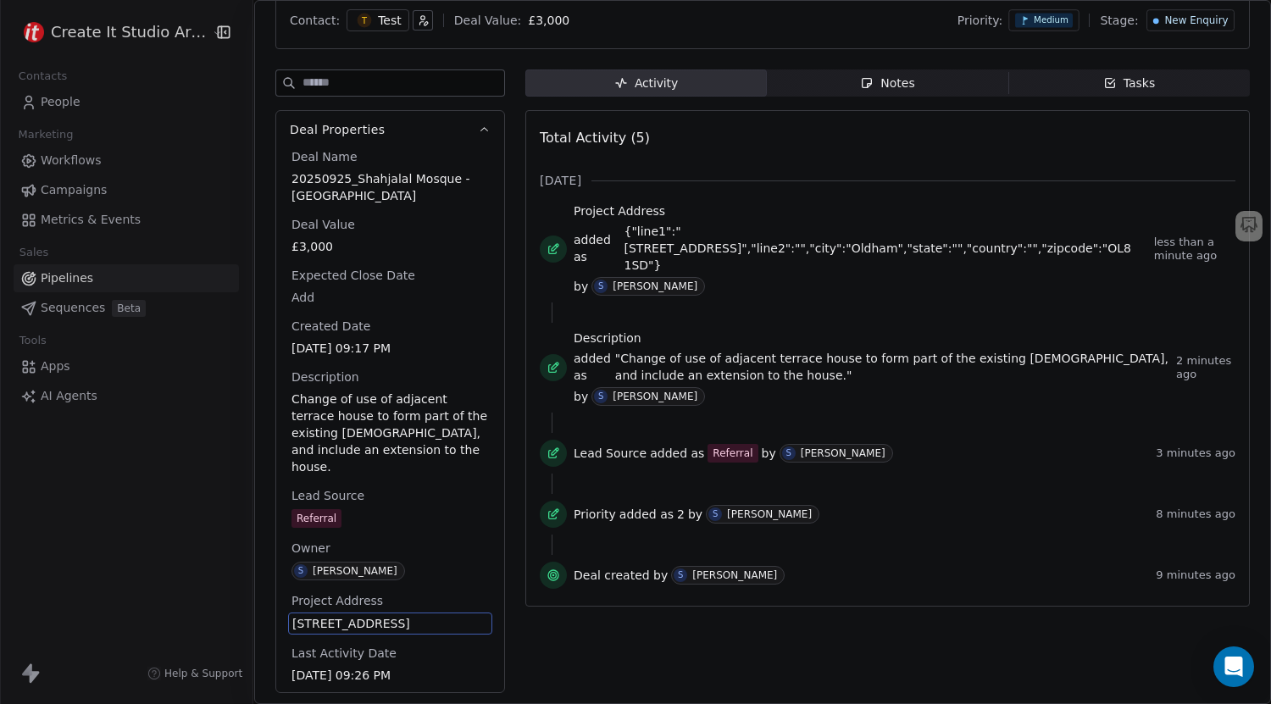
click at [582, 663] on div "Activity Activity Notes Notes Tasks Tasks Total Activity (5) [DATE] Project Add…" at bounding box center [887, 386] width 724 height 634
click at [402, 620] on span "[STREET_ADDRESS]" at bounding box center [390, 623] width 196 height 17
click at [372, 613] on div "[STREET_ADDRESS]" at bounding box center [390, 624] width 204 height 22
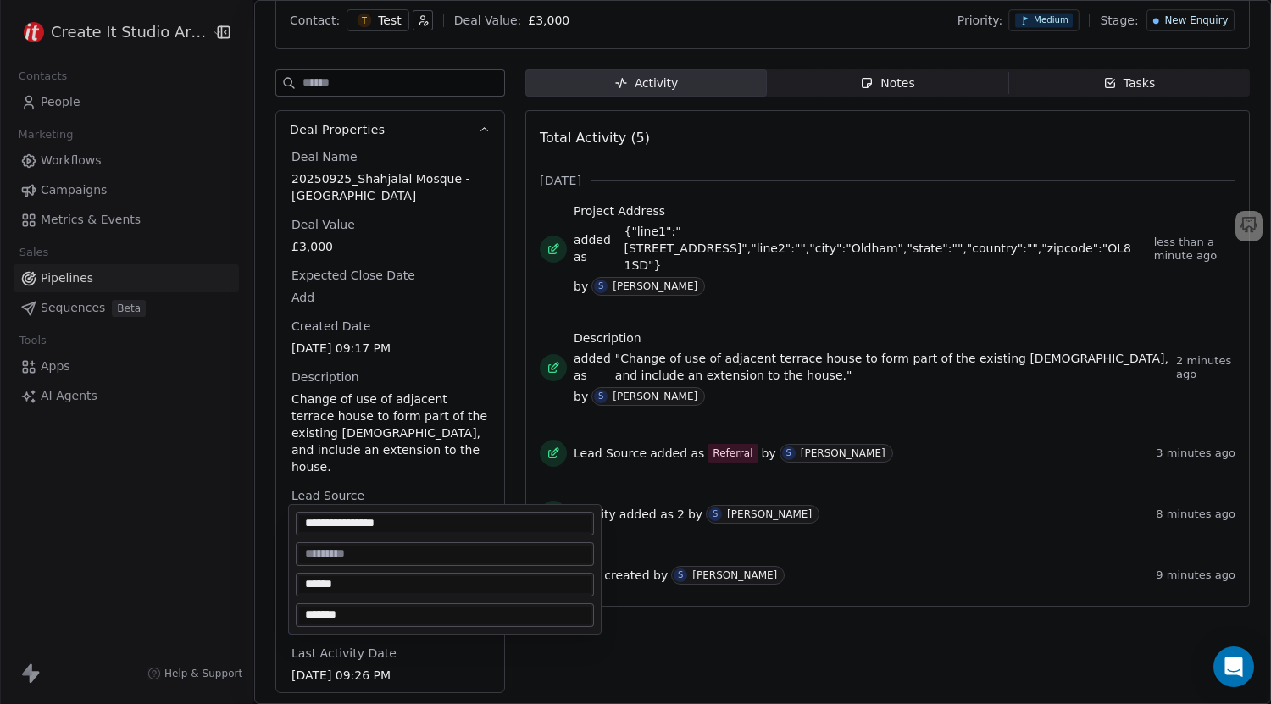
click at [362, 618] on input "*******" at bounding box center [444, 615] width 291 height 17
click at [641, 651] on html "Create It Studio Architects Contacts People Marketing Workflows Campaigns Metri…" at bounding box center [635, 352] width 1271 height 704
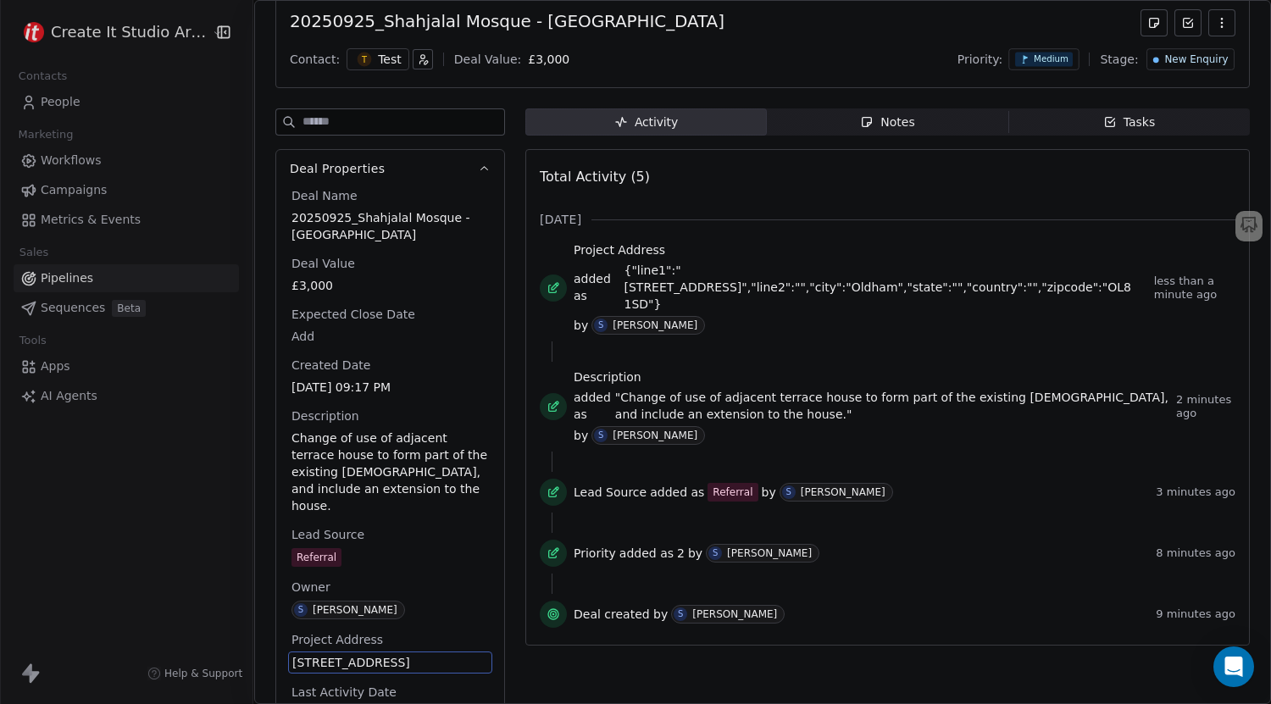
scroll to position [0, 0]
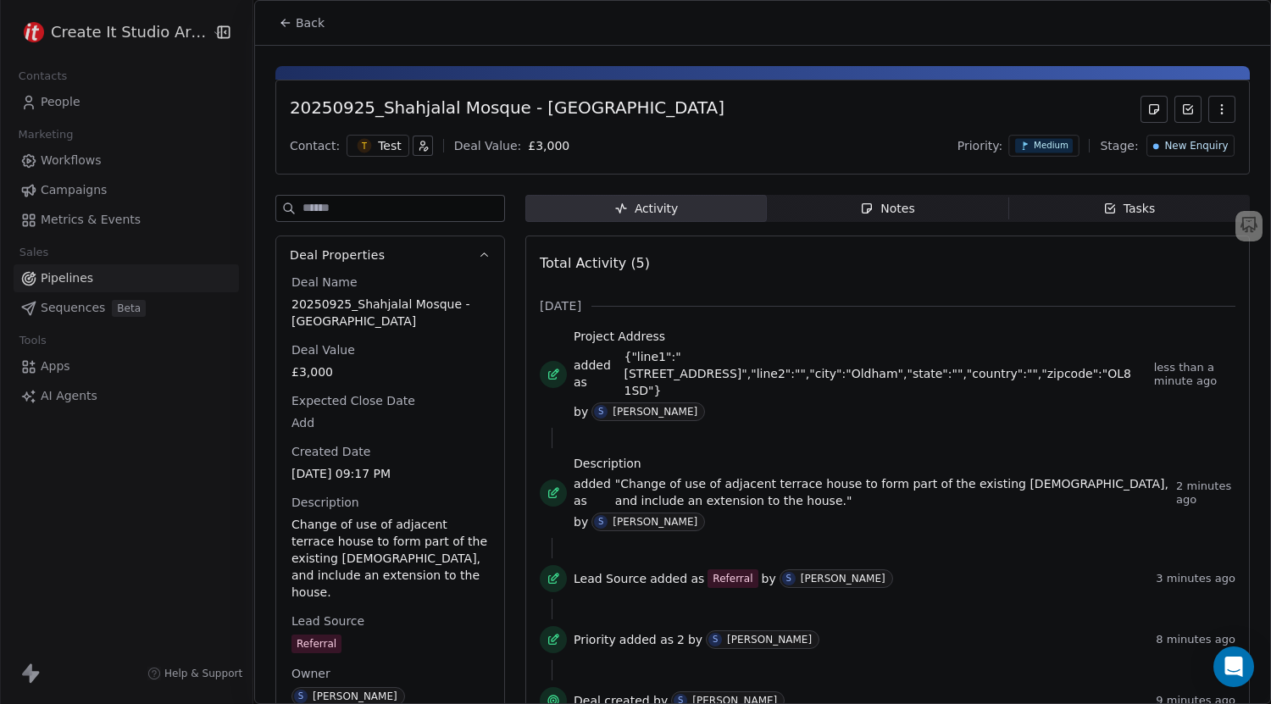
click at [300, 22] on span "Back" at bounding box center [310, 22] width 29 height 17
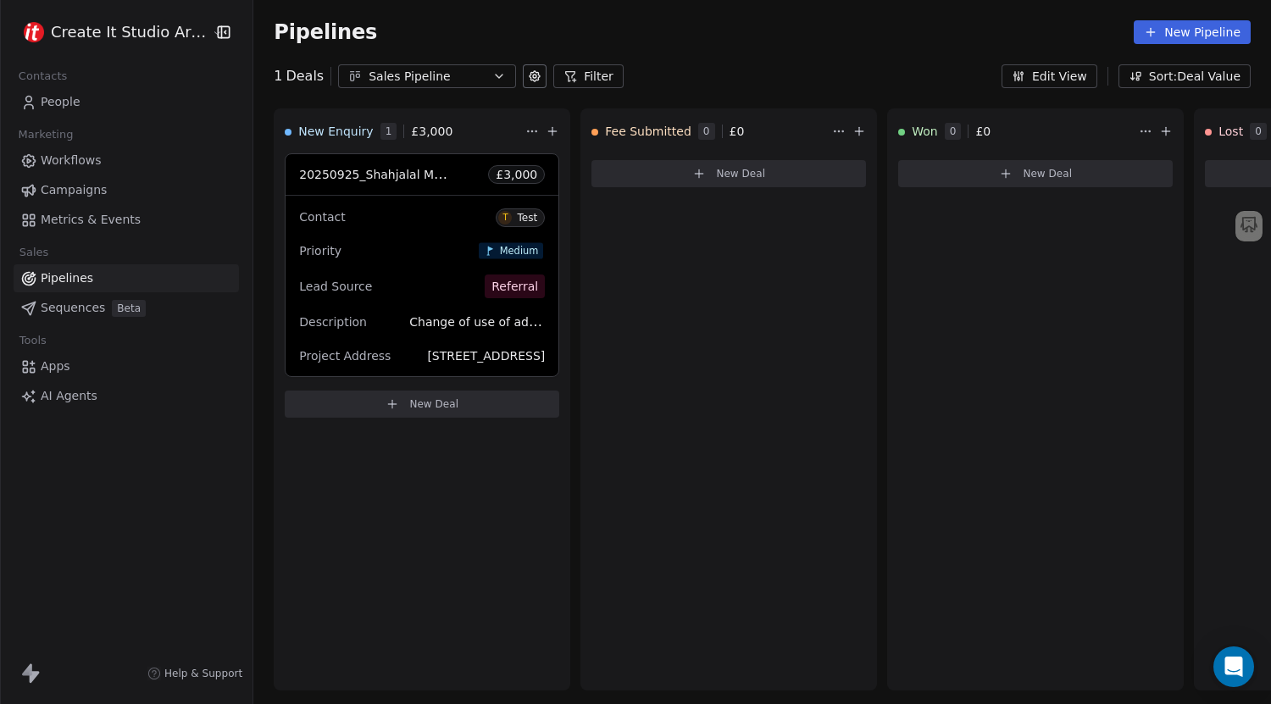
click at [1058, 72] on button "Edit View" at bounding box center [1049, 76] width 96 height 24
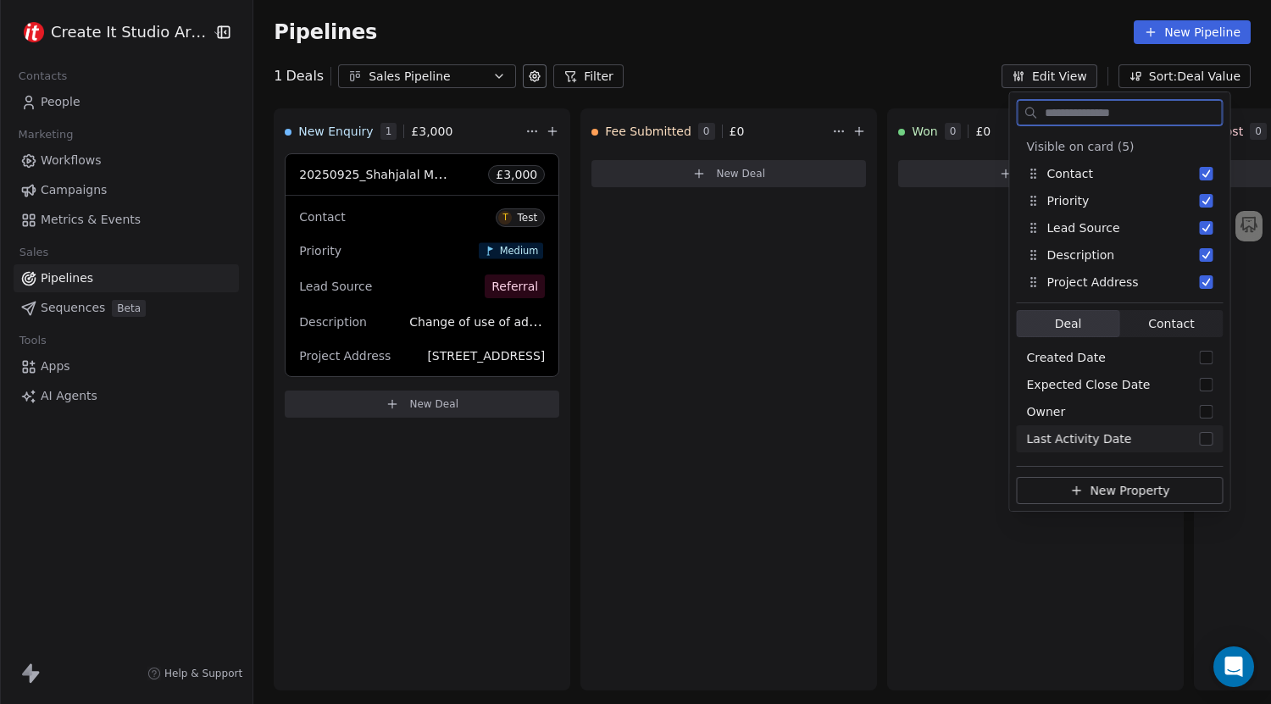
click at [1066, 487] on button "New Property" at bounding box center [1120, 490] width 207 height 27
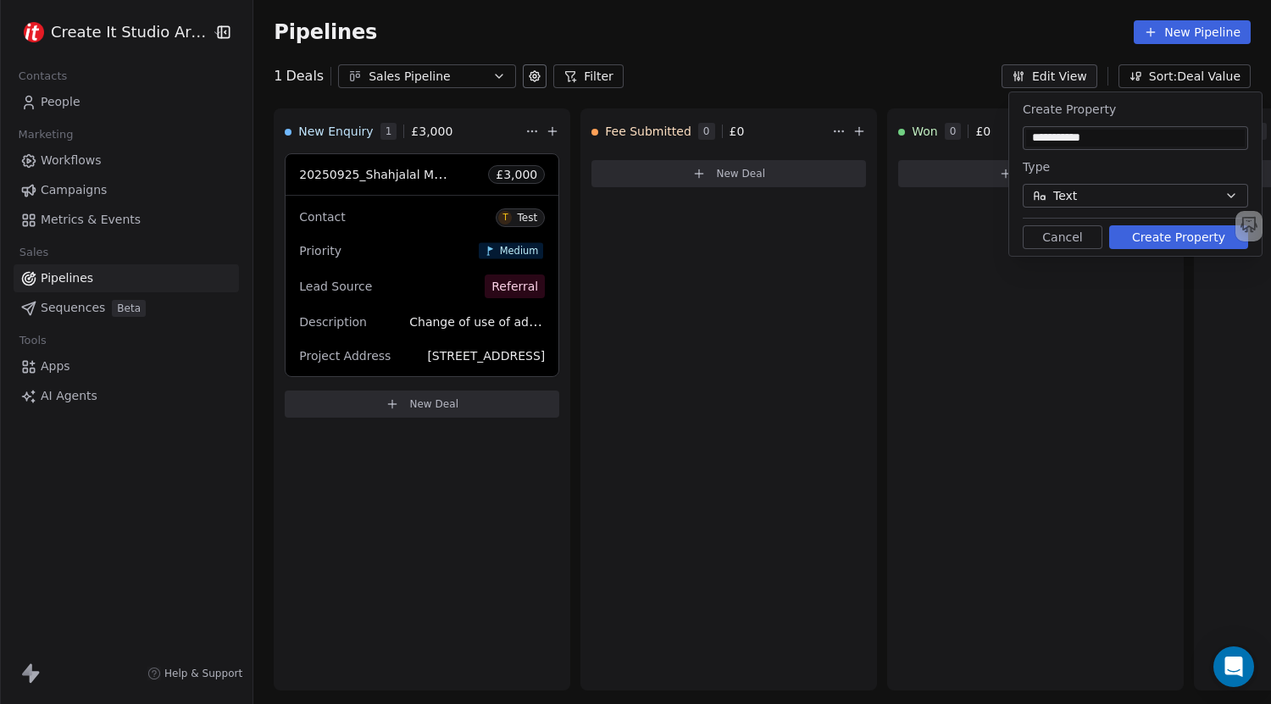
type input "**********"
click at [1134, 241] on button "Create Property" at bounding box center [1178, 237] width 139 height 24
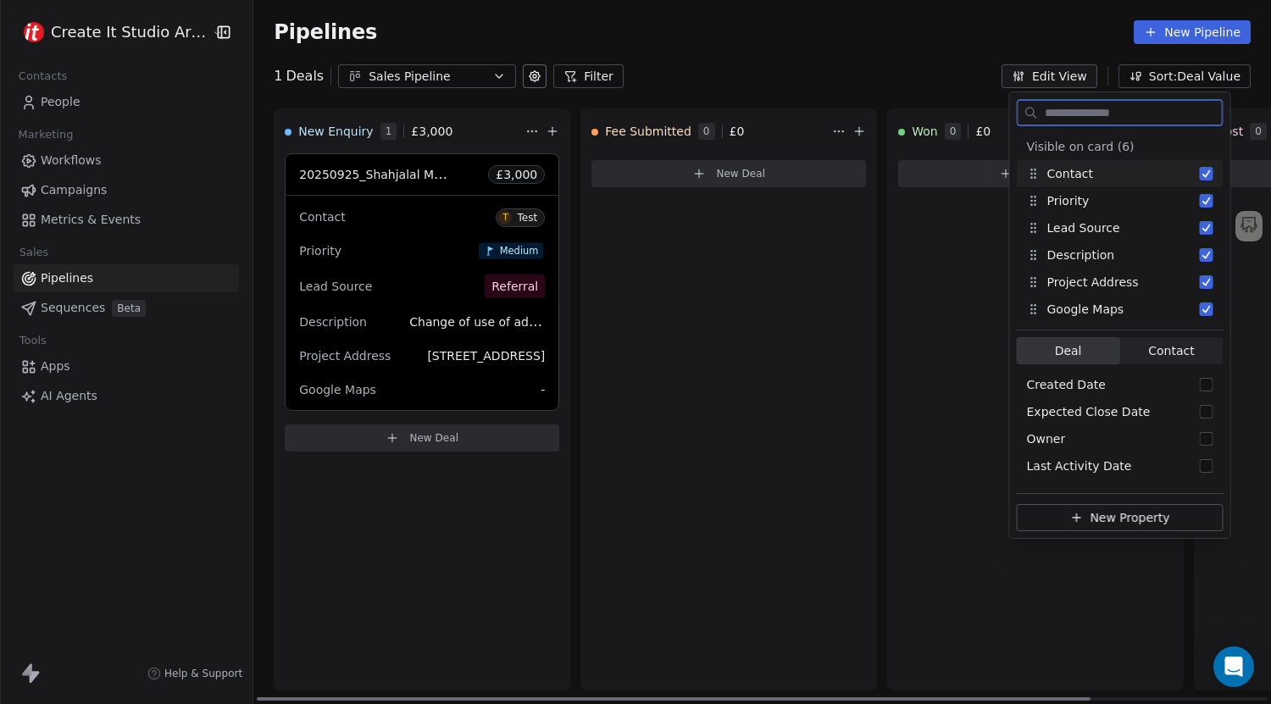
click at [371, 401] on div "Google Maps -" at bounding box center [422, 389] width 246 height 27
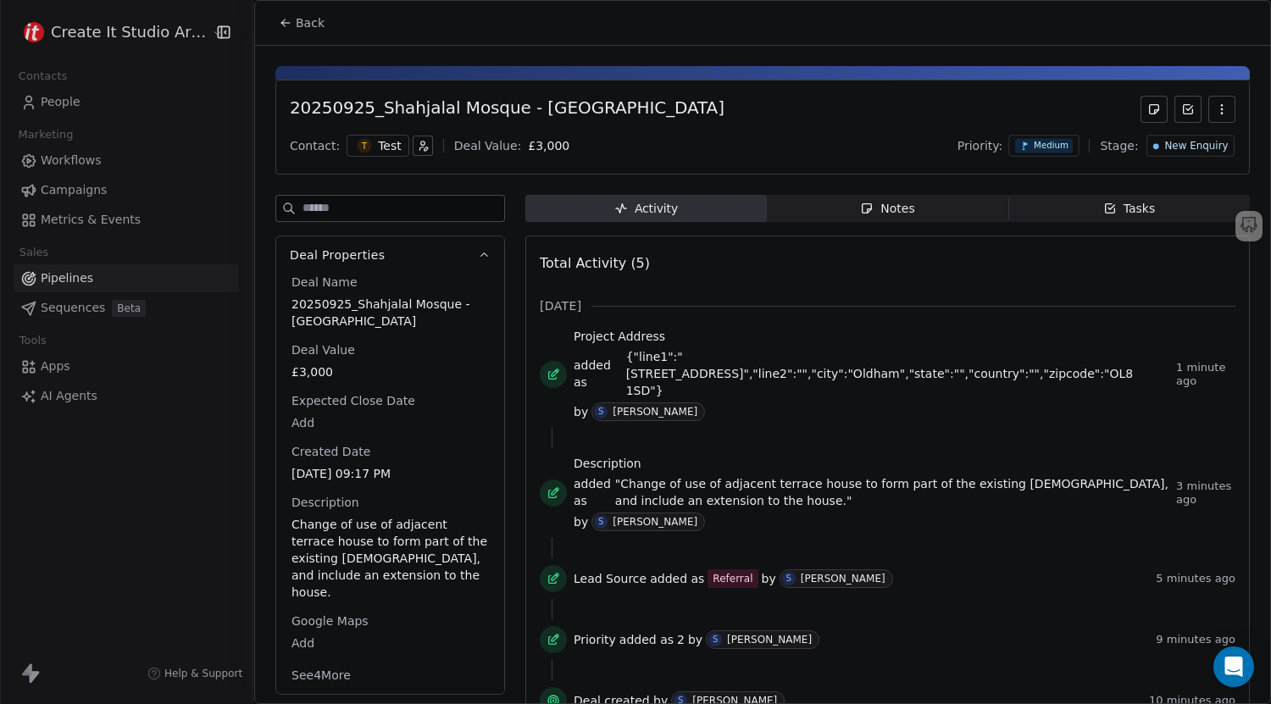
scroll to position [5, 0]
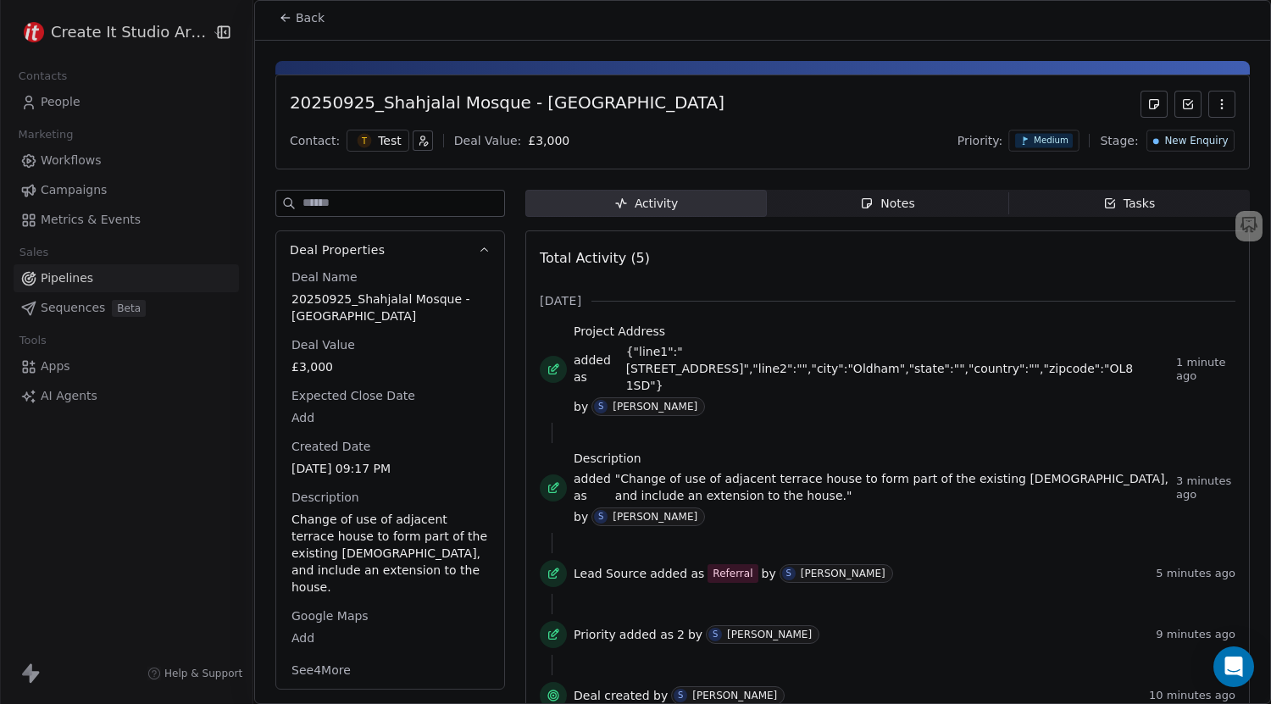
click at [329, 655] on button "See 4 More" at bounding box center [321, 670] width 80 height 31
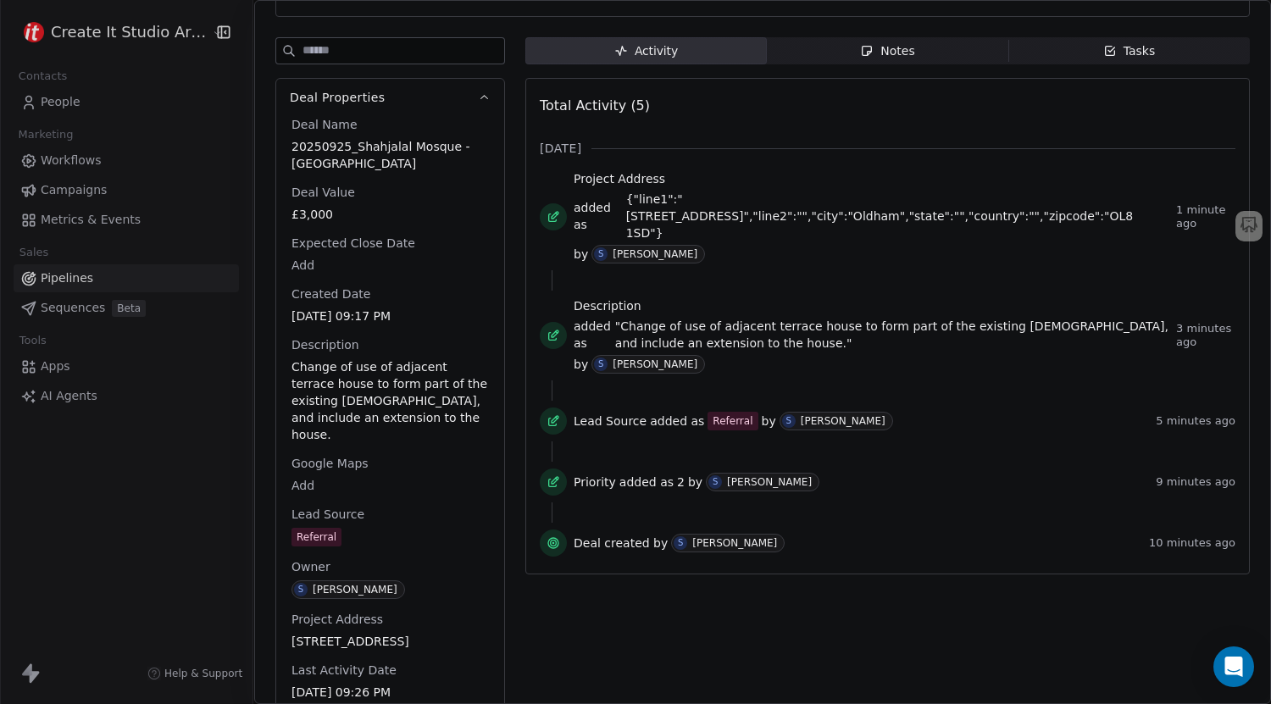
click at [312, 458] on body "Create It Studio Architects Contacts People Marketing Workflows Campaigns Metri…" at bounding box center [635, 352] width 1271 height 704
type textarea "**********"
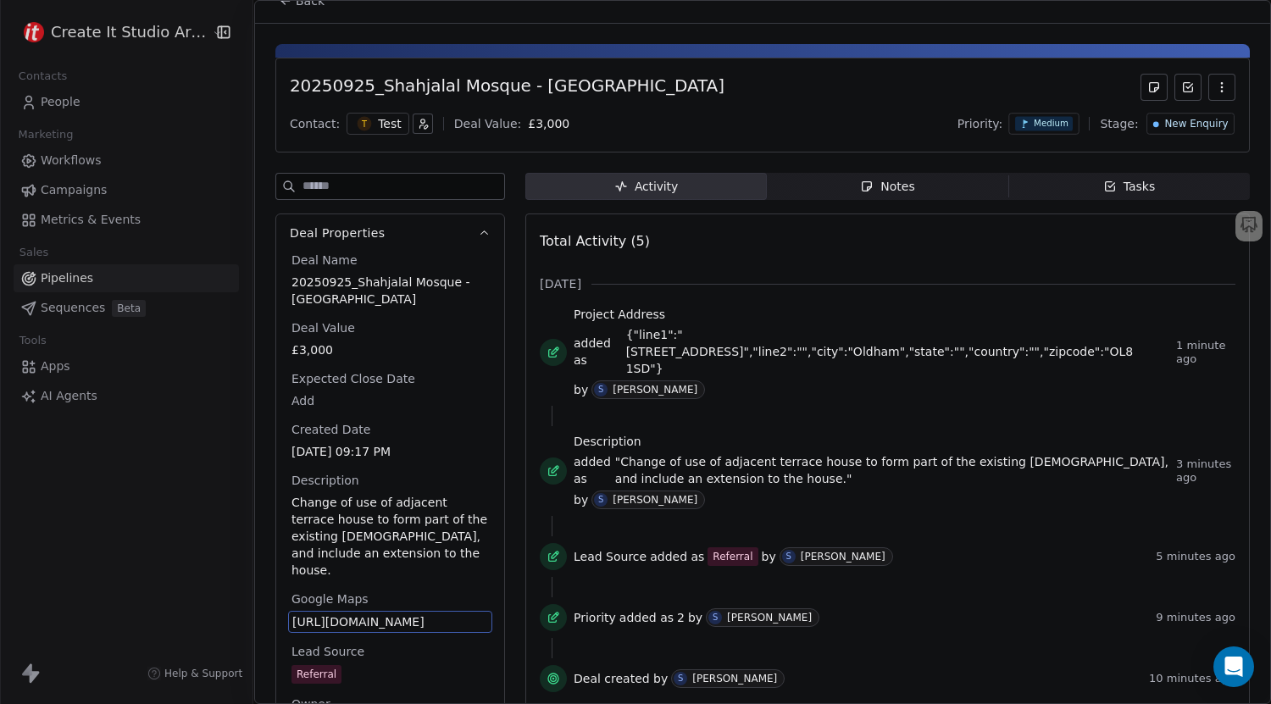
scroll to position [0, 0]
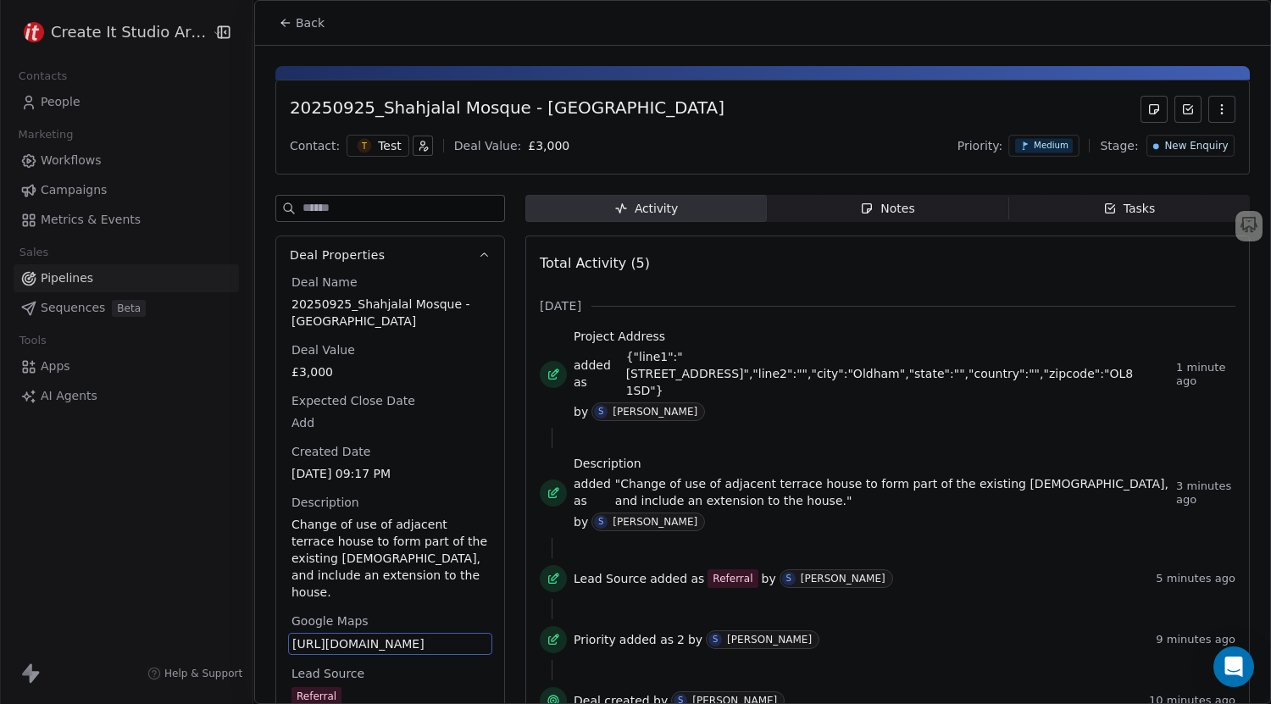
click at [313, 27] on span "Back" at bounding box center [310, 22] width 29 height 17
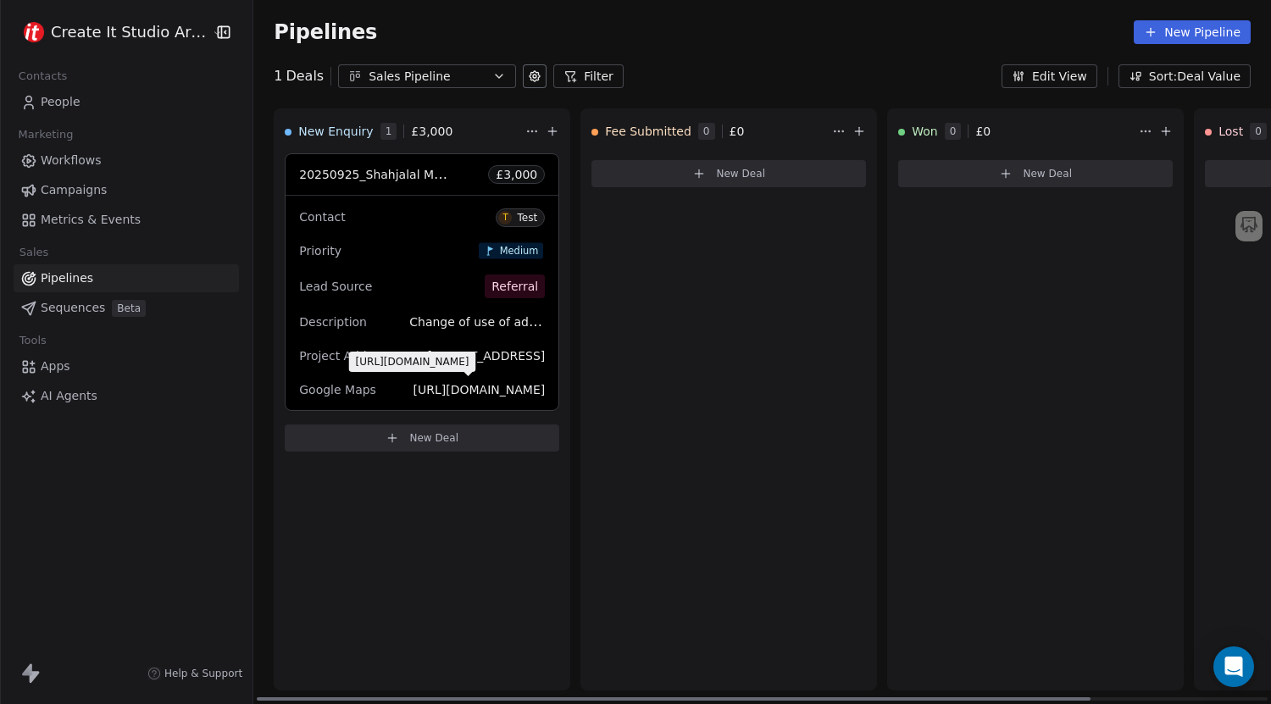
click at [468, 383] on span "[URL][DOMAIN_NAME]" at bounding box center [479, 390] width 132 height 14
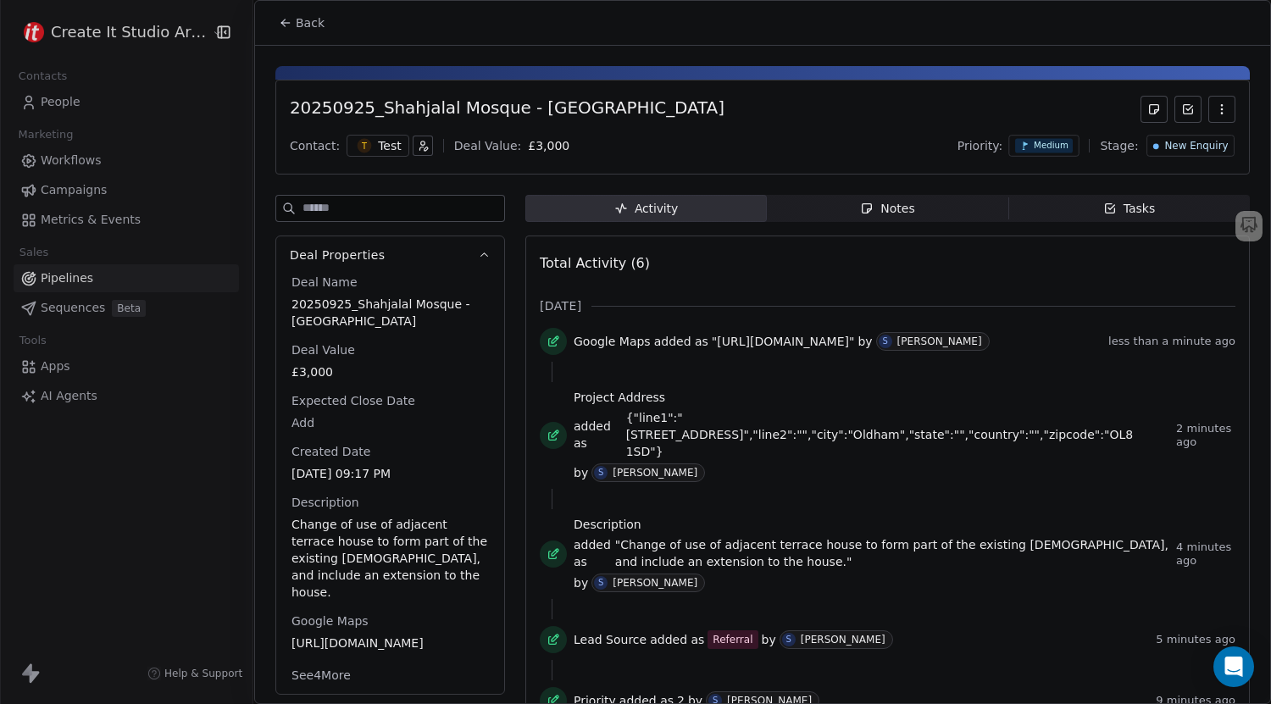
click at [280, 22] on icon at bounding box center [286, 23] width 14 height 14
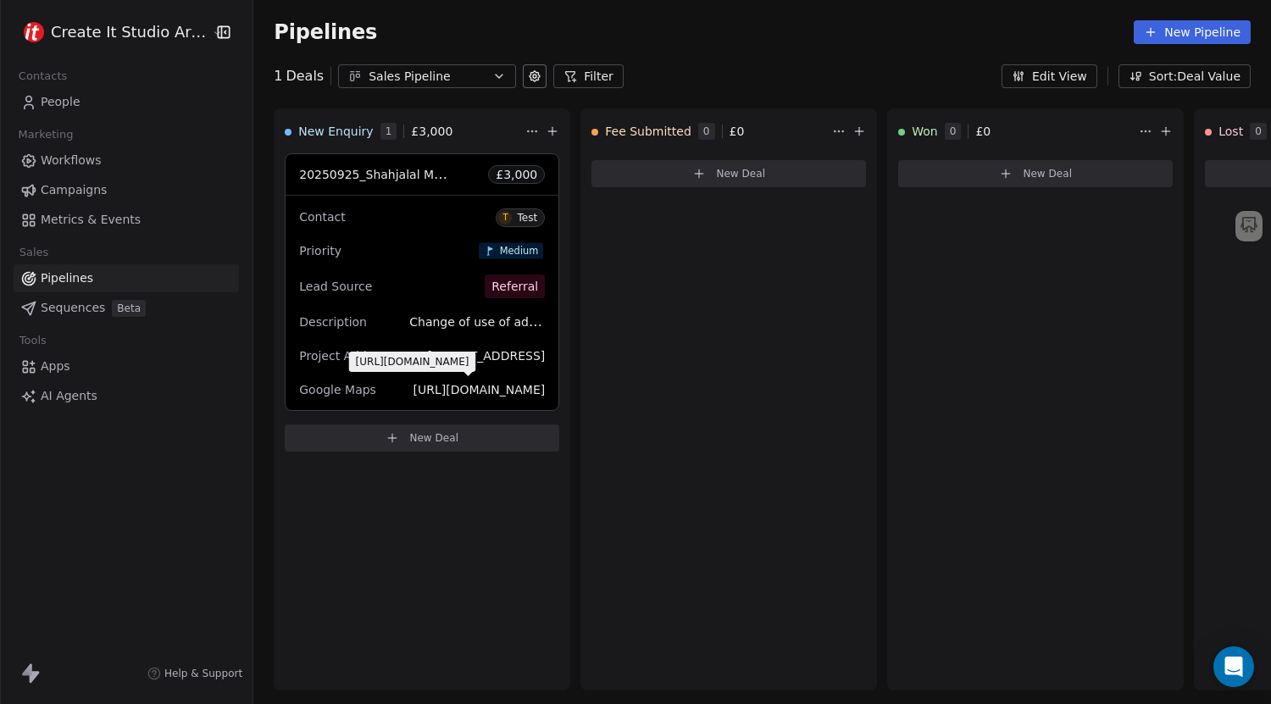
click at [469, 358] on span "[URL][DOMAIN_NAME]" at bounding box center [413, 362] width 114 height 14
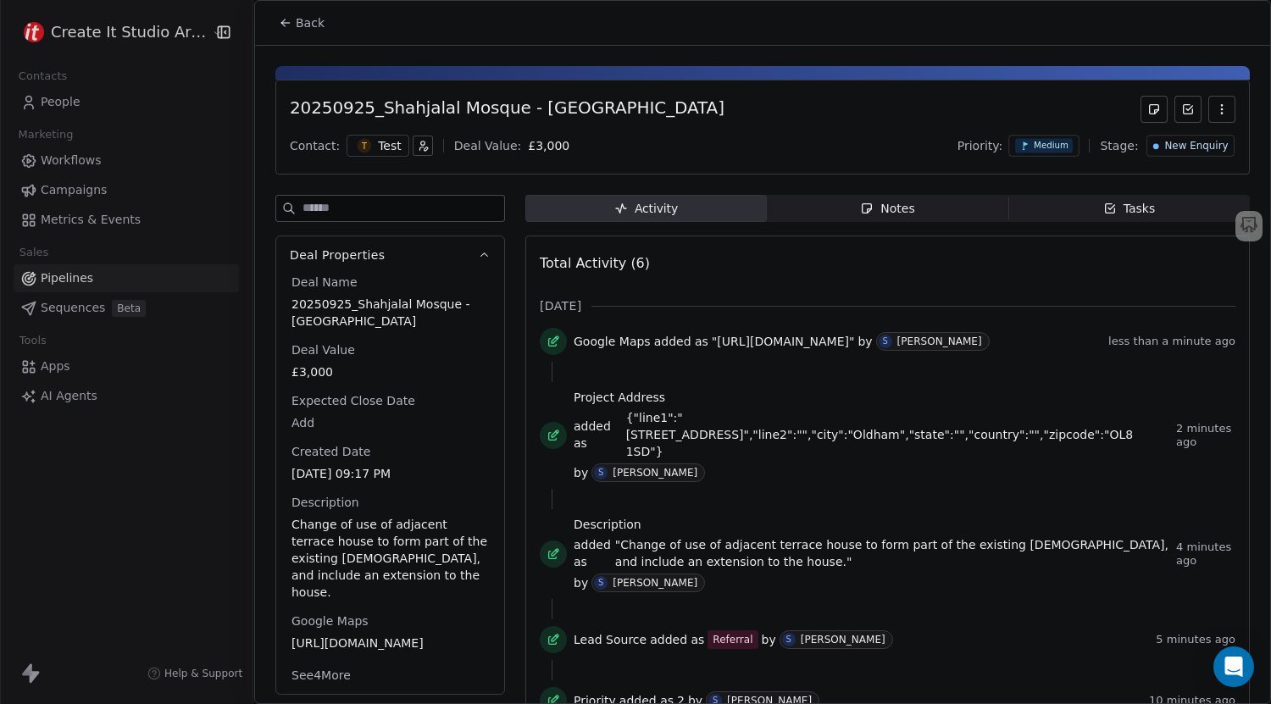
click at [289, 29] on icon at bounding box center [286, 23] width 14 height 14
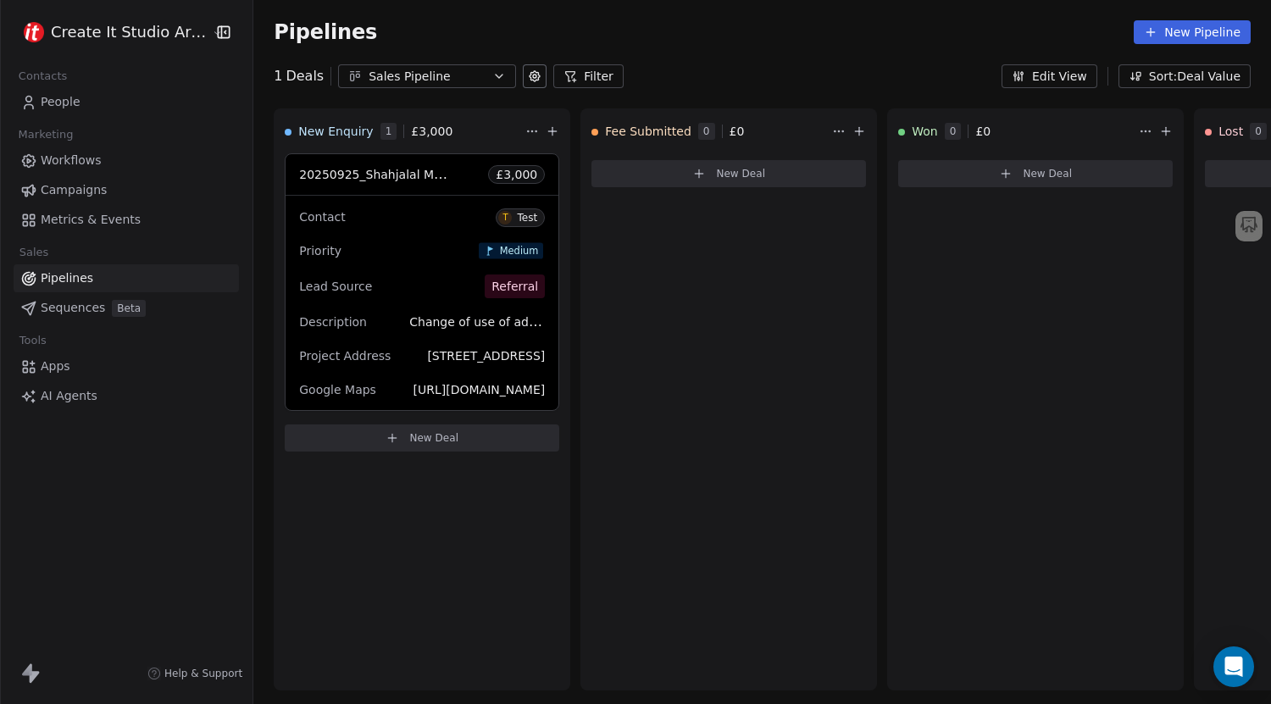
click at [45, 26] on html "Create It Studio Architects Contacts People Marketing Workflows Campaigns Metri…" at bounding box center [635, 352] width 1271 height 704
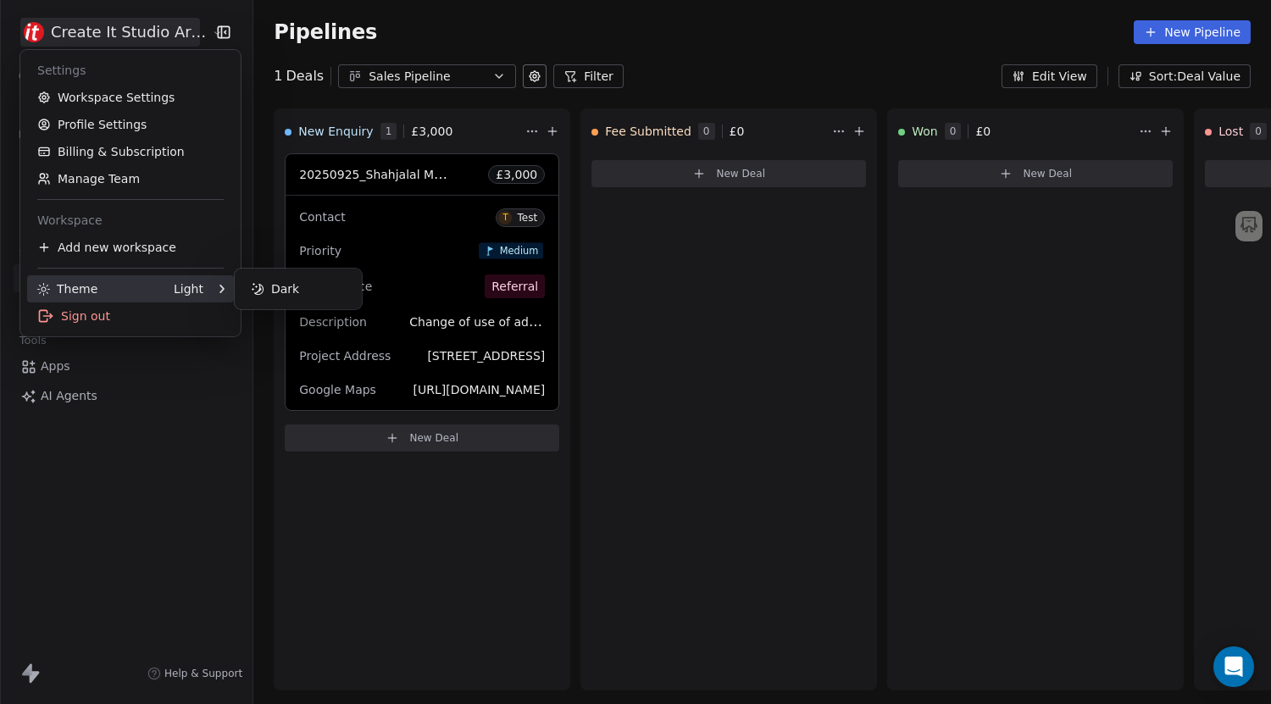
click at [92, 284] on div "Theme" at bounding box center [67, 288] width 60 height 17
click at [263, 286] on icon at bounding box center [258, 289] width 13 height 13
click at [260, 291] on icon at bounding box center [258, 289] width 13 height 13
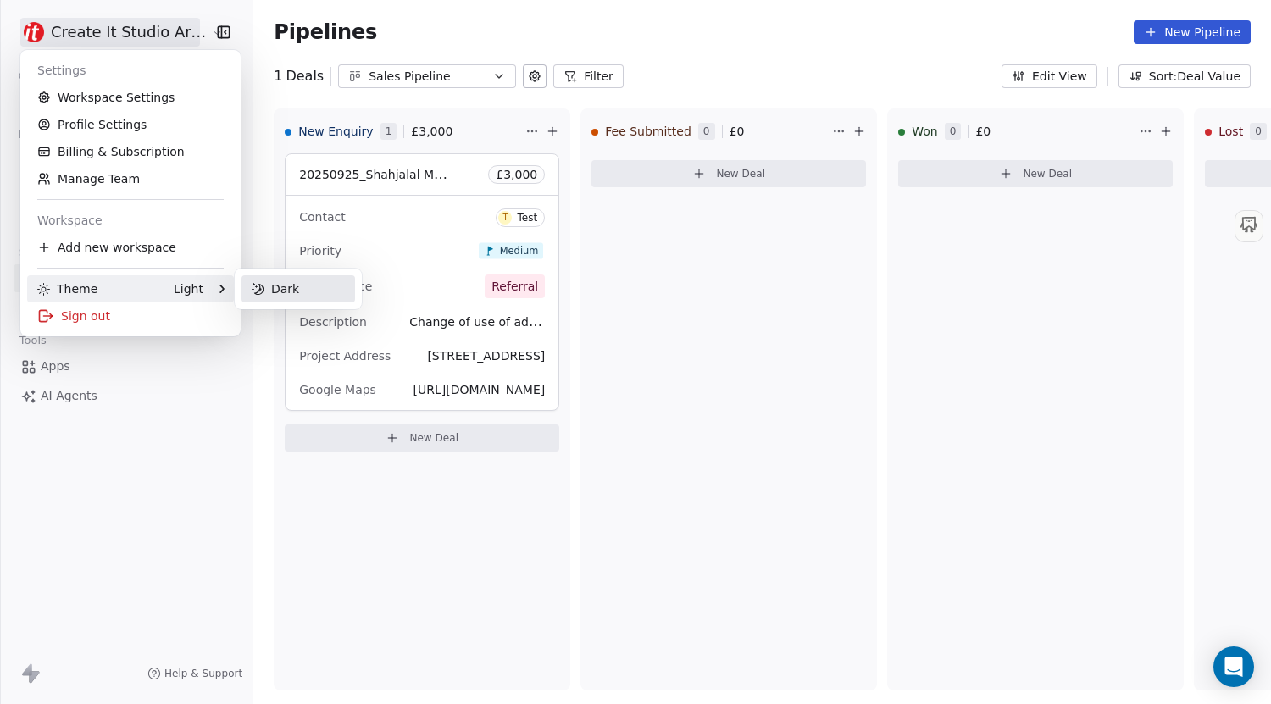
click at [282, 285] on div "Dark" at bounding box center [298, 288] width 114 height 27
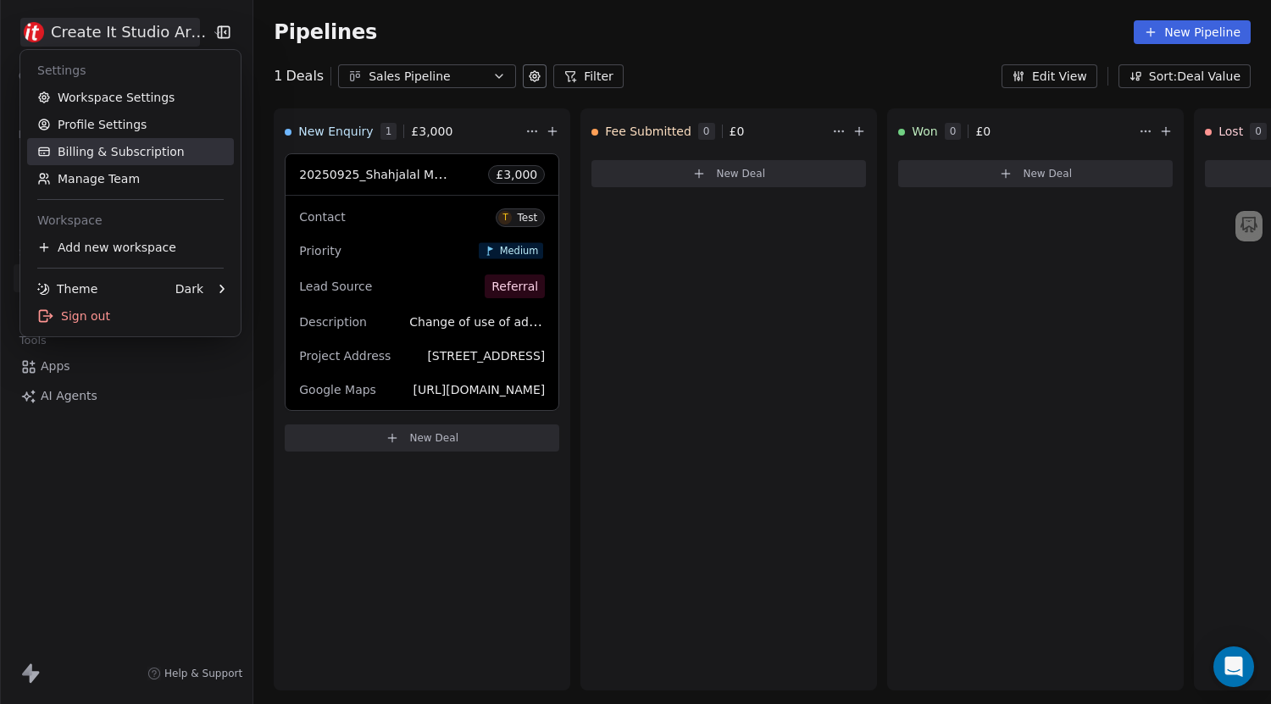
click at [132, 154] on link "Billing & Subscription" at bounding box center [130, 151] width 207 height 27
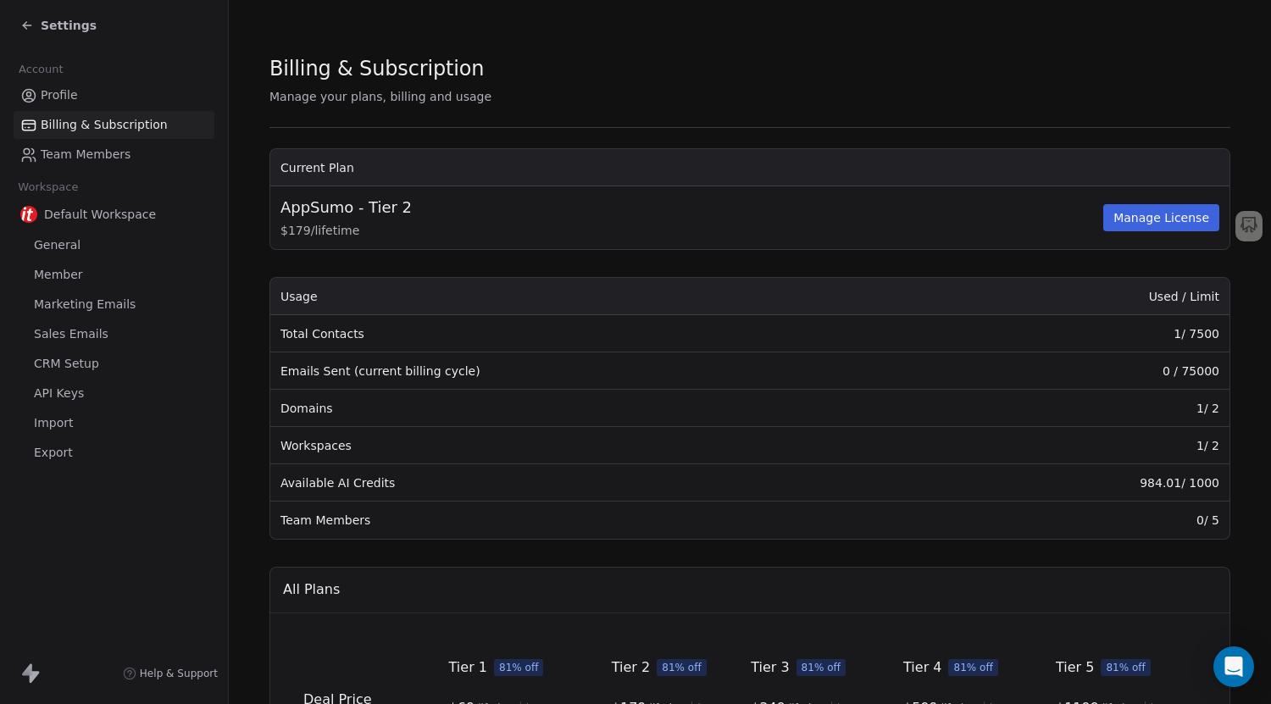
click at [72, 148] on span "Team Members" at bounding box center [86, 155] width 90 height 18
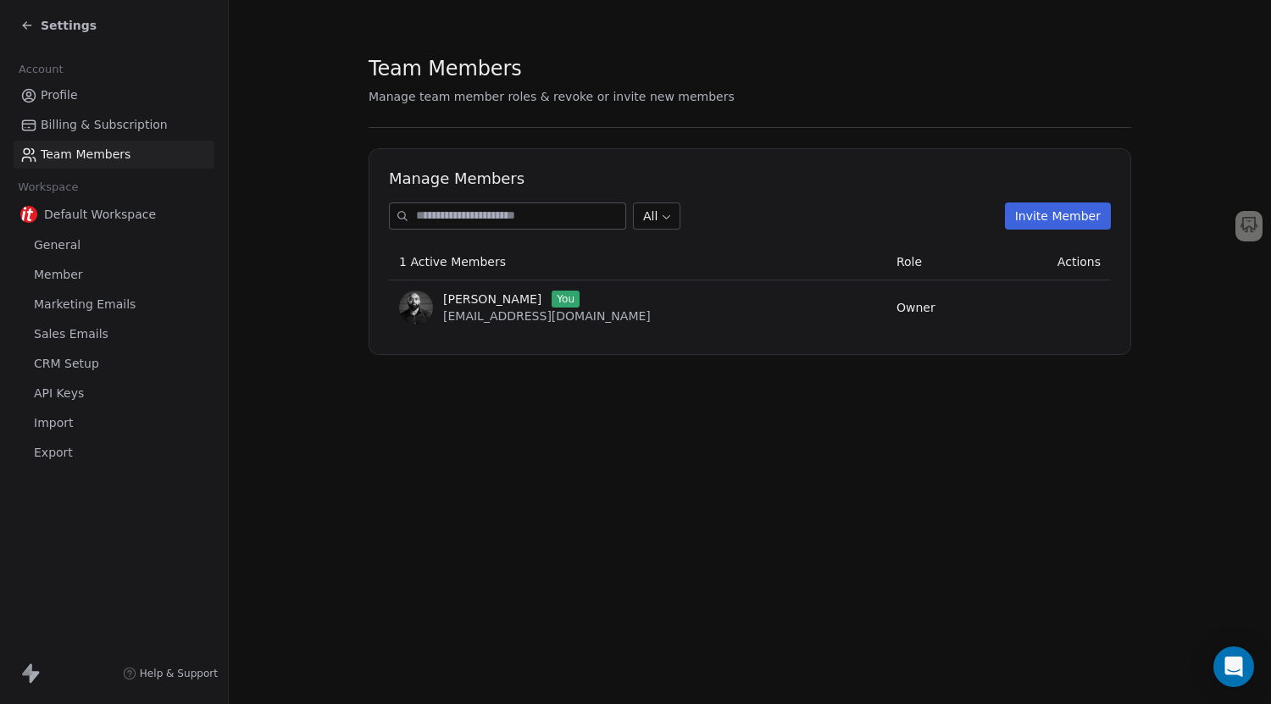
click at [68, 100] on span "Profile" at bounding box center [59, 95] width 37 height 18
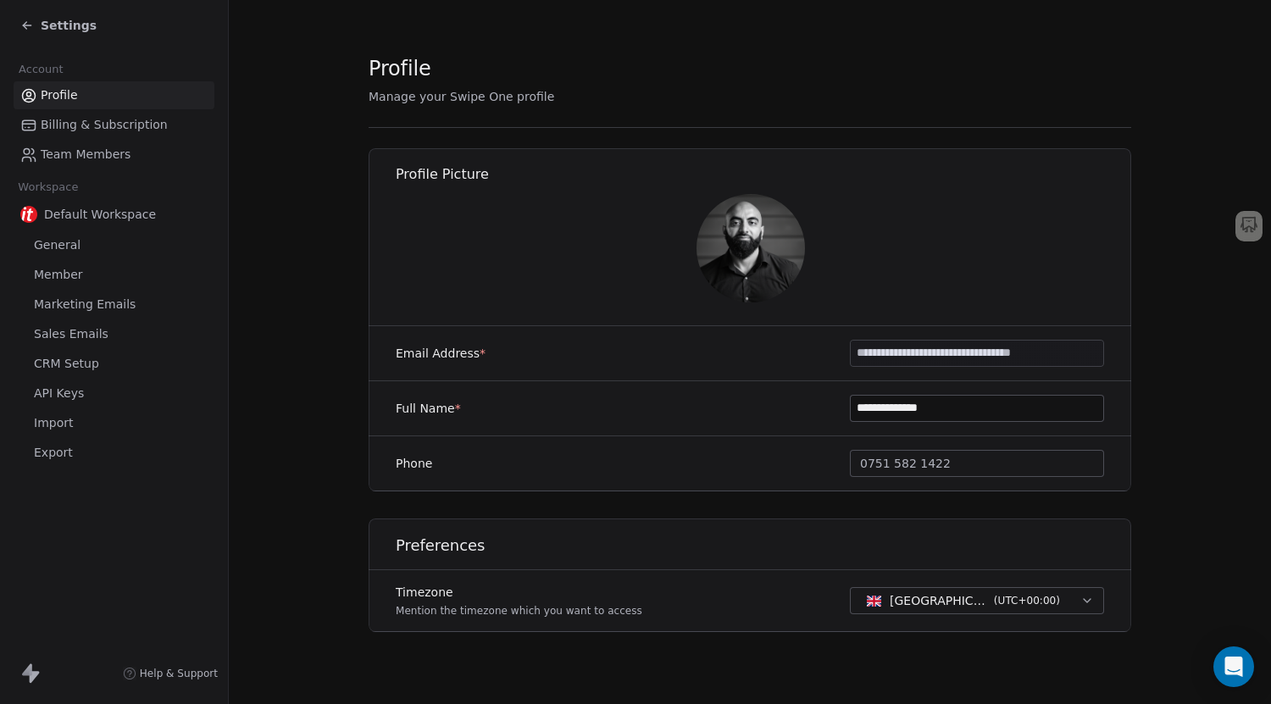
click at [61, 240] on span "General" at bounding box center [57, 245] width 47 height 18
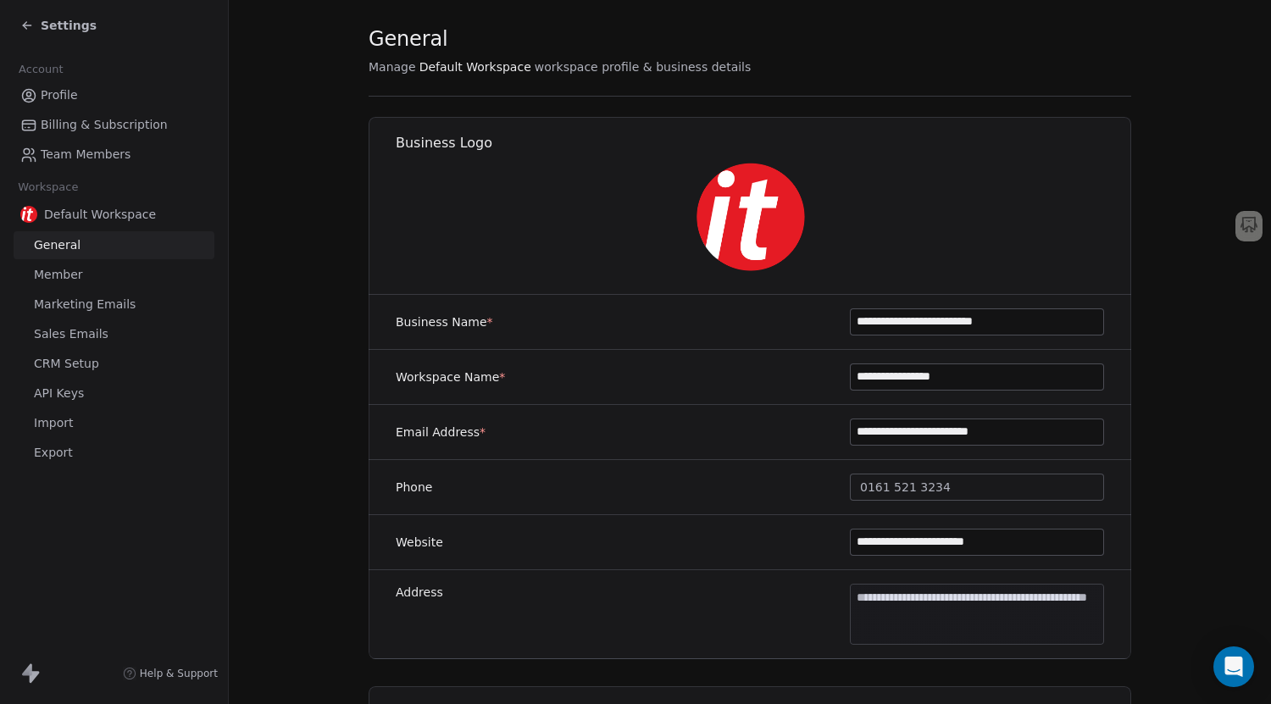
scroll to position [31, 0]
click at [1005, 372] on input "**********" at bounding box center [977, 375] width 252 height 25
click at [767, 385] on div "**********" at bounding box center [750, 376] width 763 height 55
click at [868, 374] on input "**********" at bounding box center [977, 375] width 252 height 25
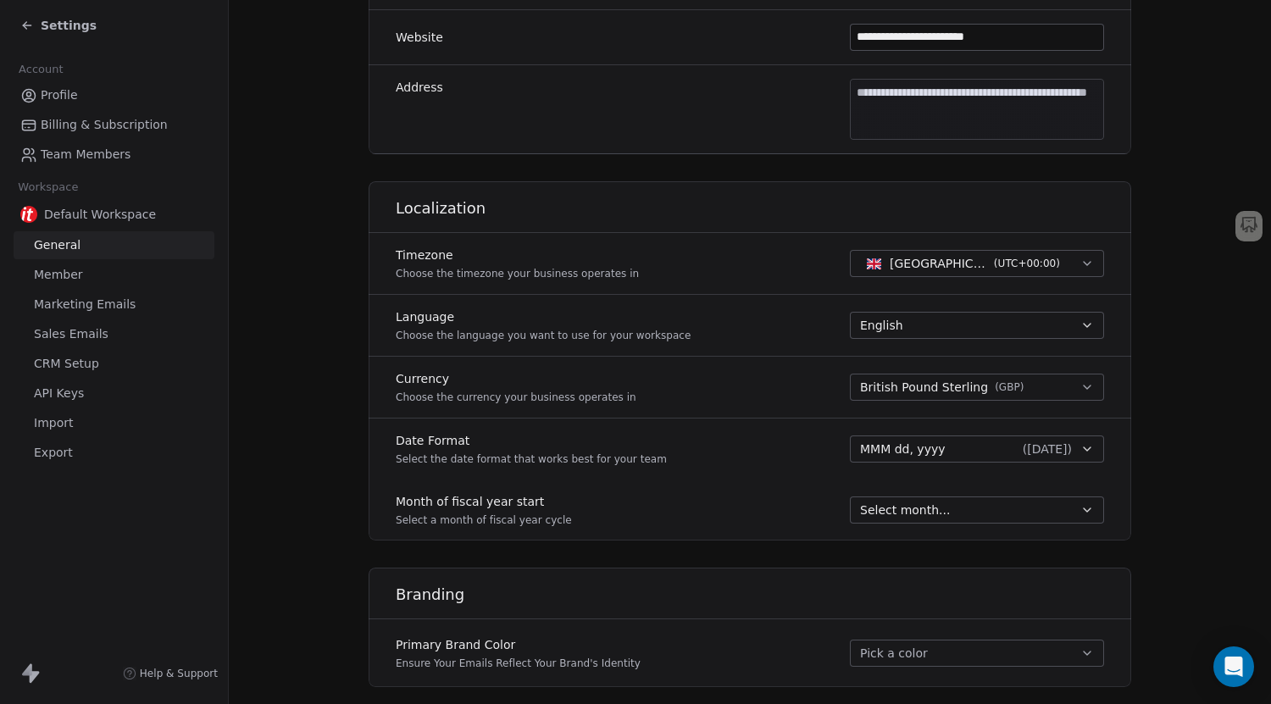
scroll to position [542, 0]
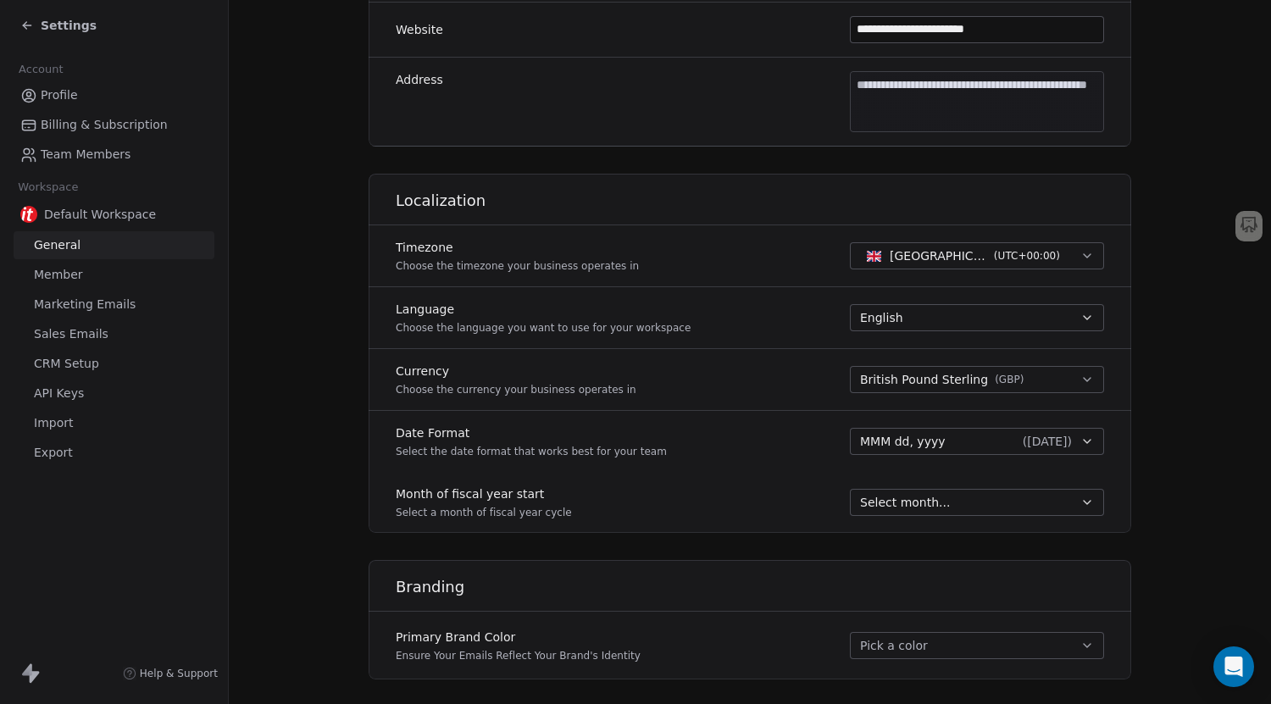
type input "**********"
click at [968, 435] on div "MMM dd, yyyy ( [DATE] )" at bounding box center [966, 441] width 212 height 17
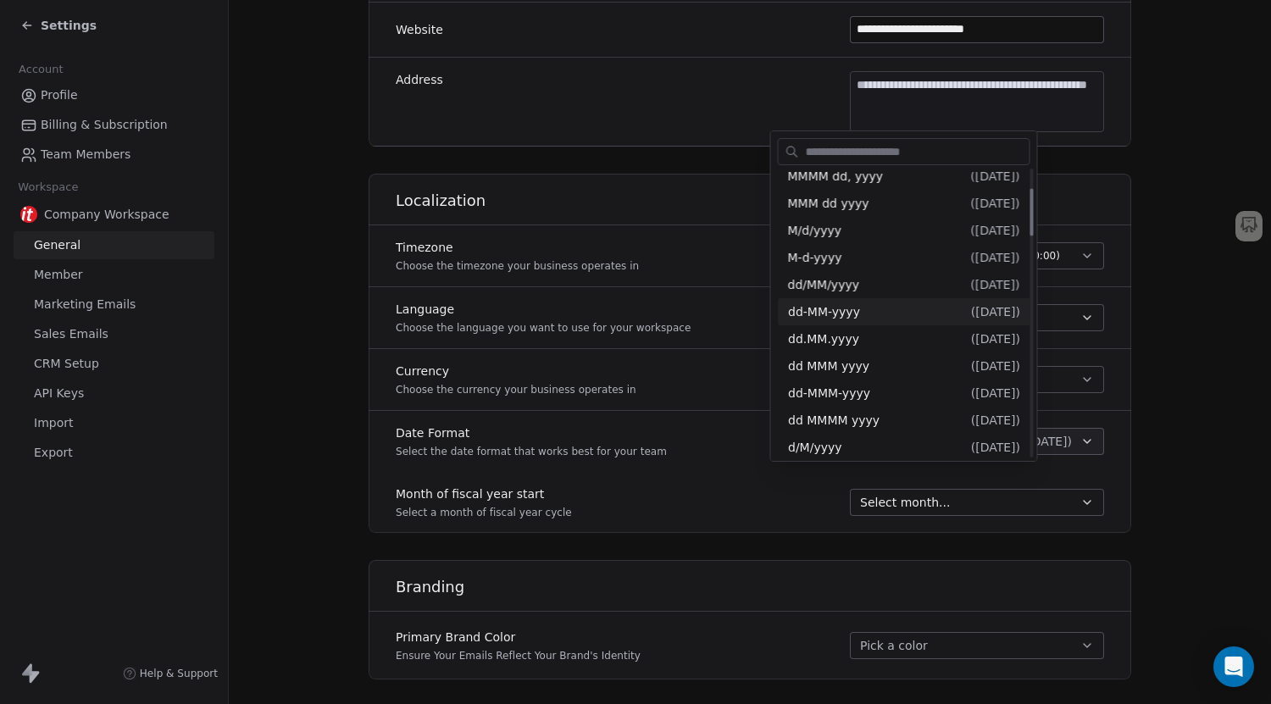
scroll to position [119, 0]
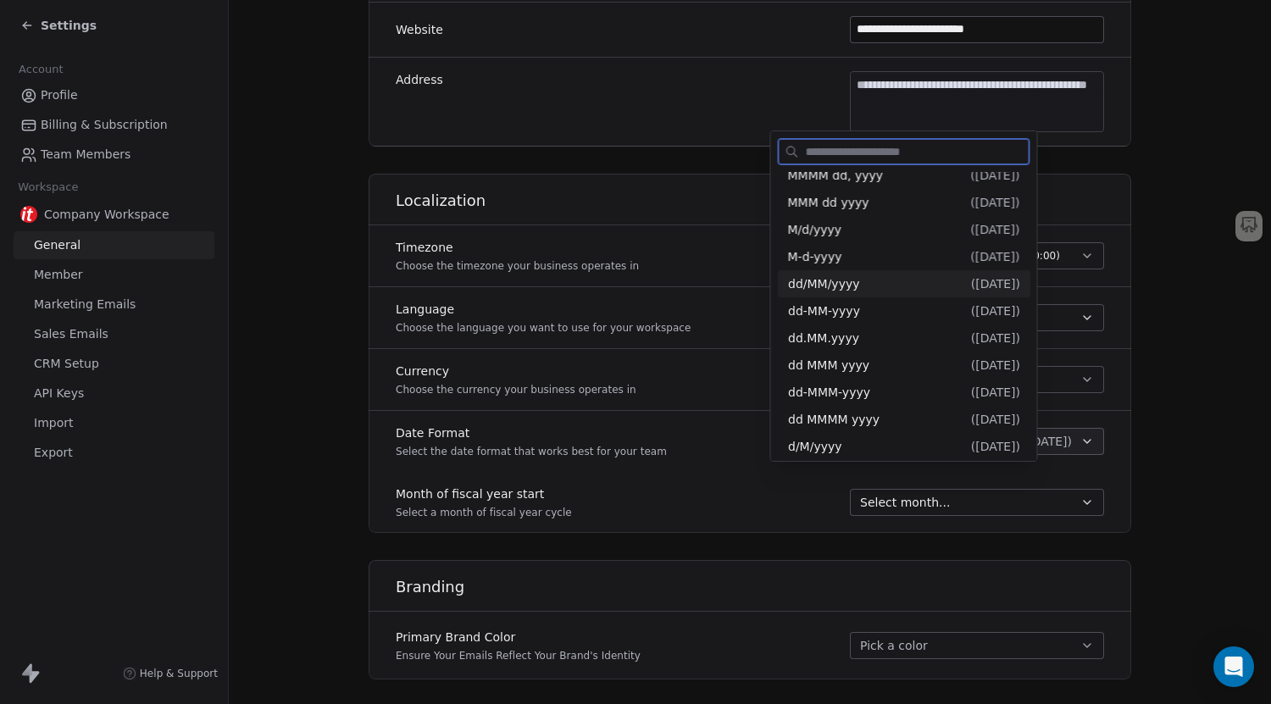
click at [890, 275] on div "dd/MM/yyyy ( 25/09/2025 )" at bounding box center [904, 283] width 252 height 27
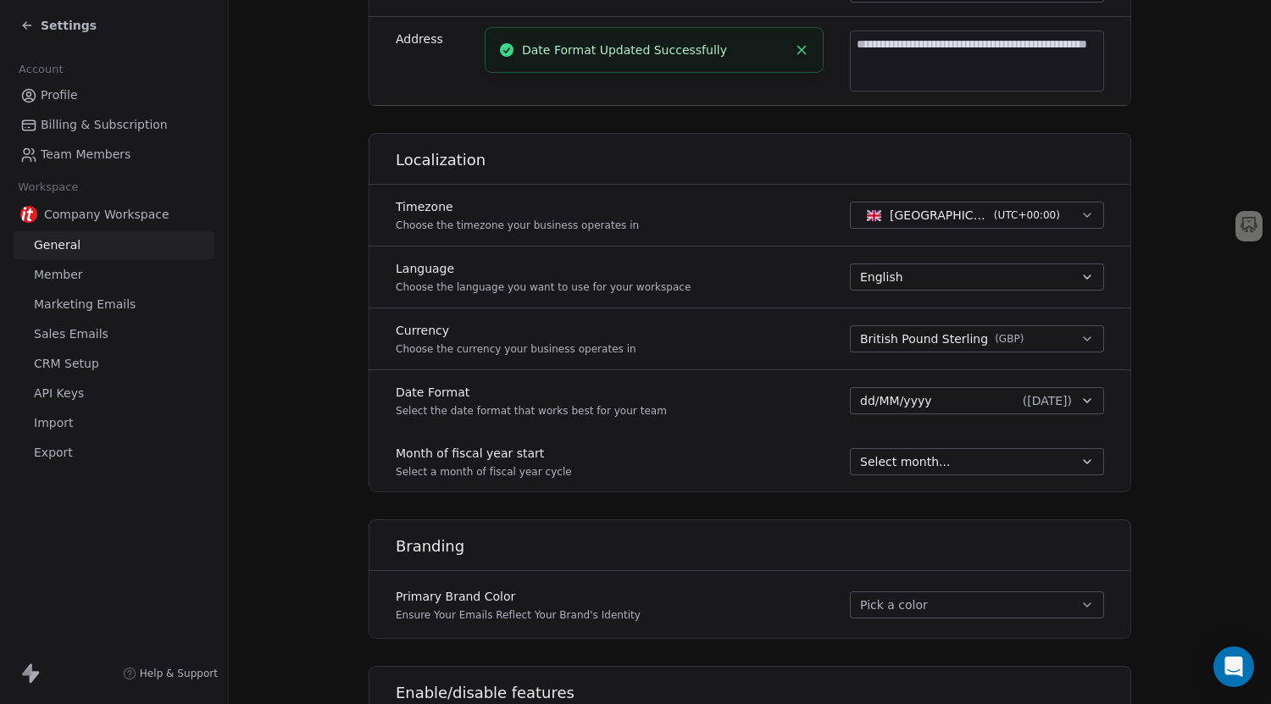
scroll to position [584, 0]
click at [897, 469] on button "Select month..." at bounding box center [977, 460] width 254 height 27
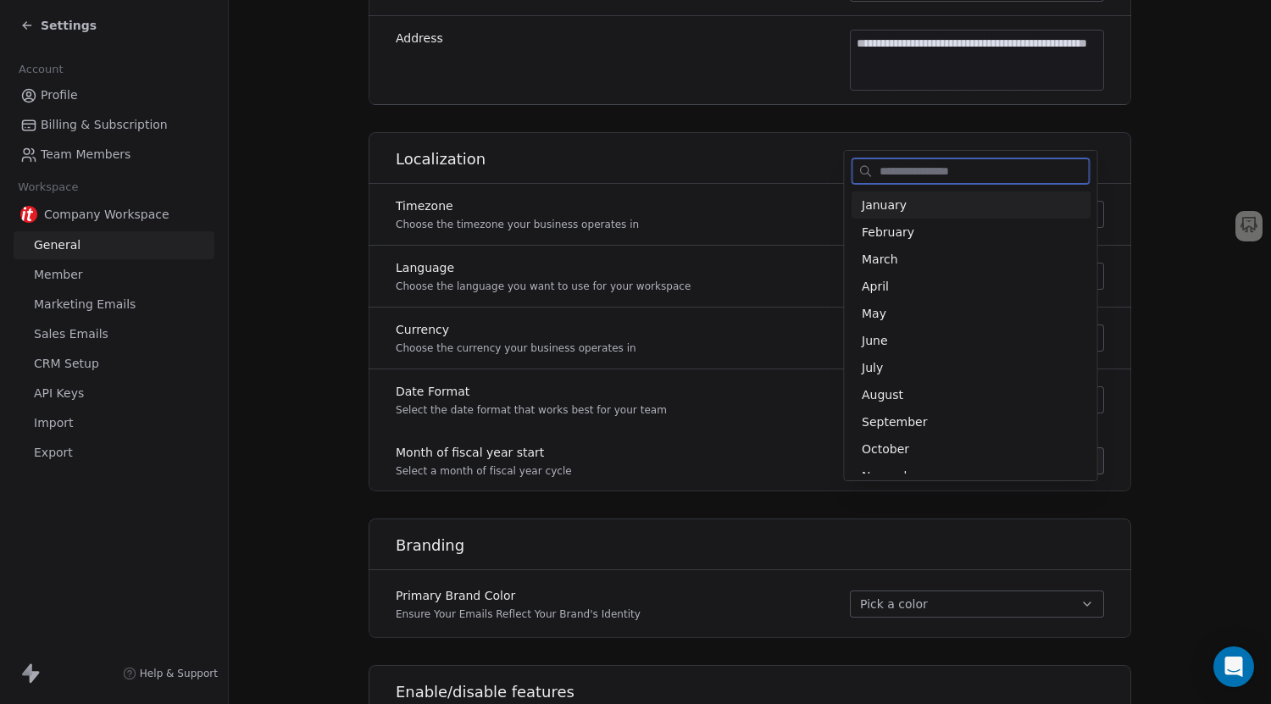
click at [924, 208] on span "January" at bounding box center [971, 205] width 219 height 17
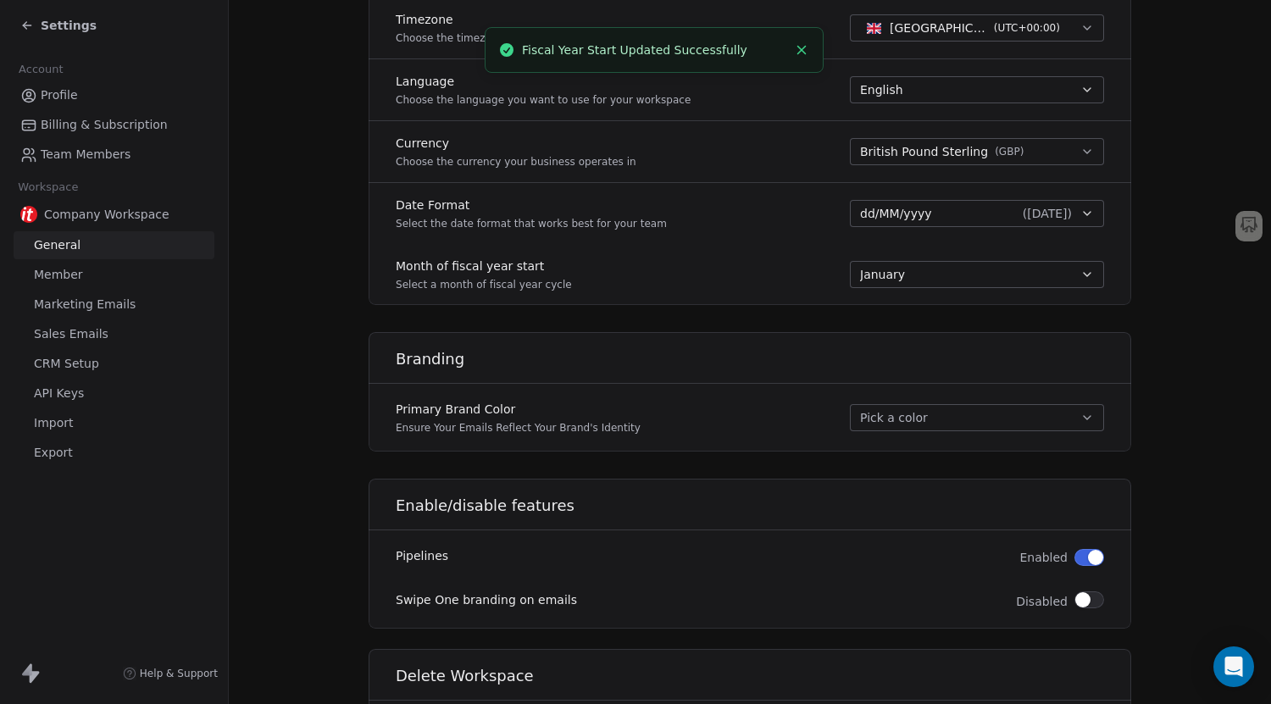
scroll to position [816, 0]
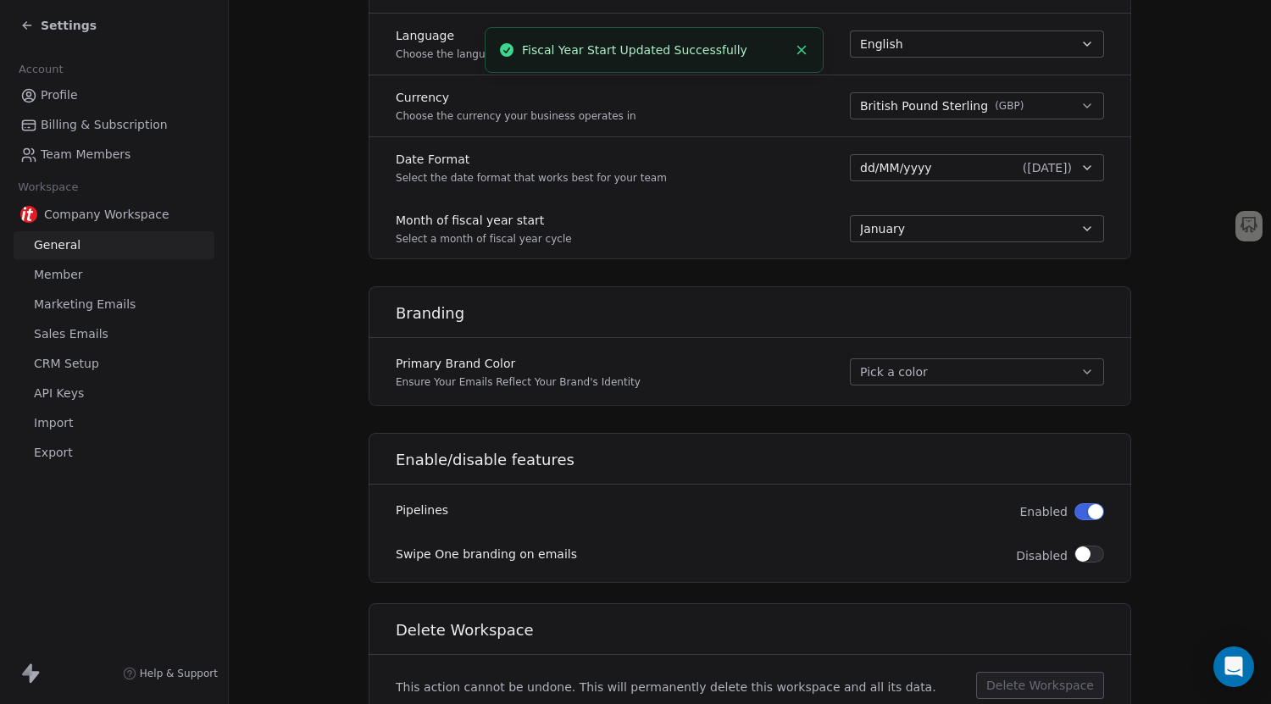
click at [880, 377] on button "Pick a color" at bounding box center [977, 371] width 254 height 27
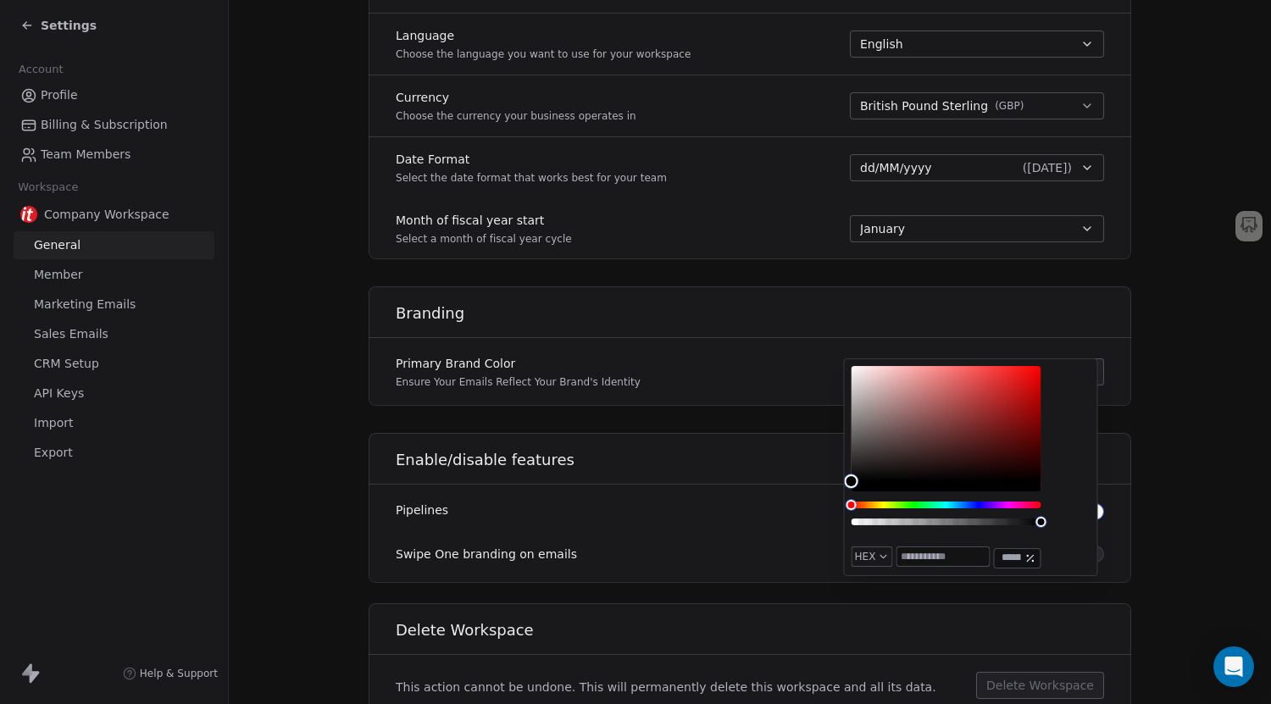
click at [920, 557] on input "text" at bounding box center [942, 556] width 92 height 19
type input "*******"
paste input "******"
type input "*******"
click at [818, 559] on div "Swipe One branding on emails Disabled" at bounding box center [750, 556] width 763 height 34
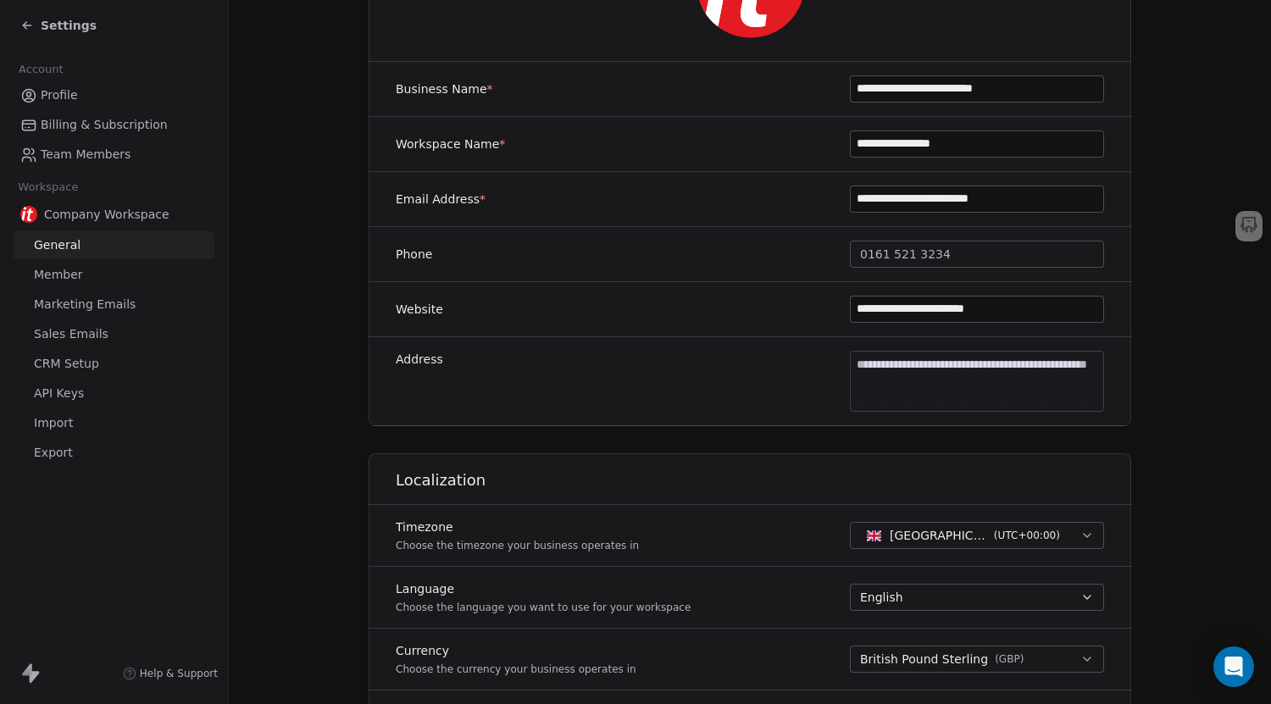
scroll to position [0, 0]
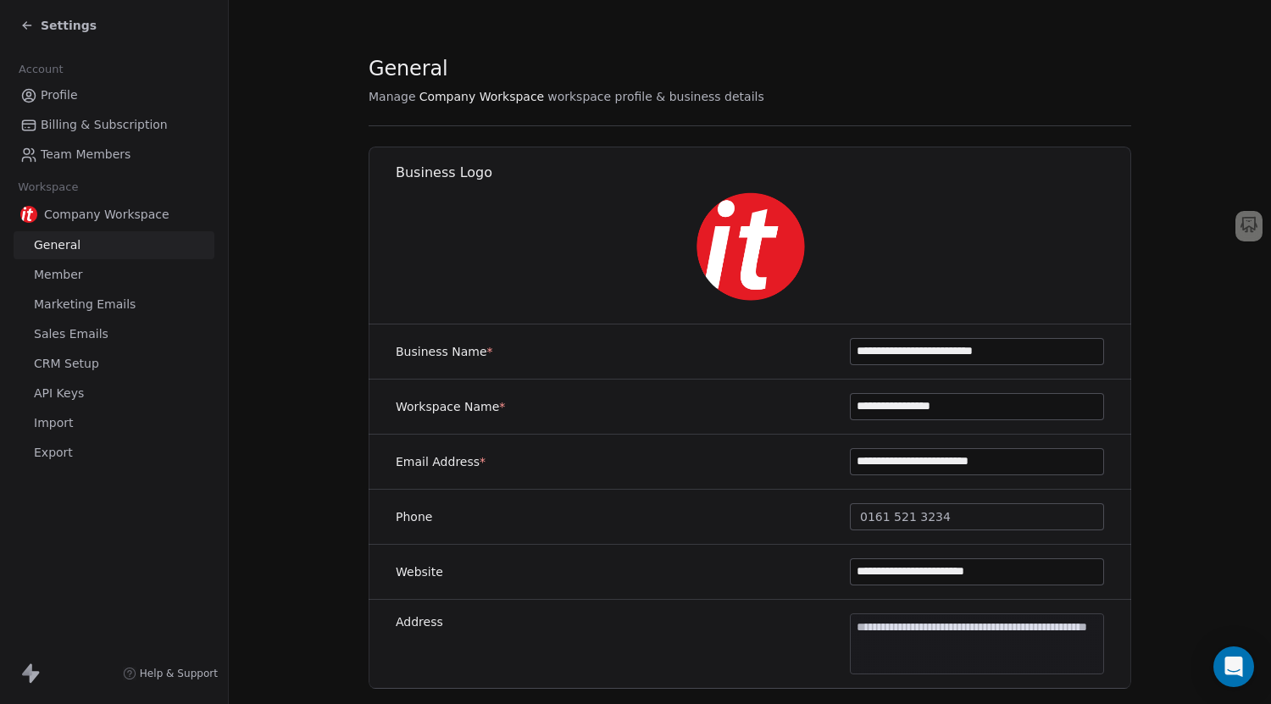
drag, startPoint x: 139, startPoint y: 269, endPoint x: 130, endPoint y: 252, distance: 19.7
click at [139, 269] on link "Member" at bounding box center [114, 275] width 201 height 28
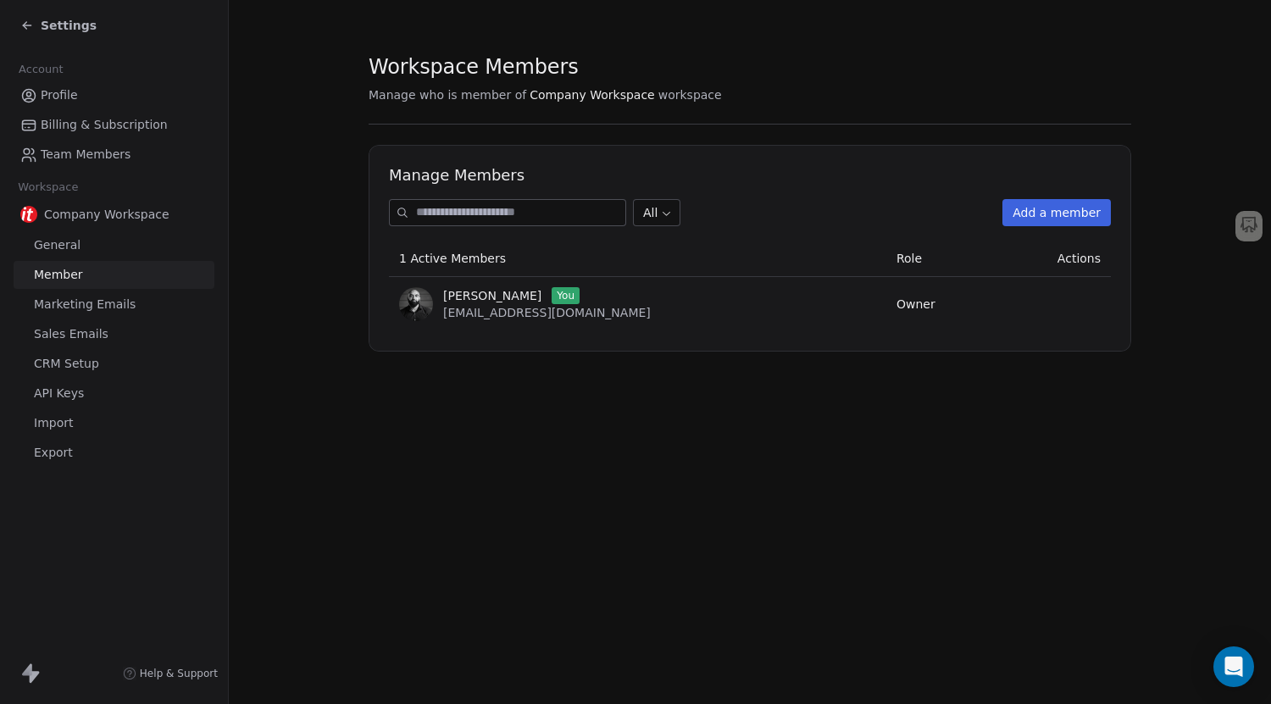
click at [130, 244] on link "General" at bounding box center [114, 245] width 201 height 28
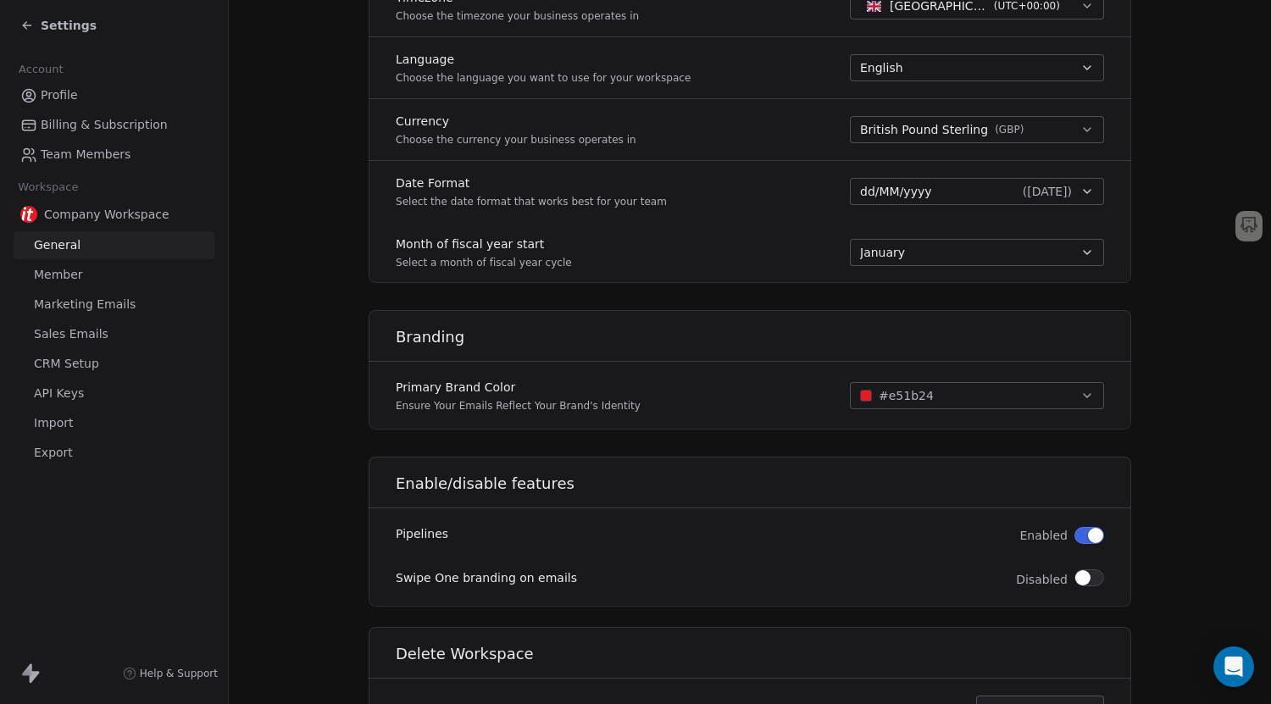
scroll to position [793, 0]
click at [82, 271] on link "Member" at bounding box center [114, 275] width 201 height 28
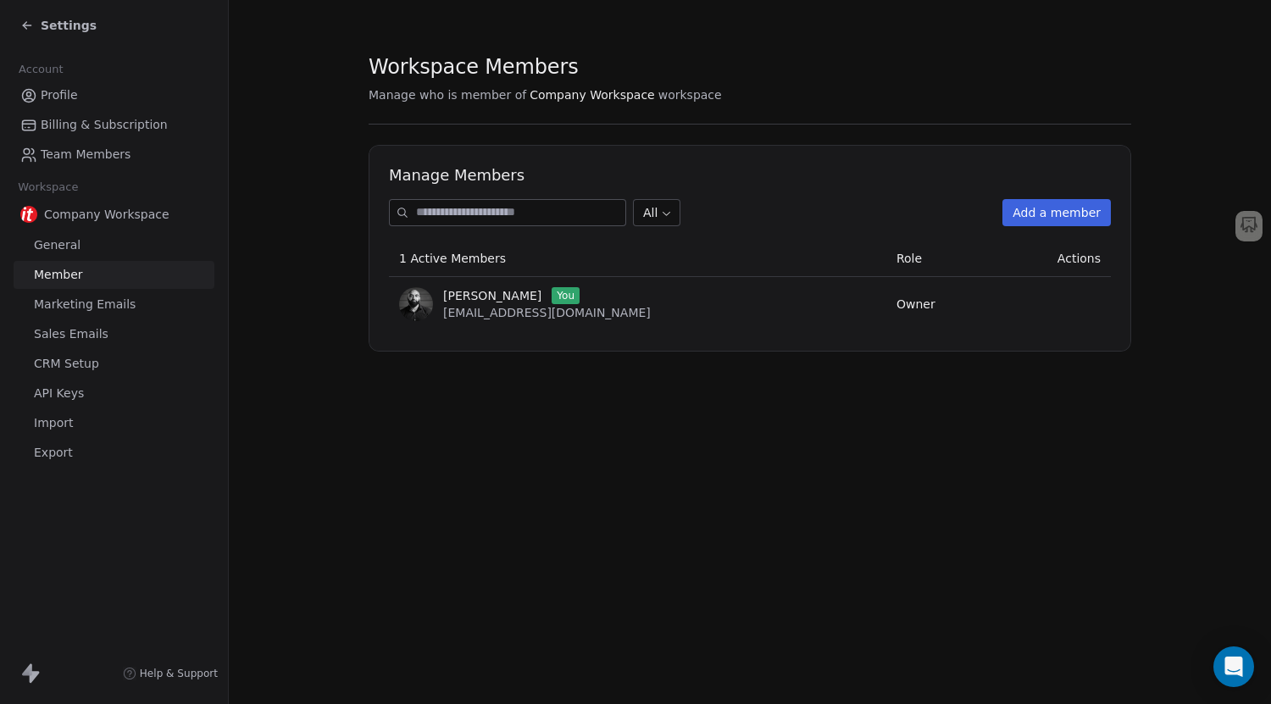
click at [99, 306] on span "Marketing Emails" at bounding box center [85, 305] width 102 height 18
